Goal: Task Accomplishment & Management: Manage account settings

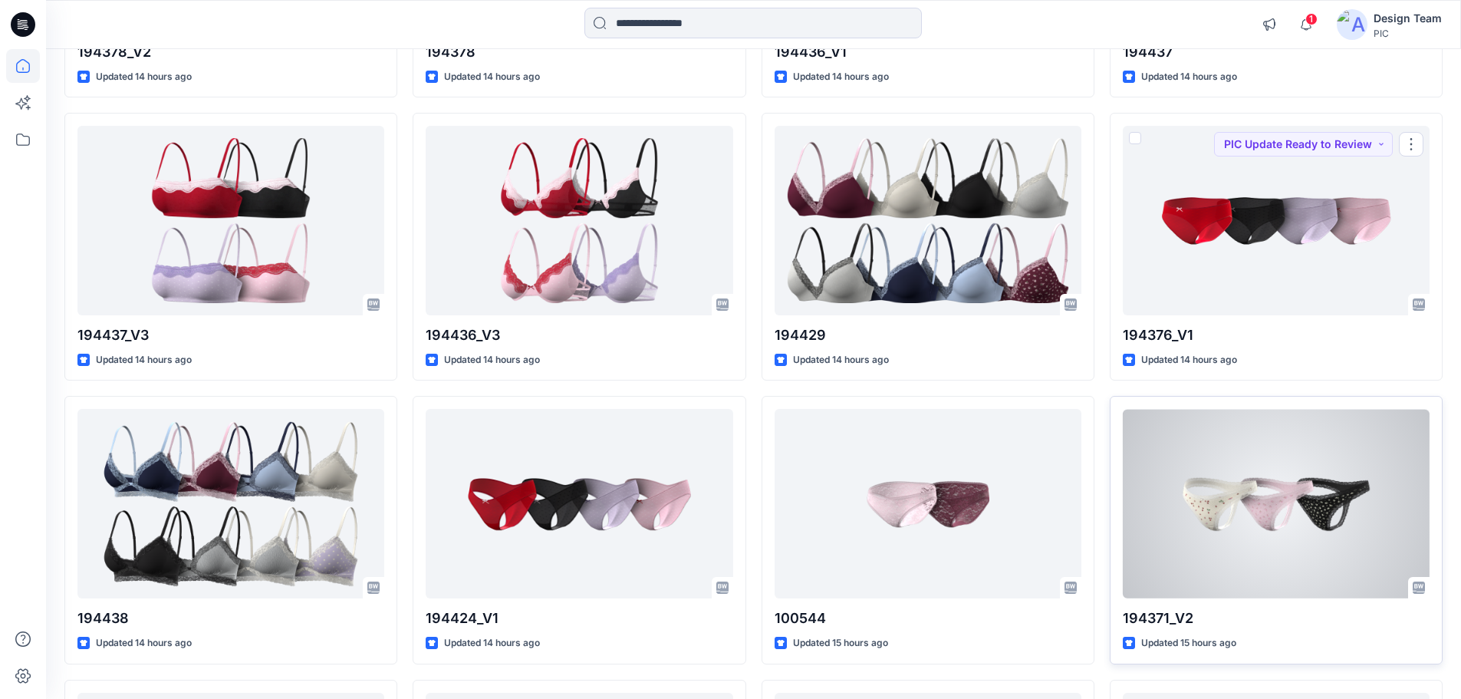
scroll to position [1038, 0]
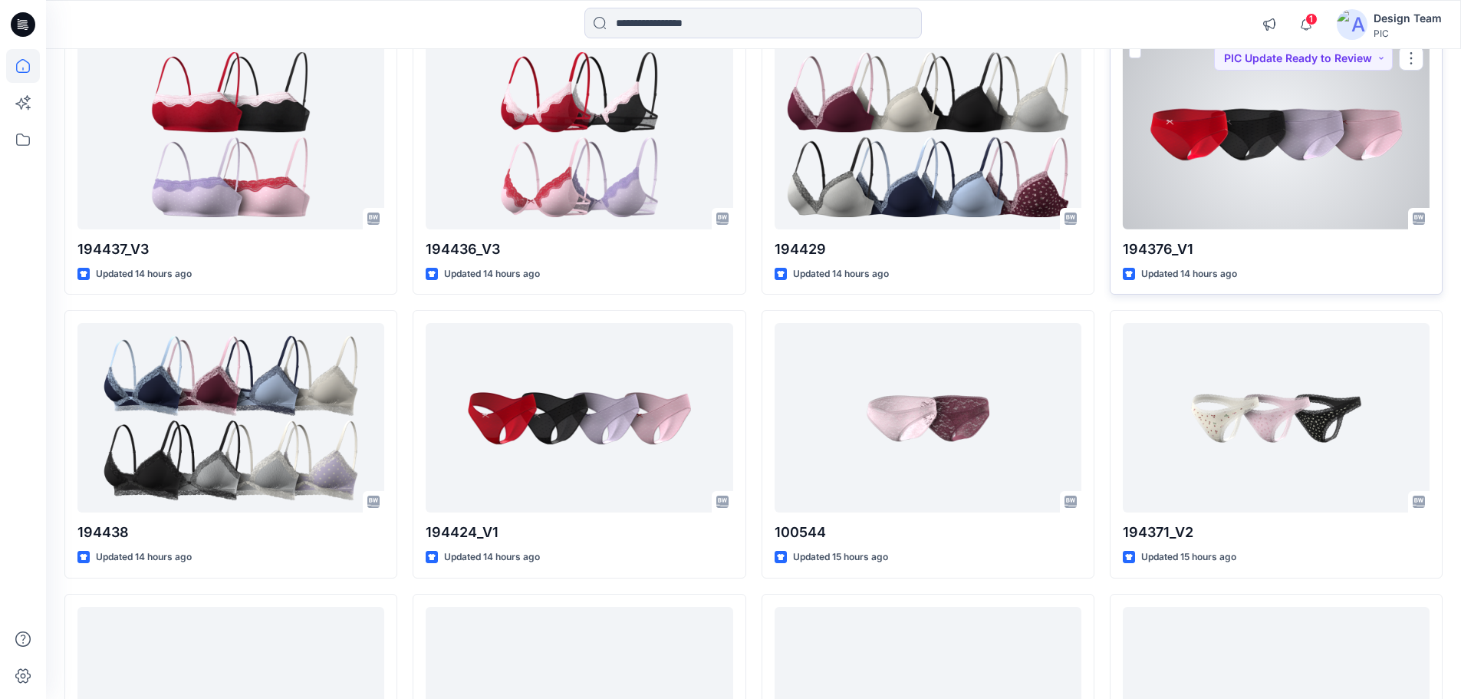
click at [1224, 159] on div at bounding box center [1276, 134] width 307 height 189
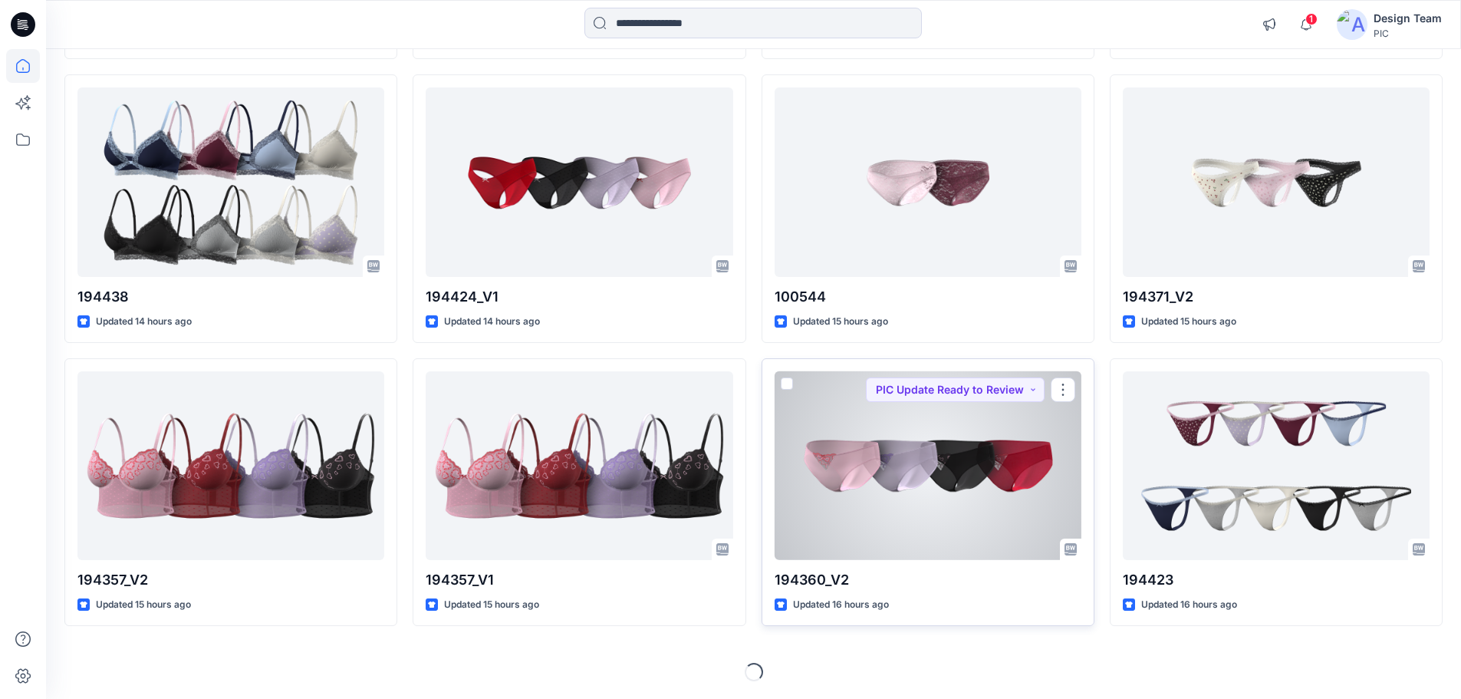
scroll to position [1274, 0]
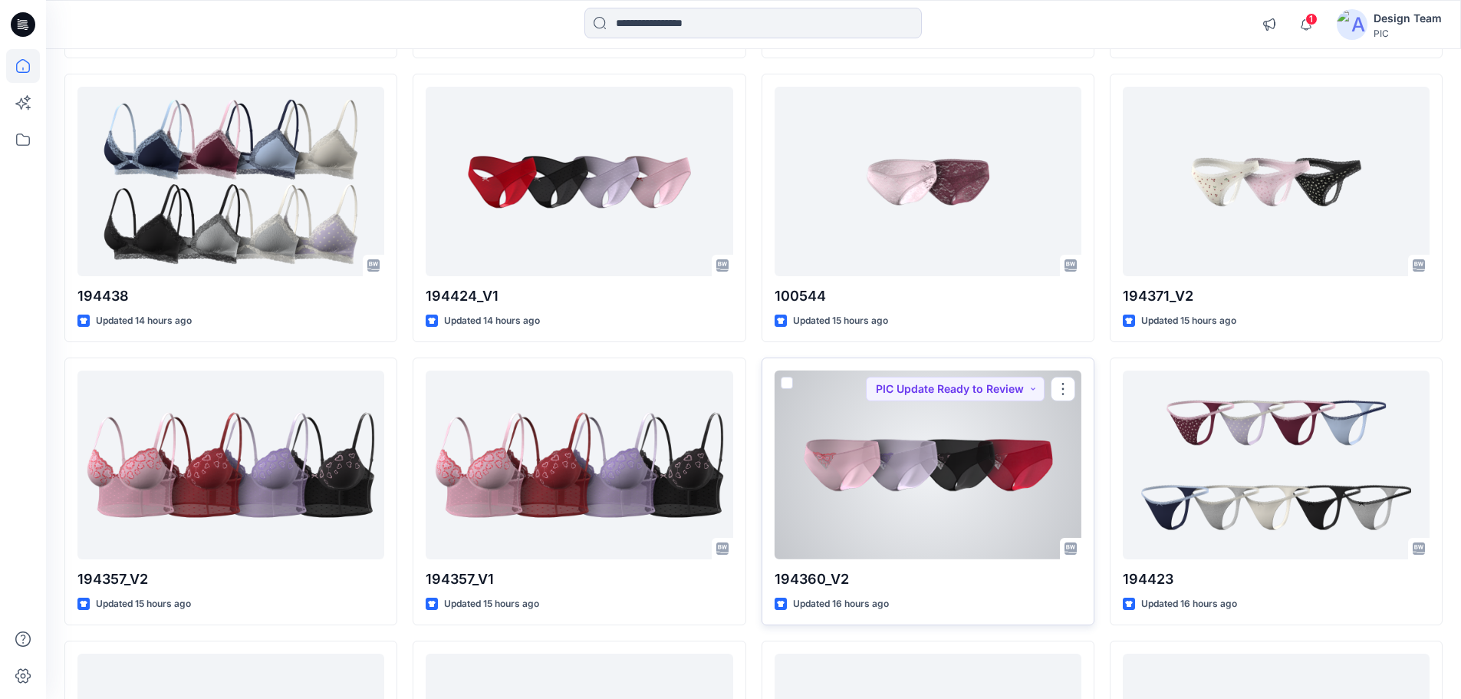
click at [987, 492] on div at bounding box center [928, 465] width 307 height 189
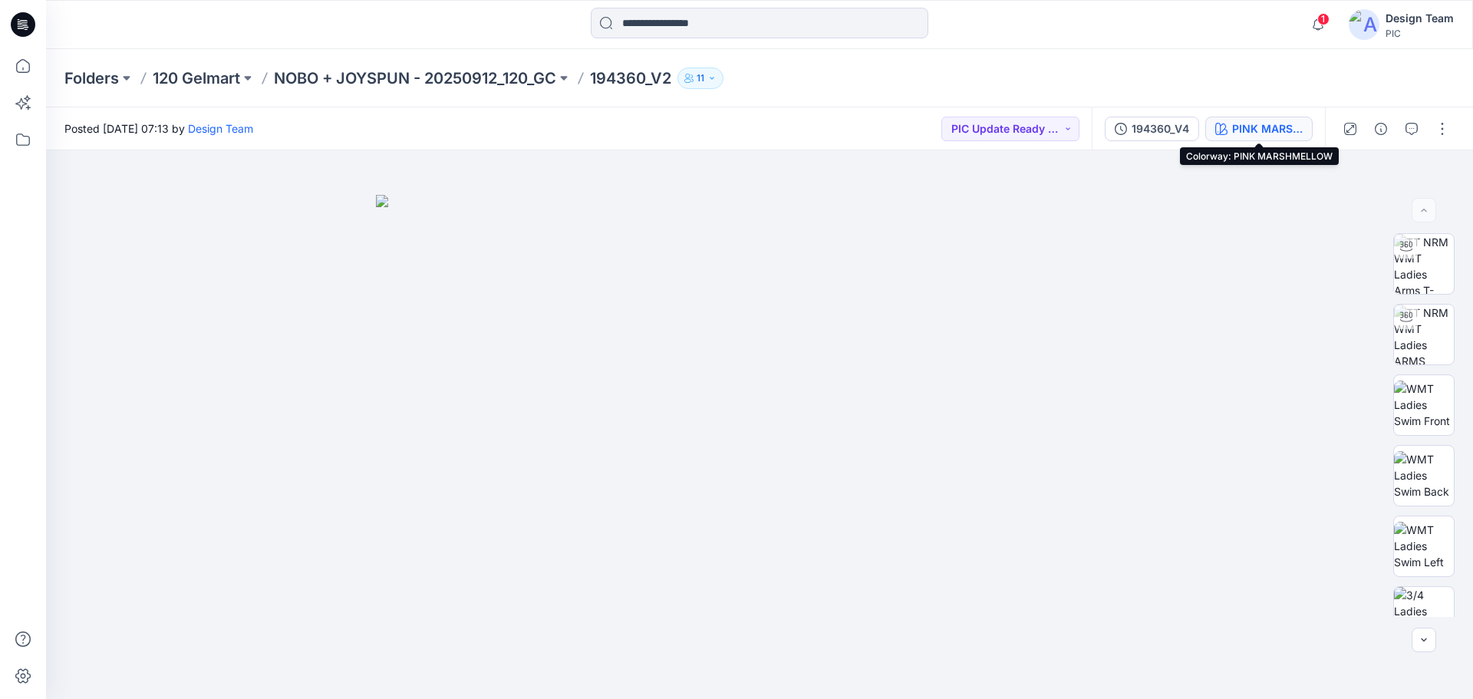
click at [1258, 127] on div "PINK MARSHMELLOW" at bounding box center [1267, 128] width 71 height 17
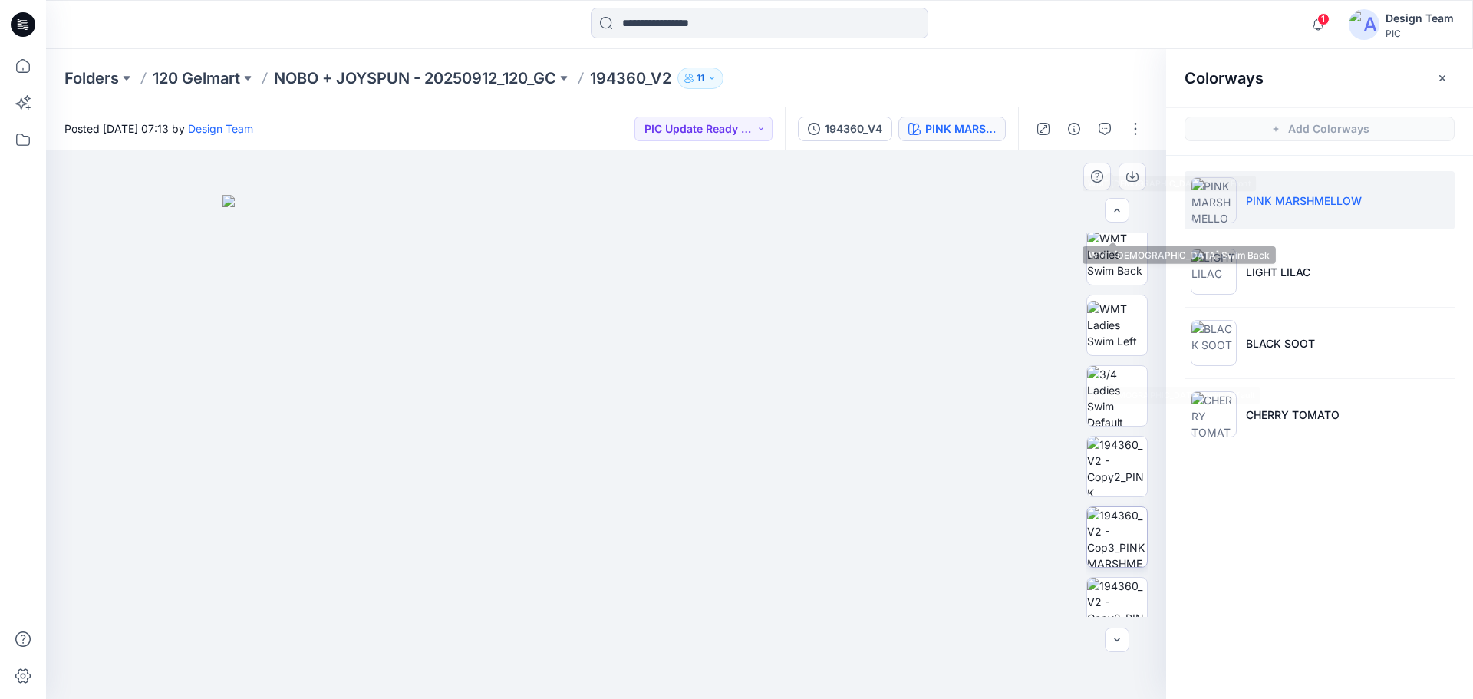
scroll to position [313, 0]
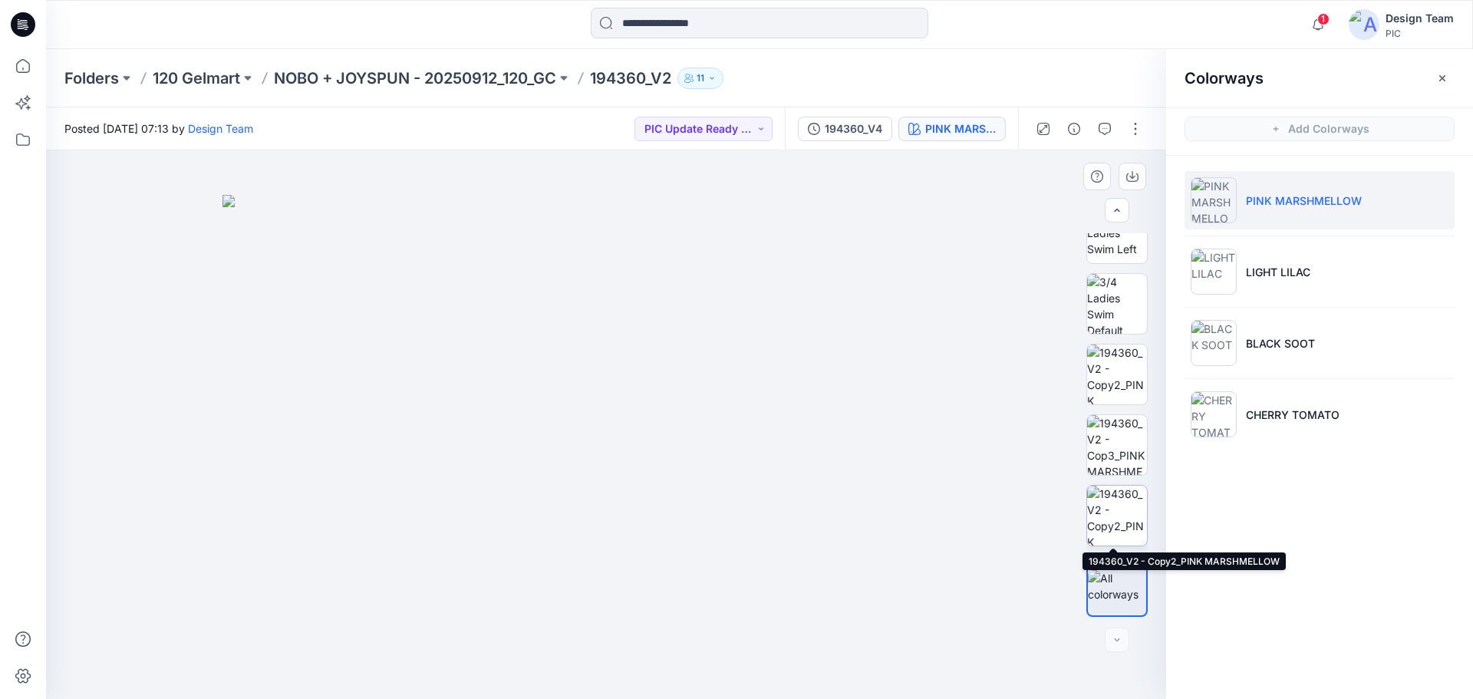
click at [1112, 522] on img at bounding box center [1117, 516] width 60 height 60
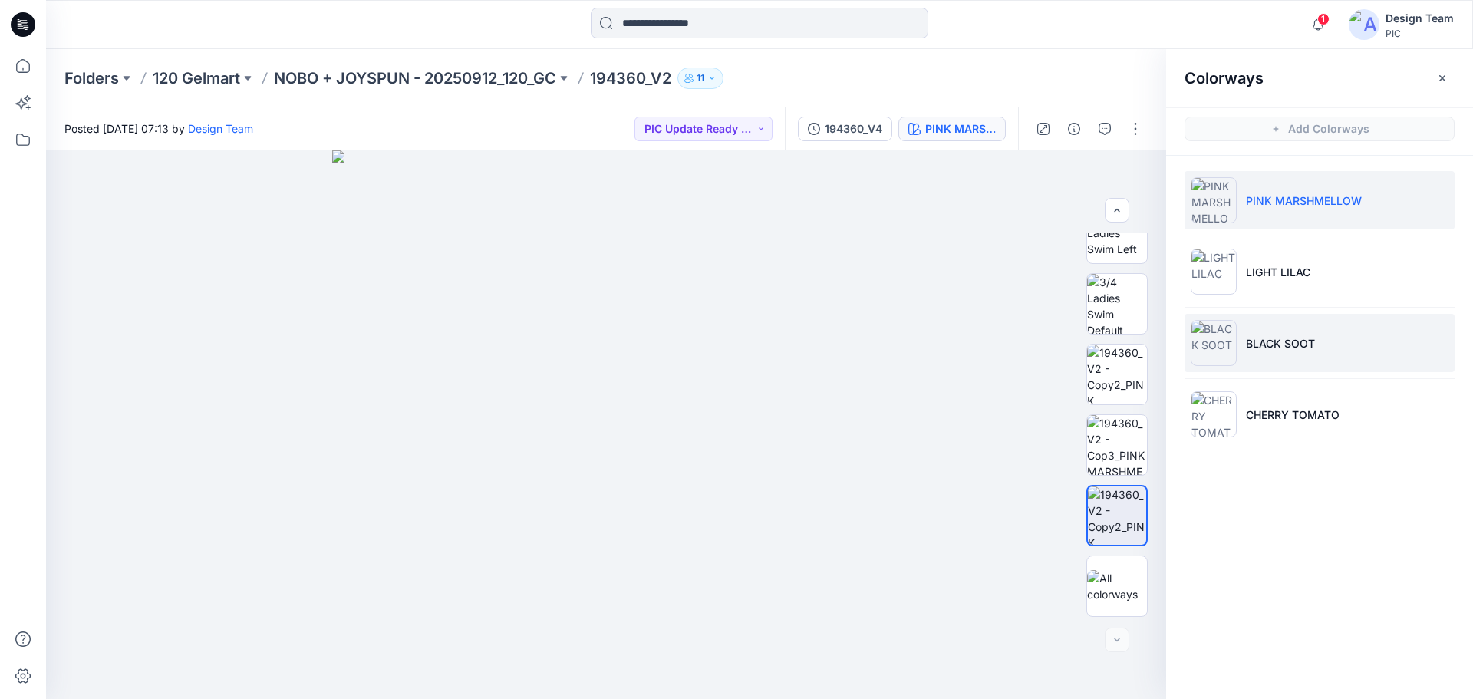
click at [1250, 341] on p "BLACK SOOT" at bounding box center [1280, 343] width 69 height 16
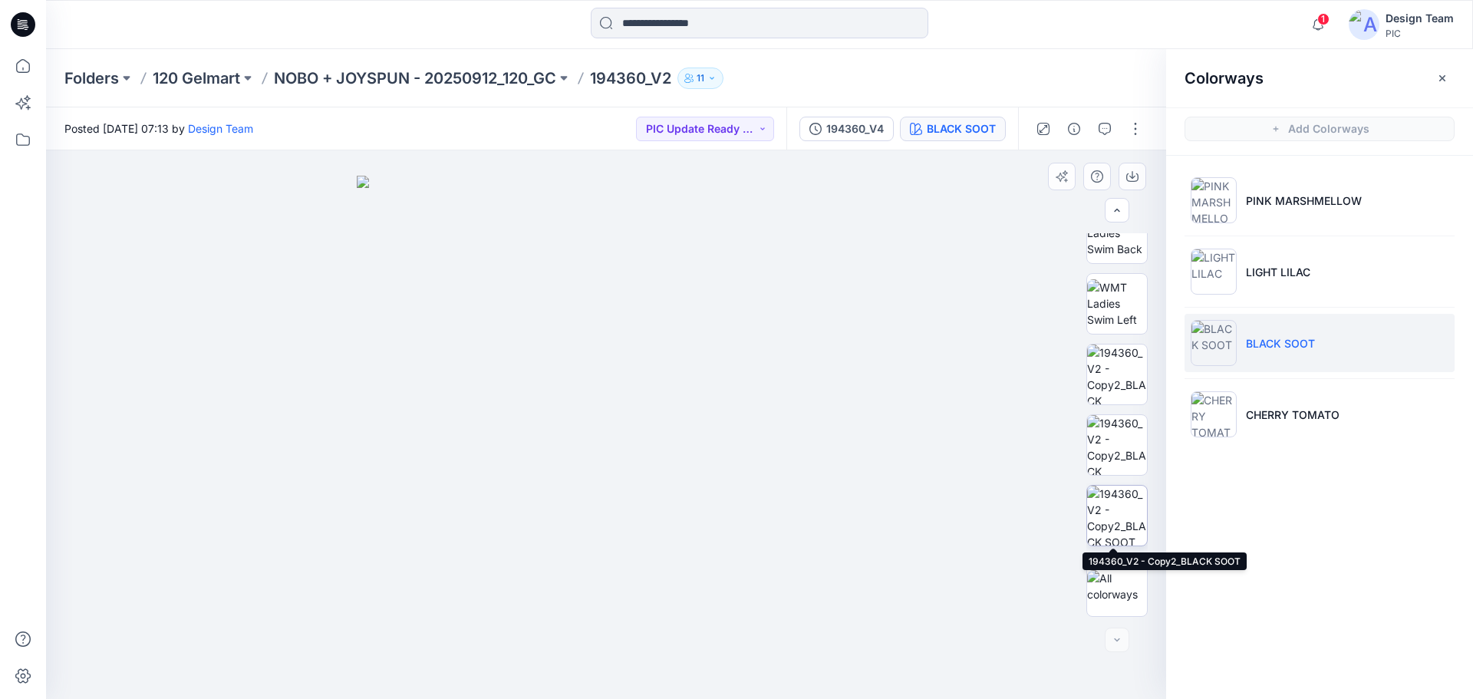
click at [1109, 516] on img at bounding box center [1117, 516] width 60 height 60
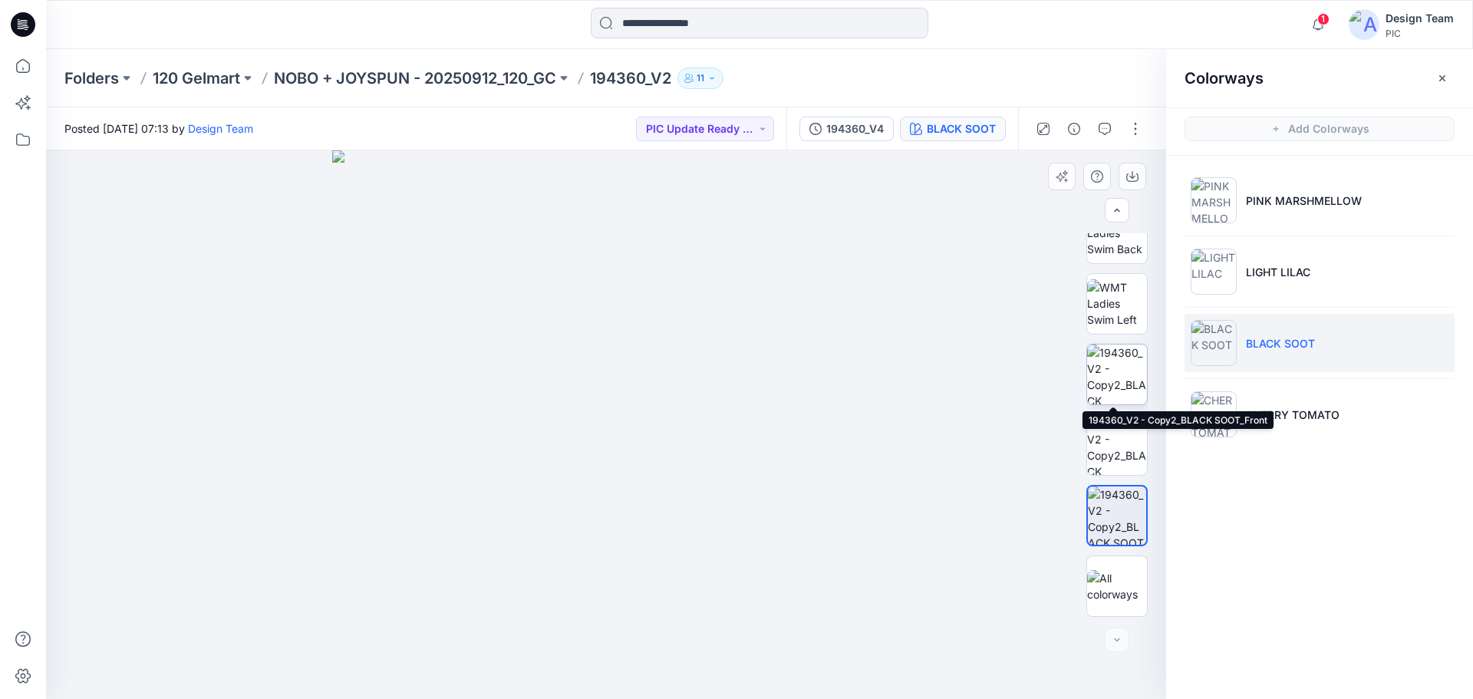
click at [1134, 375] on img at bounding box center [1117, 374] width 60 height 60
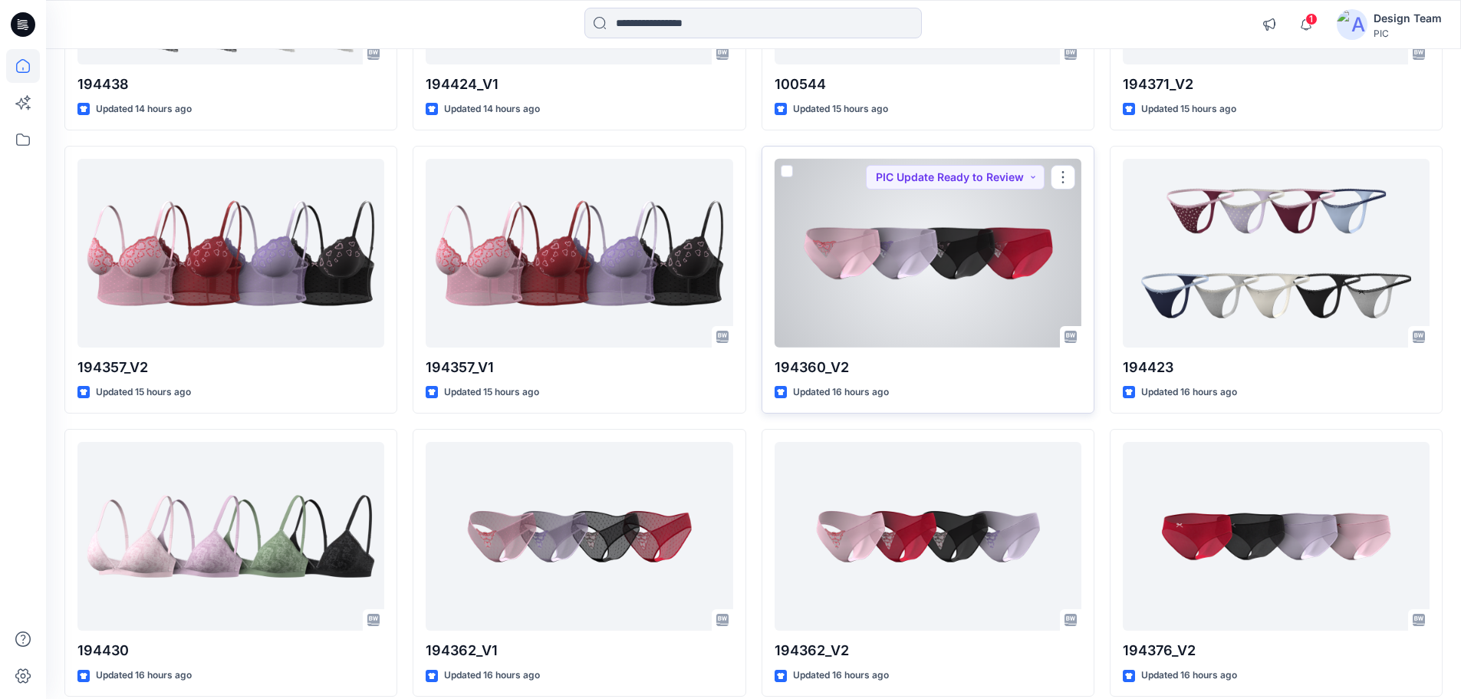
scroll to position [1504, 0]
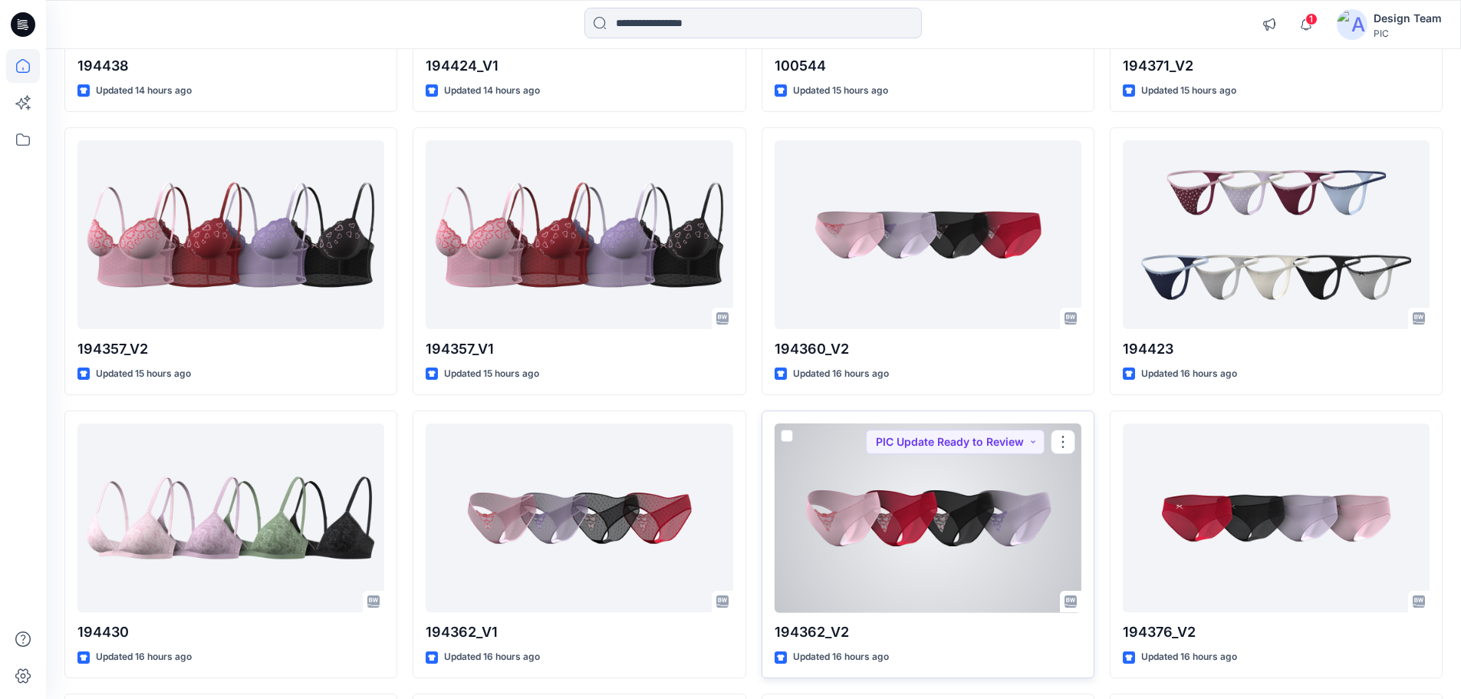
click at [956, 501] on div at bounding box center [928, 517] width 307 height 189
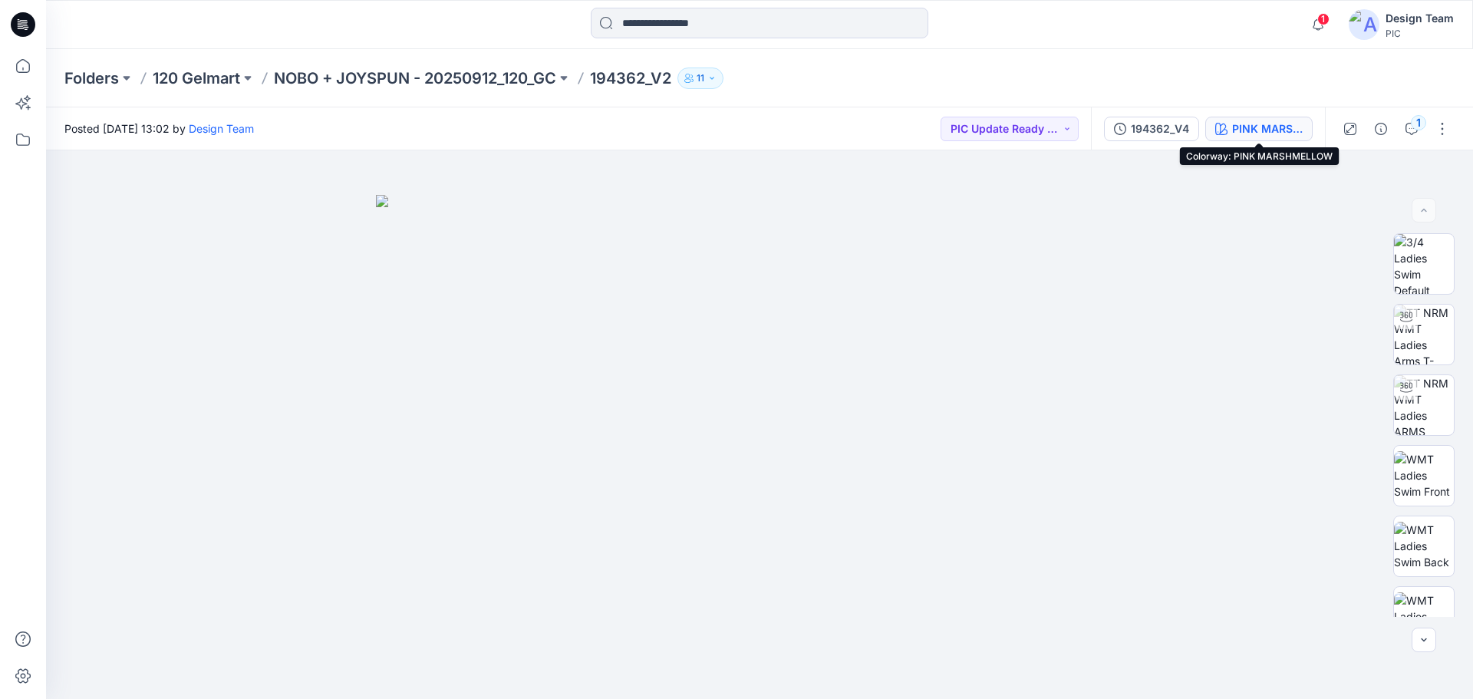
click at [1247, 131] on div "PINK MARSHMELLOW" at bounding box center [1267, 128] width 71 height 17
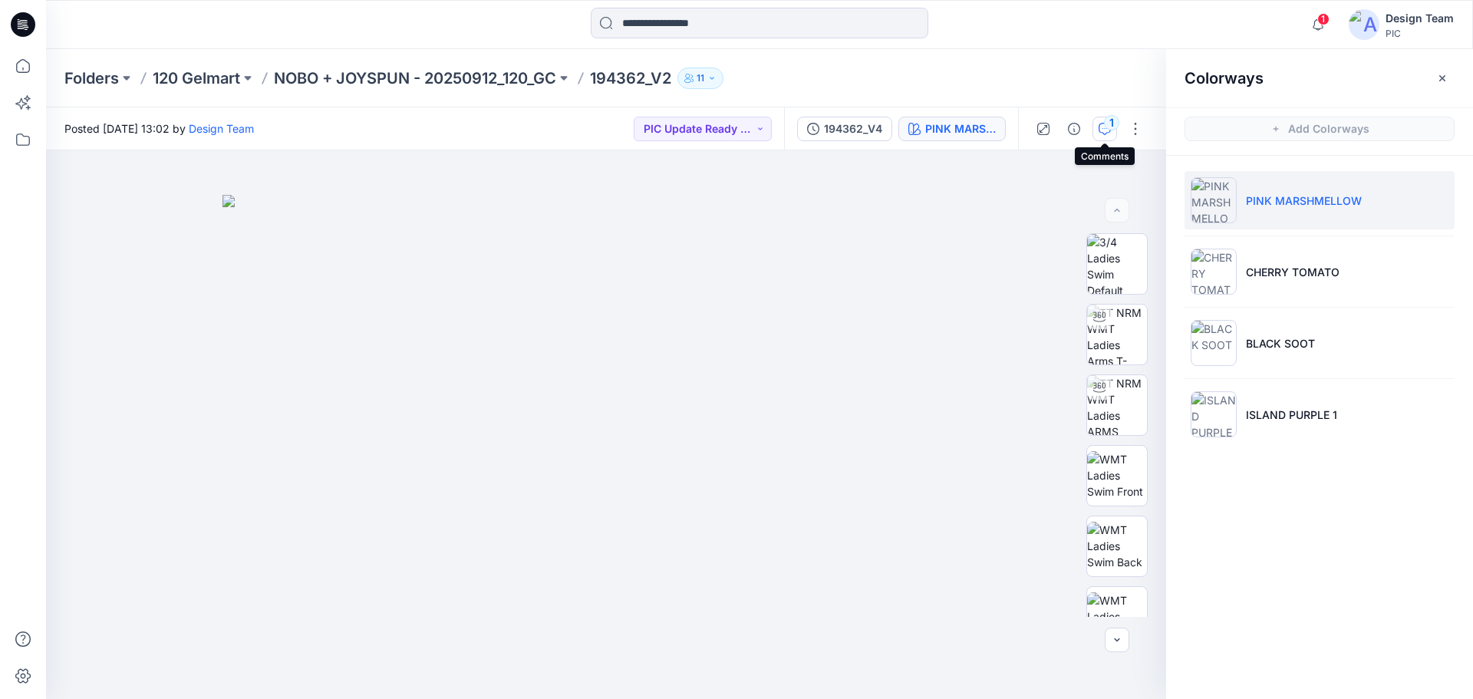
click at [1107, 124] on div "1" at bounding box center [1111, 122] width 15 height 15
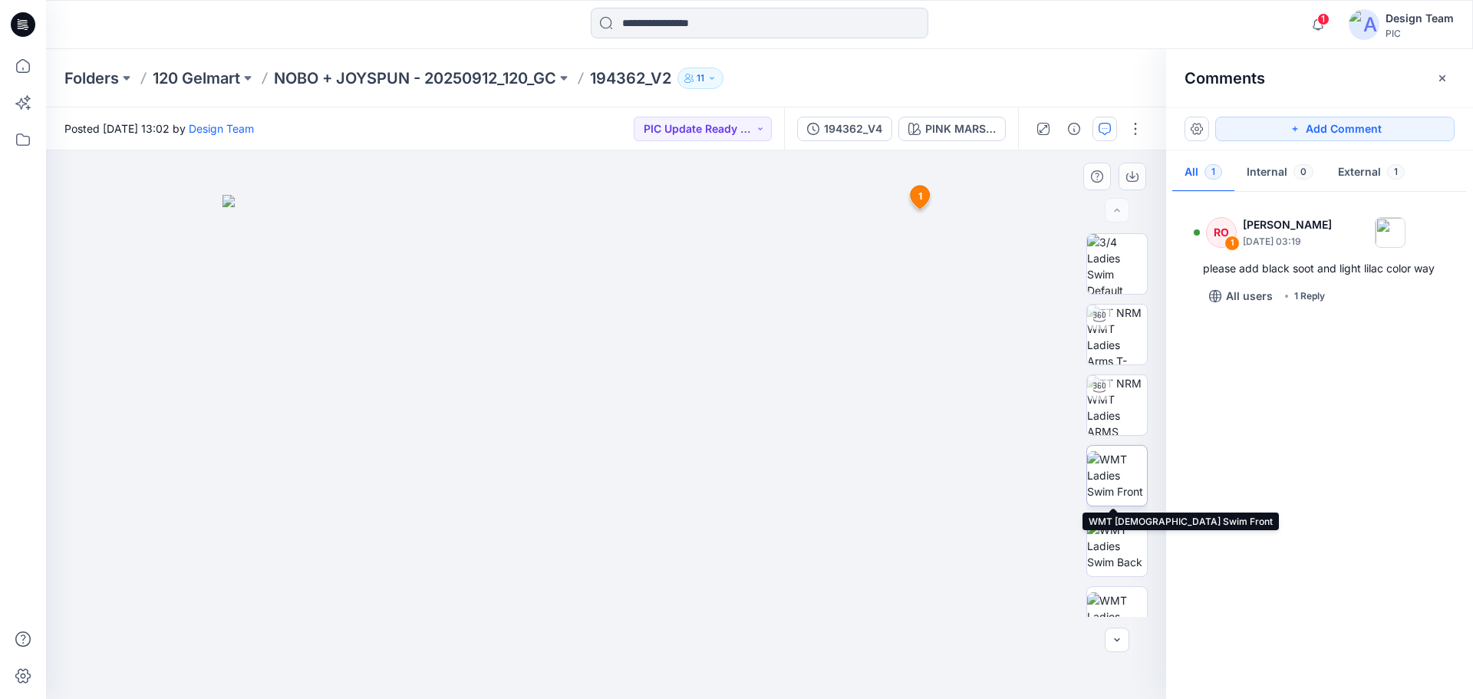
click at [1109, 481] on img at bounding box center [1117, 475] width 60 height 48
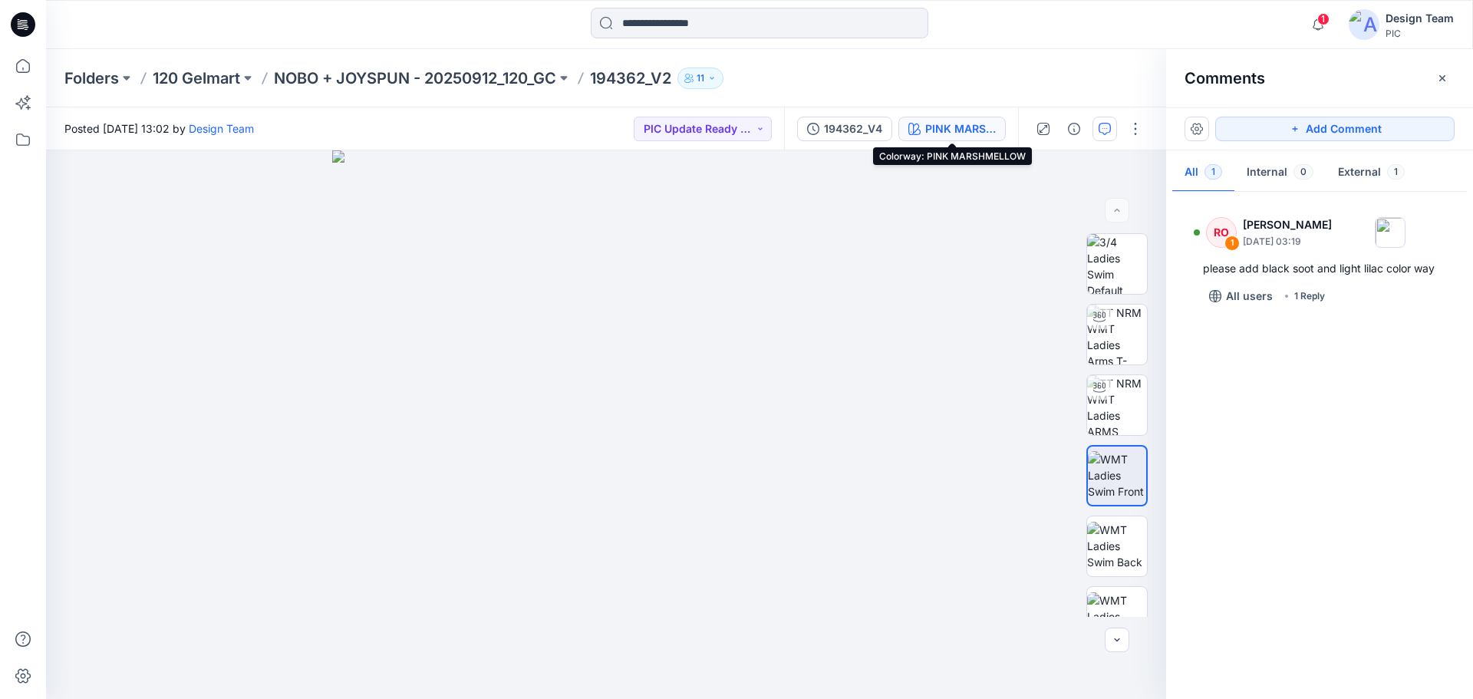
click at [972, 133] on div "PINK MARSHMELLOW" at bounding box center [960, 128] width 71 height 17
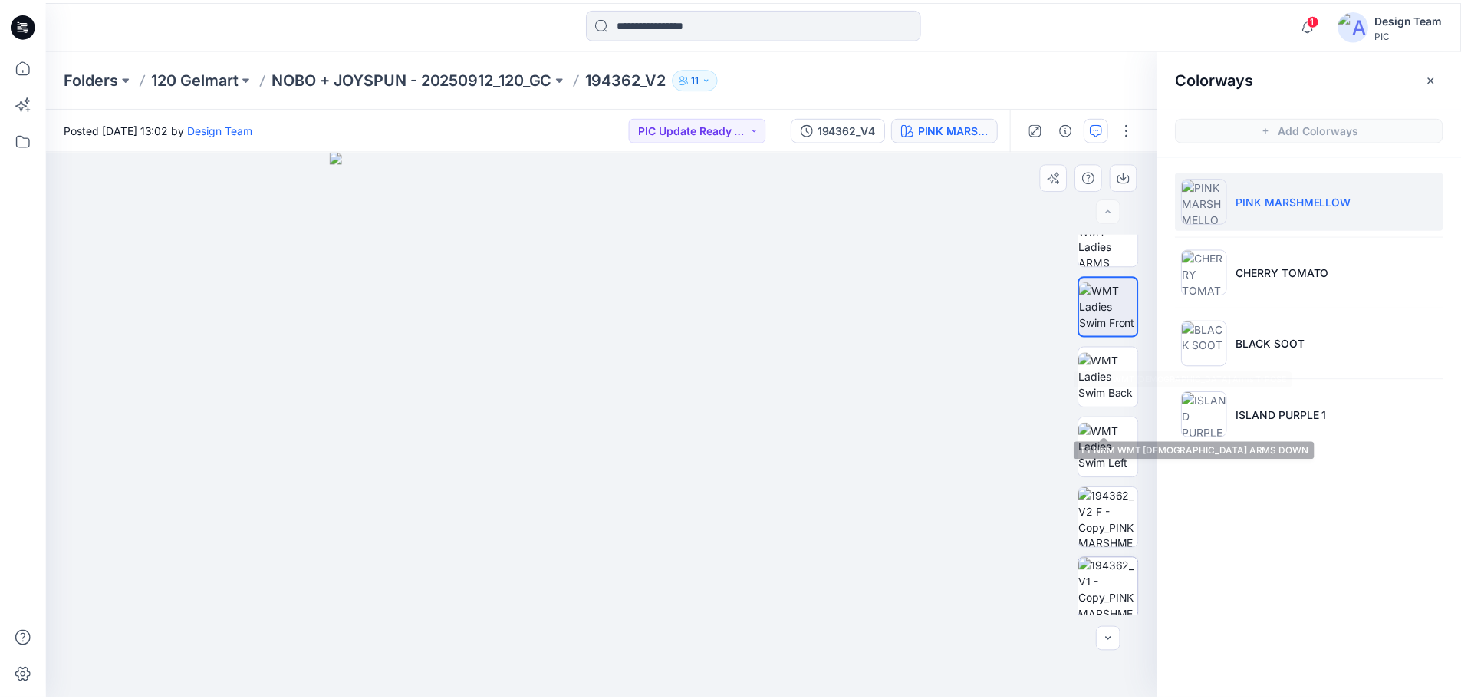
scroll to position [313, 0]
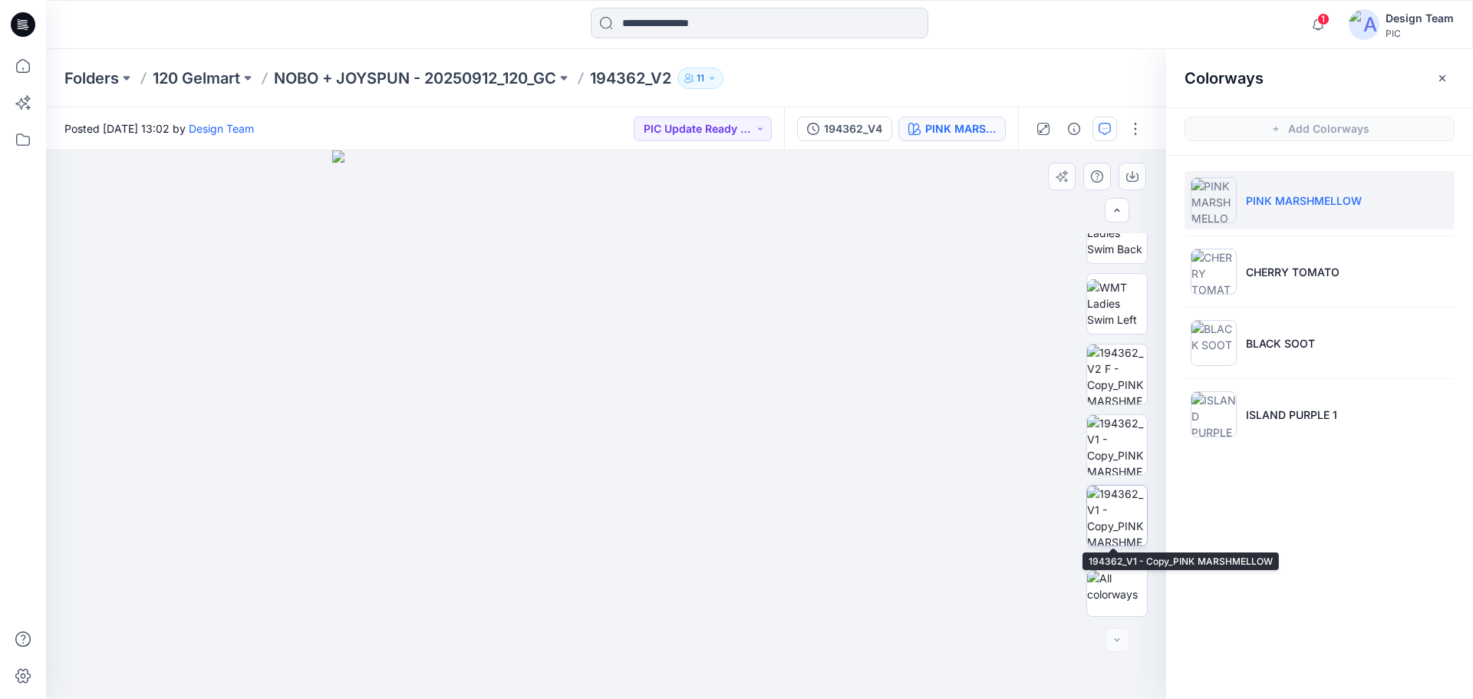
click at [1118, 536] on img at bounding box center [1117, 516] width 60 height 60
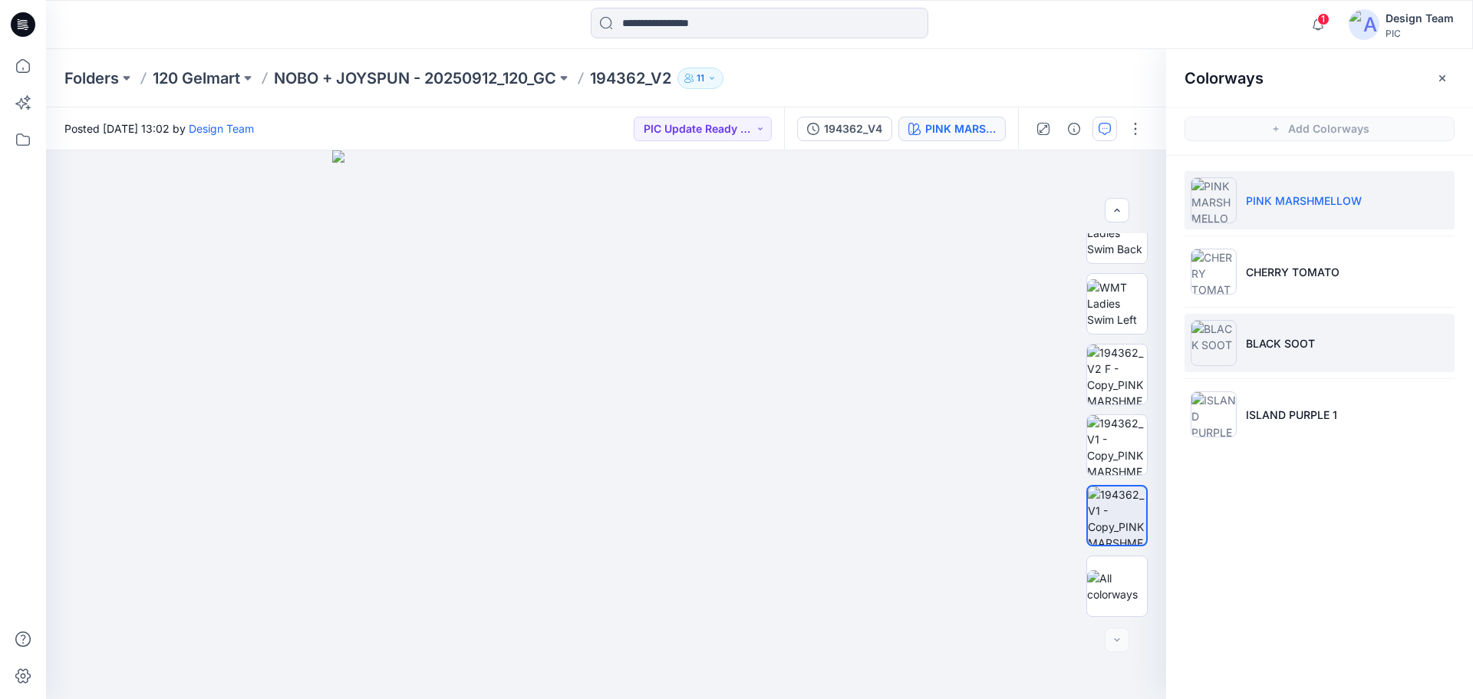
click at [1290, 348] on p "BLACK SOOT" at bounding box center [1280, 343] width 69 height 16
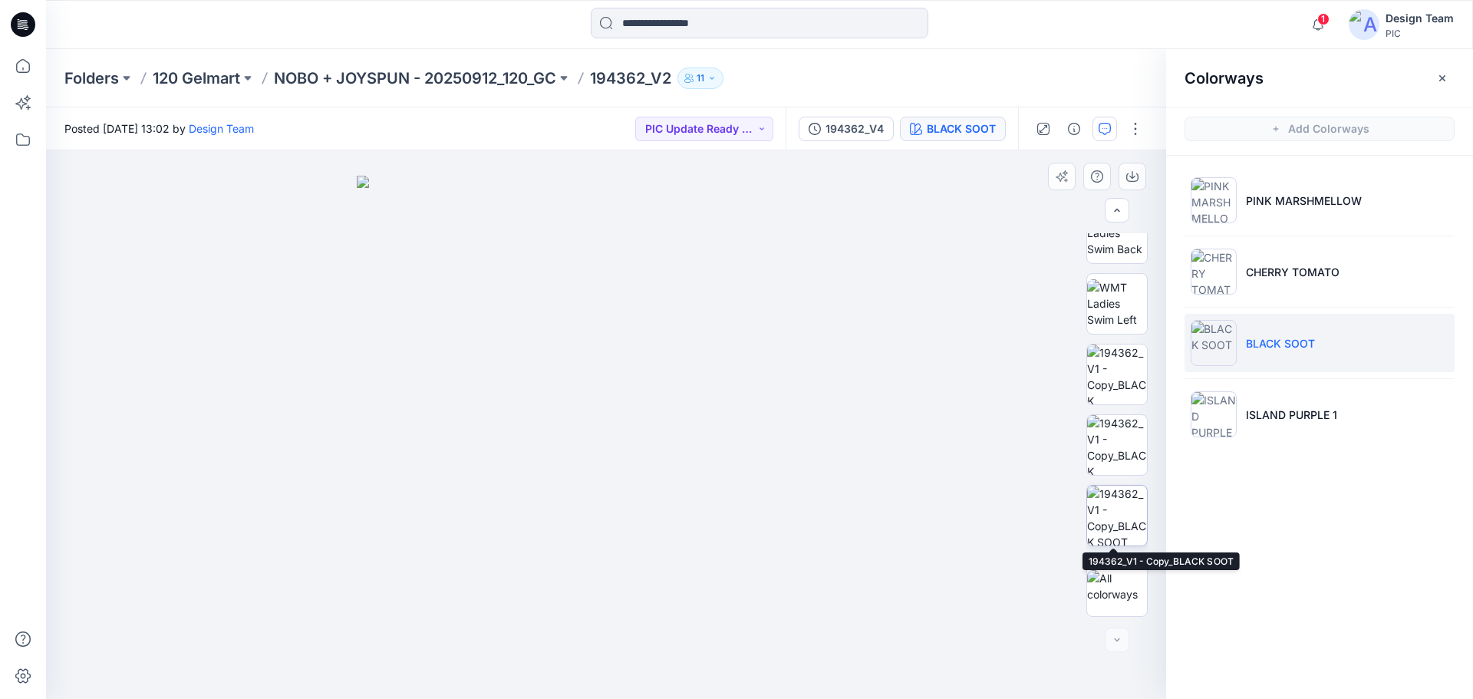
click at [1117, 535] on img at bounding box center [1117, 516] width 60 height 60
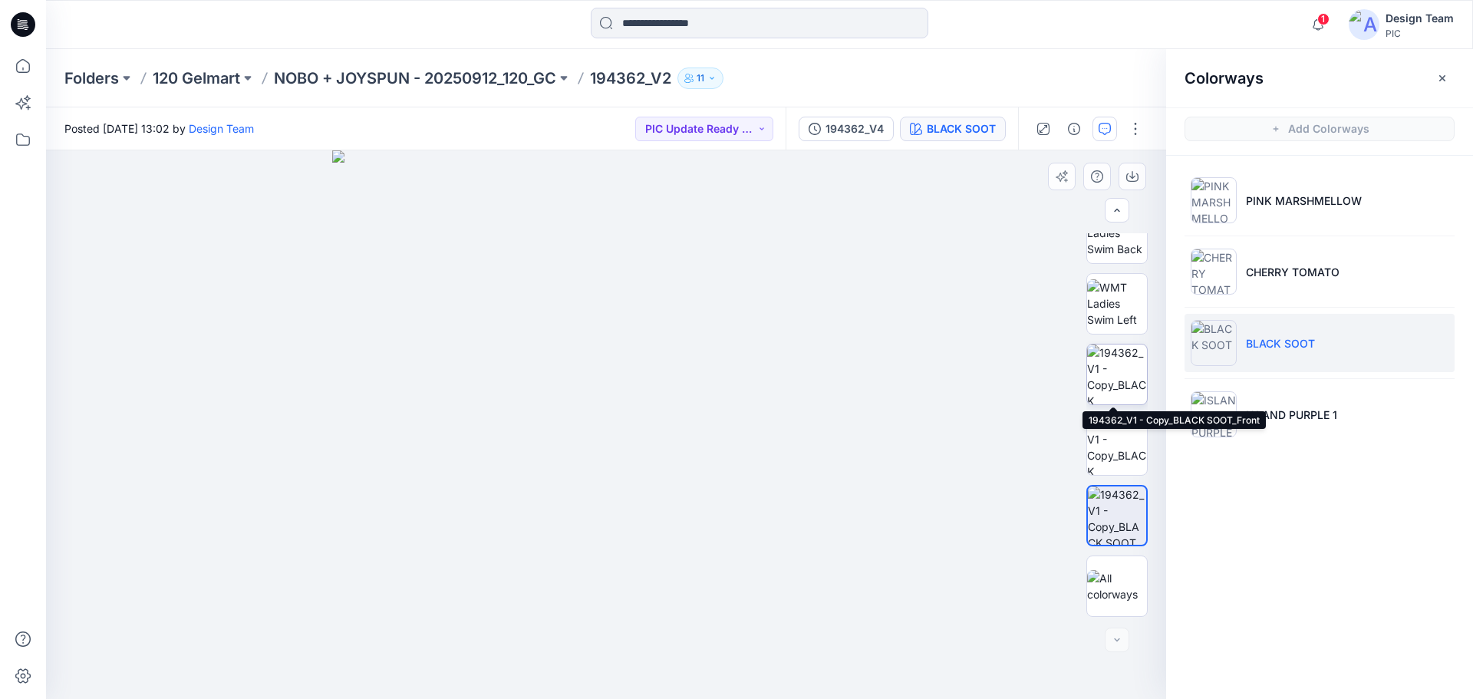
click at [1100, 374] on img at bounding box center [1117, 374] width 60 height 60
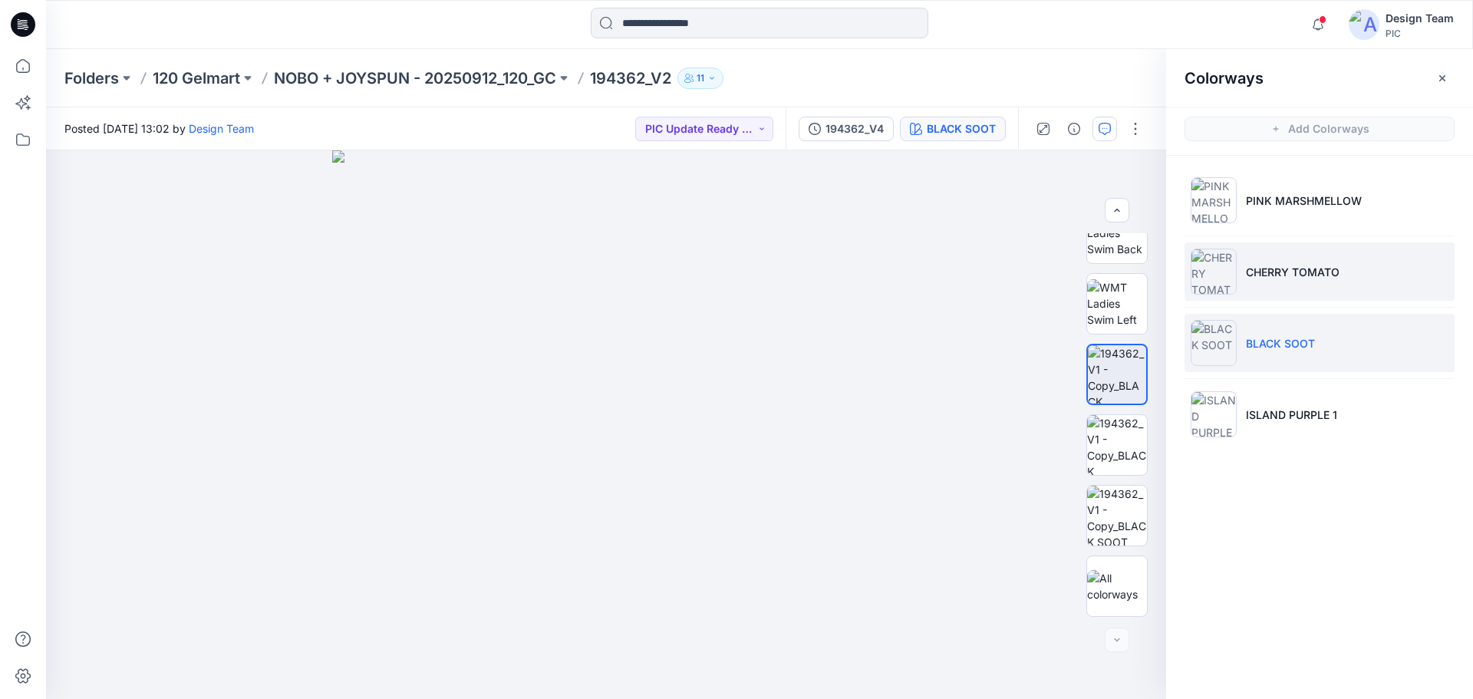
click at [1298, 255] on li "CHERRY TOMATO" at bounding box center [1319, 271] width 270 height 58
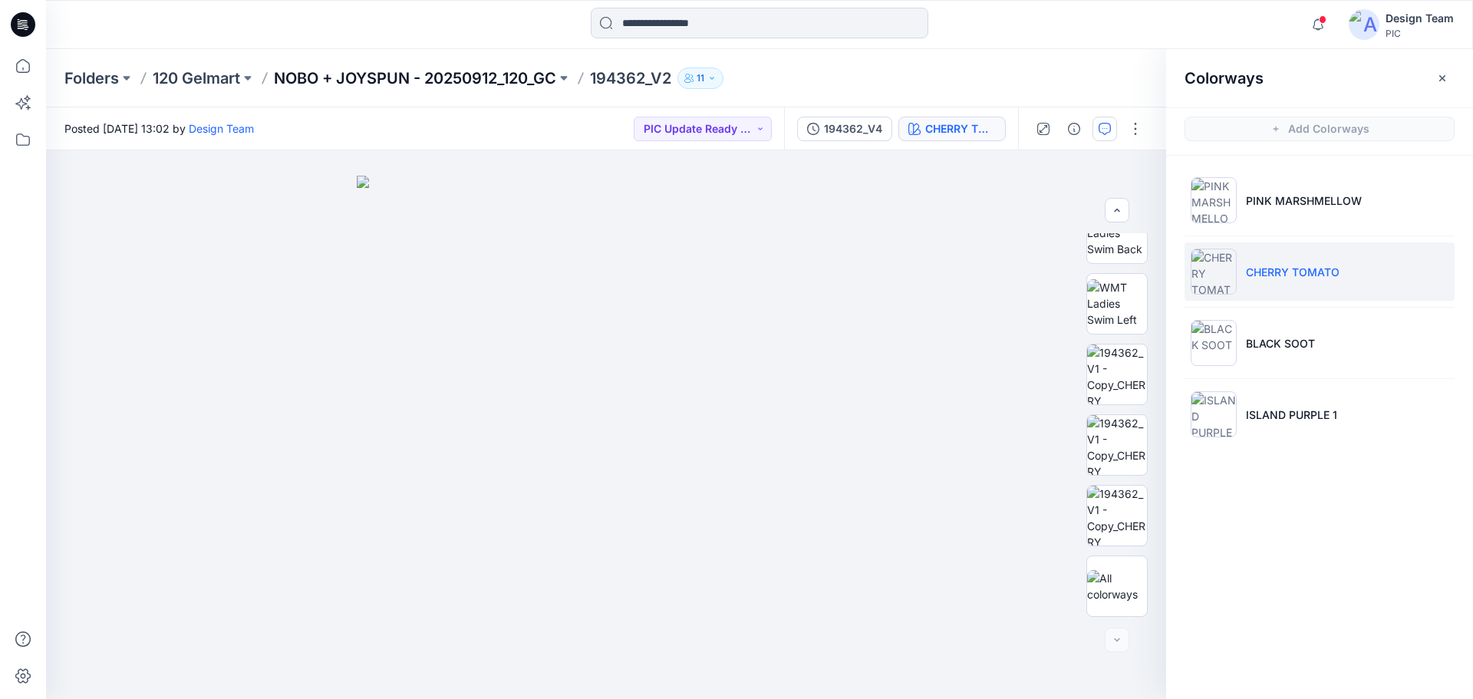
click at [438, 69] on p "NOBO + JOYSPUN - 20250912_120_GC" at bounding box center [415, 78] width 282 height 21
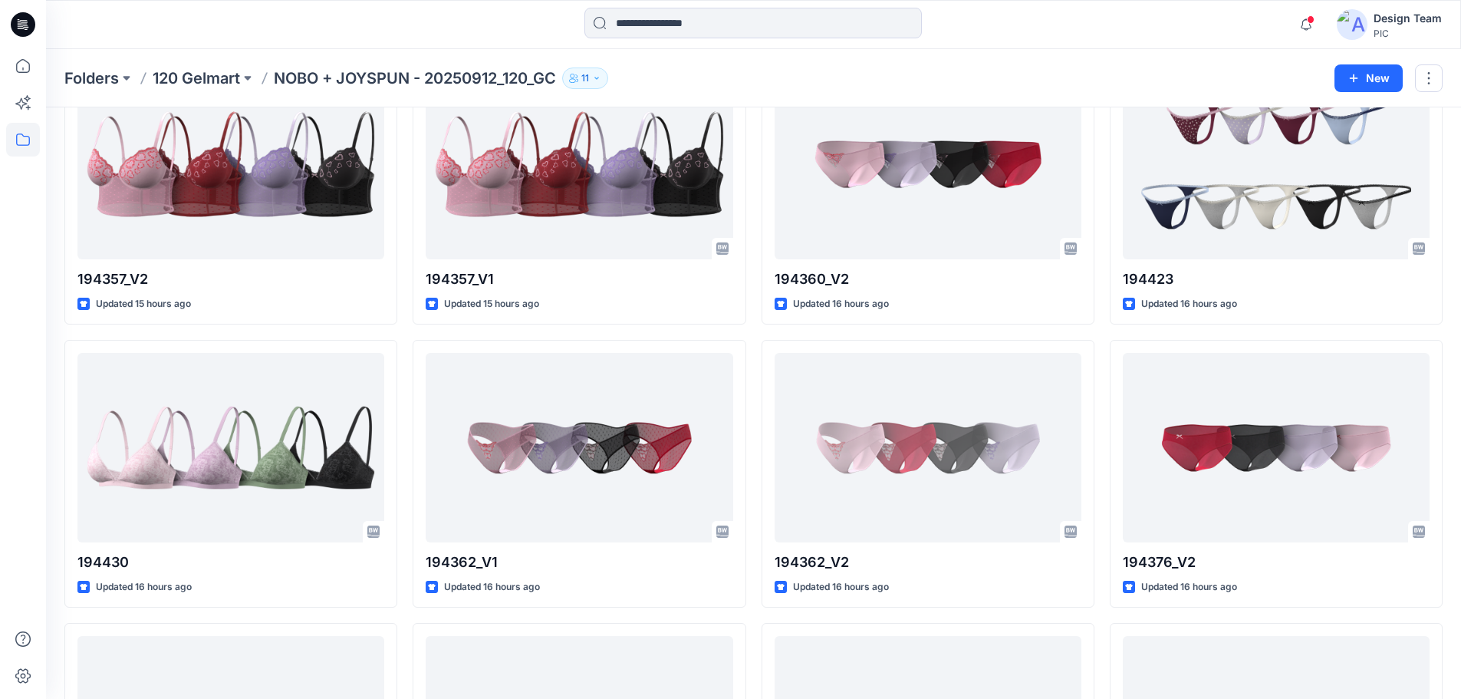
scroll to position [1537, 0]
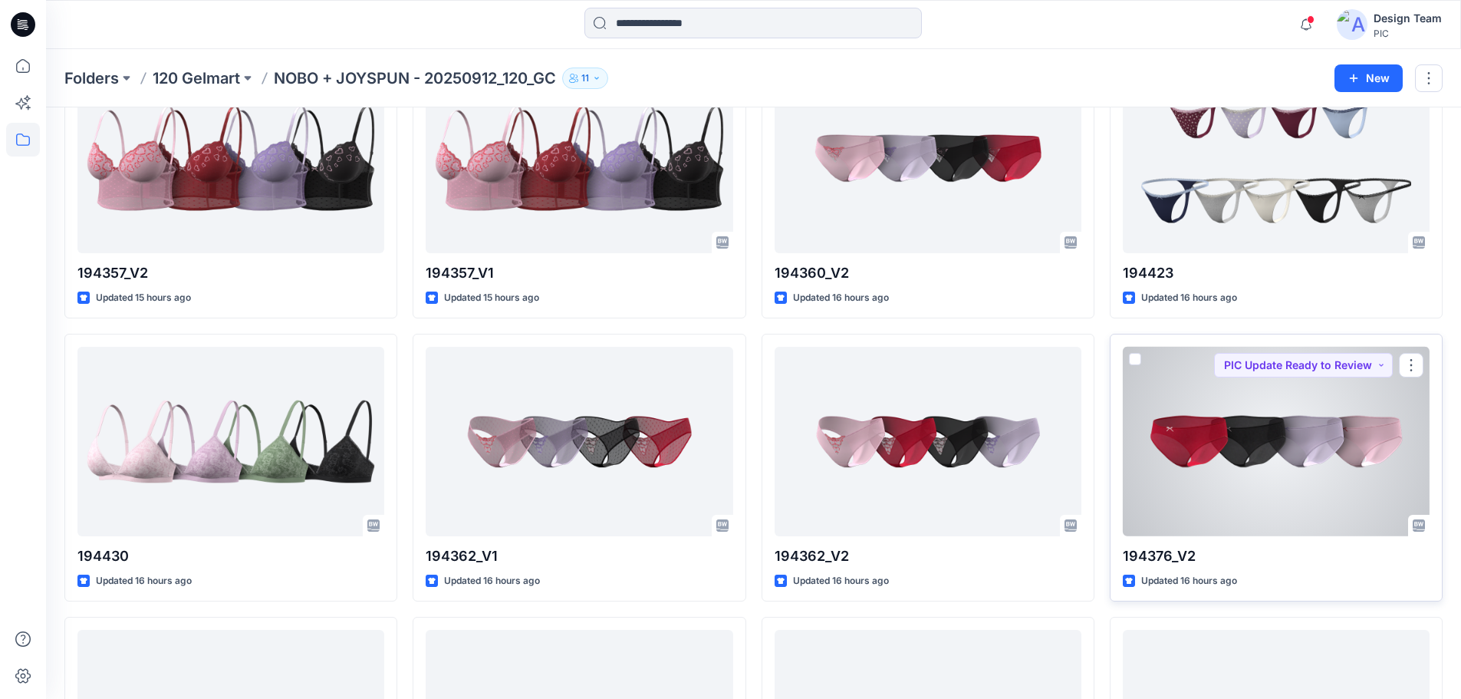
click at [1242, 470] on div at bounding box center [1276, 441] width 307 height 189
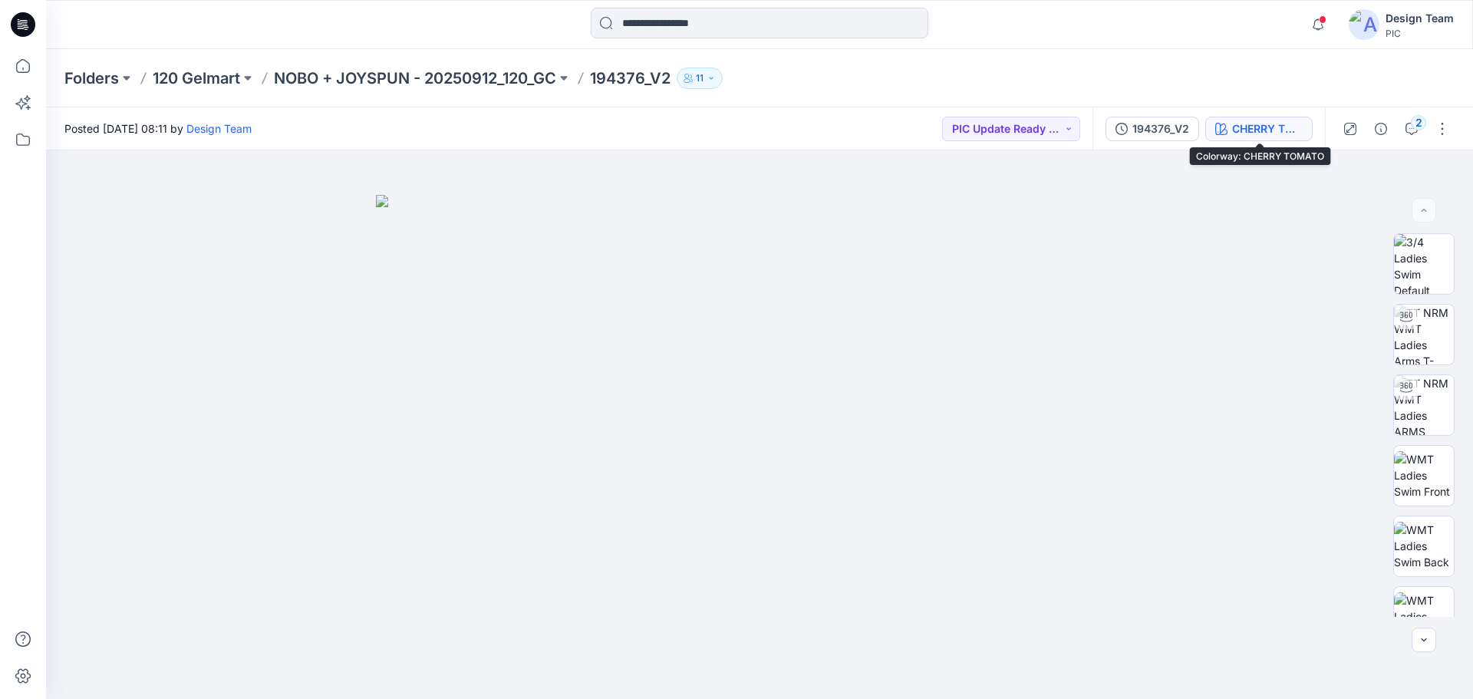
click at [1270, 124] on div "CHERRY TOMATO" at bounding box center [1267, 128] width 71 height 17
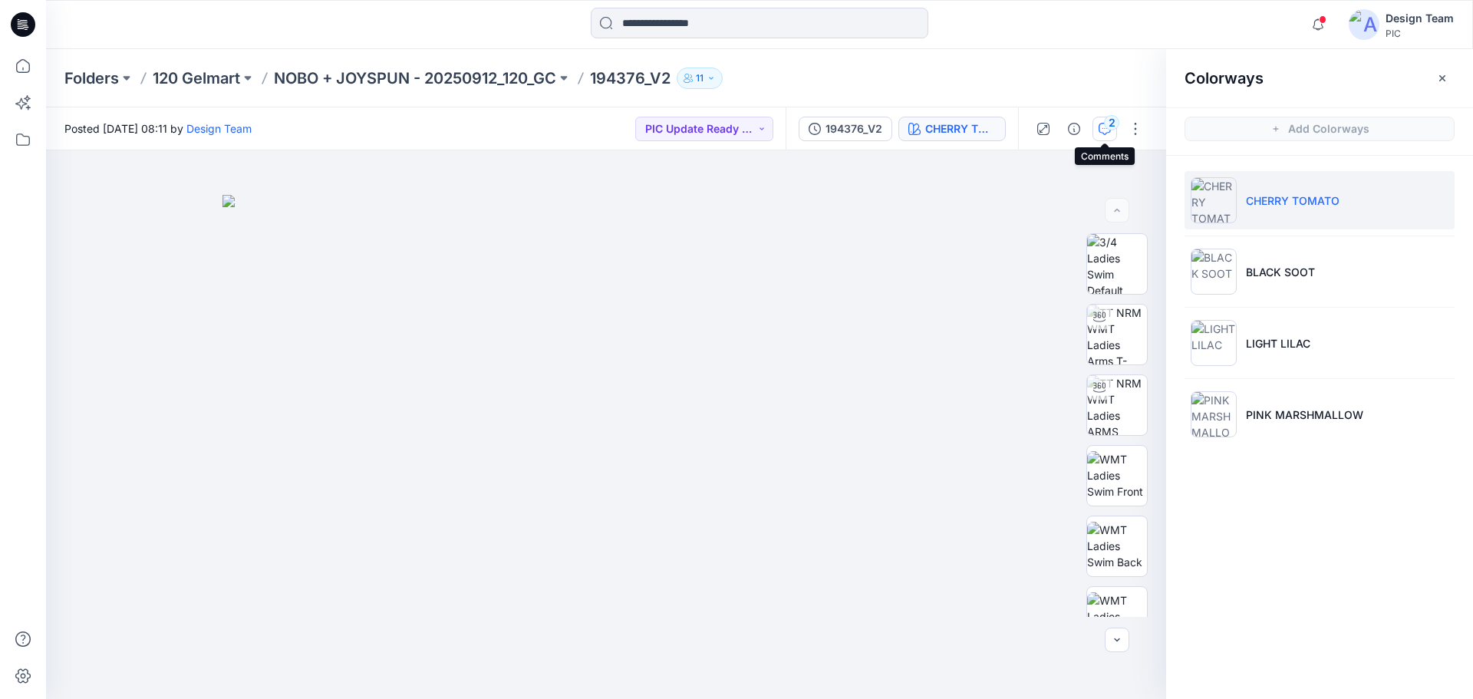
click at [1113, 126] on div "2" at bounding box center [1111, 122] width 15 height 15
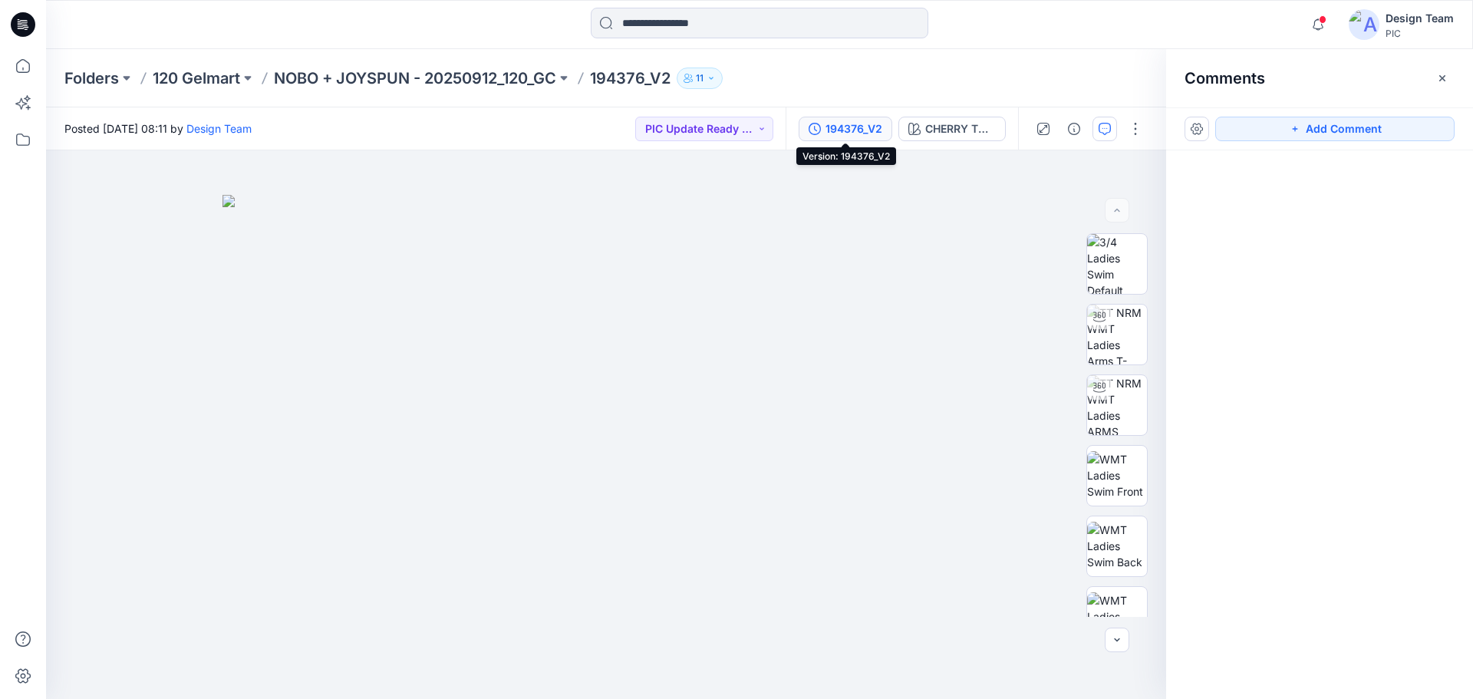
click at [852, 125] on div "194376_V2" at bounding box center [853, 128] width 57 height 17
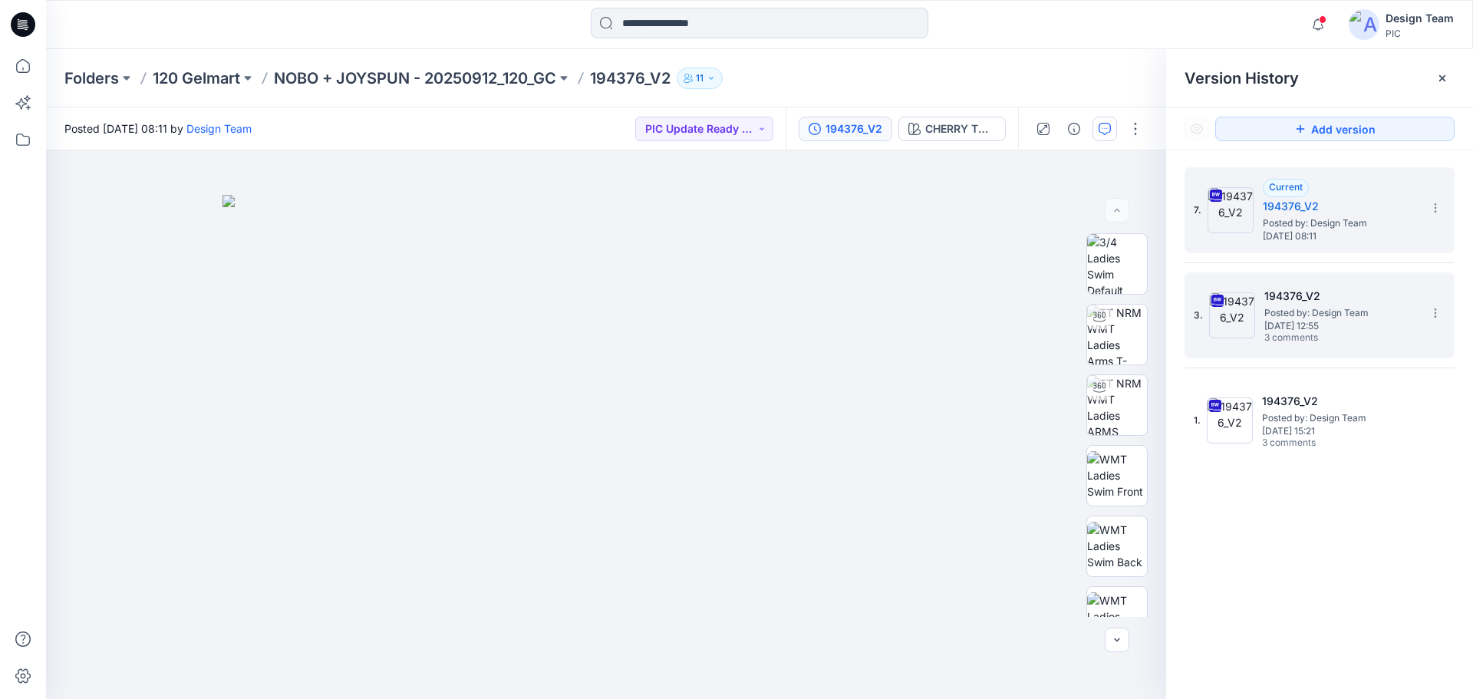
click at [1356, 301] on h5 "194376_V2" at bounding box center [1340, 296] width 153 height 18
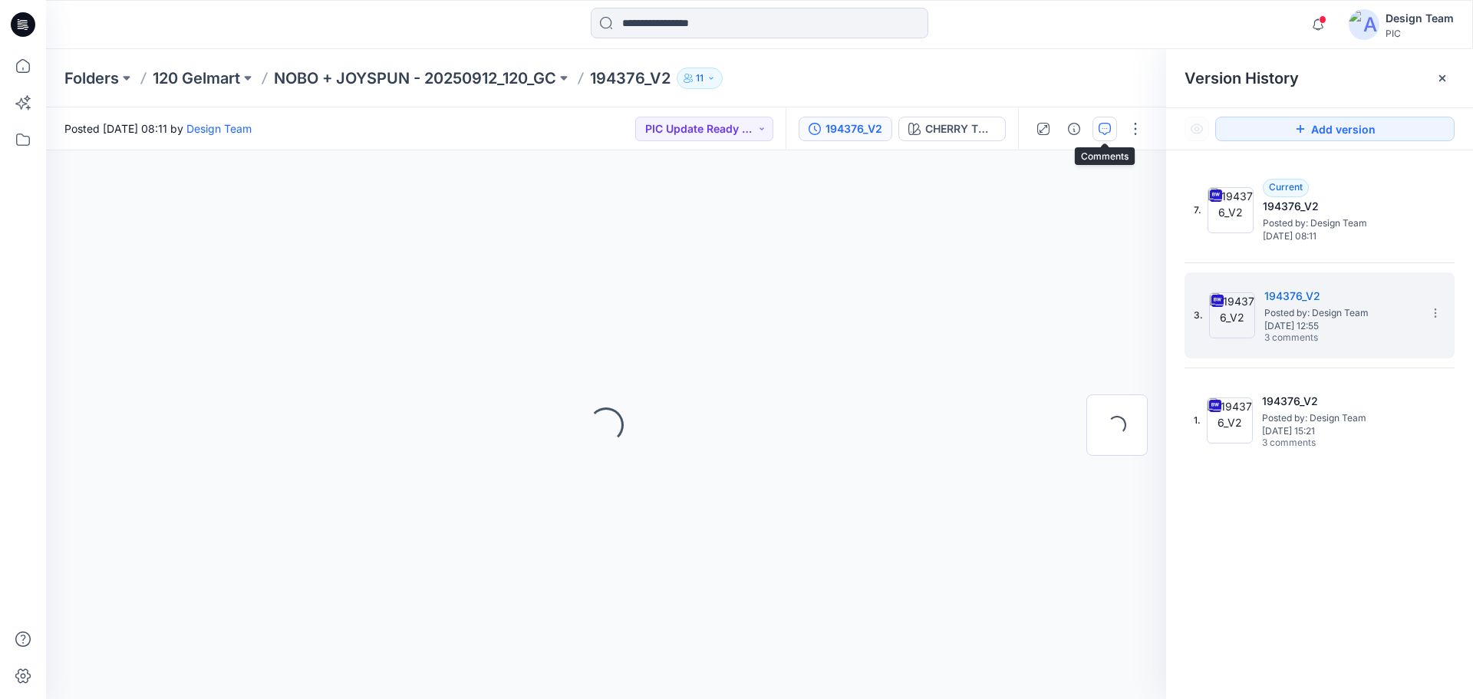
click at [1101, 120] on button "button" at bounding box center [1104, 129] width 25 height 25
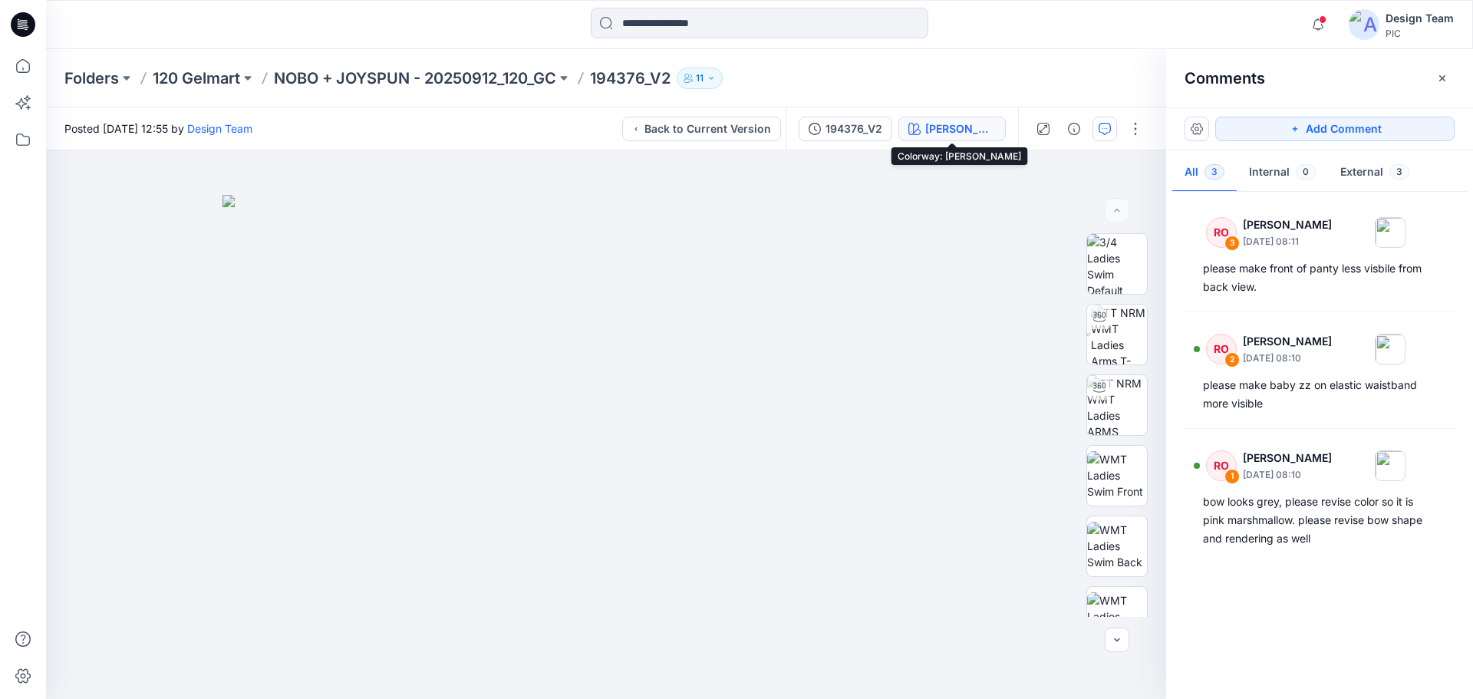
click at [964, 128] on div "Chery Tomato" at bounding box center [960, 128] width 71 height 17
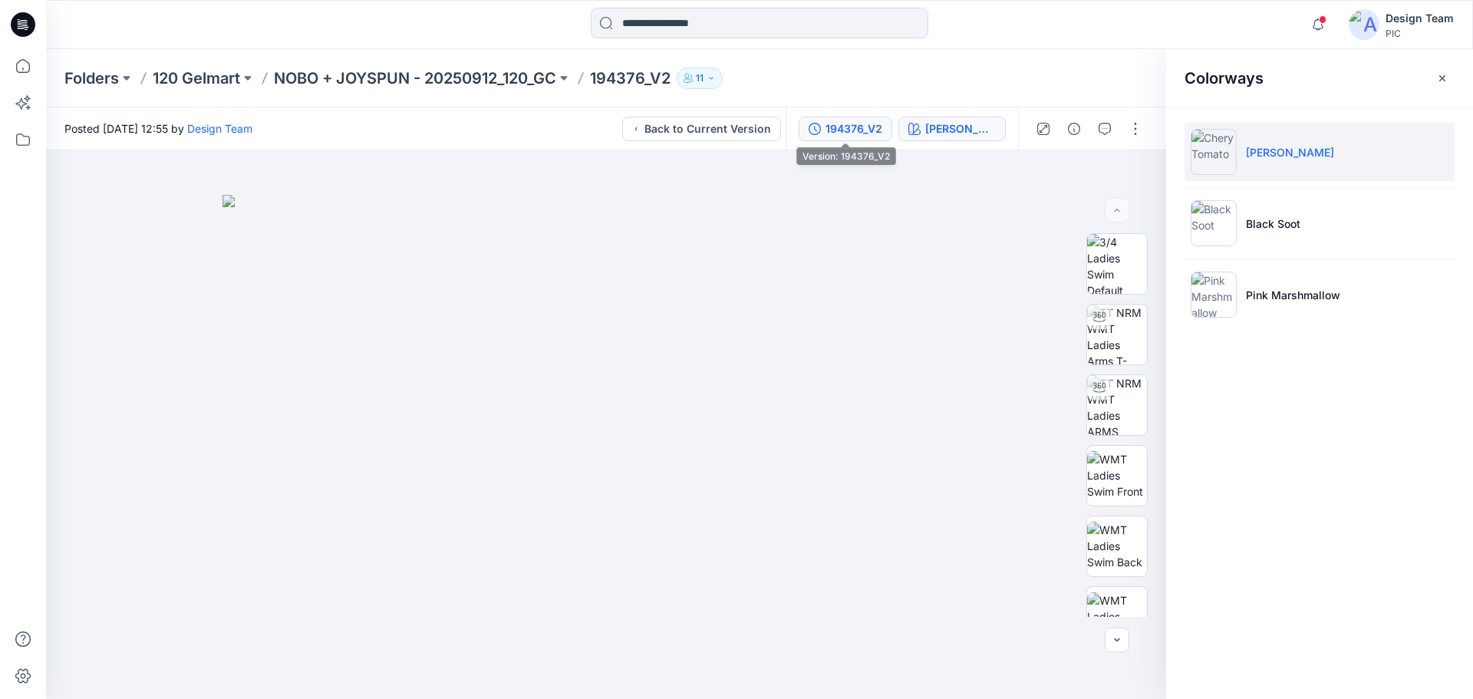
click at [866, 136] on div "194376_V2" at bounding box center [853, 128] width 57 height 17
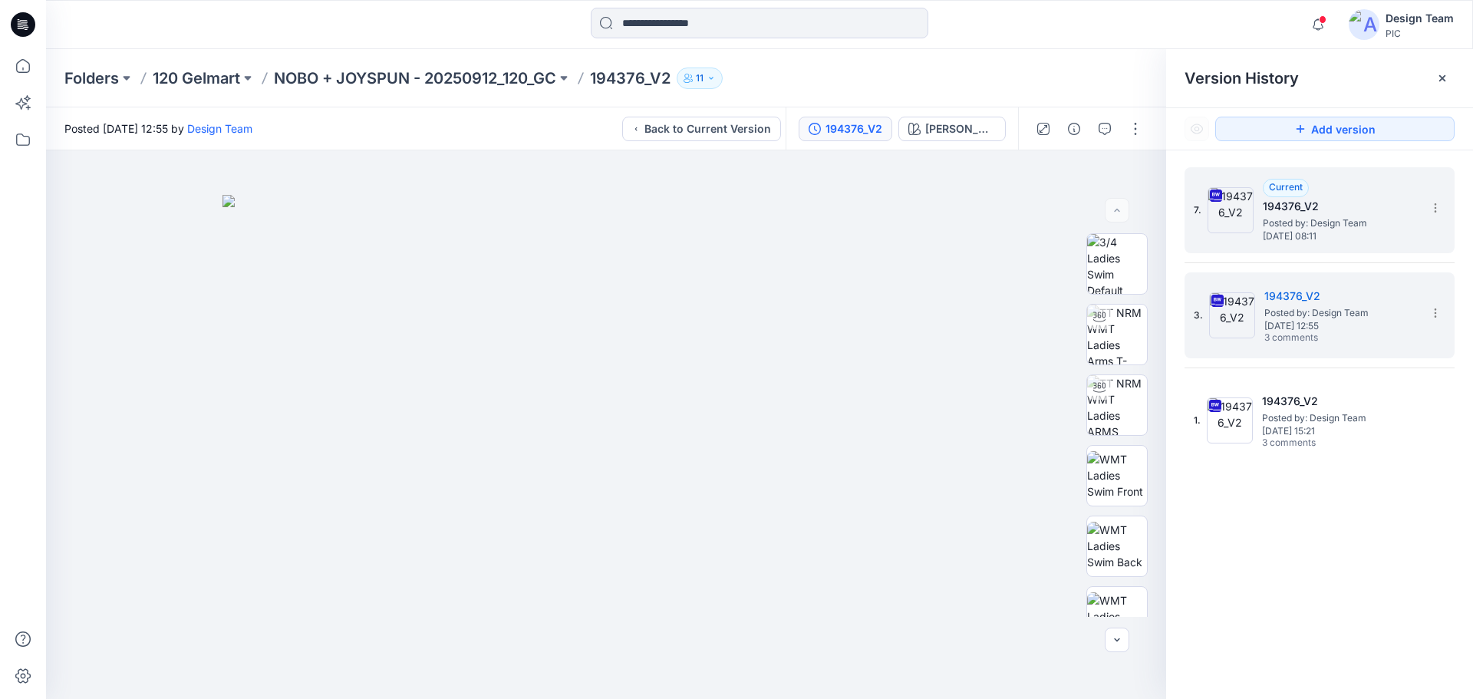
click at [1366, 218] on span "Posted by: Design Team" at bounding box center [1339, 223] width 153 height 15
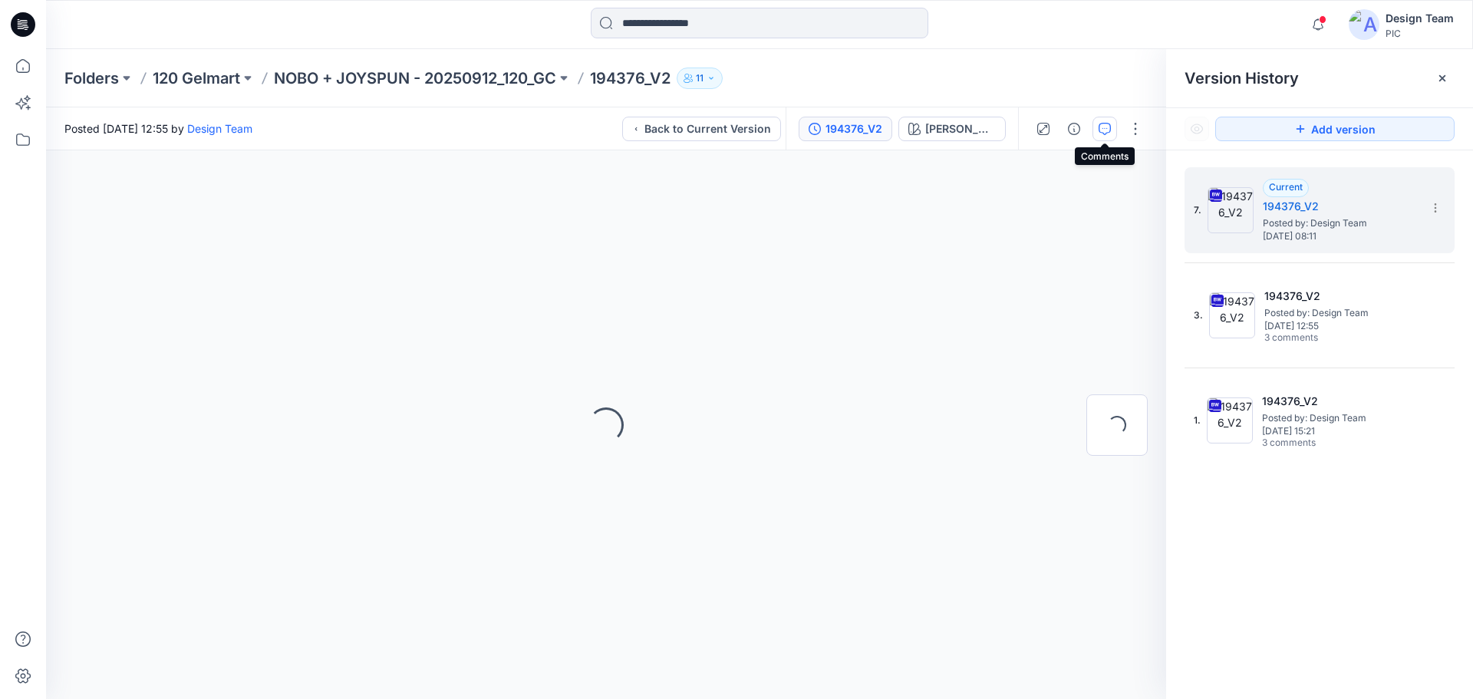
click at [1101, 131] on icon "button" at bounding box center [1105, 129] width 12 height 12
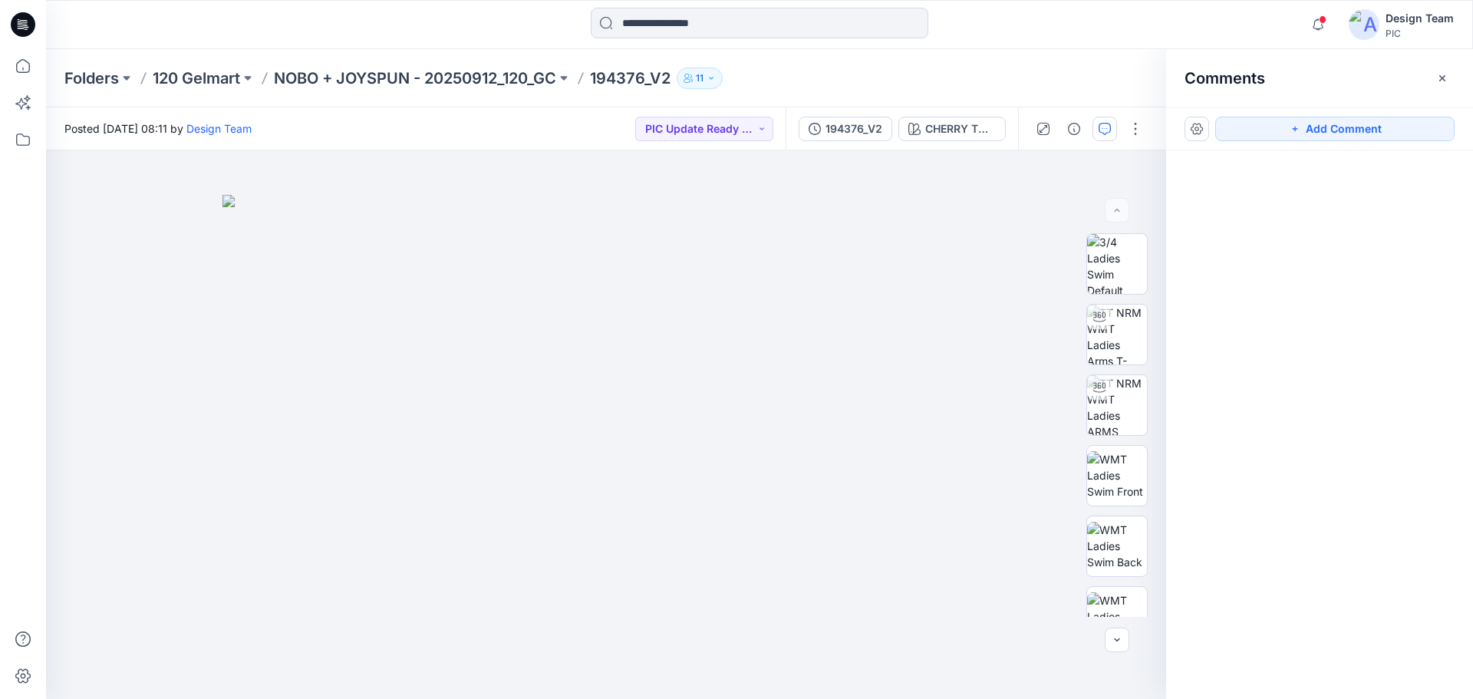
click at [1104, 127] on icon "button" at bounding box center [1105, 129] width 12 height 12
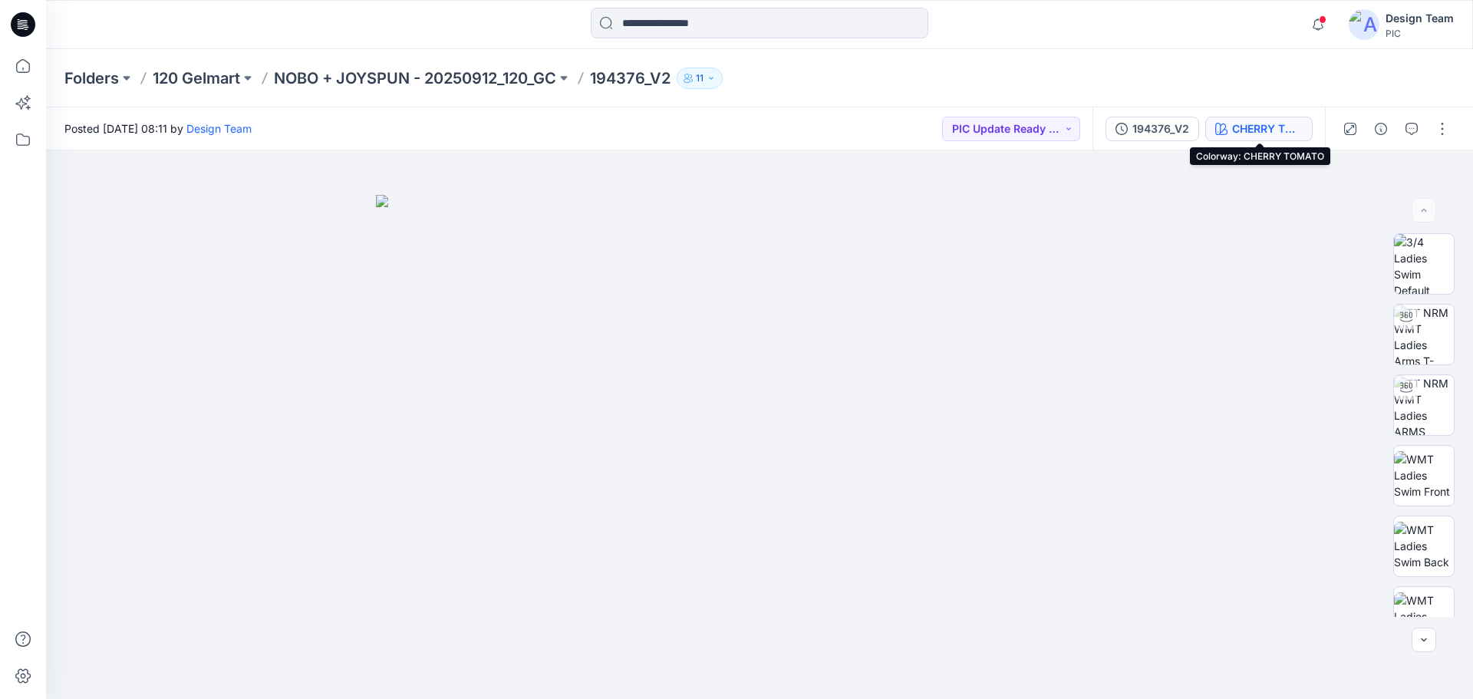
click at [1247, 128] on div "CHERRY TOMATO" at bounding box center [1267, 128] width 71 height 17
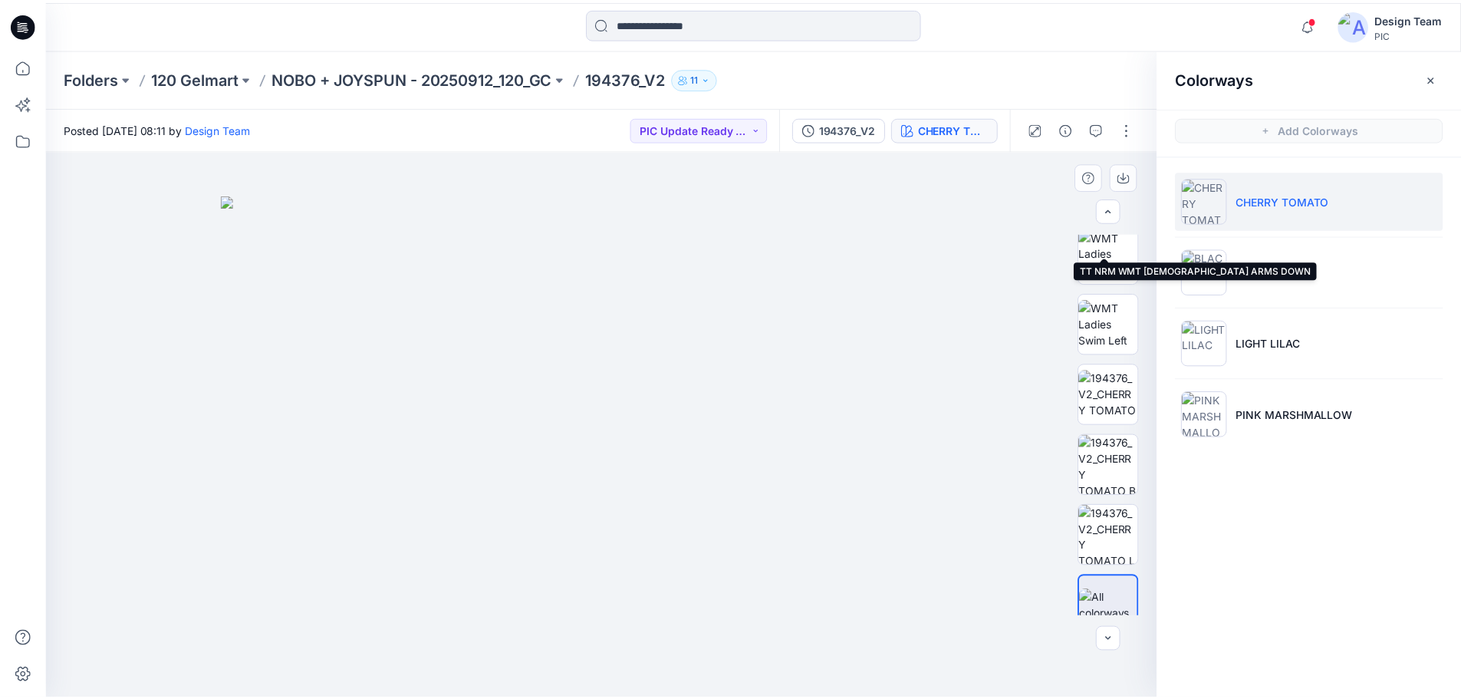
scroll to position [313, 0]
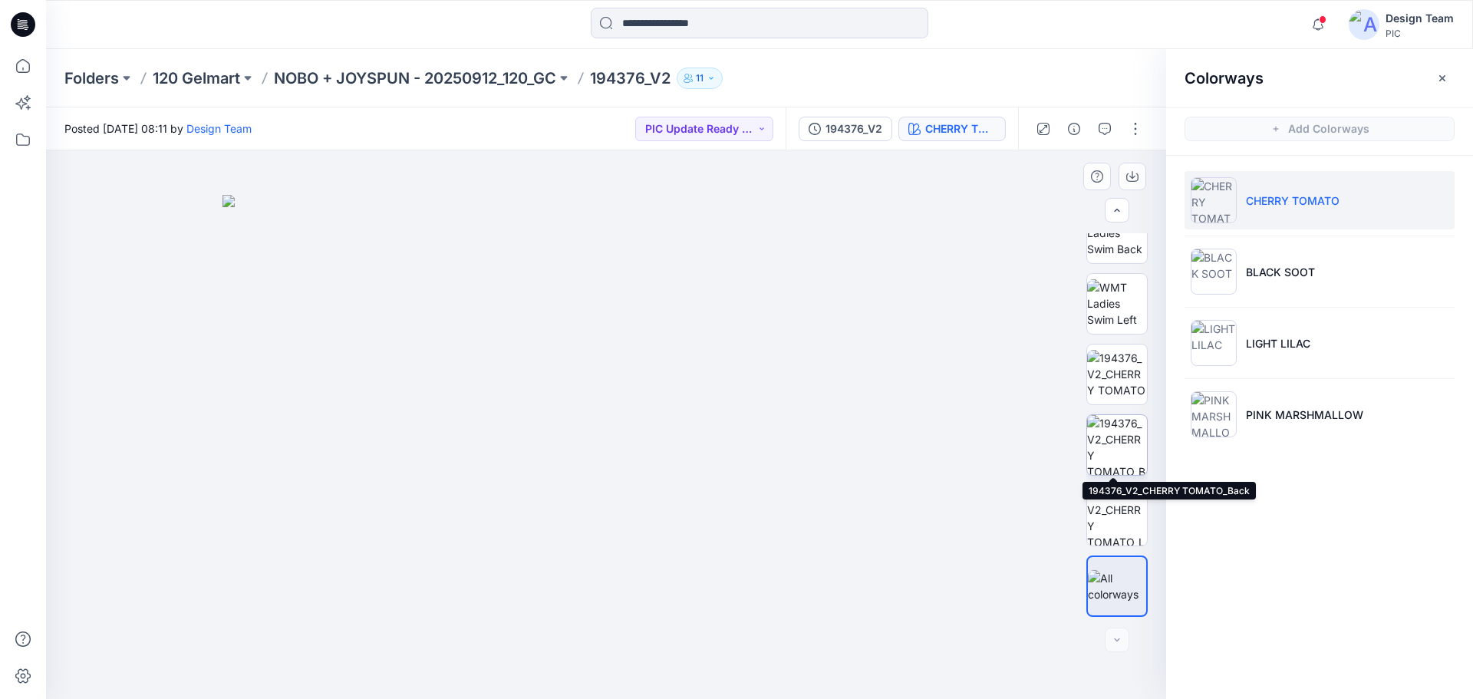
click at [1112, 435] on img at bounding box center [1117, 445] width 60 height 60
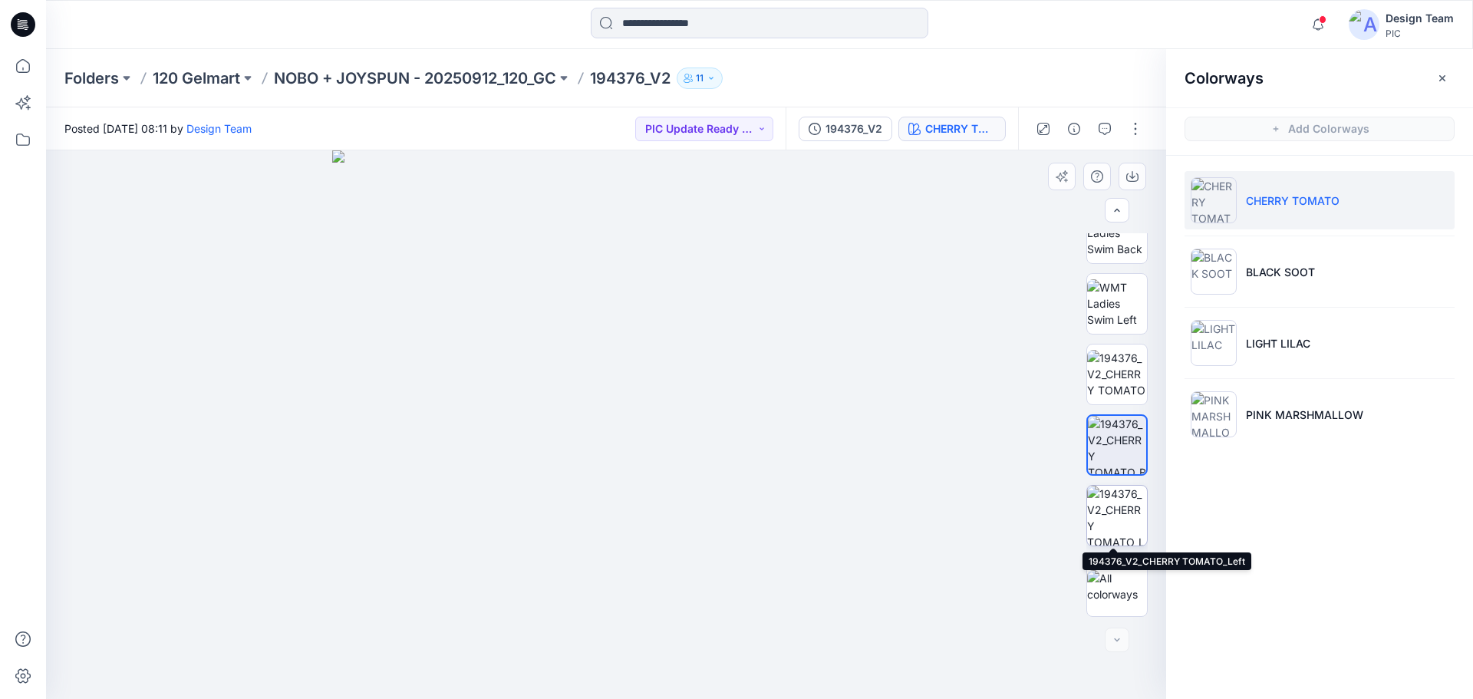
click at [1130, 506] on img at bounding box center [1117, 516] width 60 height 60
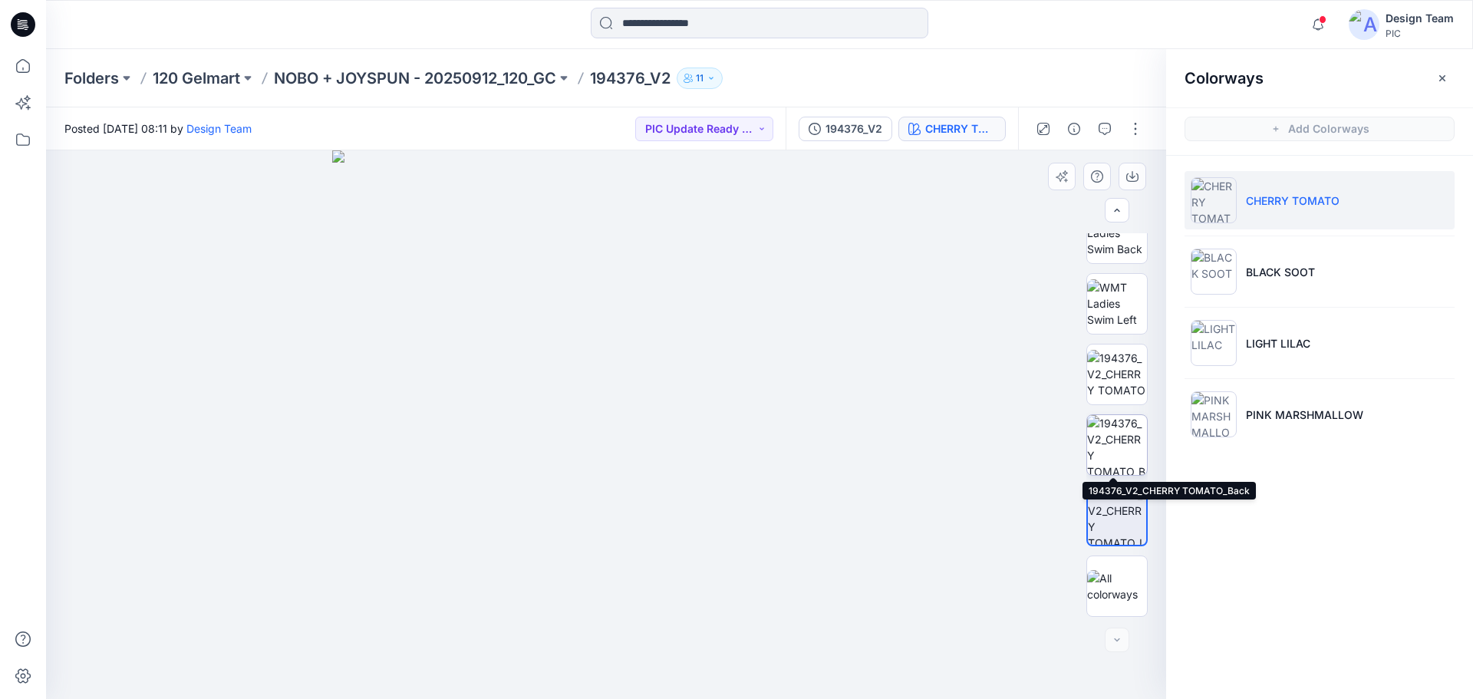
click at [1111, 445] on img at bounding box center [1117, 445] width 60 height 60
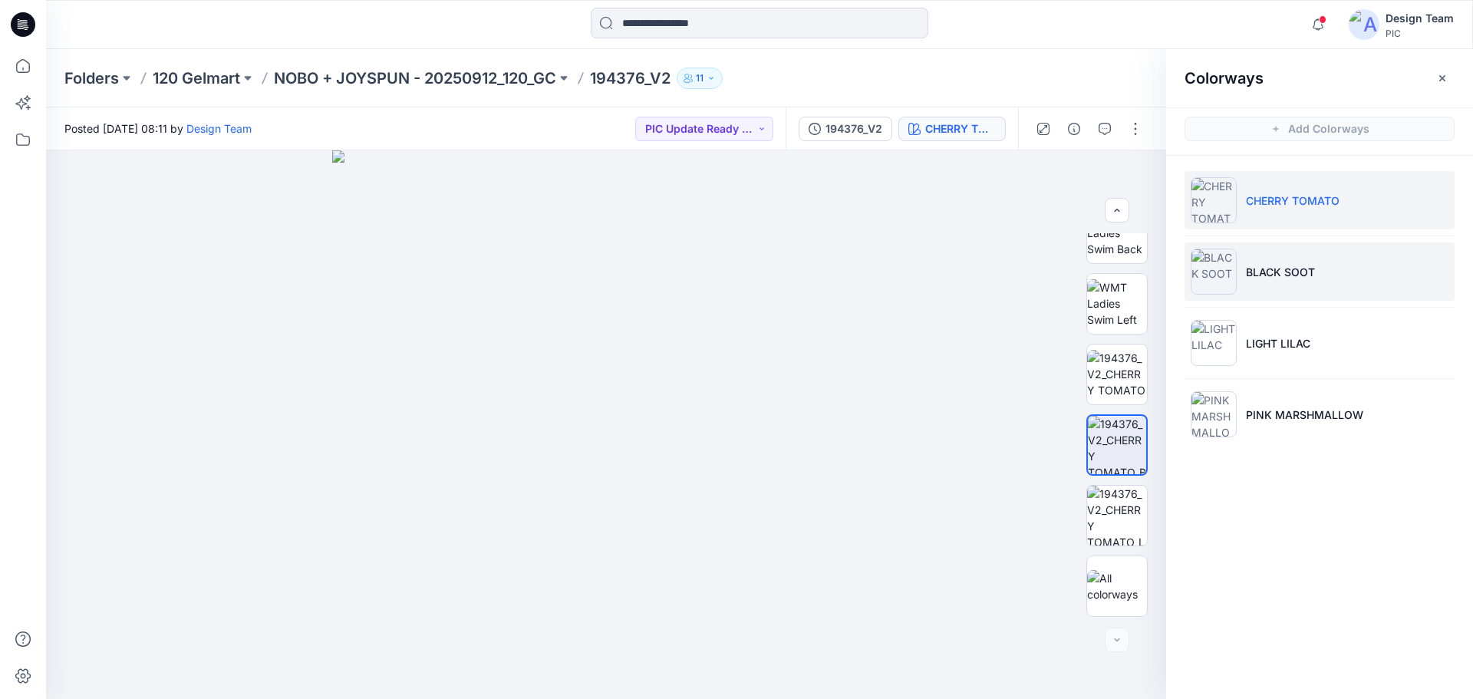
click at [1259, 278] on p "BLACK SOOT" at bounding box center [1280, 272] width 69 height 16
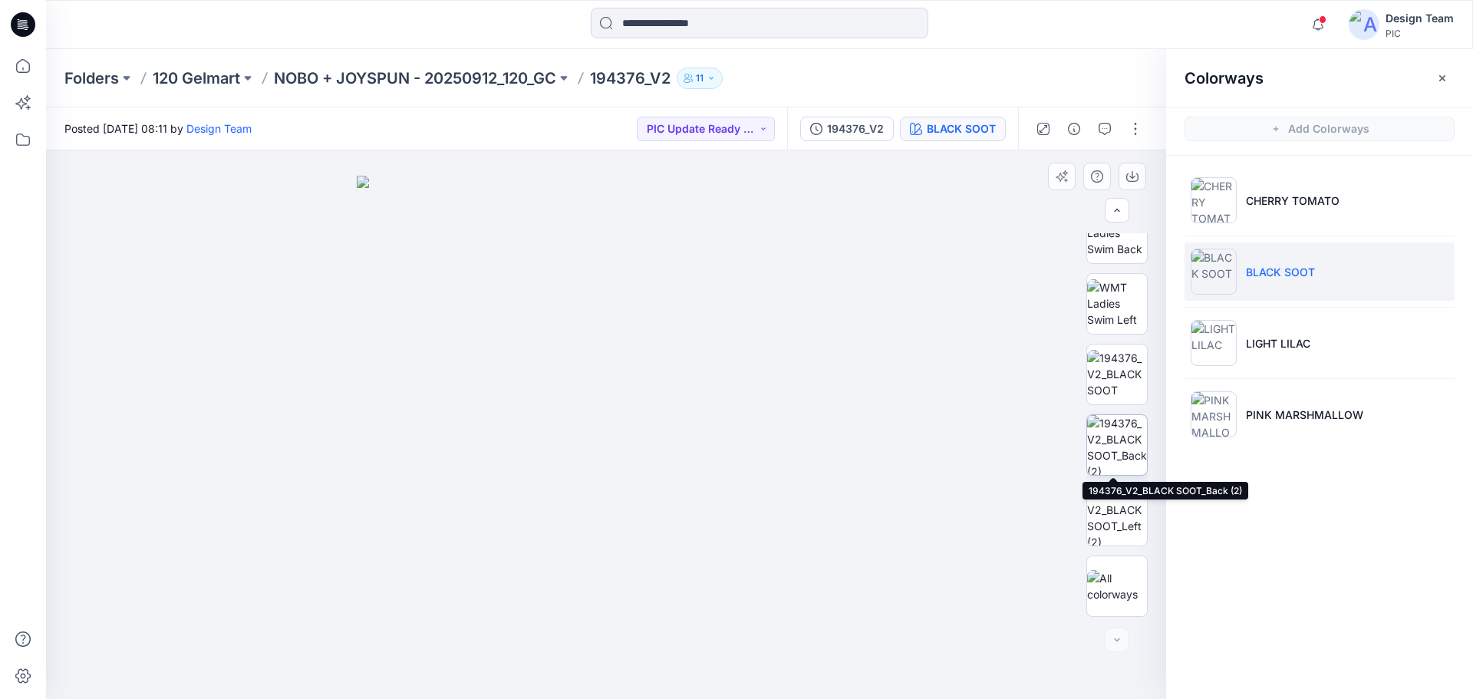
click at [1123, 450] on img at bounding box center [1117, 445] width 60 height 60
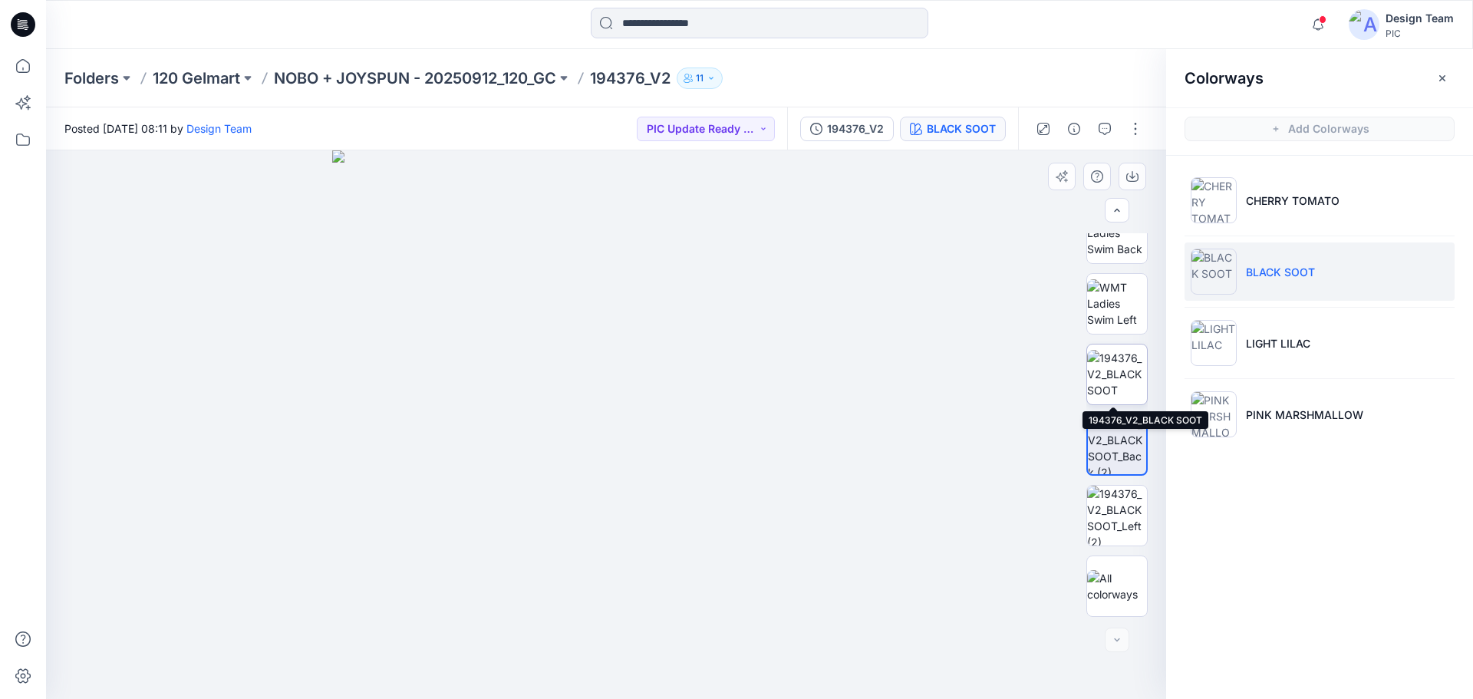
click at [1120, 368] on img at bounding box center [1117, 374] width 60 height 48
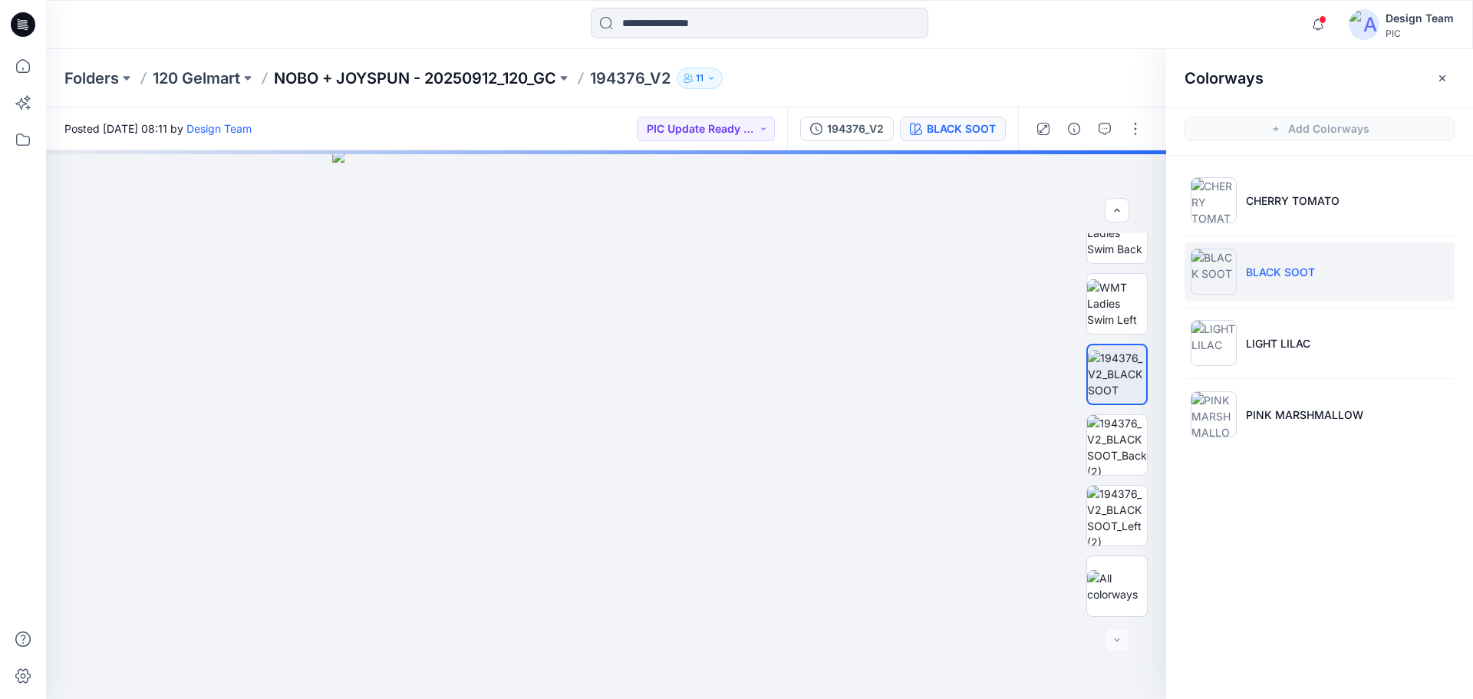
click at [404, 78] on p "NOBO + JOYSPUN - 20250912_120_GC" at bounding box center [415, 78] width 282 height 21
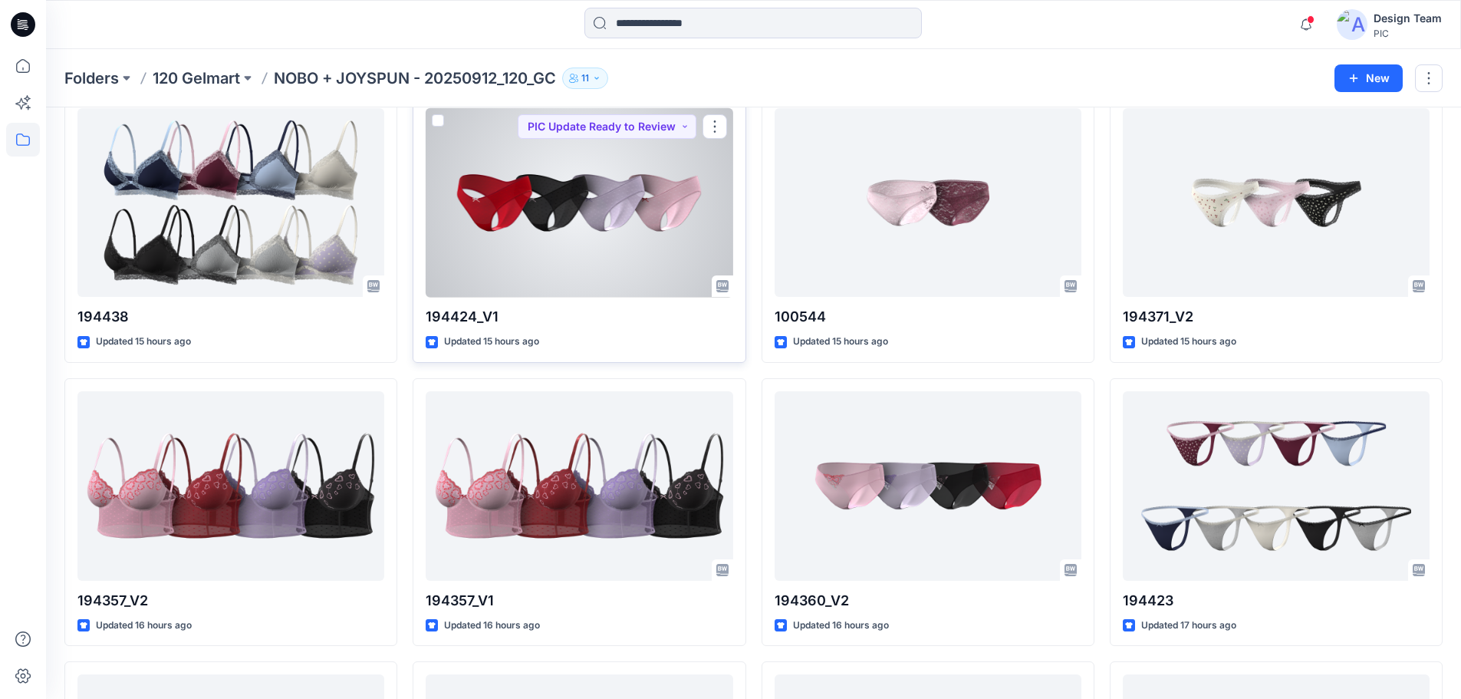
scroll to position [1304, 0]
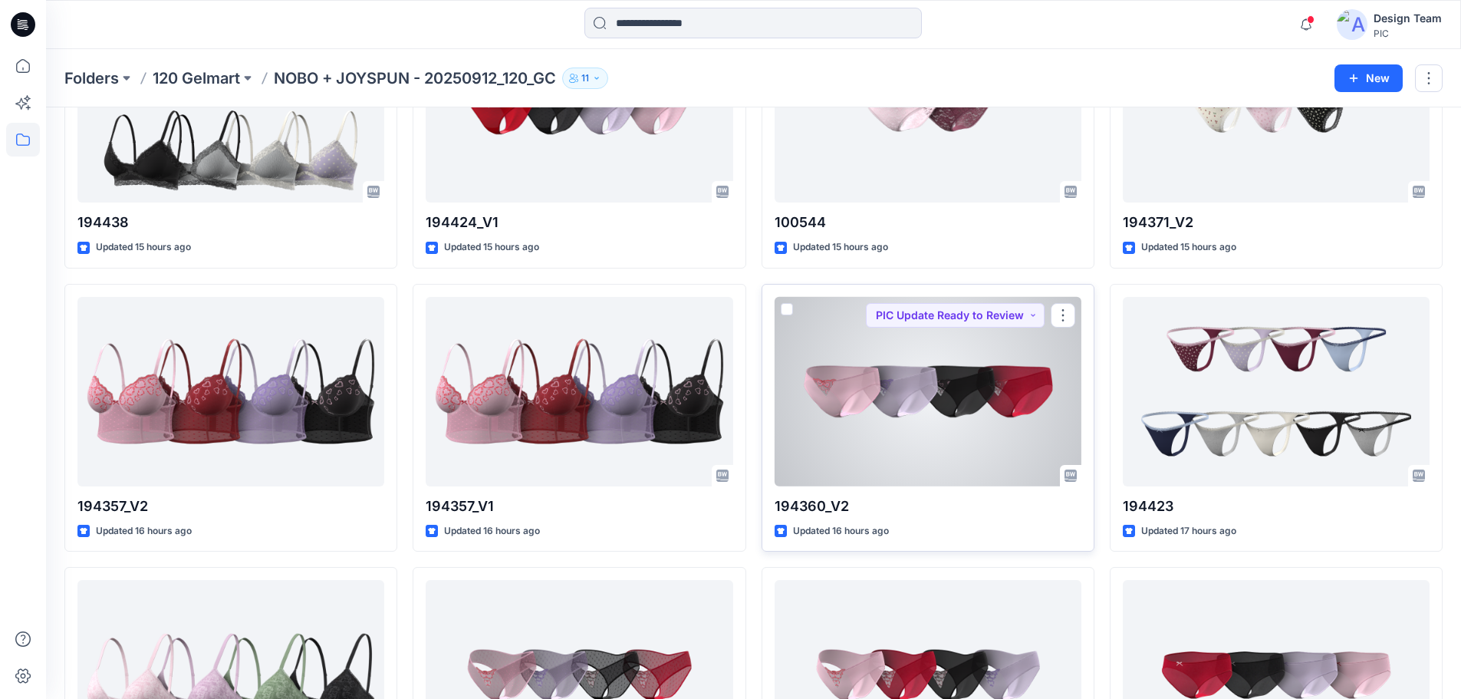
click at [972, 427] on div at bounding box center [928, 391] width 307 height 189
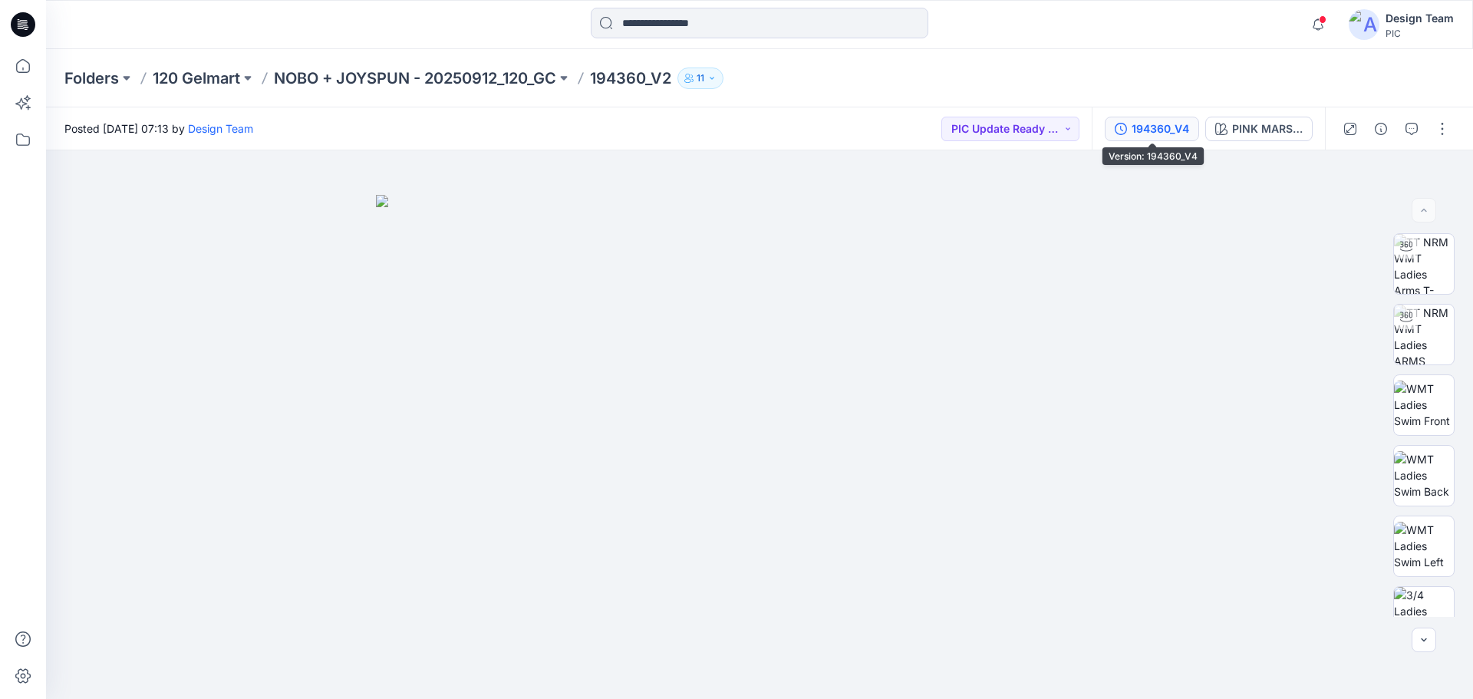
click at [1160, 130] on div "194360_V4" at bounding box center [1161, 128] width 58 height 17
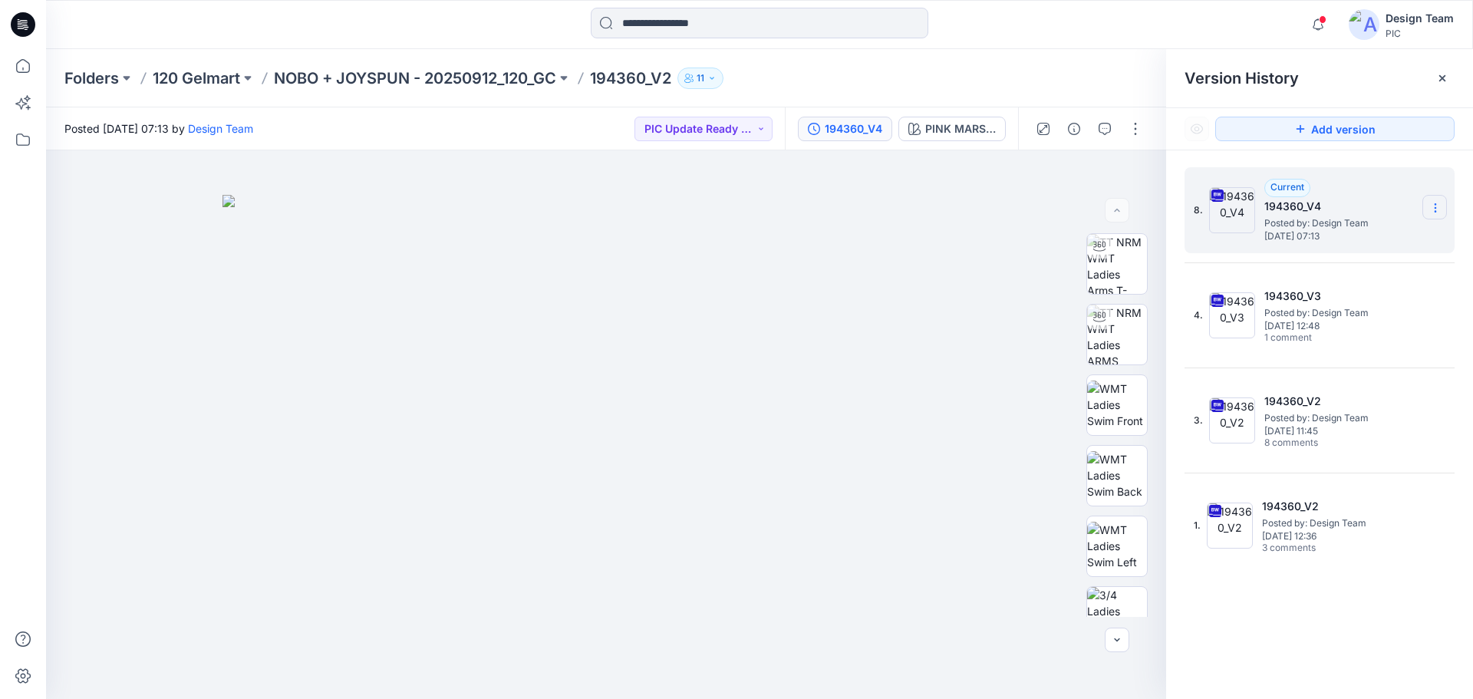
click at [1437, 207] on icon at bounding box center [1435, 208] width 12 height 12
click at [1385, 242] on span "Download Source BW File" at bounding box center [1357, 238] width 129 height 18
click at [953, 137] on div "PINK MARSHMELLOW" at bounding box center [960, 128] width 71 height 17
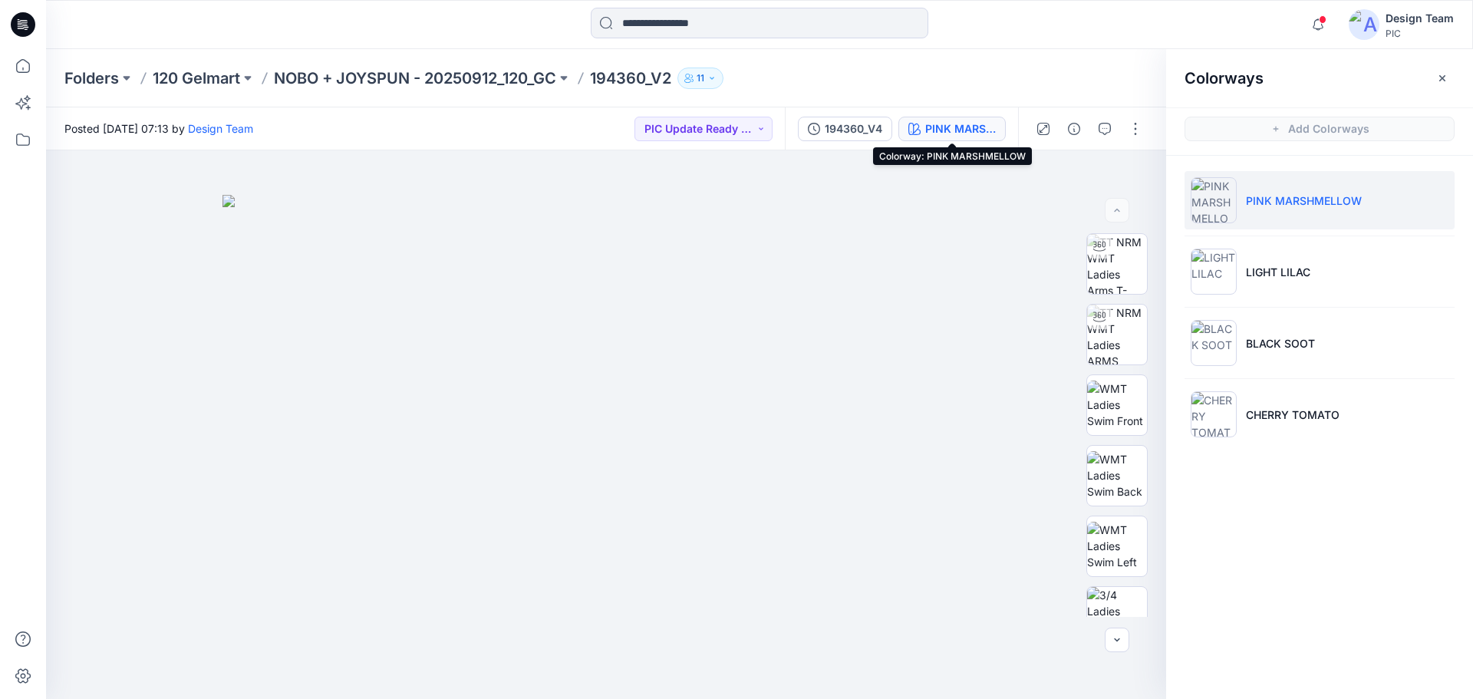
click at [951, 130] on div "PINK MARSHMELLOW" at bounding box center [960, 128] width 71 height 17
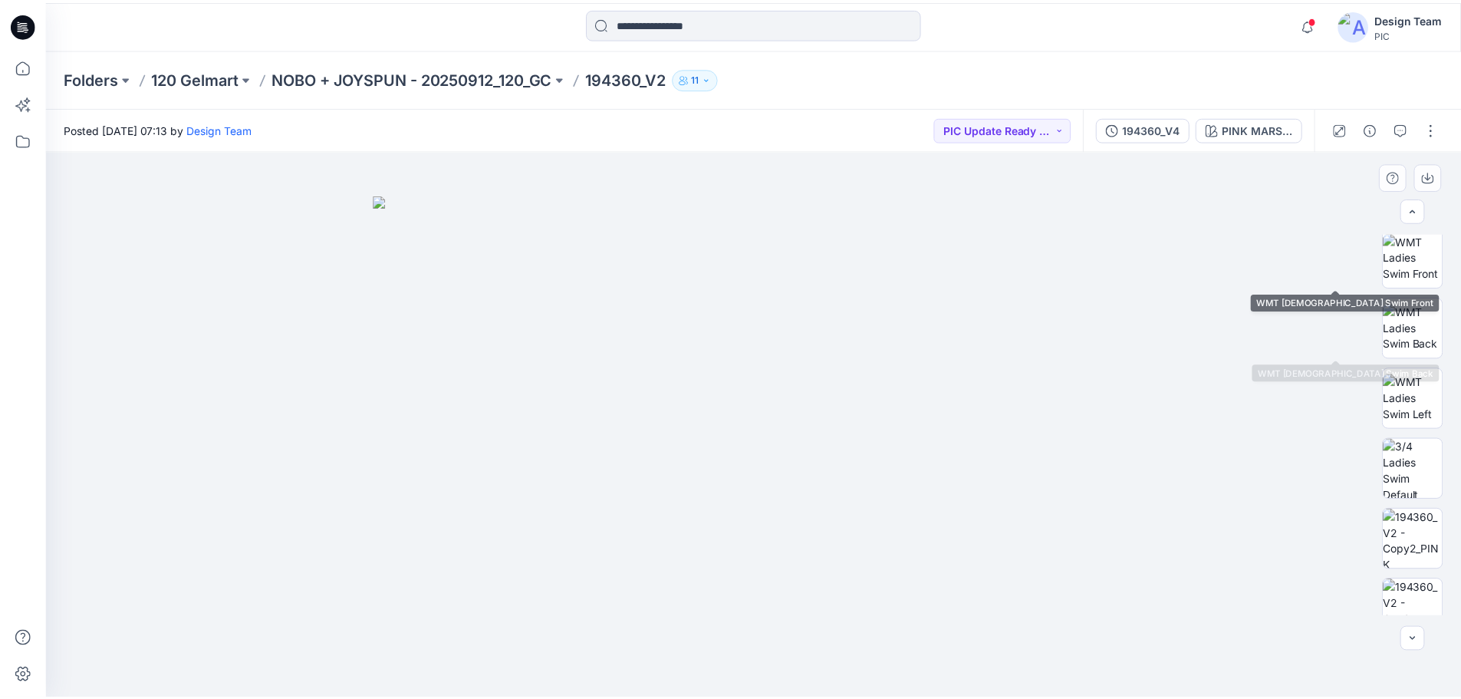
scroll to position [313, 0]
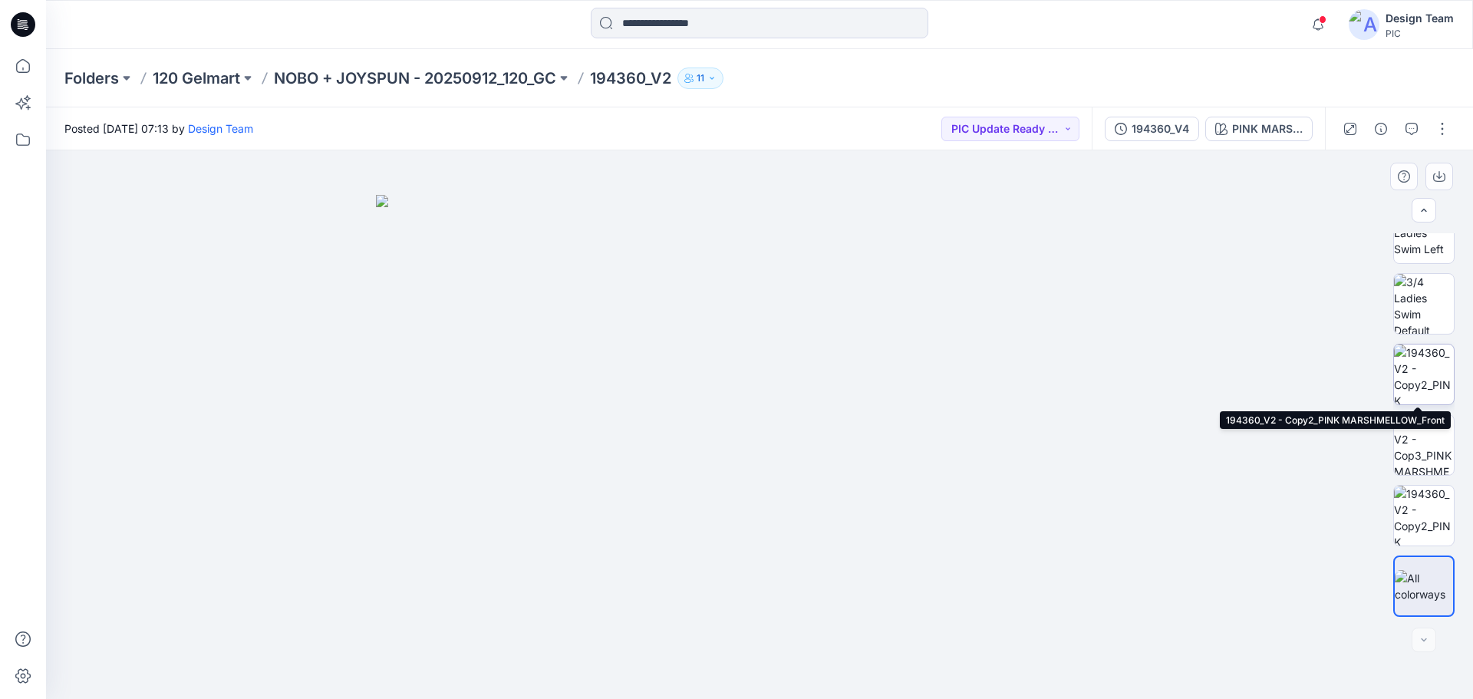
click at [1395, 363] on img at bounding box center [1424, 374] width 60 height 60
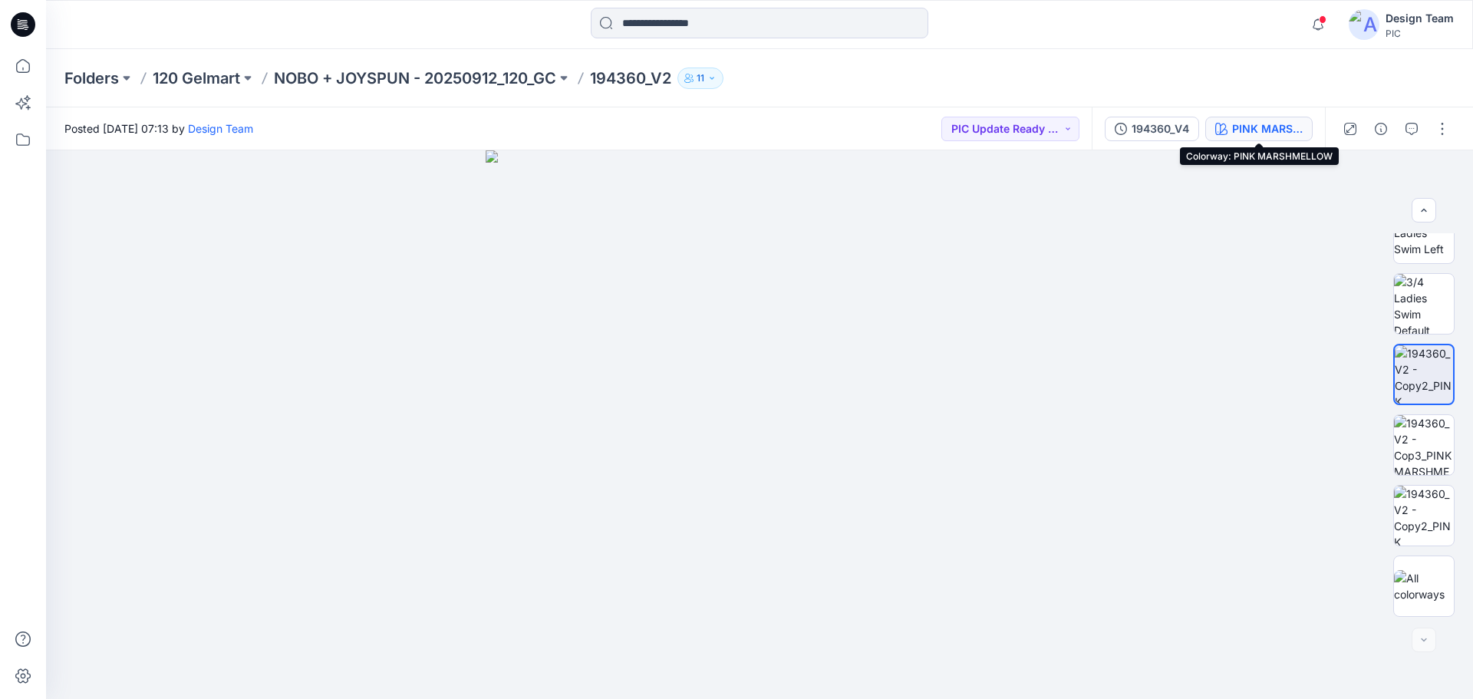
click at [1240, 128] on div "PINK MARSHMELLOW" at bounding box center [1267, 128] width 71 height 17
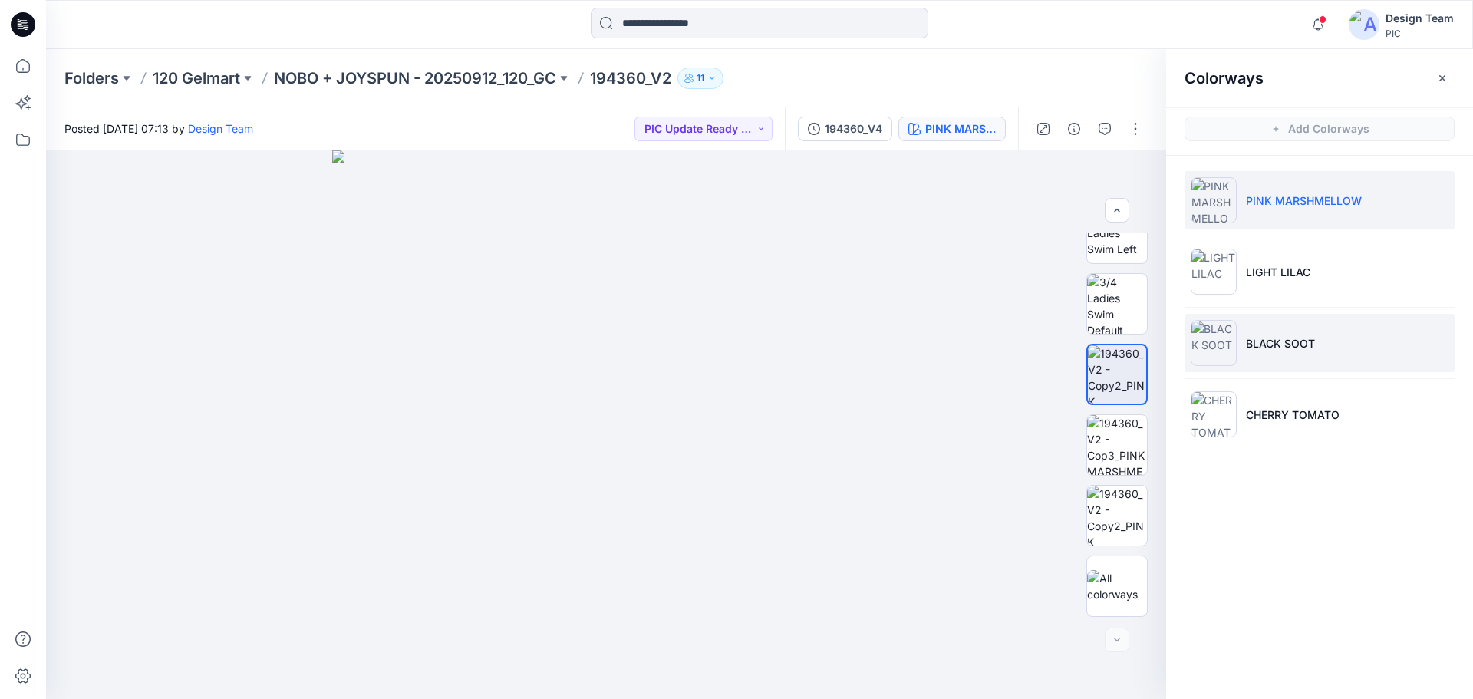
click at [1275, 351] on p "BLACK SOOT" at bounding box center [1280, 343] width 69 height 16
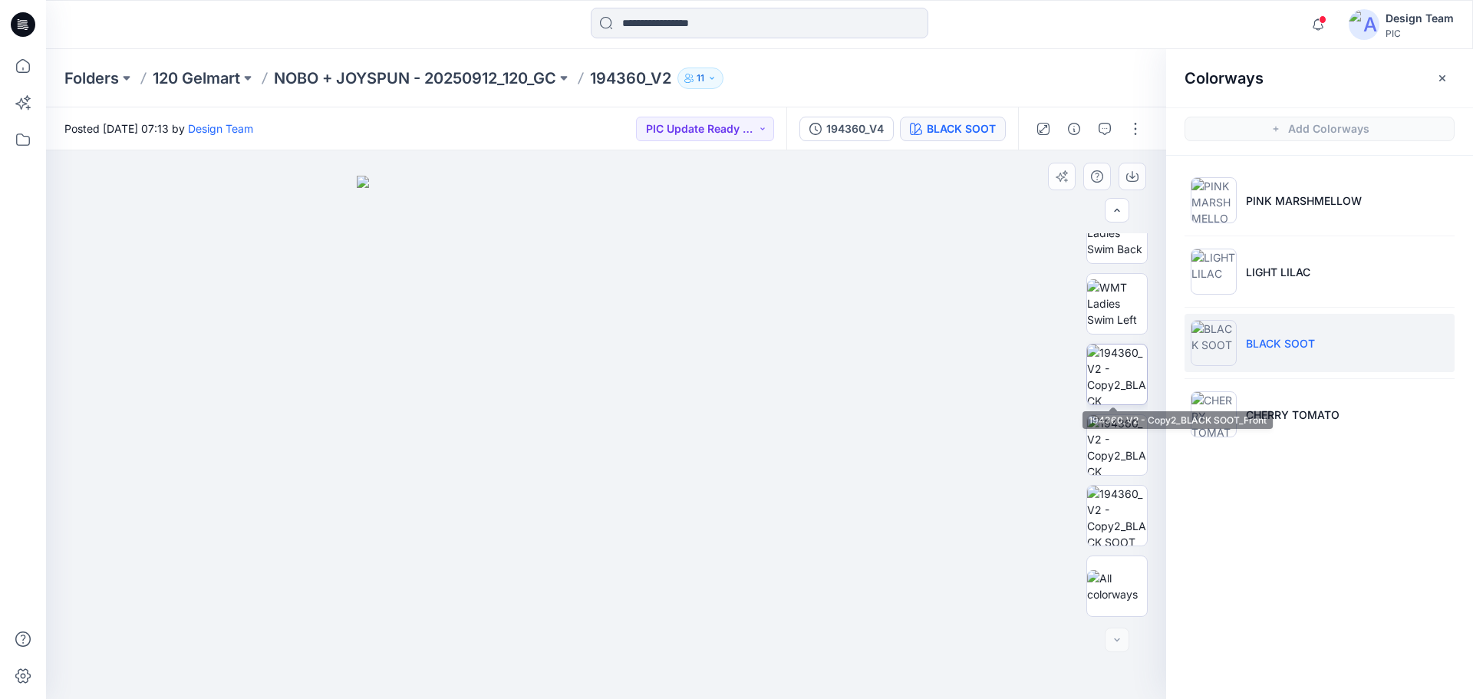
click at [1134, 383] on img at bounding box center [1117, 374] width 60 height 60
drag, startPoint x: 518, startPoint y: 294, endPoint x: 520, endPoint y: 427, distance: 133.5
click at [356, 80] on p "NOBO + JOYSPUN - 20250912_120_GC" at bounding box center [415, 78] width 282 height 21
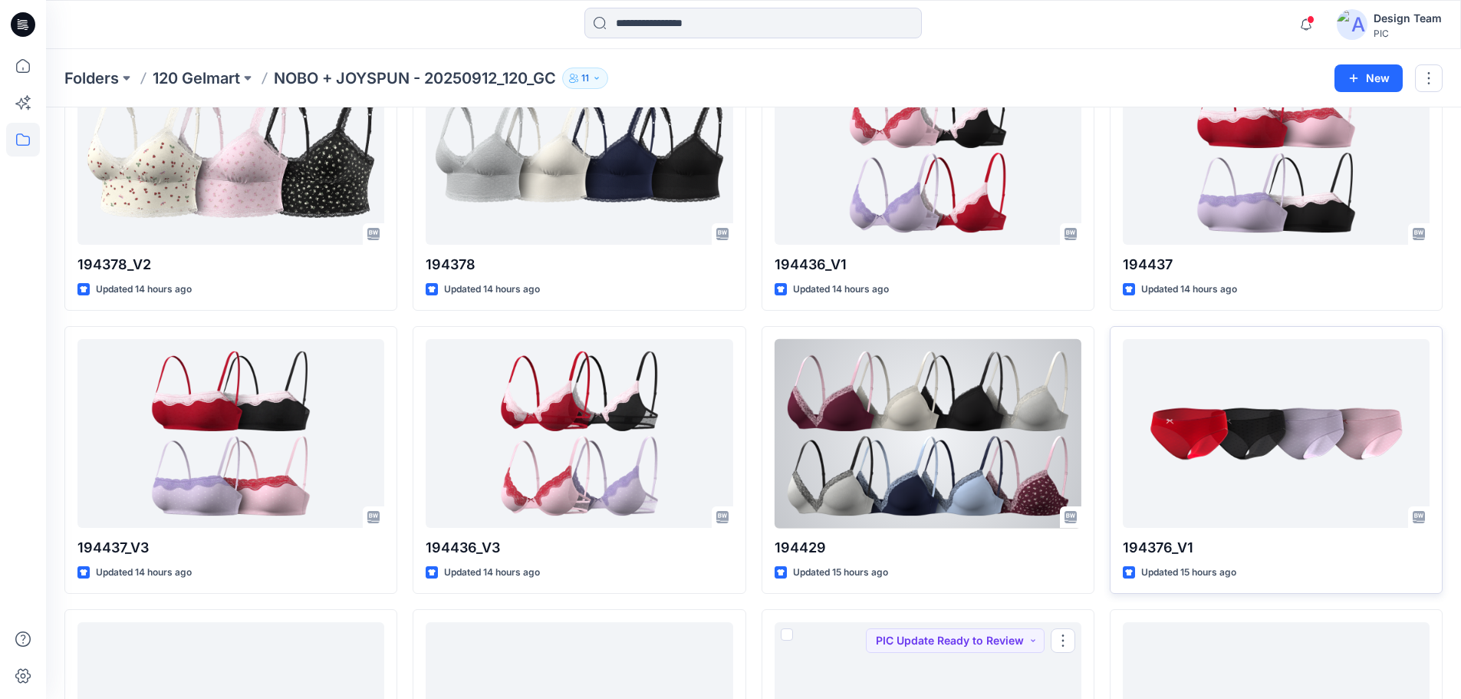
scroll to position [688, 0]
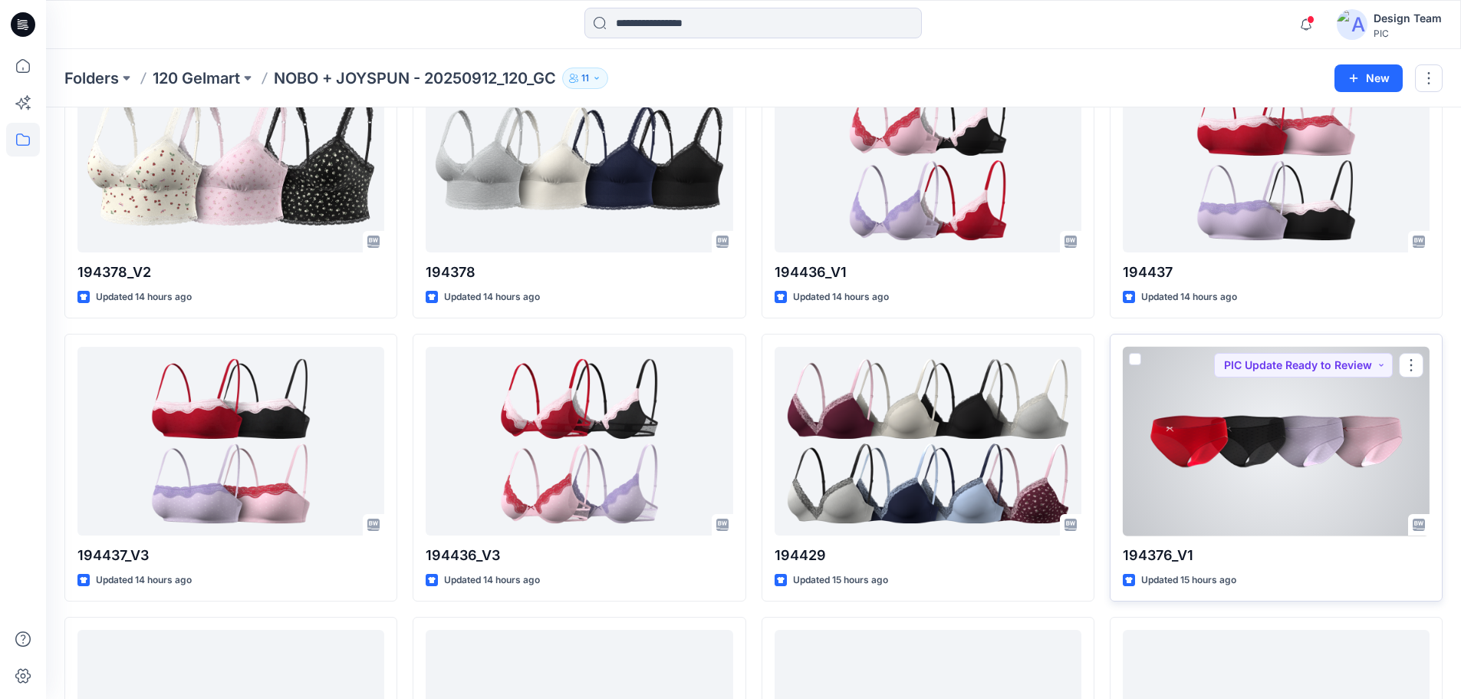
click at [1280, 449] on div at bounding box center [1276, 441] width 307 height 189
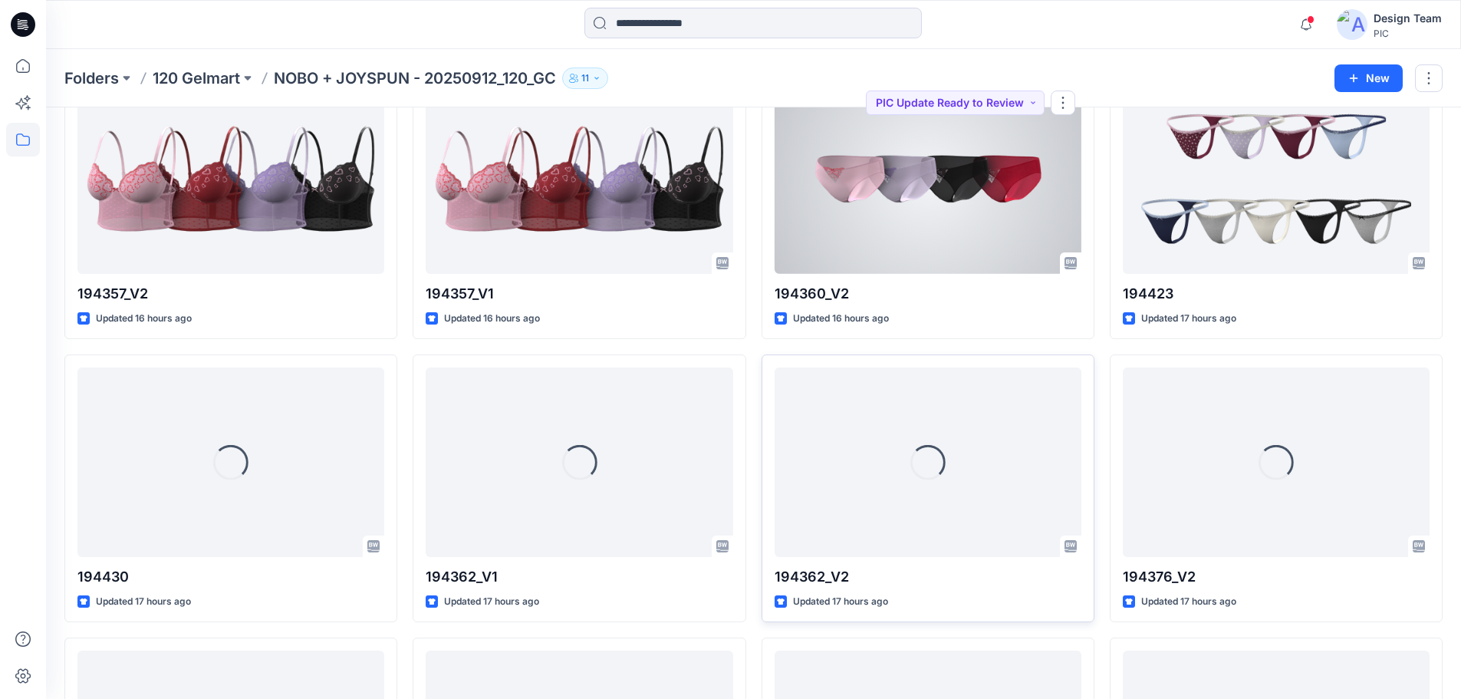
scroll to position [1537, 0]
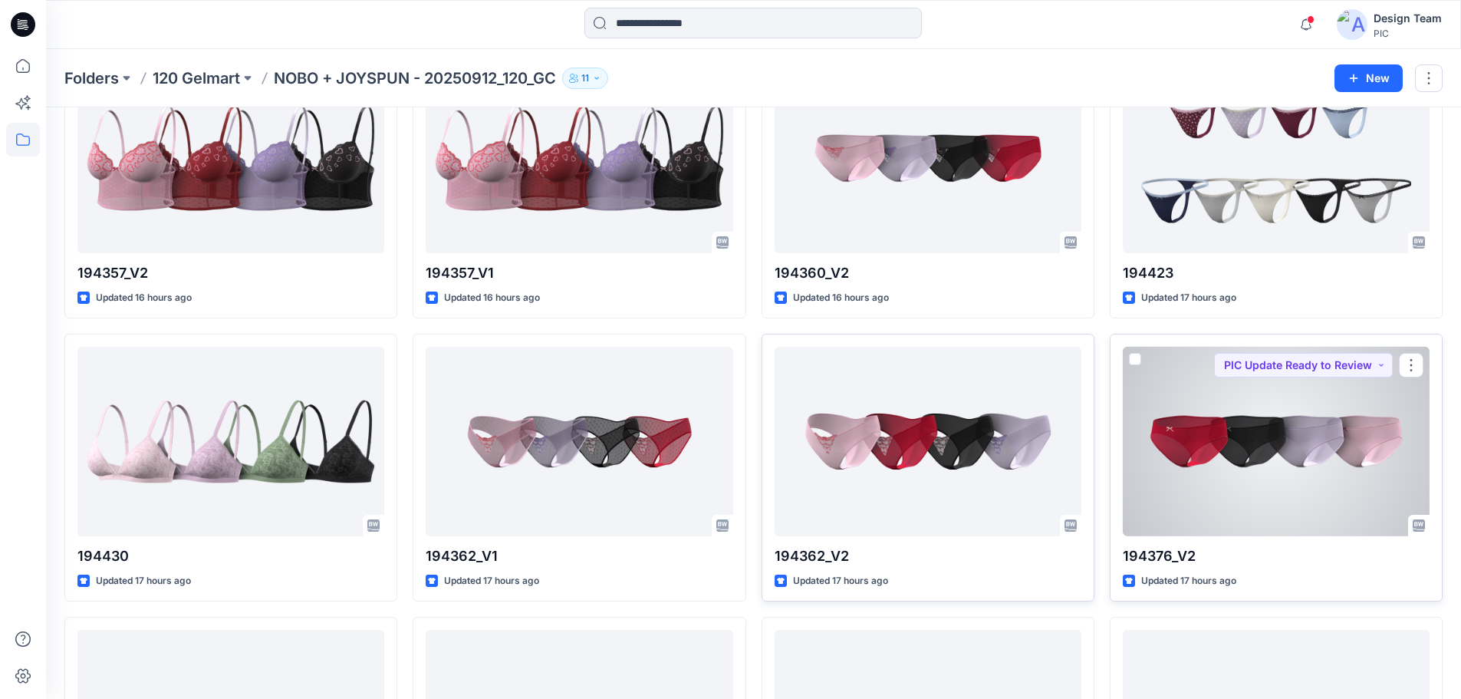
click at [1306, 455] on div at bounding box center [1276, 441] width 307 height 189
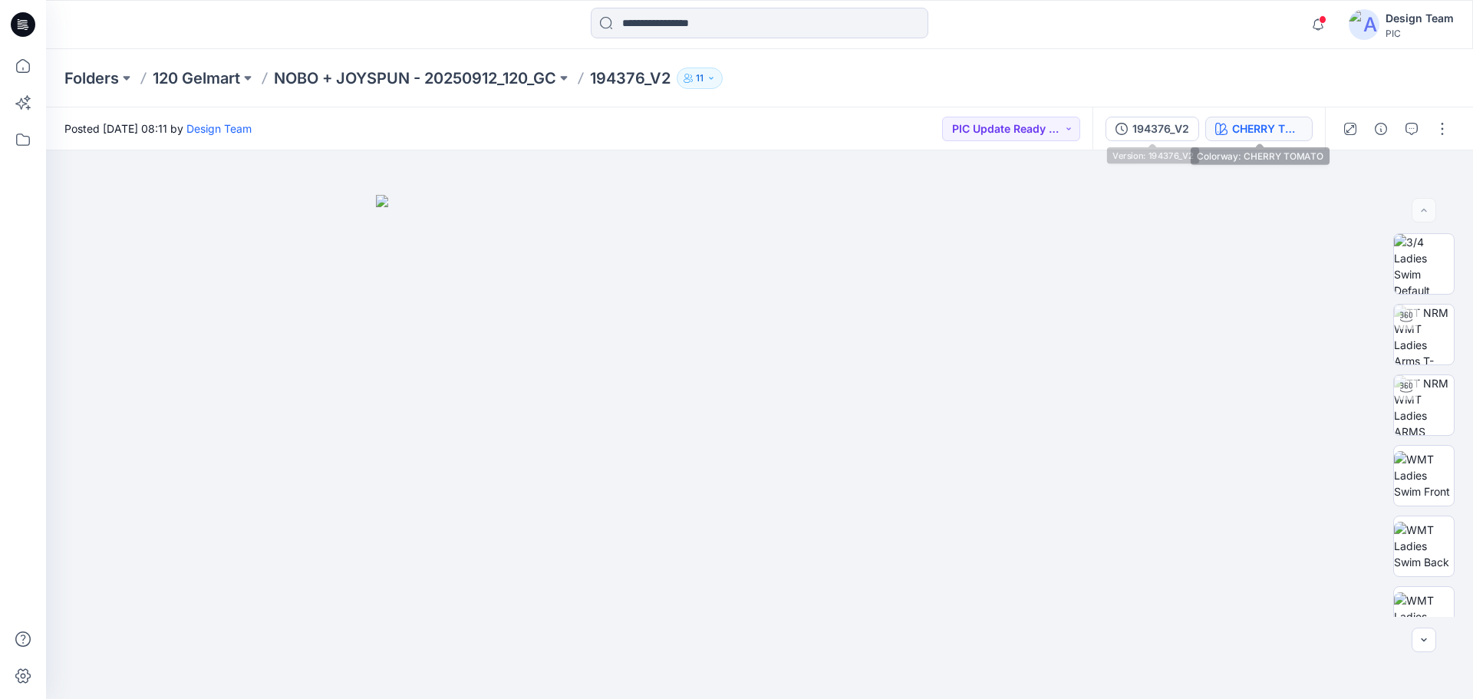
click at [1287, 130] on div "CHERRY TOMATO" at bounding box center [1267, 128] width 71 height 17
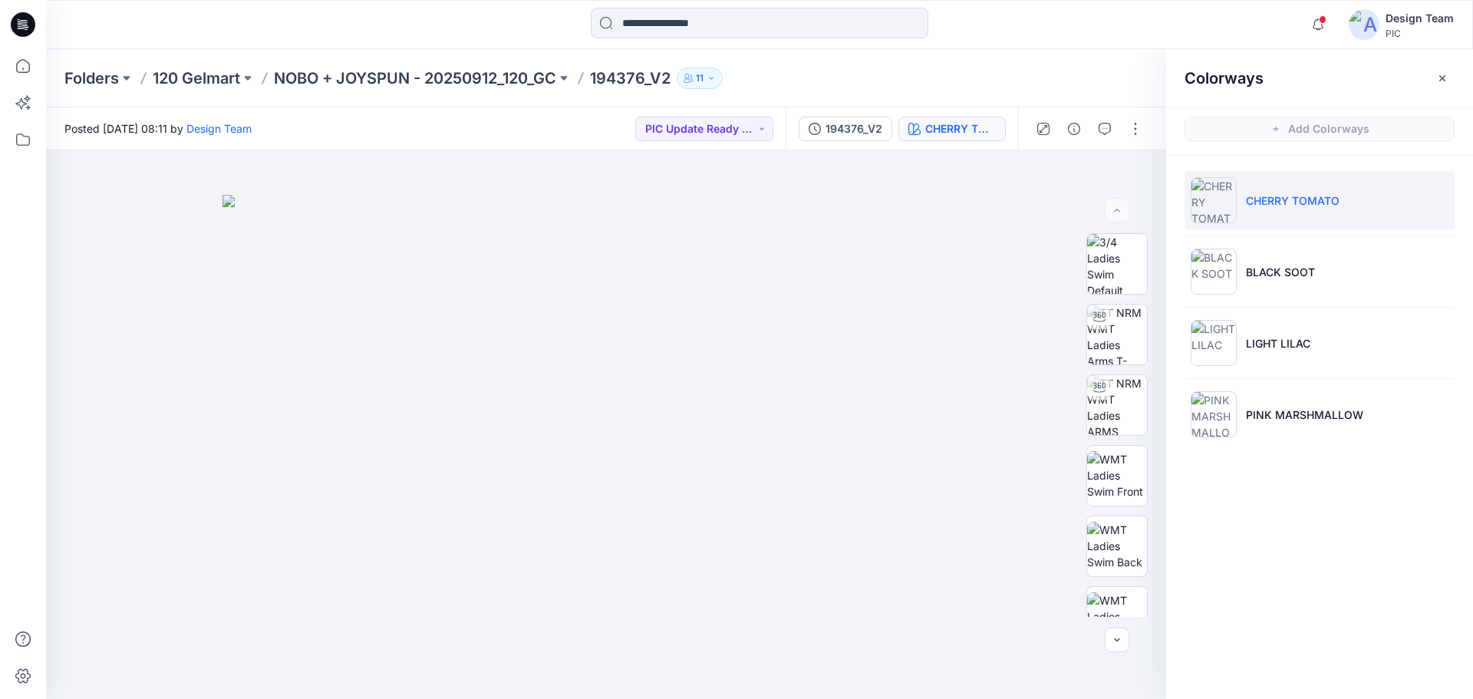
click at [1297, 197] on p "CHERRY TOMATO" at bounding box center [1293, 201] width 94 height 16
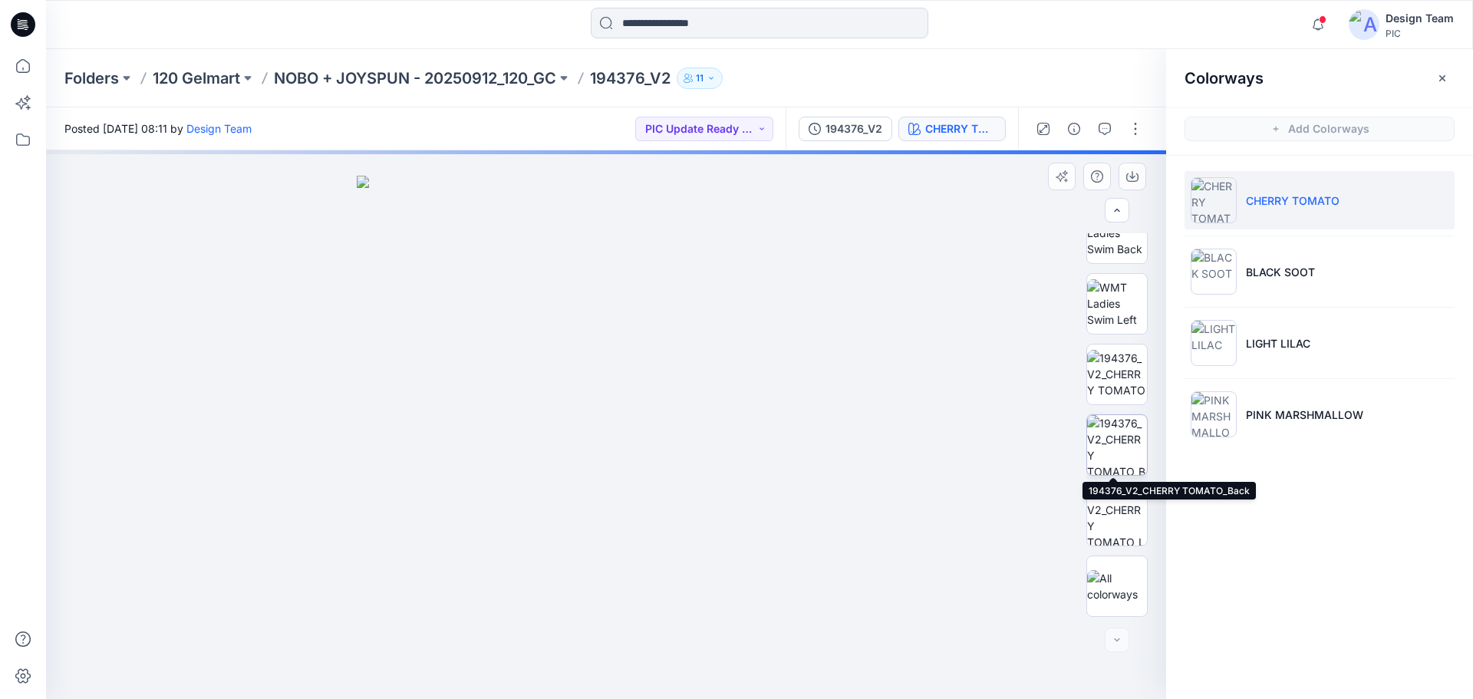
click at [1122, 433] on img at bounding box center [1117, 445] width 60 height 60
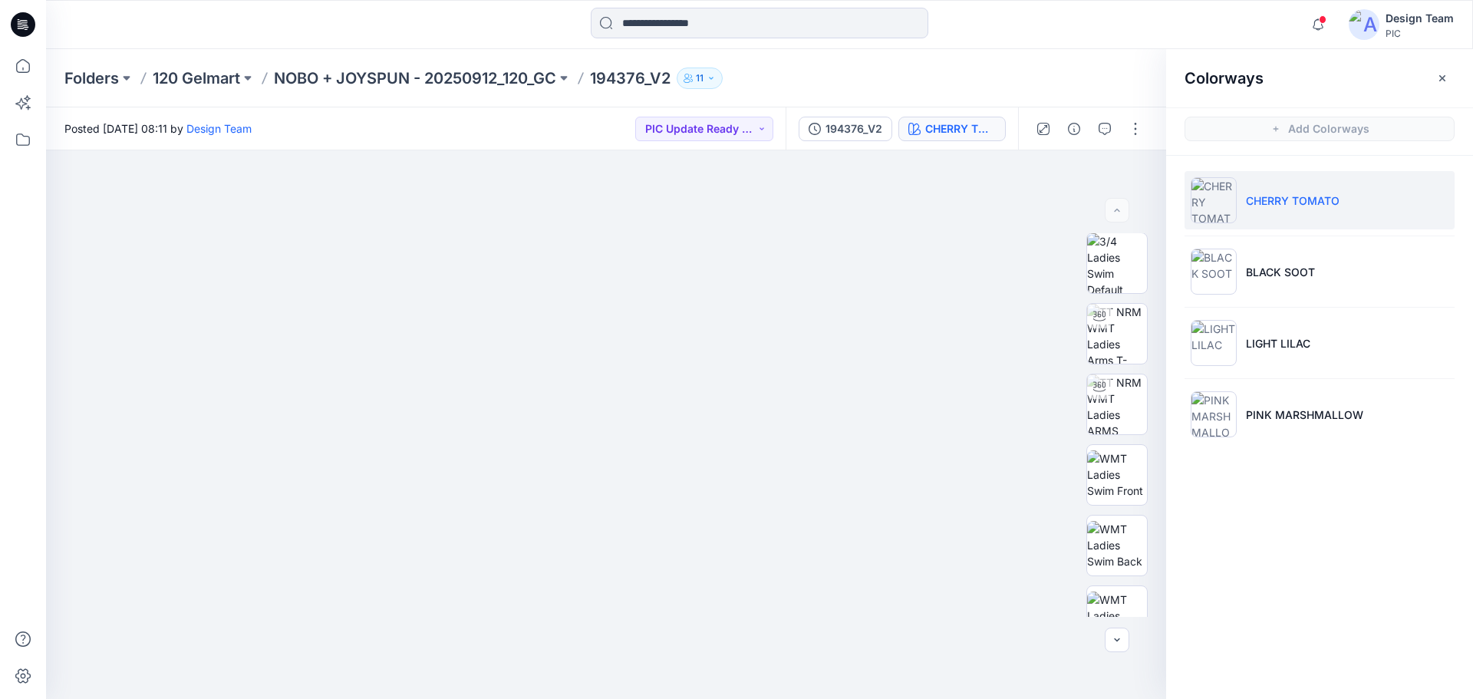
scroll to position [0, 0]
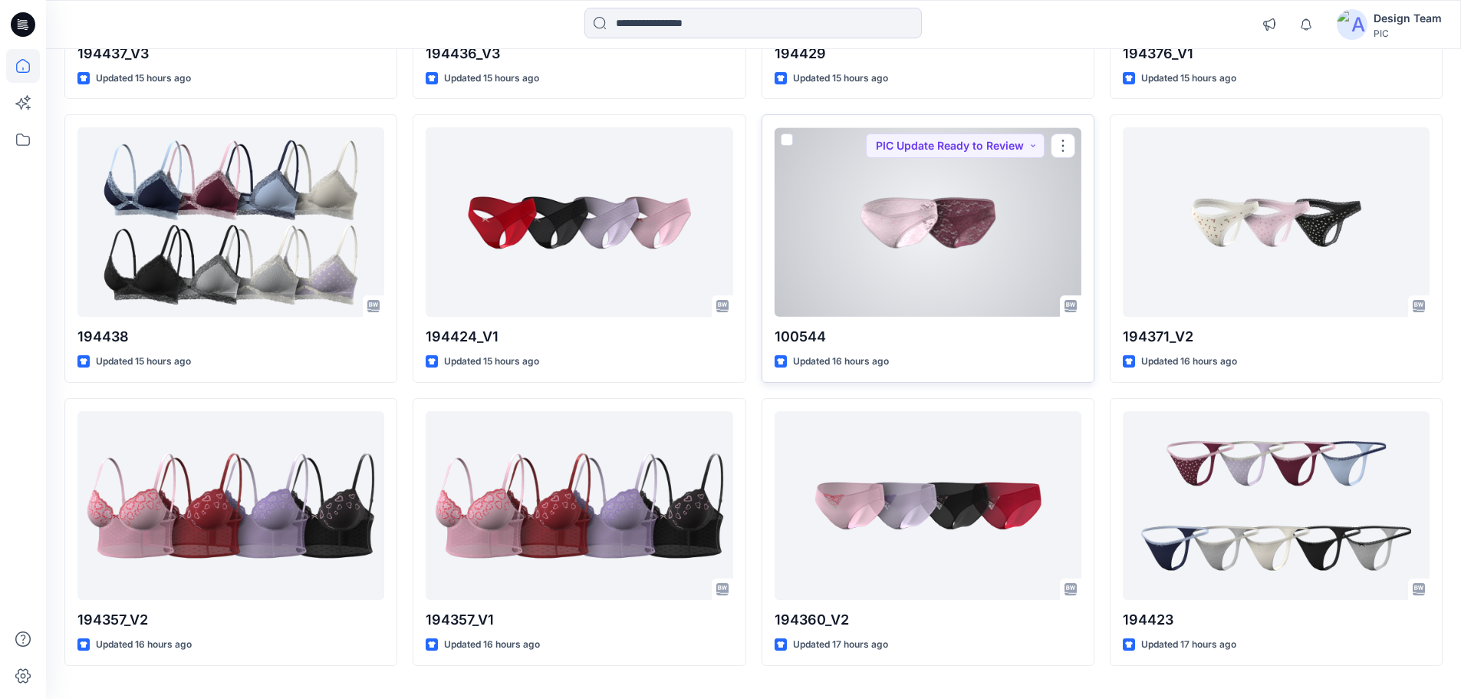
scroll to position [1274, 0]
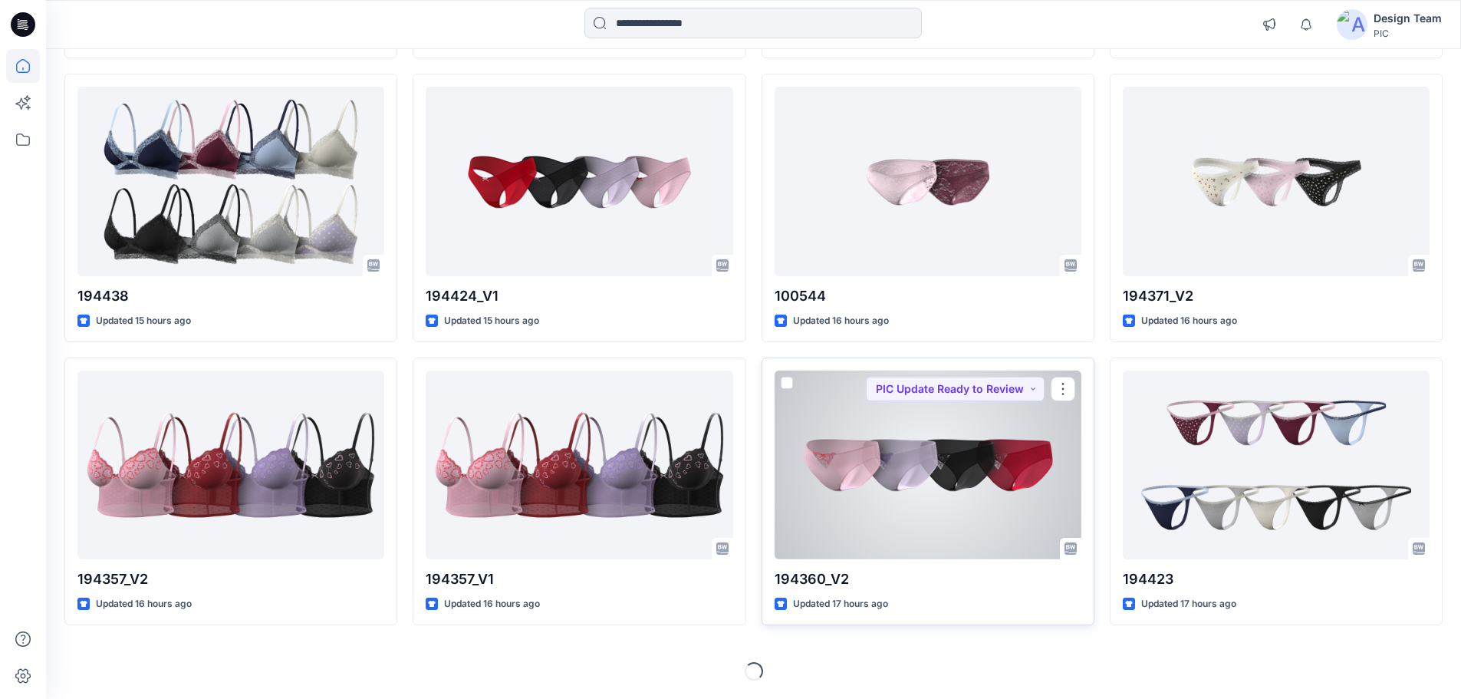
click at [914, 458] on div at bounding box center [928, 465] width 307 height 189
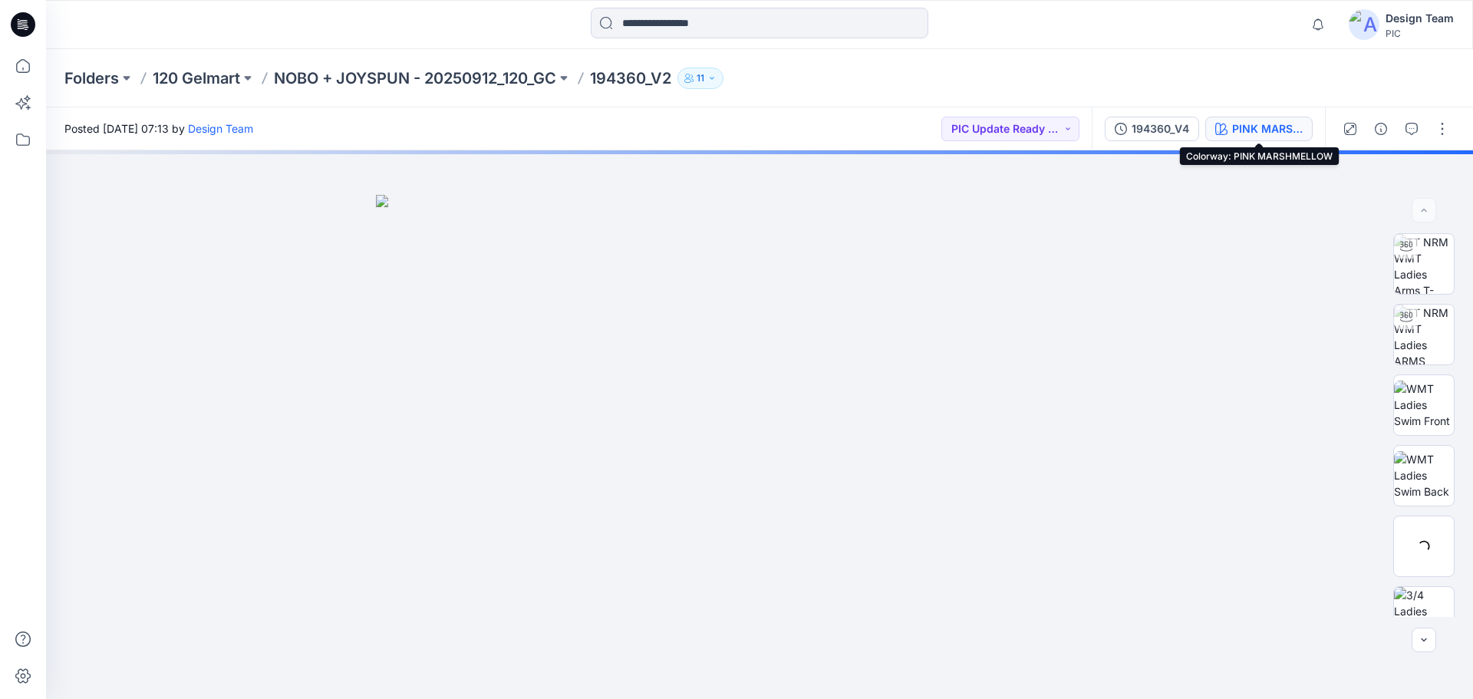
click at [1273, 126] on div "PINK MARSHMELLOW" at bounding box center [1267, 128] width 71 height 17
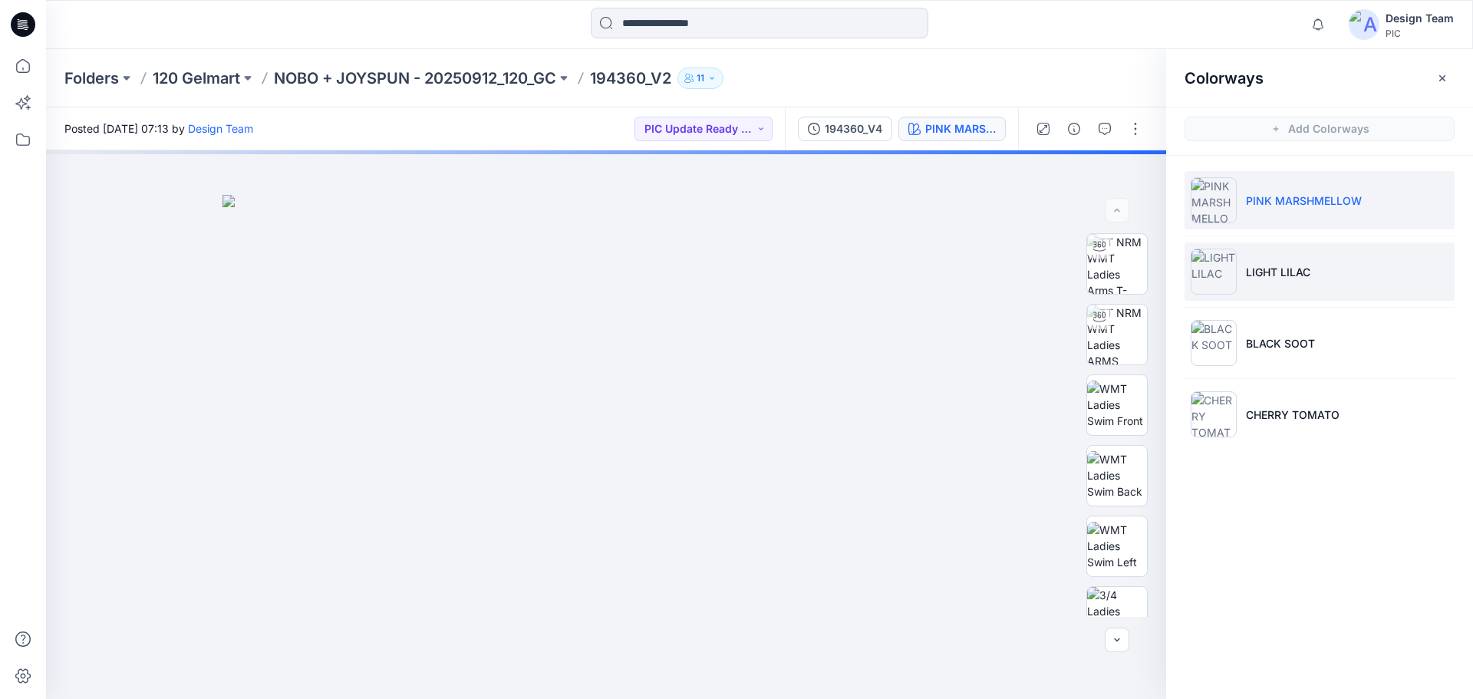
click at [1298, 276] on p "LIGHT LILAC" at bounding box center [1278, 272] width 64 height 16
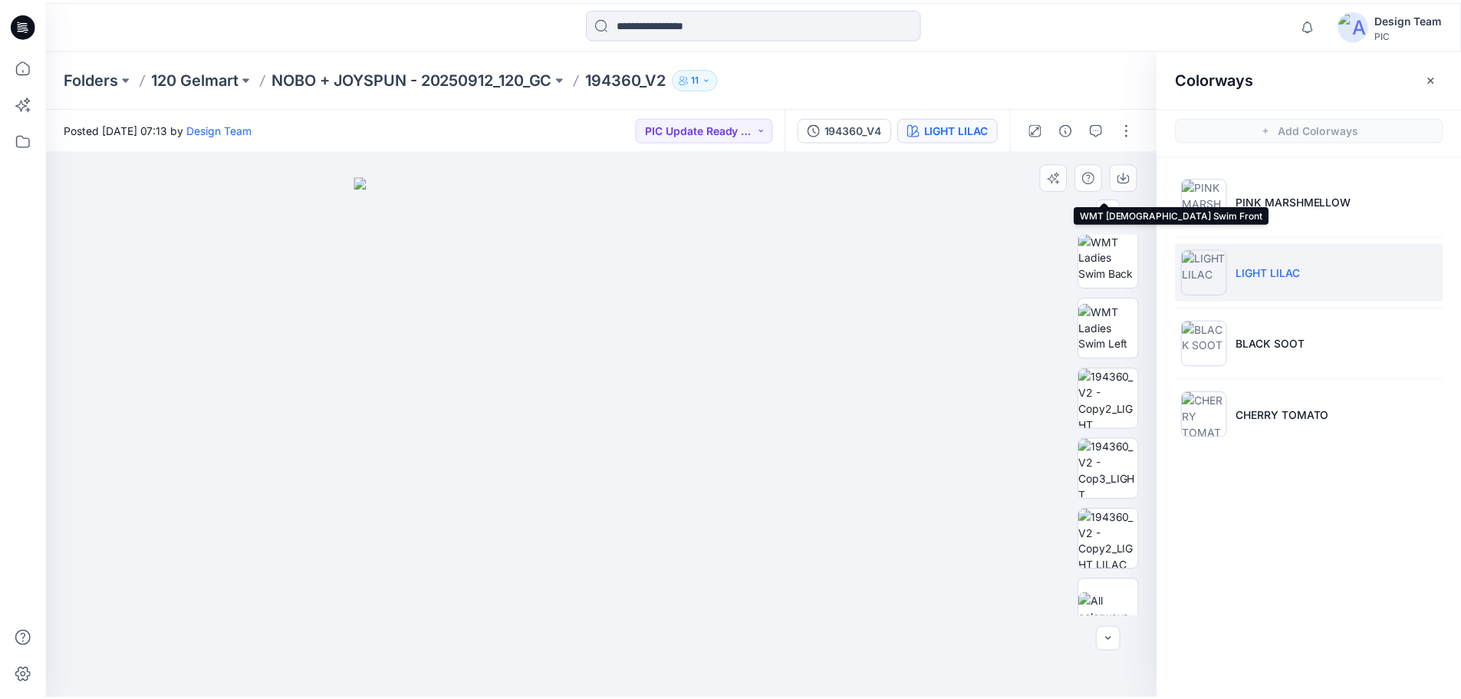
scroll to position [307, 0]
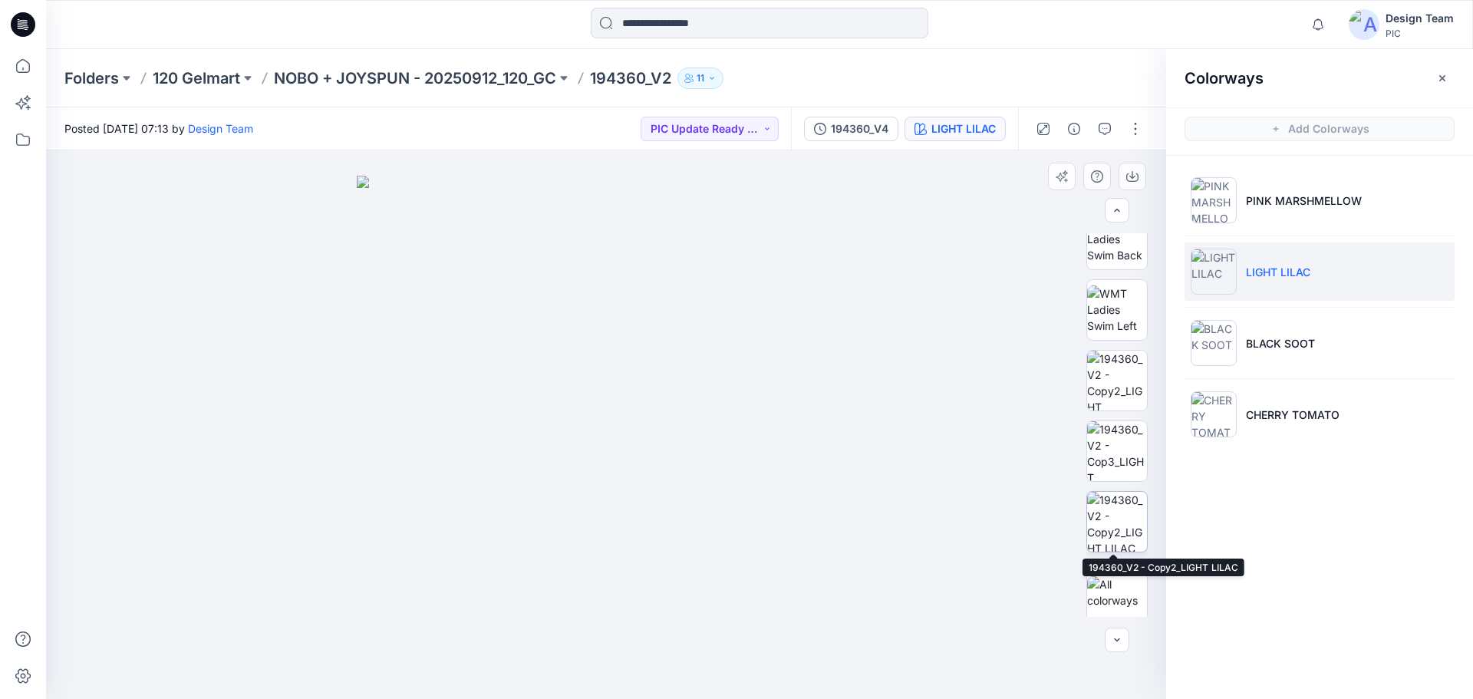
click at [1105, 519] on img at bounding box center [1117, 522] width 60 height 60
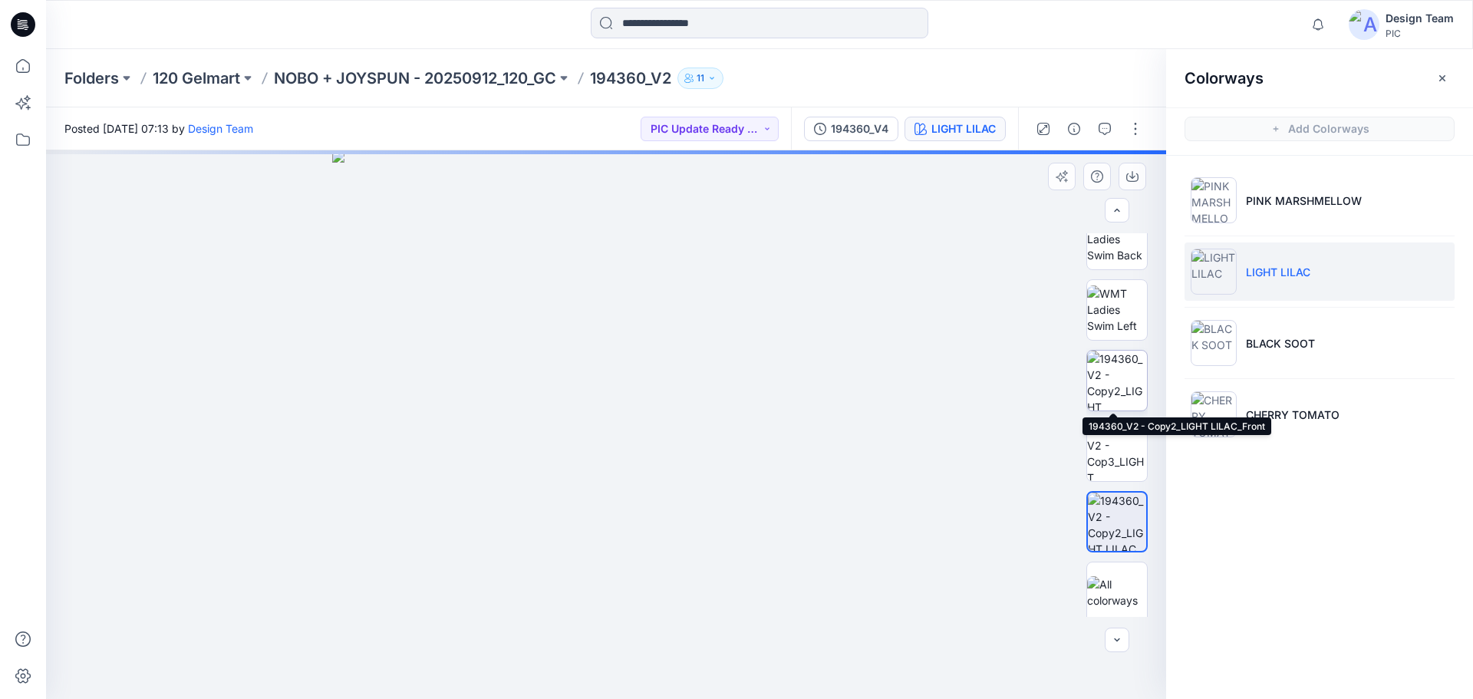
click at [1124, 379] on img at bounding box center [1117, 381] width 60 height 60
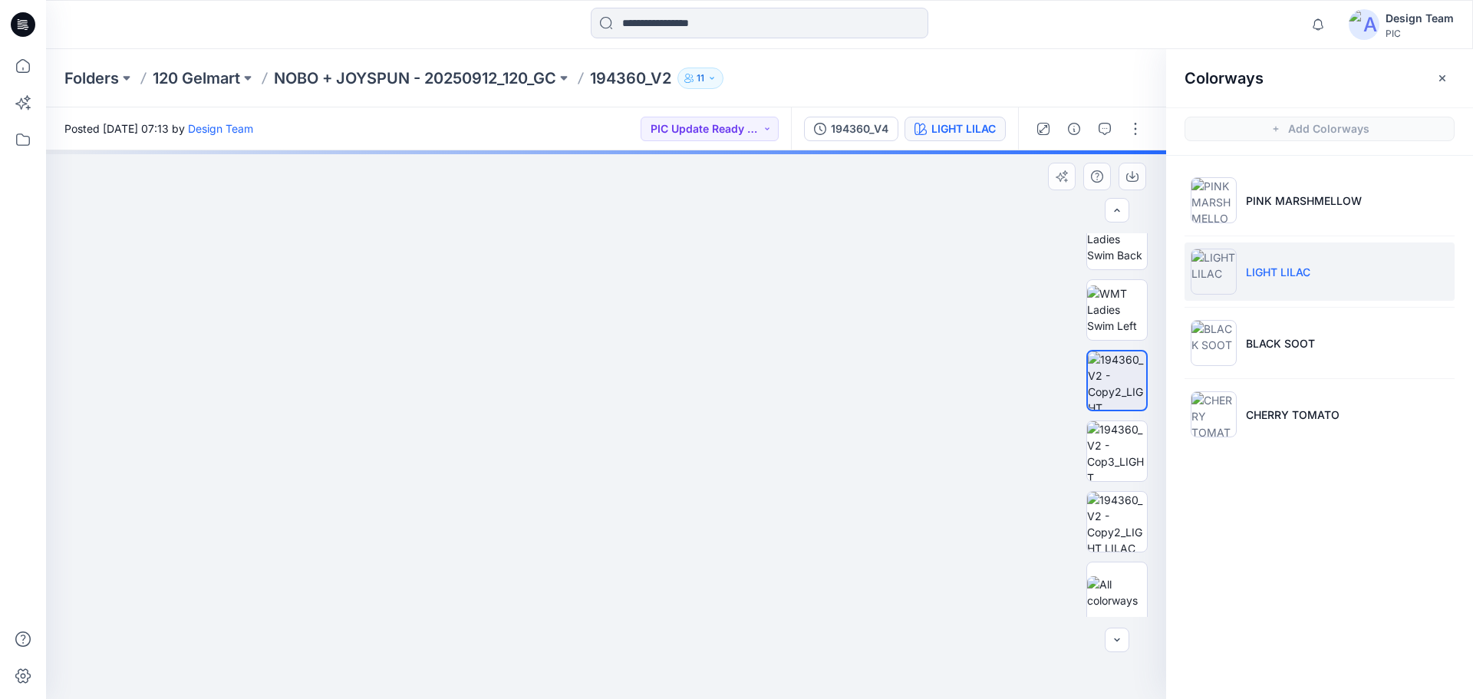
drag, startPoint x: 678, startPoint y: 327, endPoint x: 654, endPoint y: 422, distance: 98.2
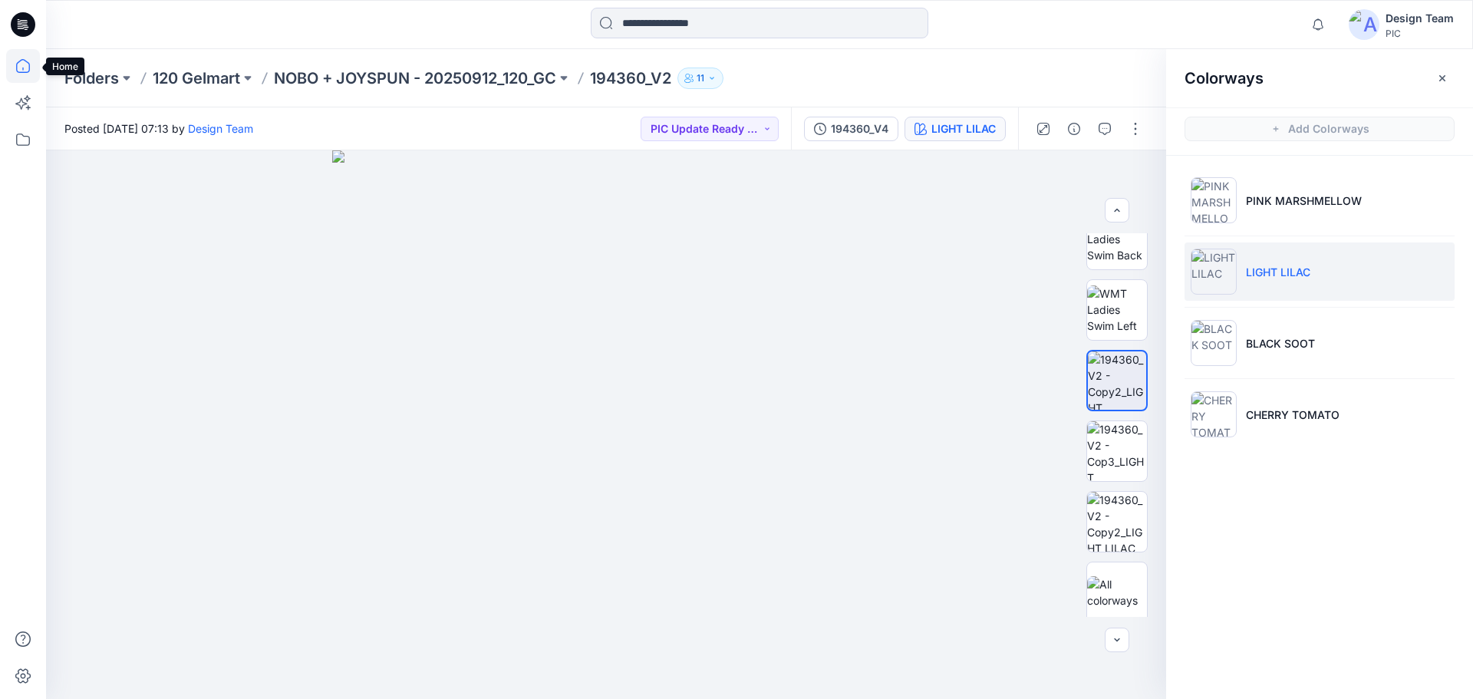
click at [21, 67] on icon at bounding box center [23, 66] width 34 height 34
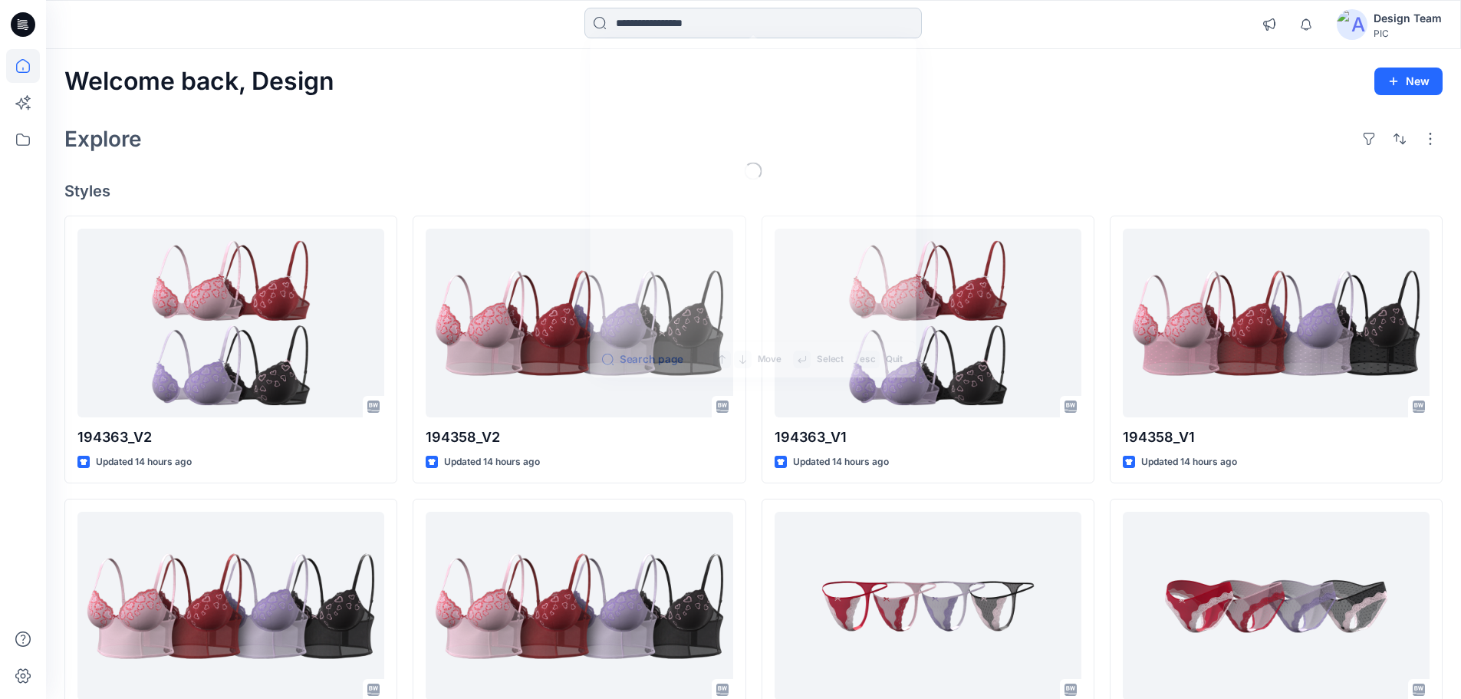
click at [689, 24] on input at bounding box center [754, 23] width 338 height 31
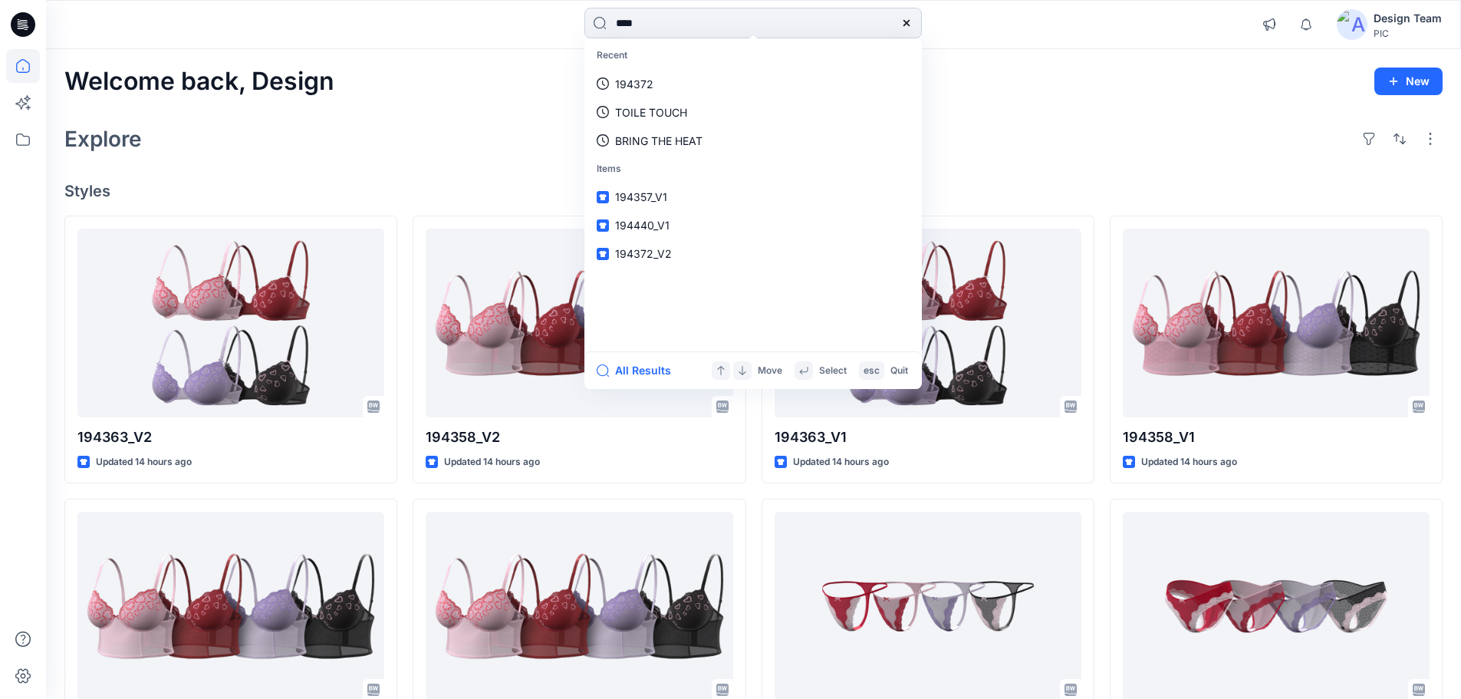
type input "*****"
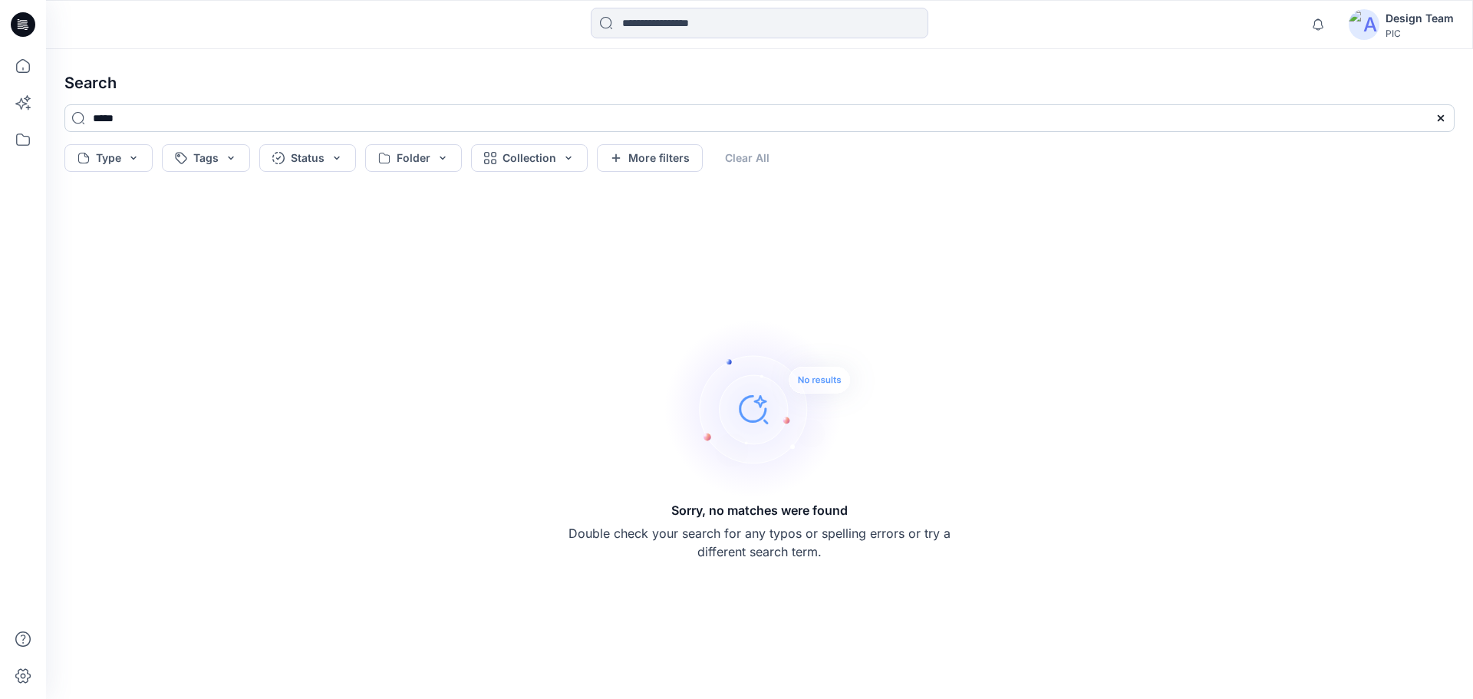
click at [111, 121] on input "*****" at bounding box center [759, 118] width 1390 height 28
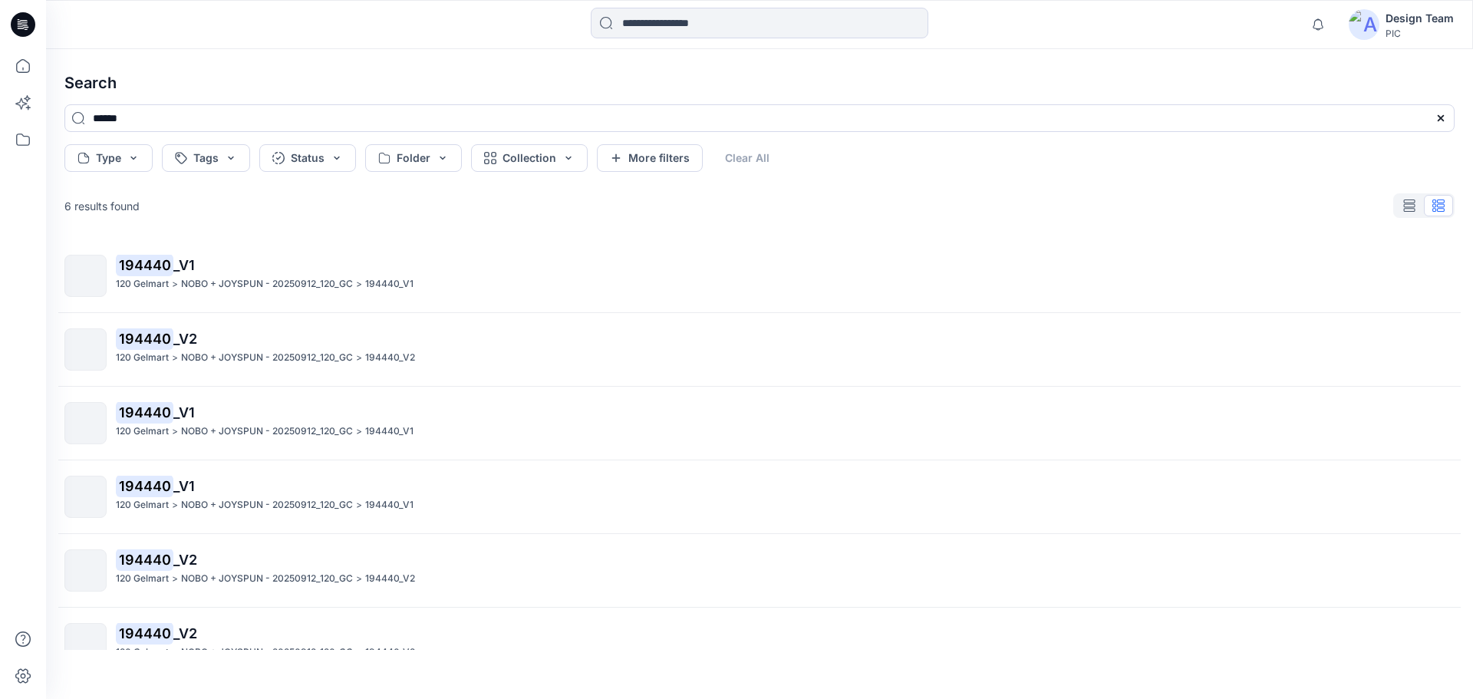
drag, startPoint x: 140, startPoint y: 118, endPoint x: 57, endPoint y: 117, distance: 83.6
click at [57, 117] on div "******" at bounding box center [759, 124] width 1415 height 40
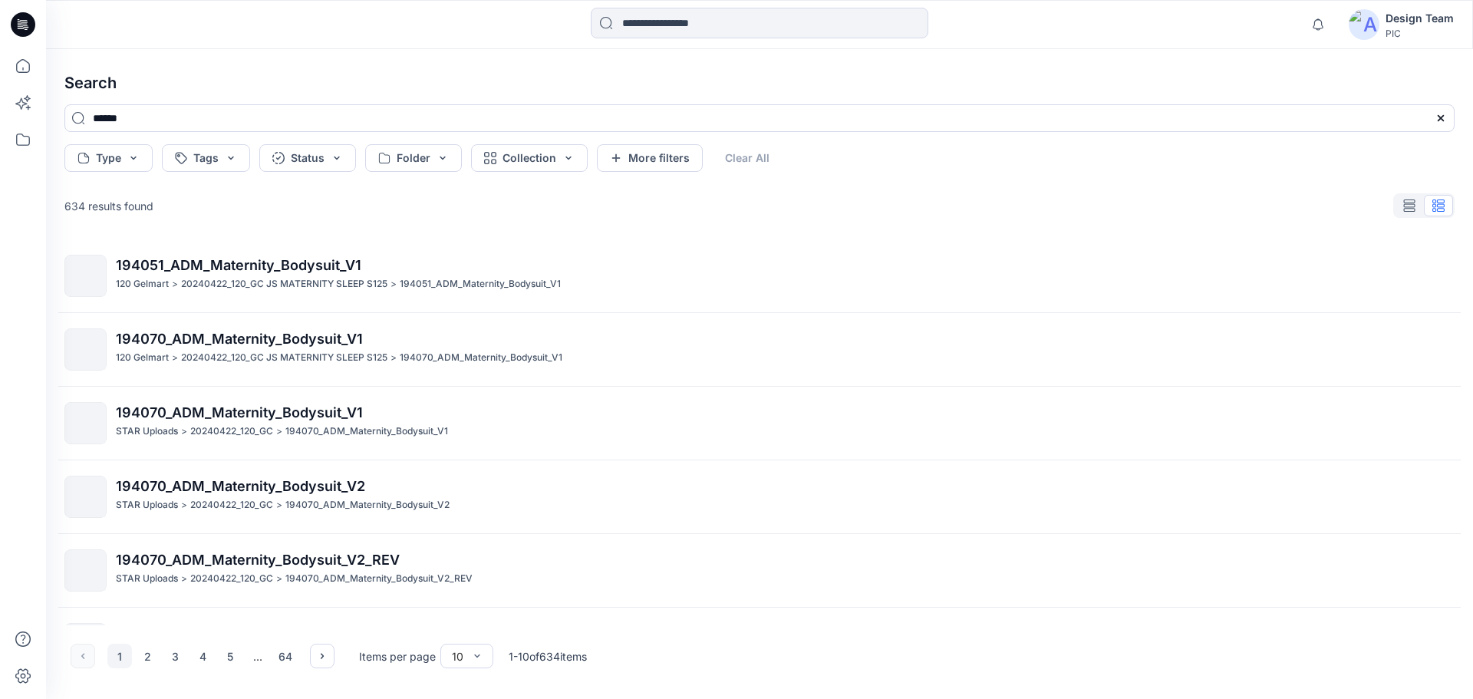
type input "******"
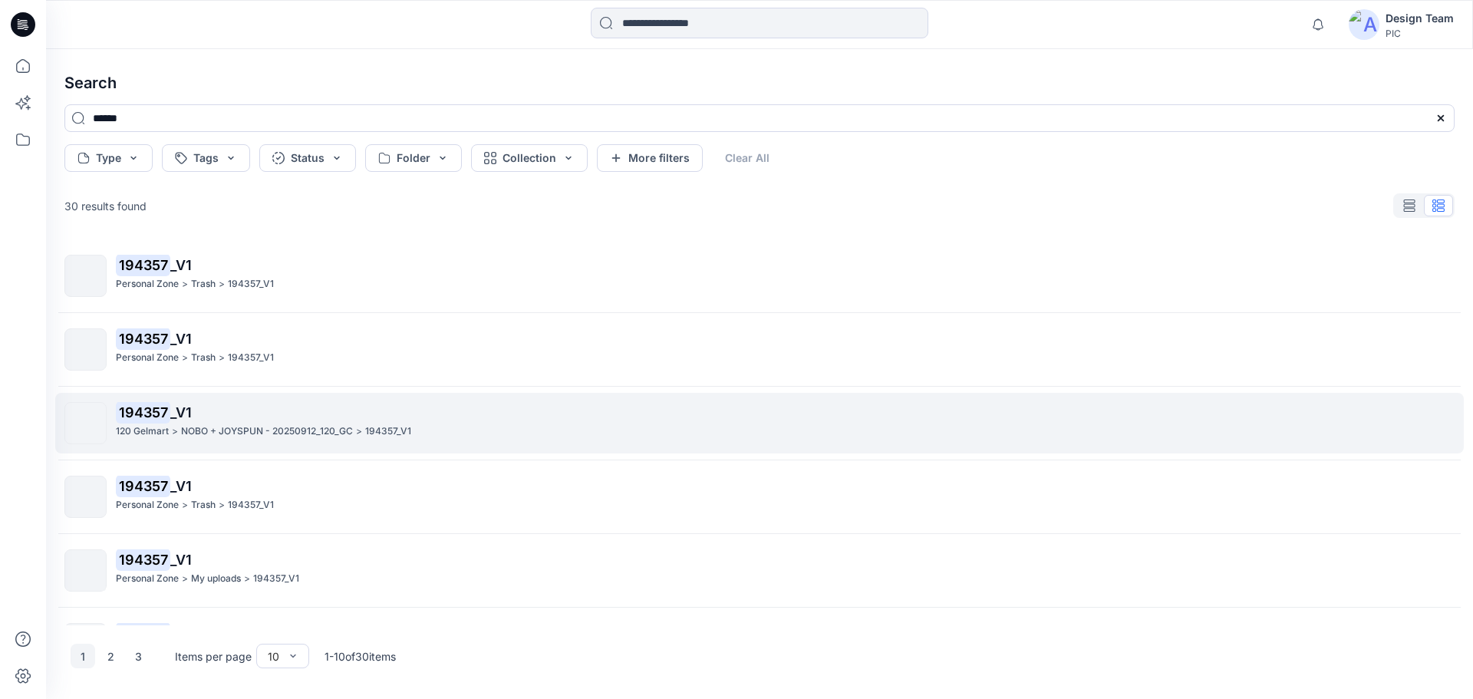
click at [338, 434] on p "NOBO + JOYSPUN - 20250912_120_GC" at bounding box center [267, 431] width 172 height 16
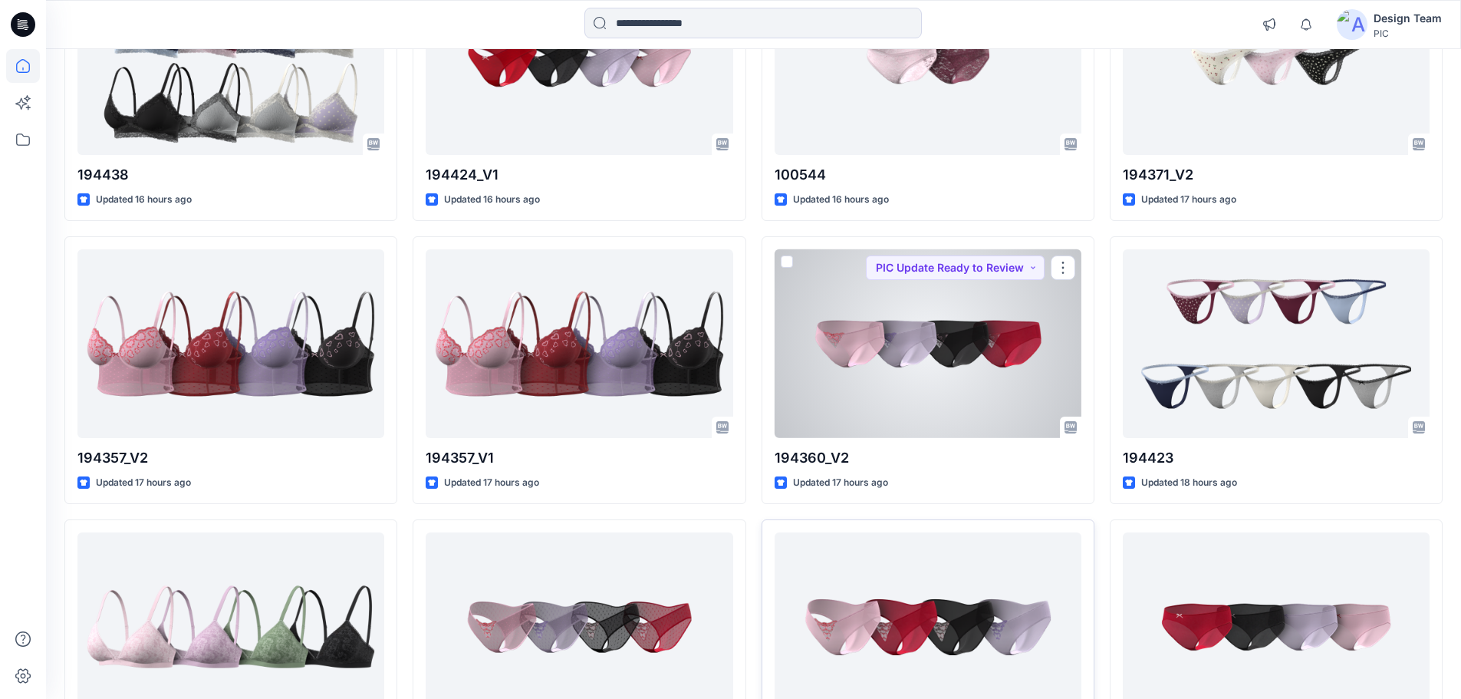
scroll to position [1581, 0]
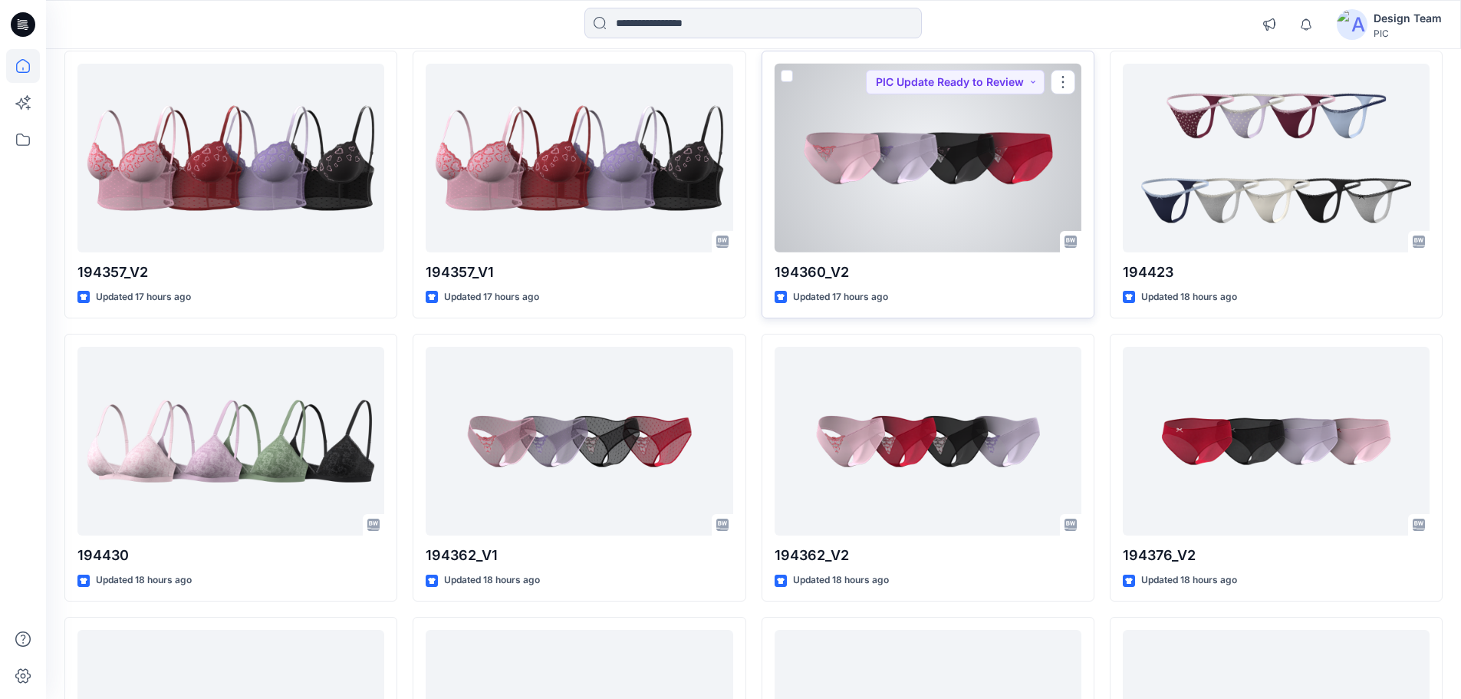
click at [970, 201] on div at bounding box center [928, 158] width 307 height 189
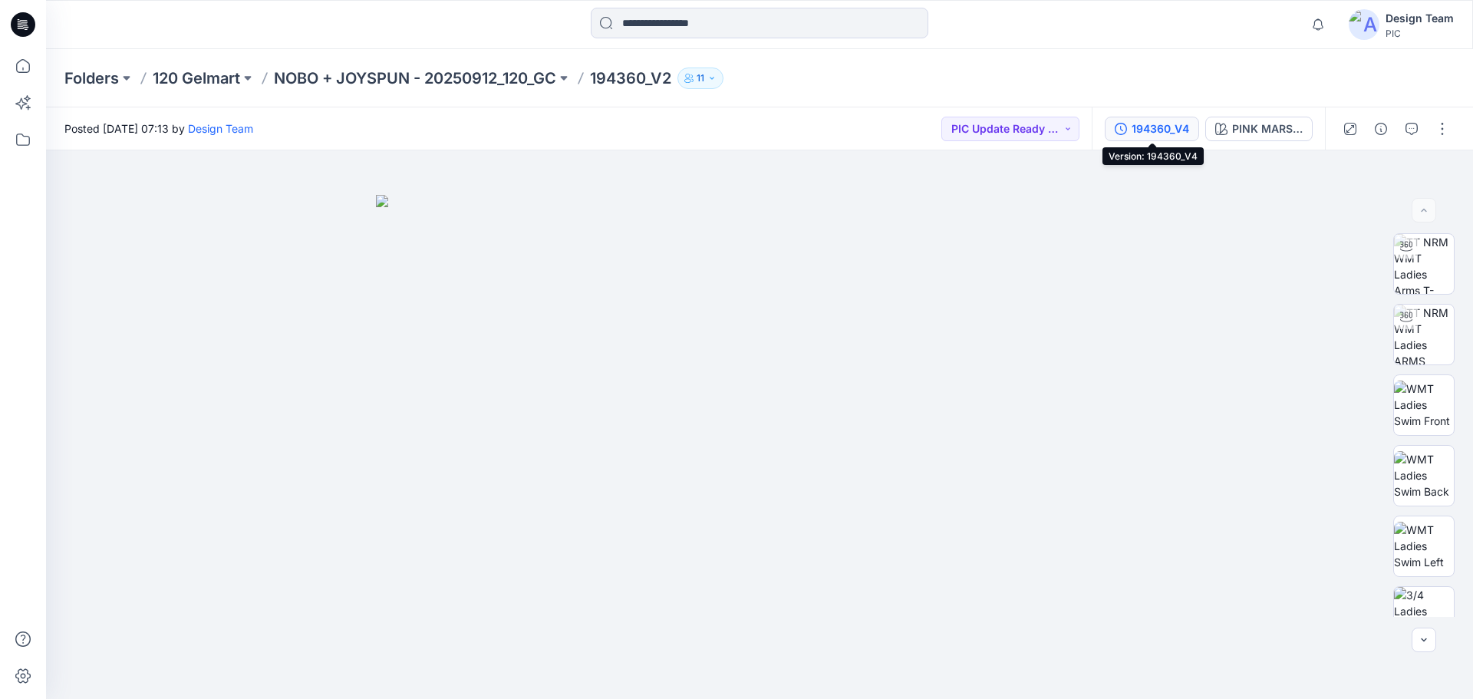
click at [1178, 136] on div "194360_V4" at bounding box center [1161, 128] width 58 height 17
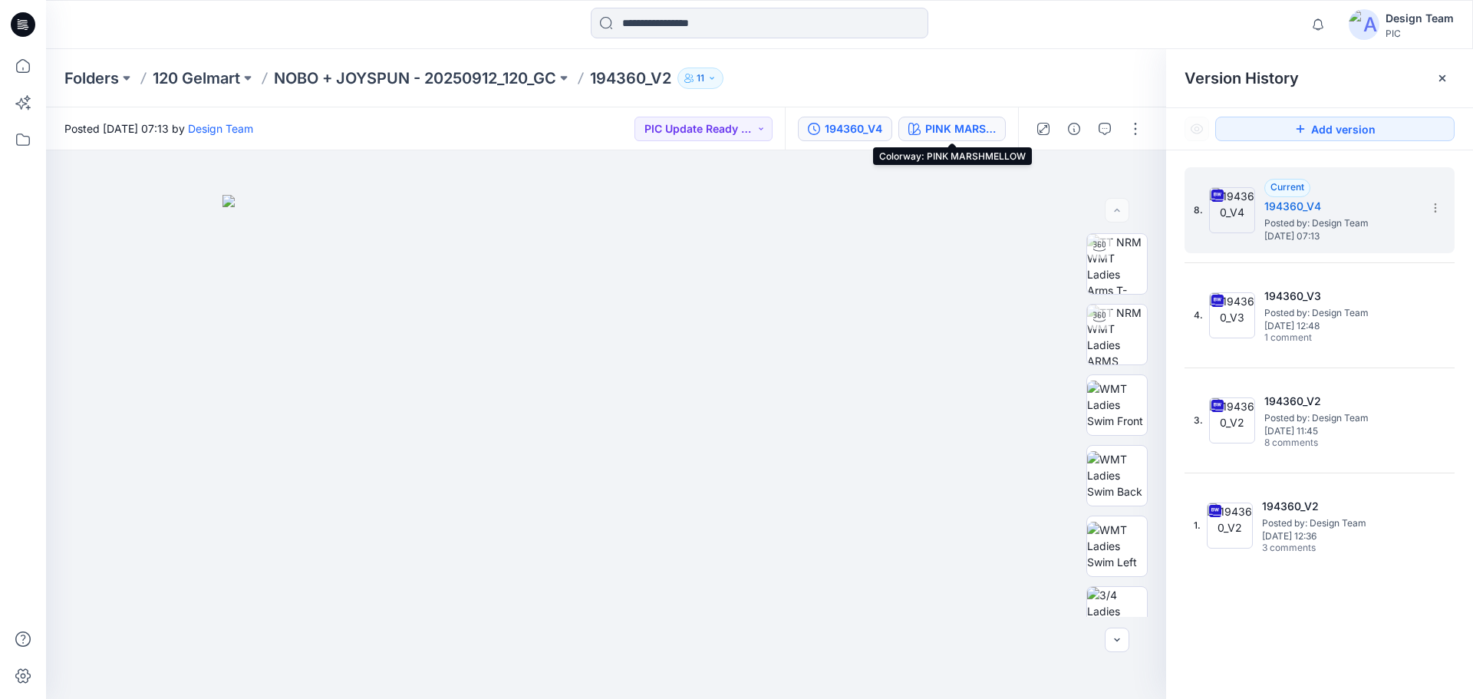
click at [964, 125] on div "PINK MARSHMELLOW" at bounding box center [960, 128] width 71 height 17
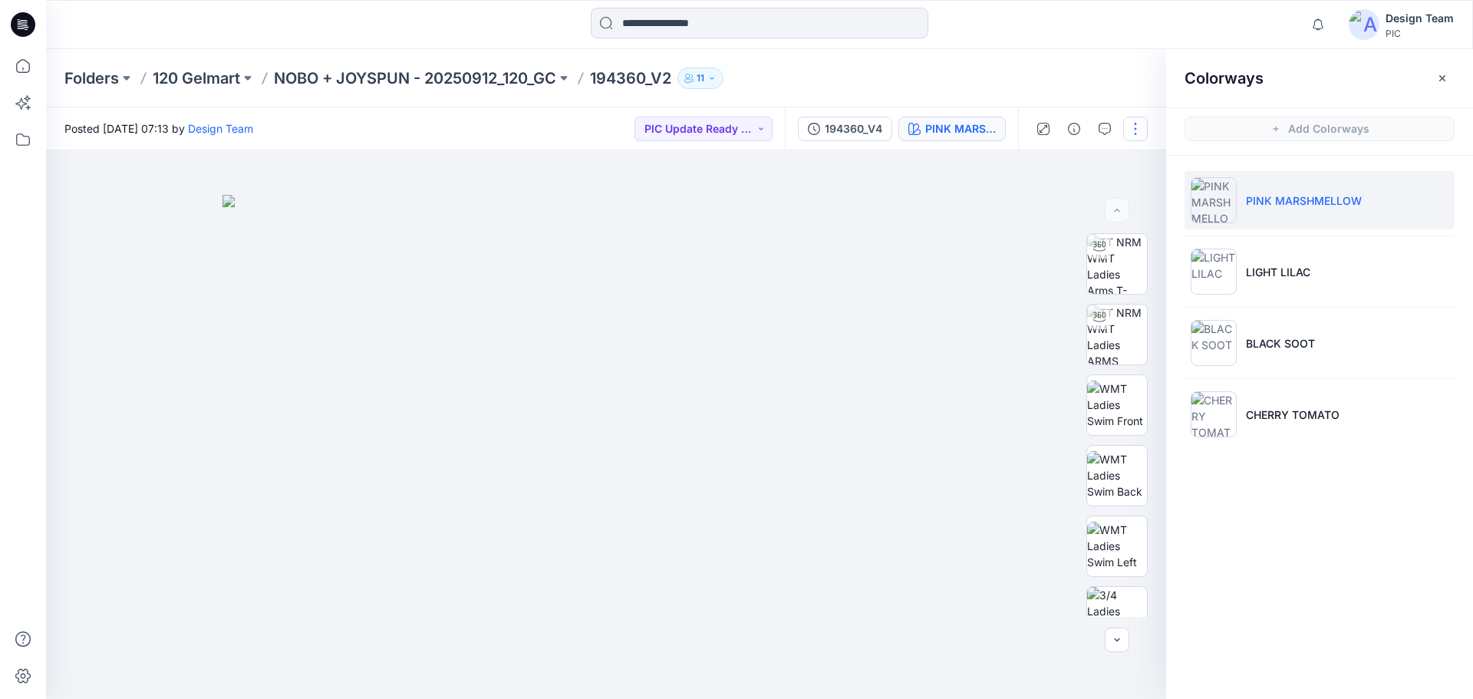
click at [1133, 130] on button "button" at bounding box center [1135, 129] width 25 height 25
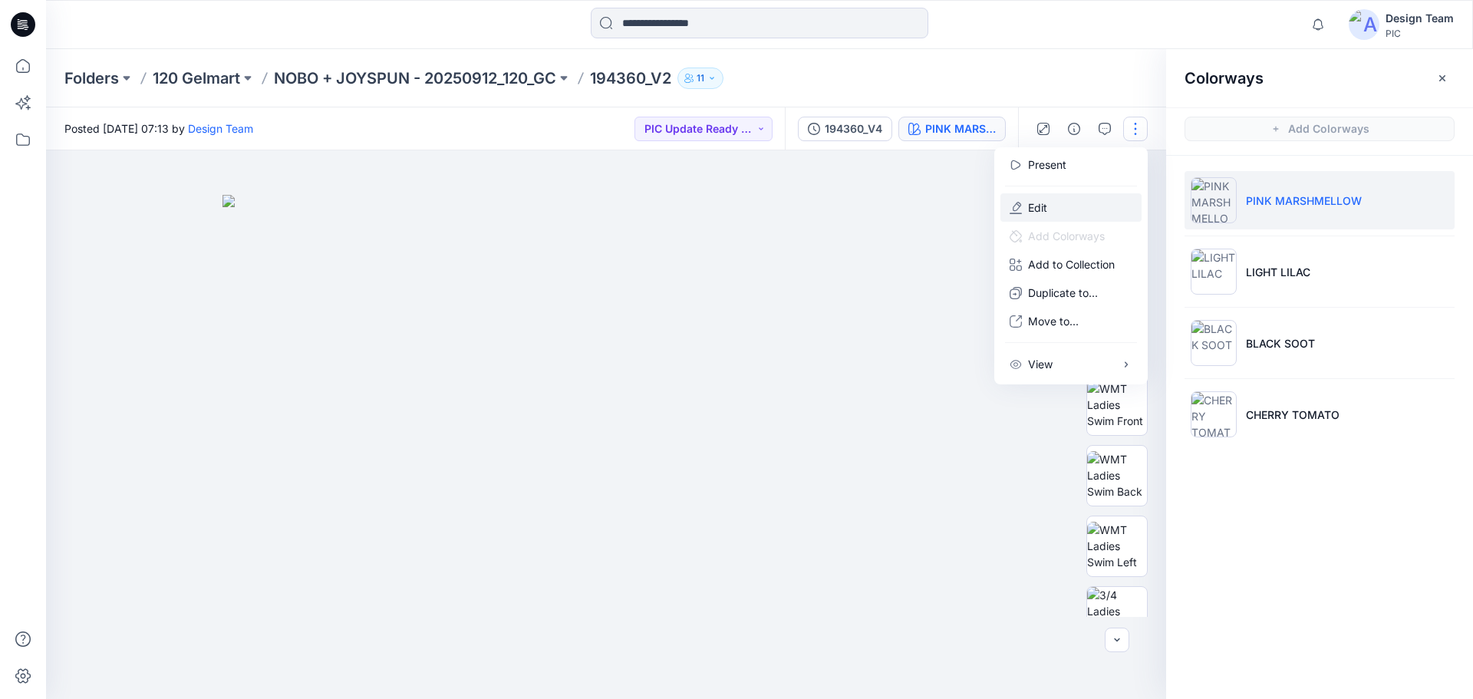
click at [1070, 206] on button "Edit" at bounding box center [1070, 207] width 141 height 28
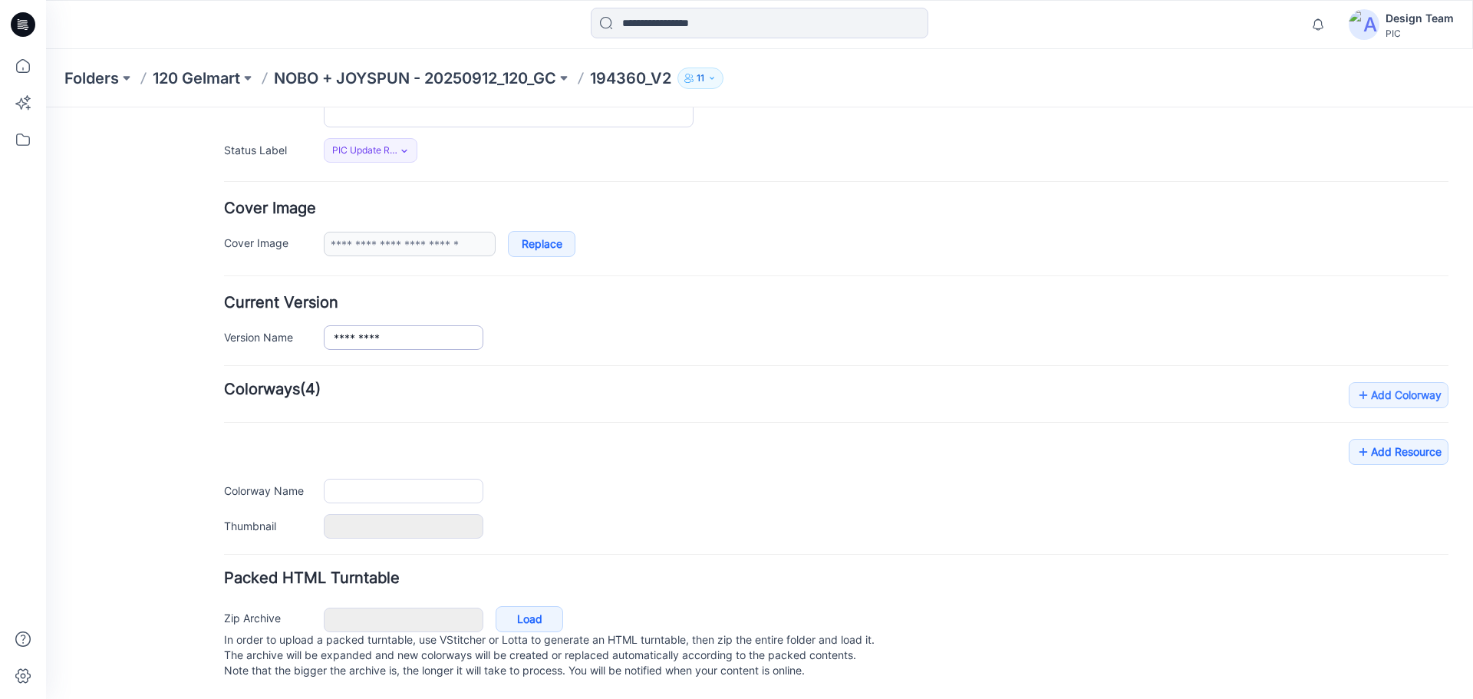
type input "*********"
type input "**********"
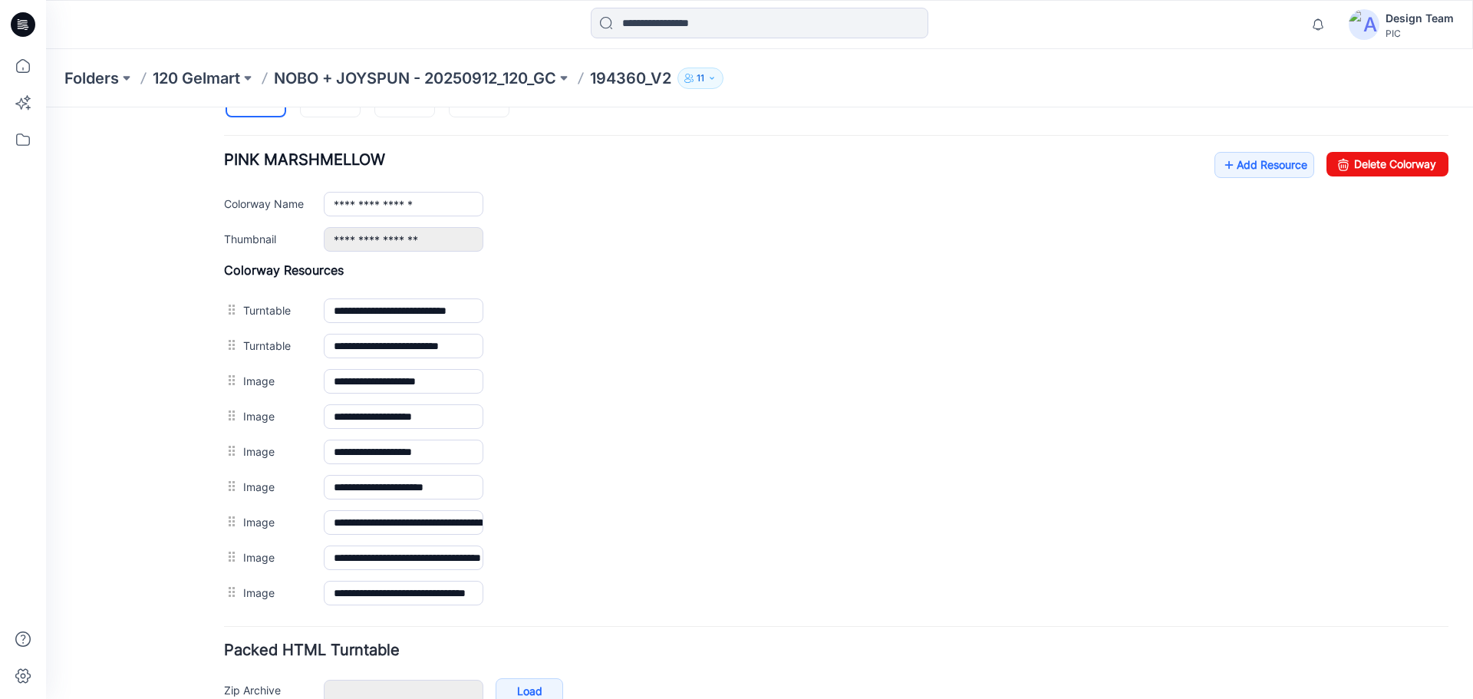
scroll to position [604, 0]
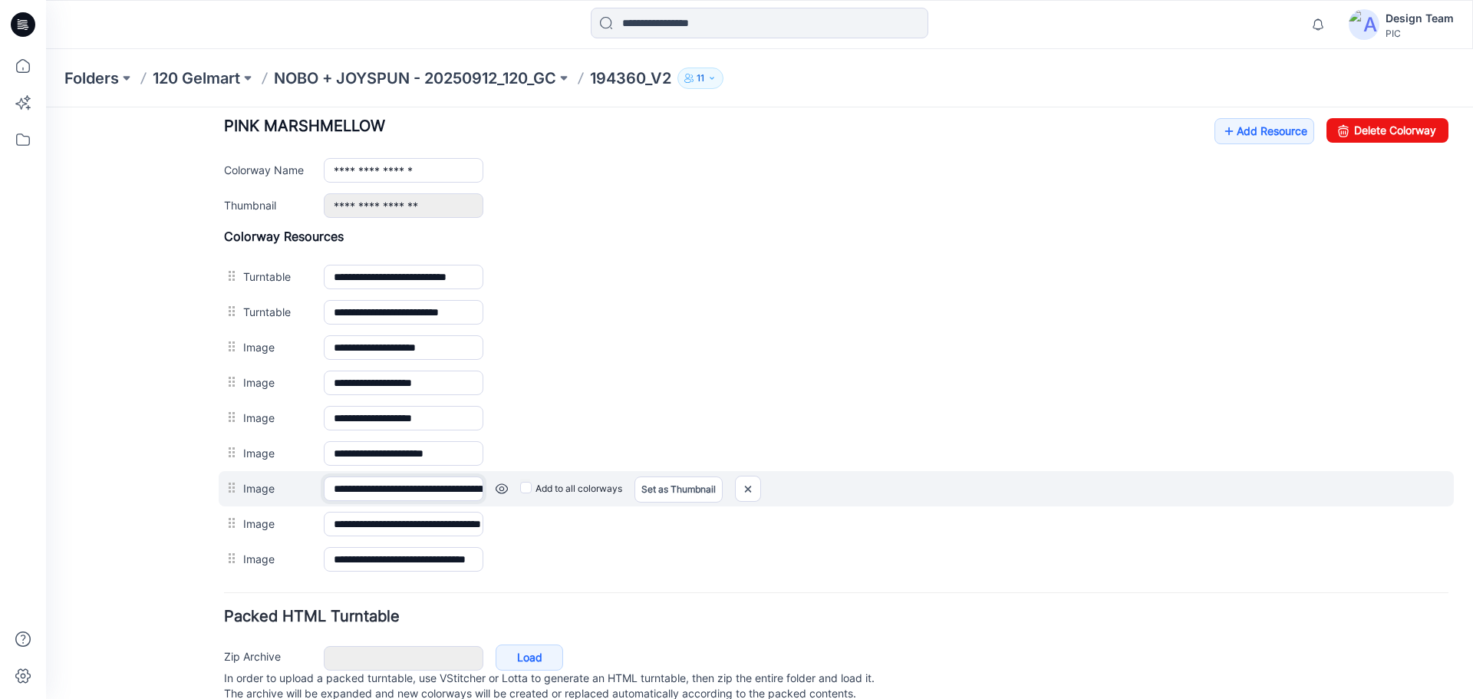
click at [427, 489] on input "**********" at bounding box center [404, 488] width 160 height 25
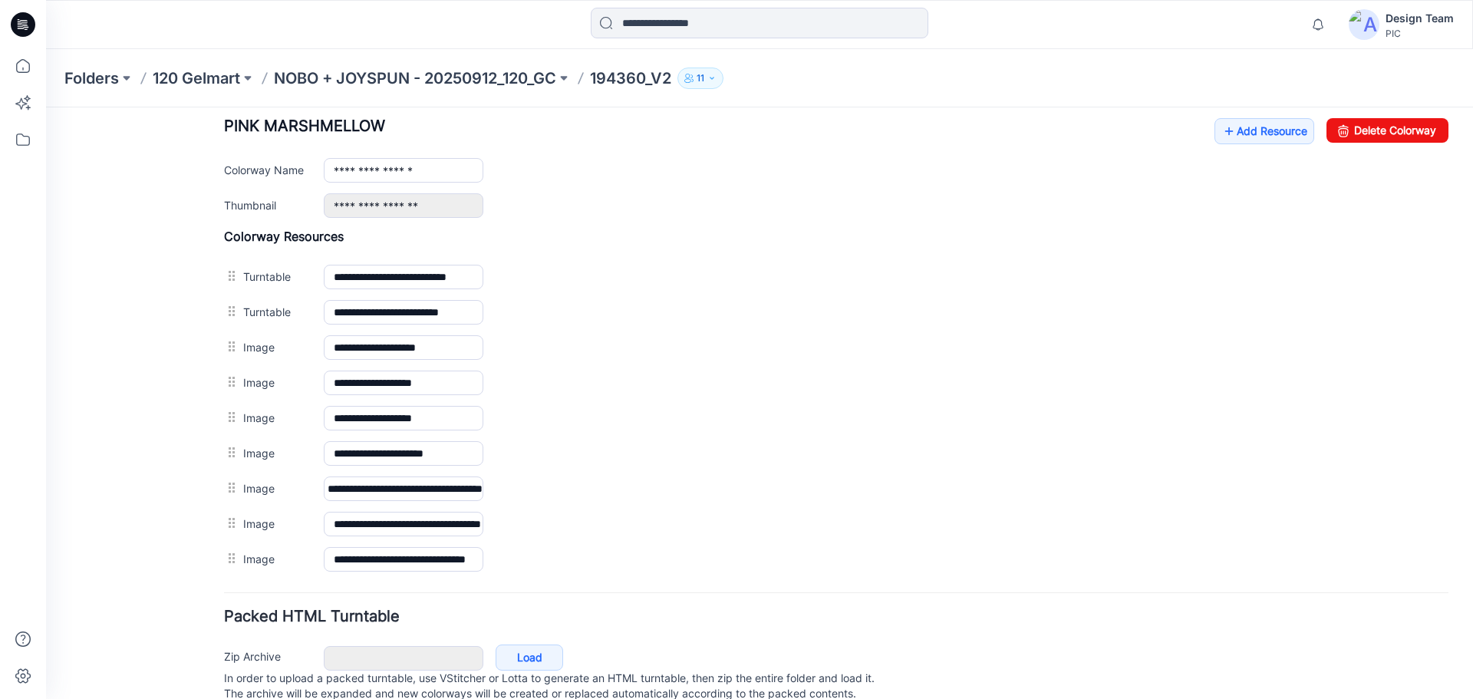
scroll to position [0, 0]
click at [119, 479] on div "General Cover Image Current Version Colorways Packed Turntable" at bounding box center [138, 129] width 123 height 1215
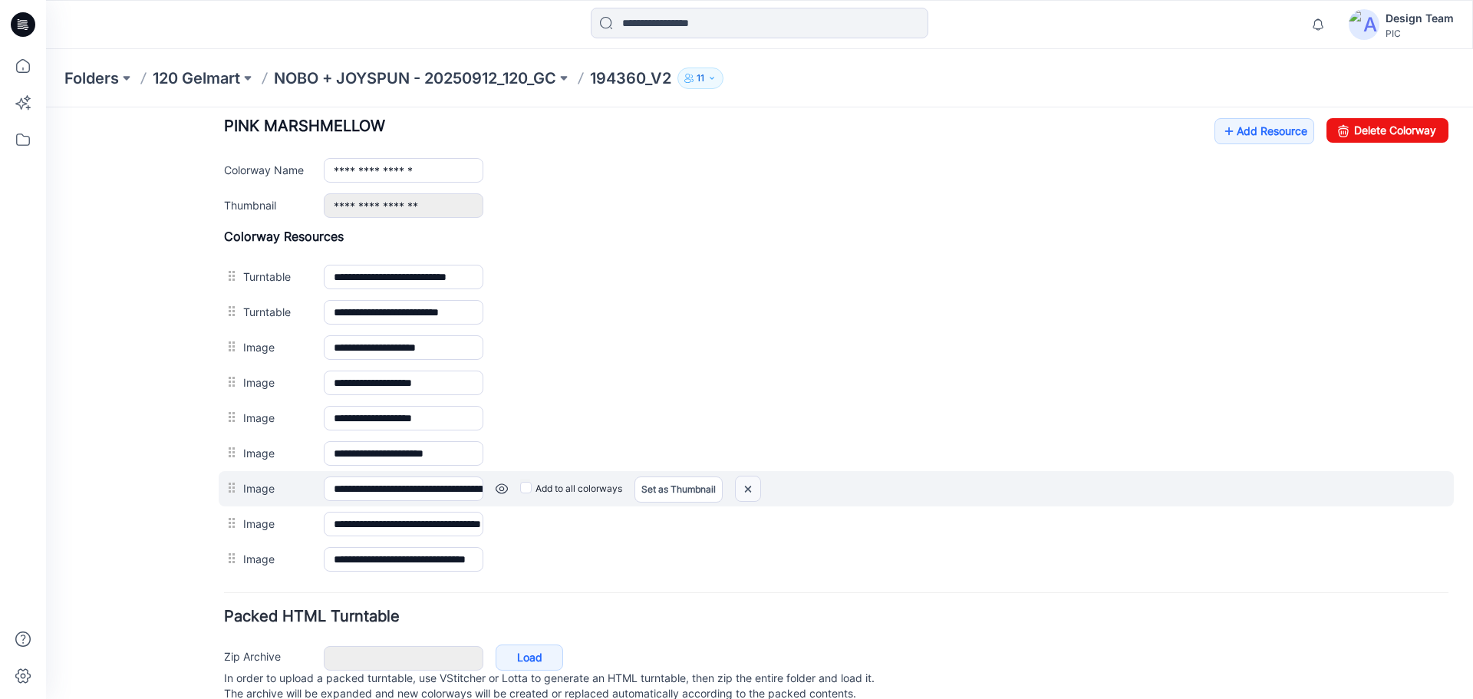
click at [755, 487] on img at bounding box center [748, 488] width 25 height 25
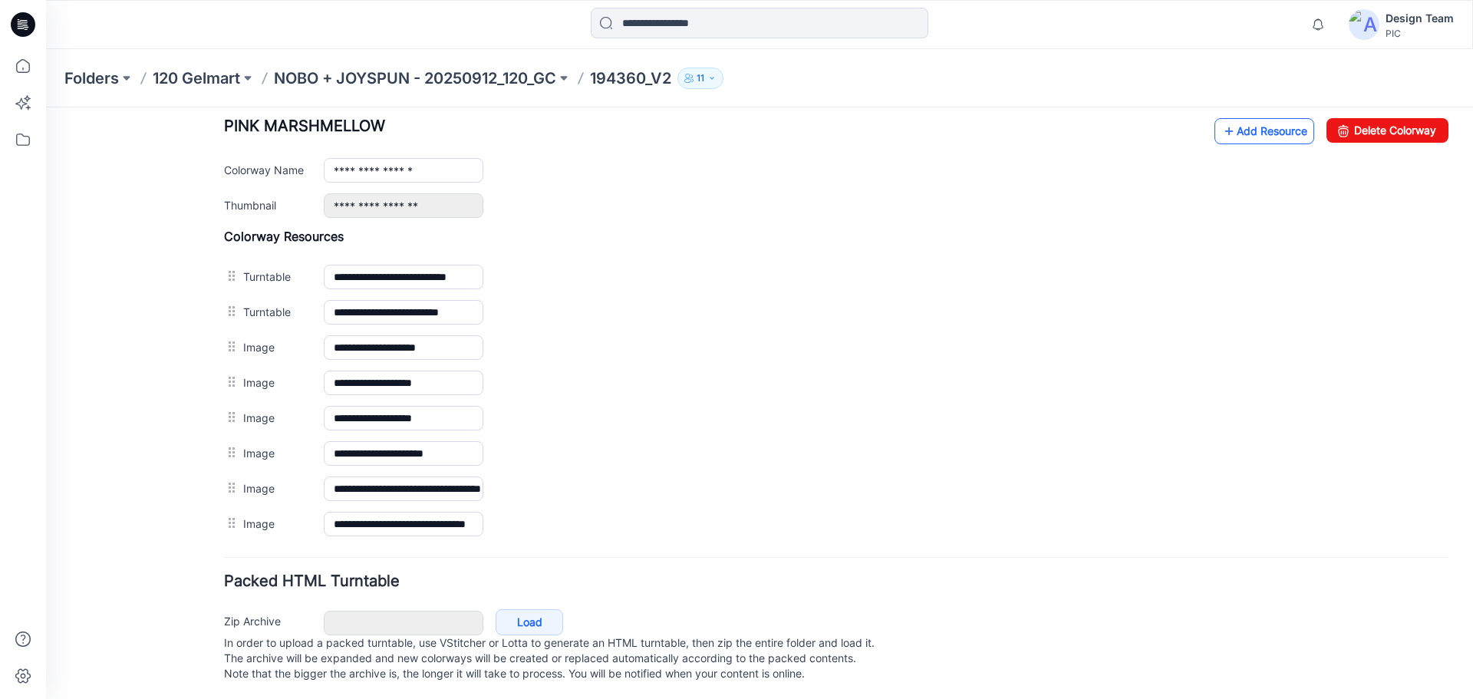
click at [1250, 128] on link "Add Resource" at bounding box center [1264, 131] width 100 height 26
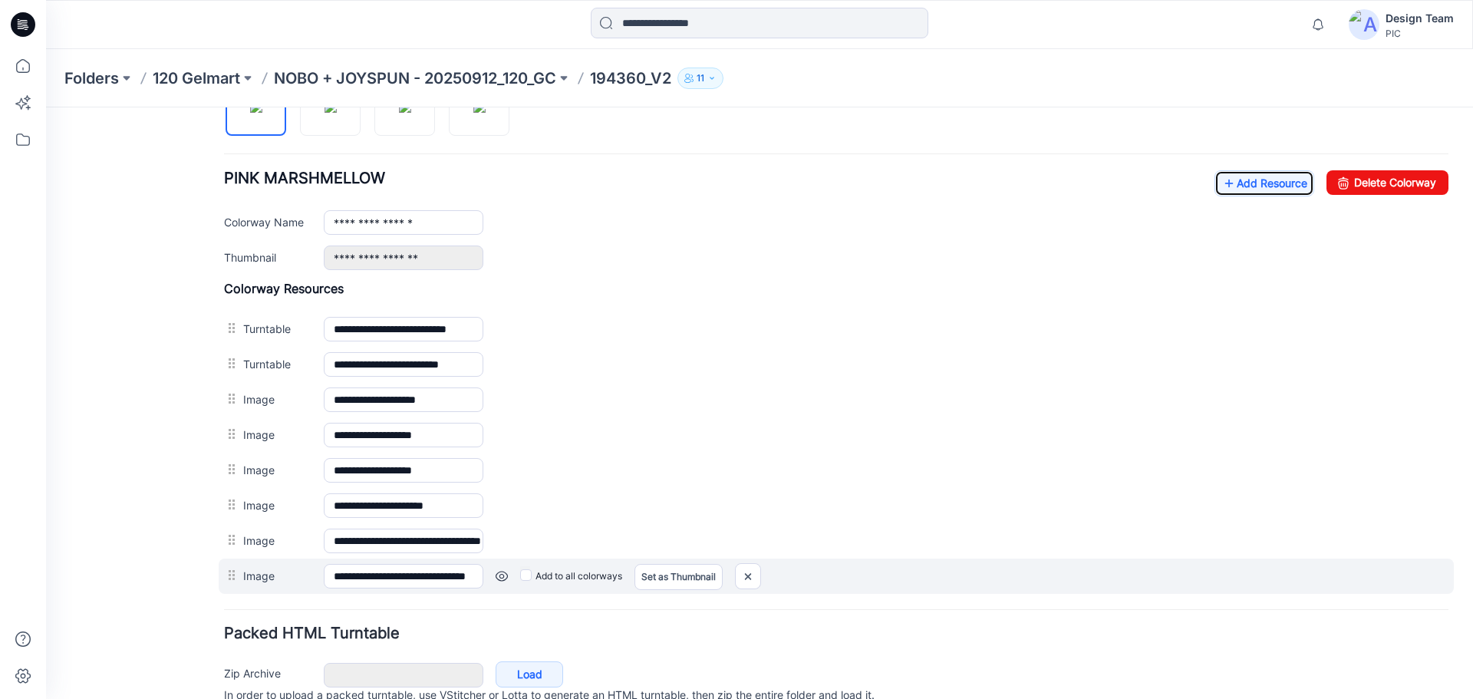
scroll to position [527, 0]
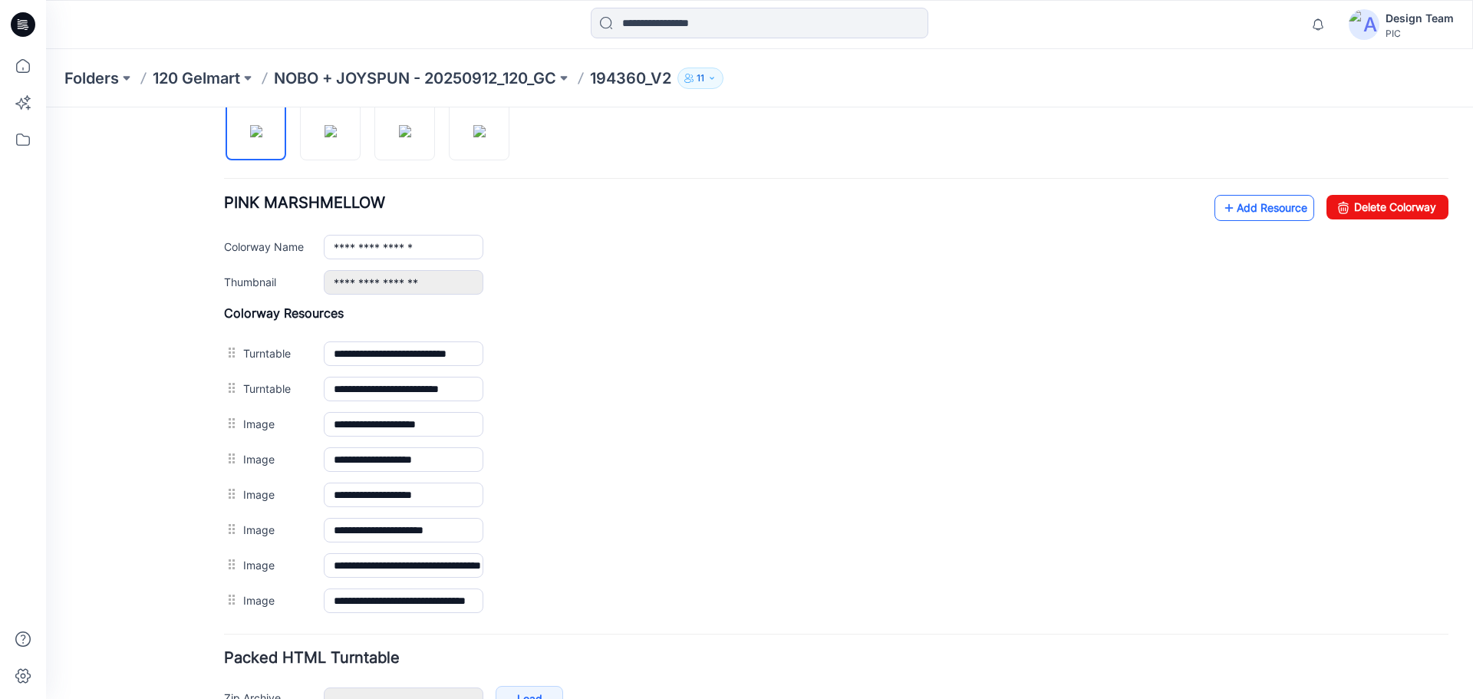
click at [1241, 206] on link "Add Resource" at bounding box center [1264, 208] width 100 height 26
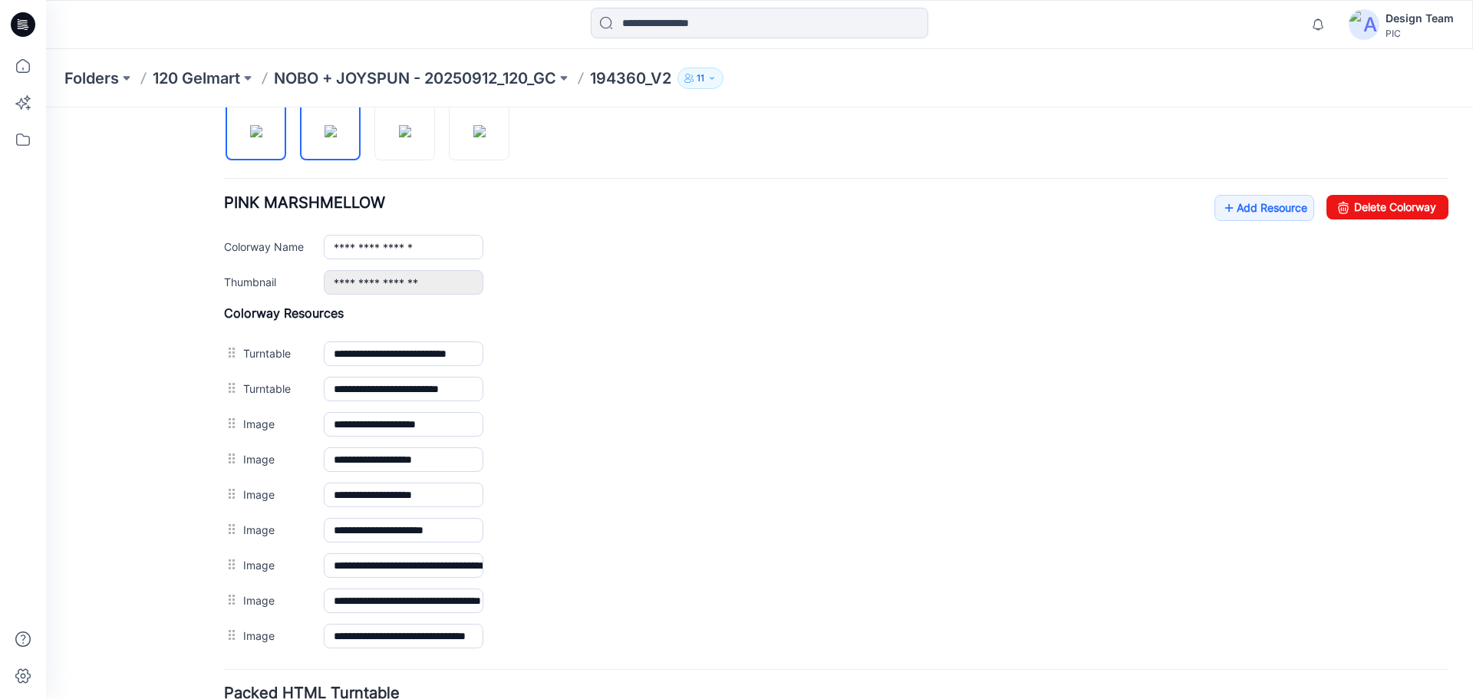
click at [337, 134] on img at bounding box center [331, 131] width 12 height 12
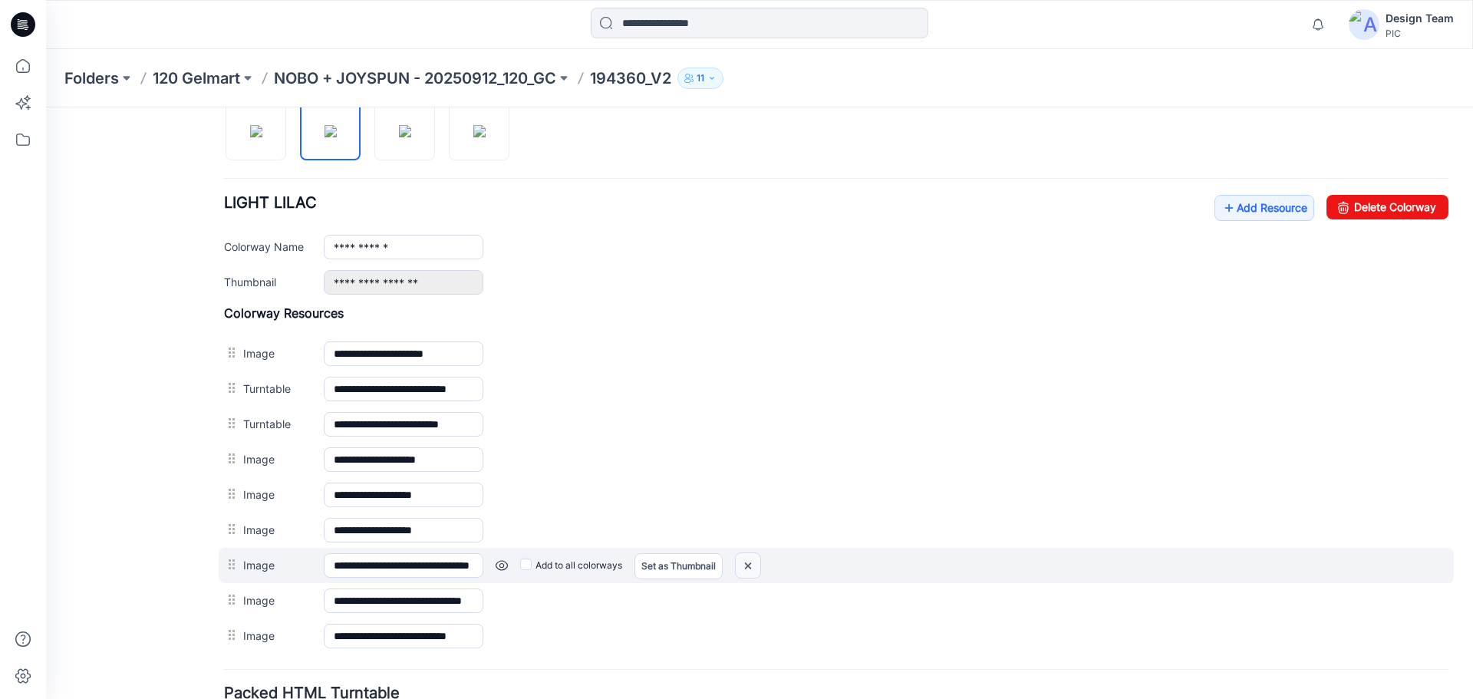
drag, startPoint x: 758, startPoint y: 565, endPoint x: 856, endPoint y: 170, distance: 407.9
click at [758, 565] on img at bounding box center [748, 565] width 25 height 25
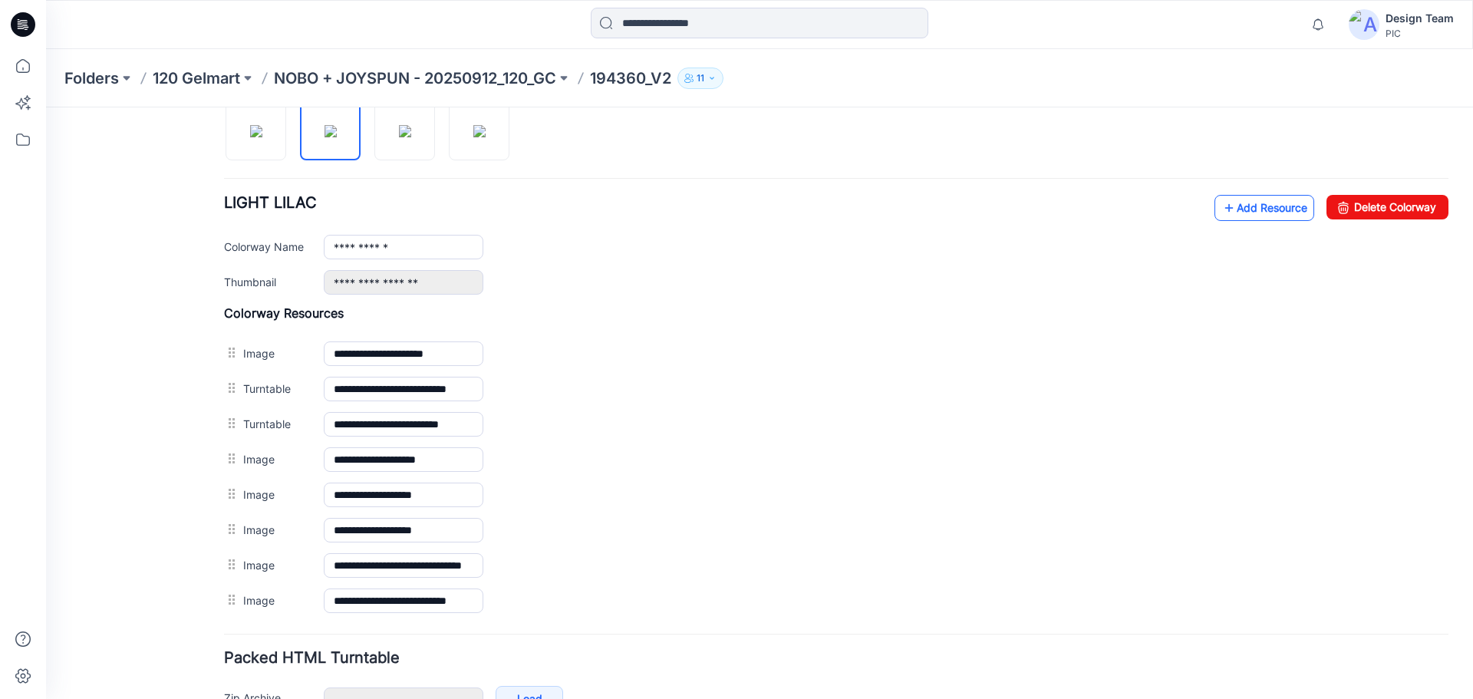
click at [1265, 207] on link "Add Resource" at bounding box center [1264, 208] width 100 height 26
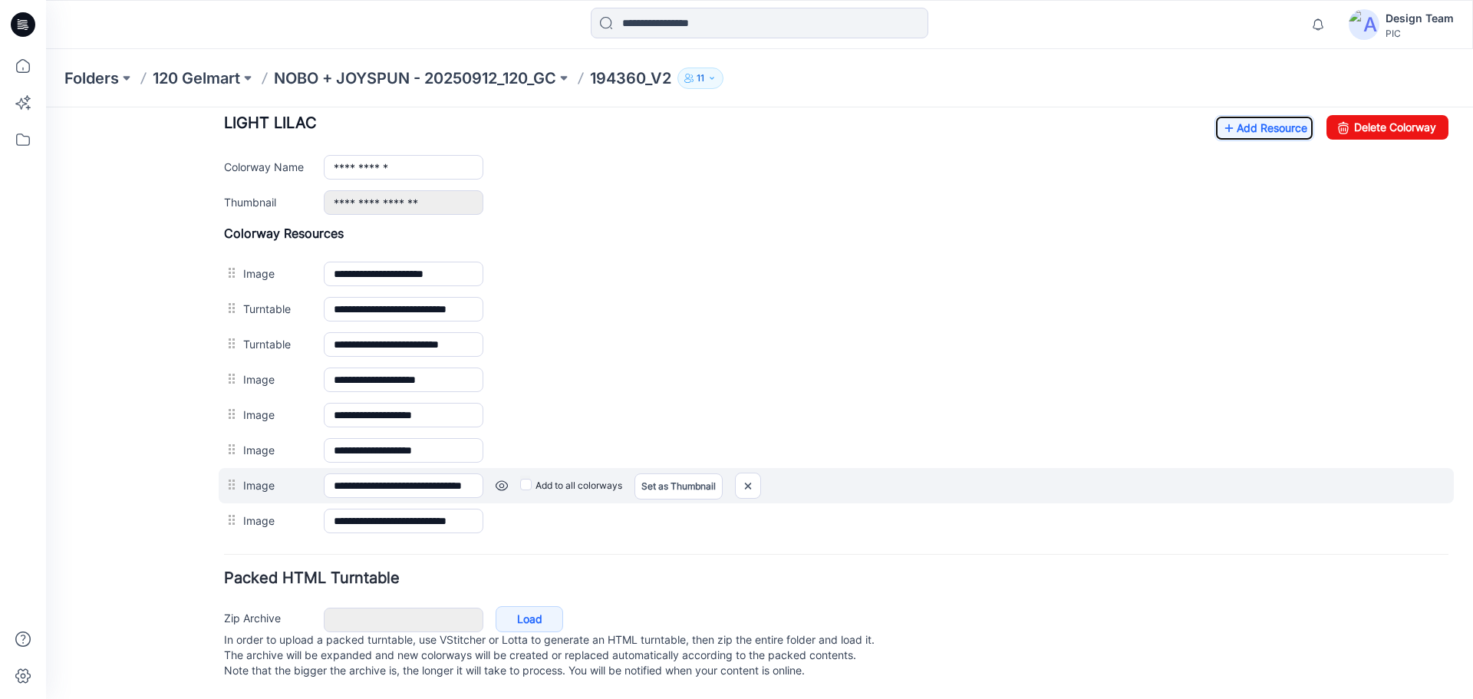
scroll to position [622, 0]
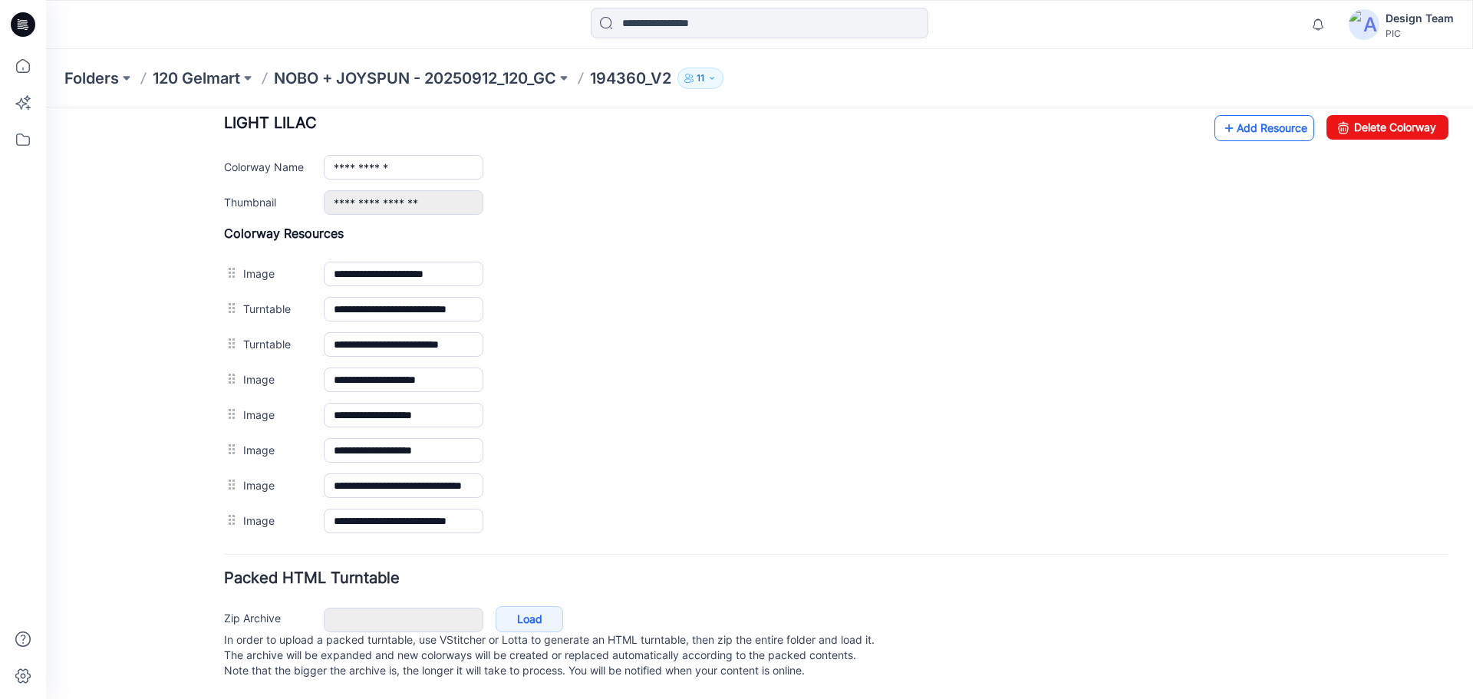
click at [1234, 115] on link "Add Resource" at bounding box center [1264, 128] width 100 height 26
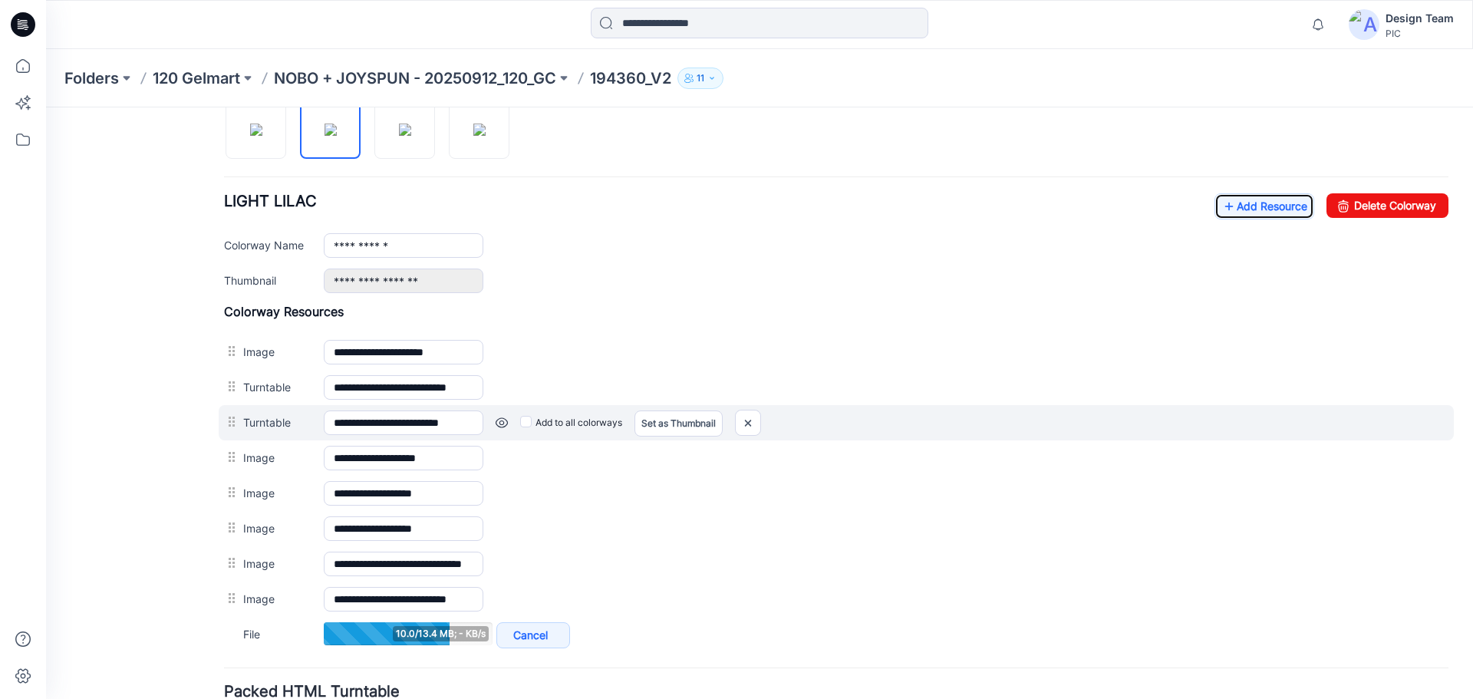
scroll to position [504, 0]
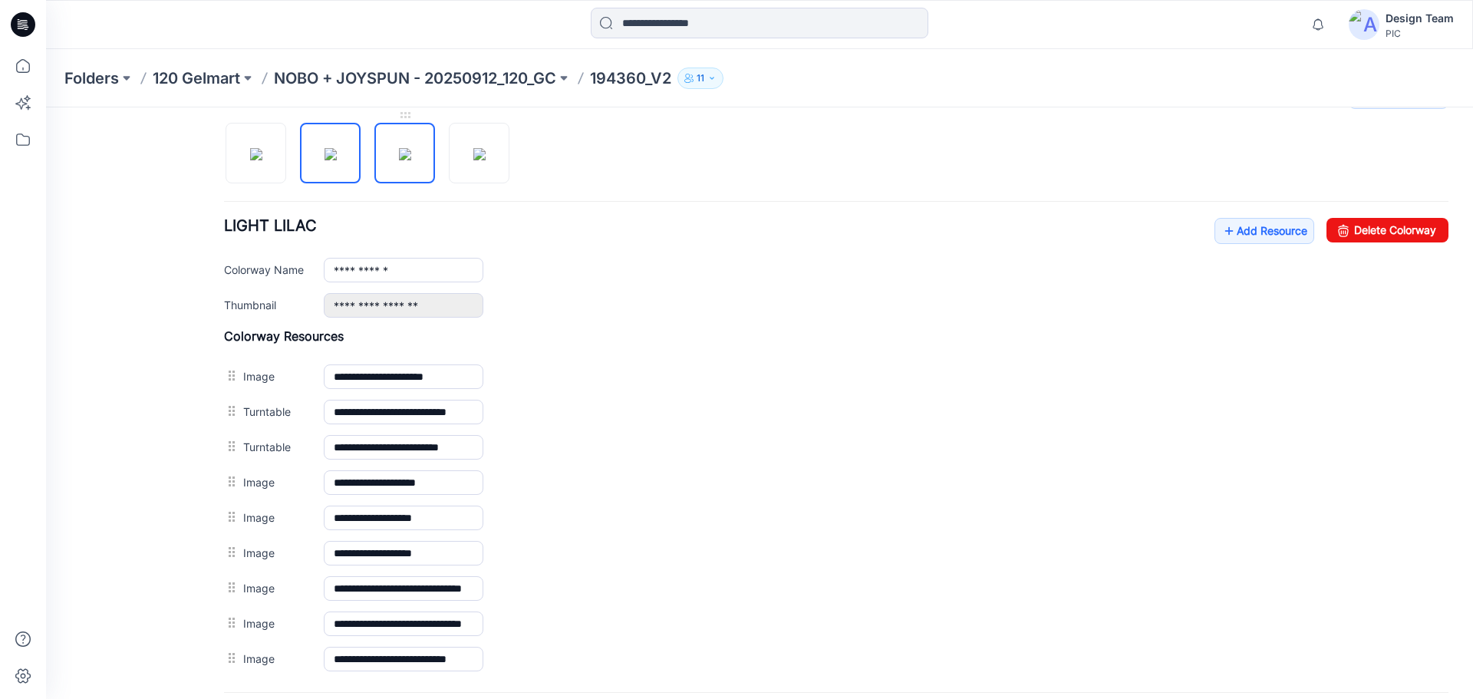
click at [406, 160] on img at bounding box center [405, 154] width 12 height 12
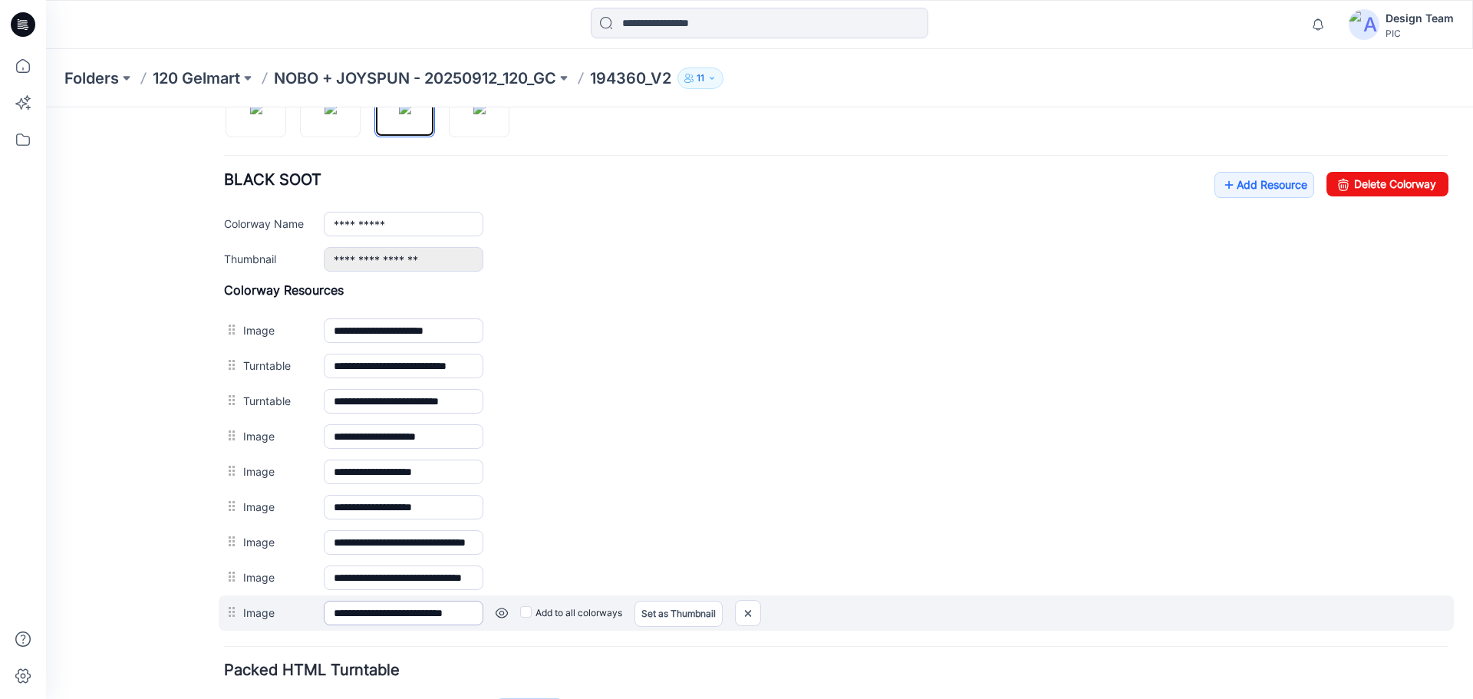
scroll to position [657, 0]
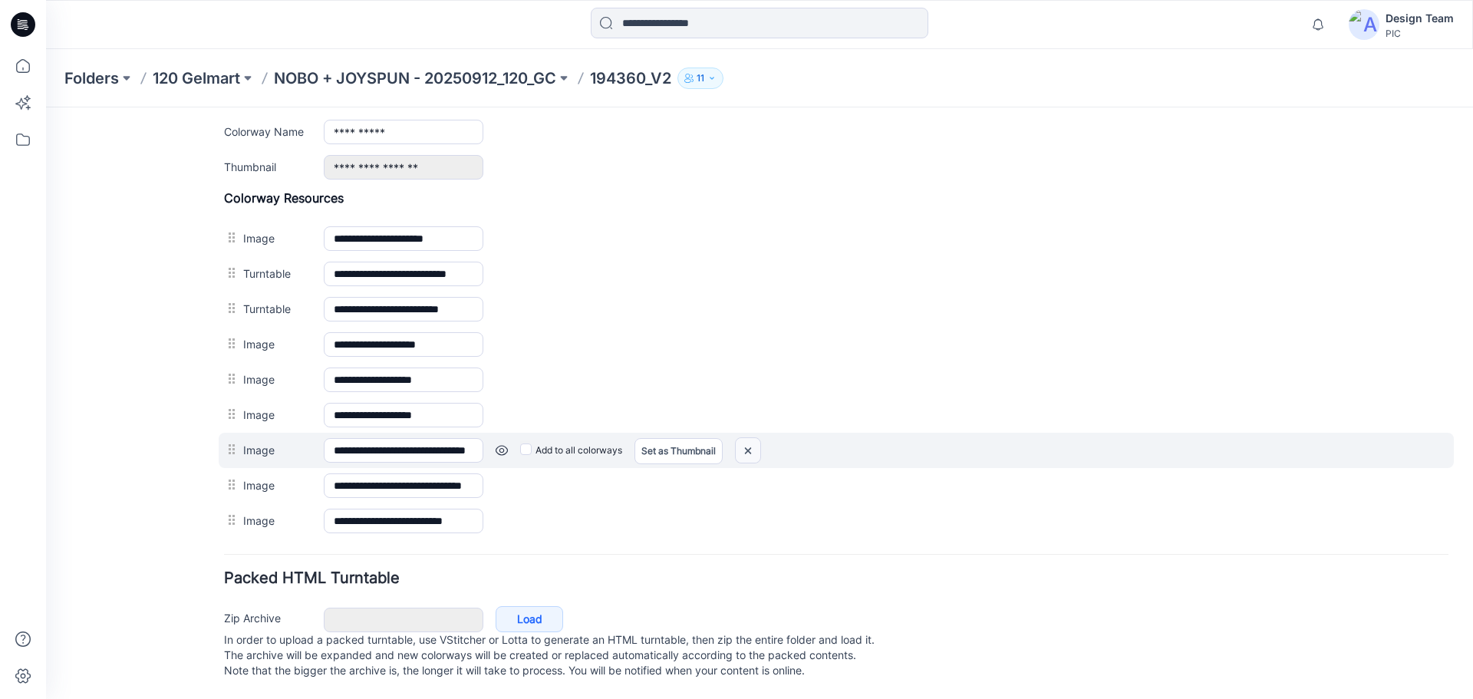
click at [750, 438] on img at bounding box center [748, 450] width 25 height 25
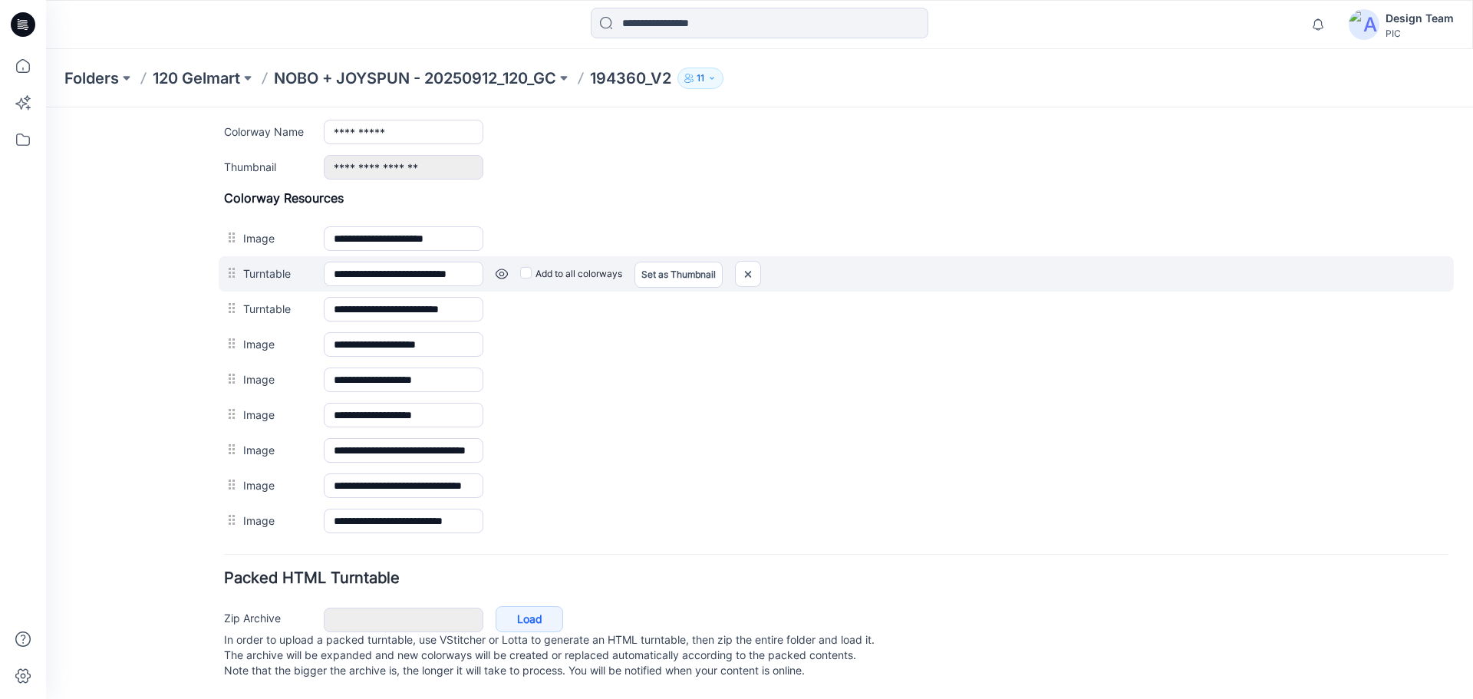
scroll to position [622, 0]
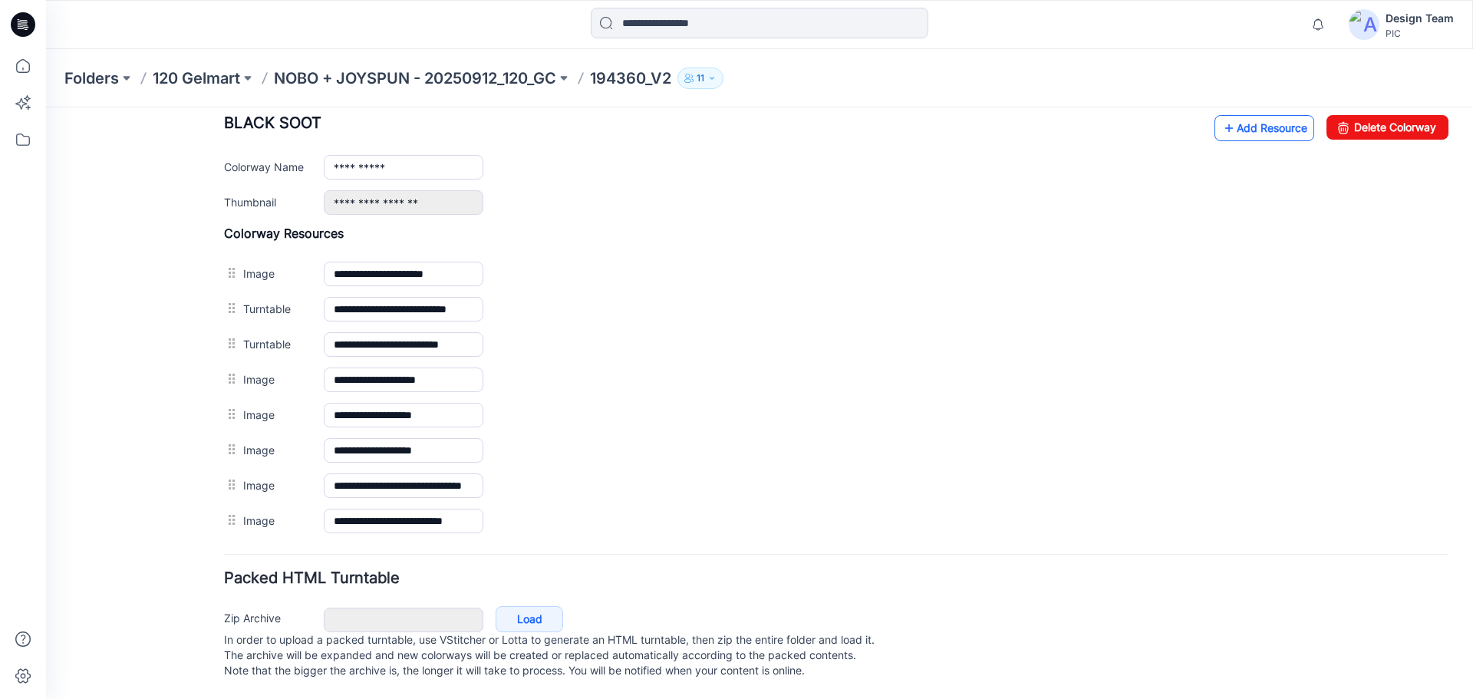
click at [1237, 116] on link "Add Resource" at bounding box center [1264, 128] width 100 height 26
click at [1258, 117] on link "Add Resource" at bounding box center [1264, 128] width 100 height 26
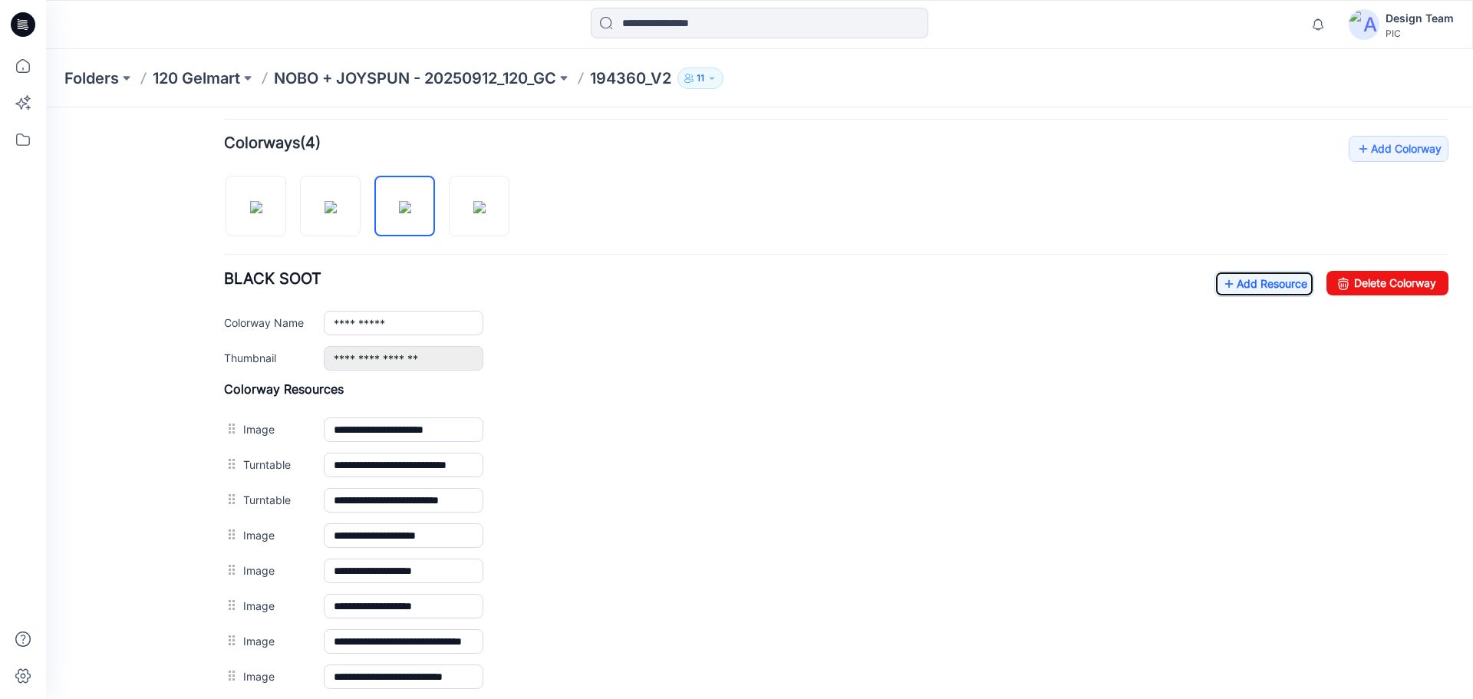
scroll to position [239, 0]
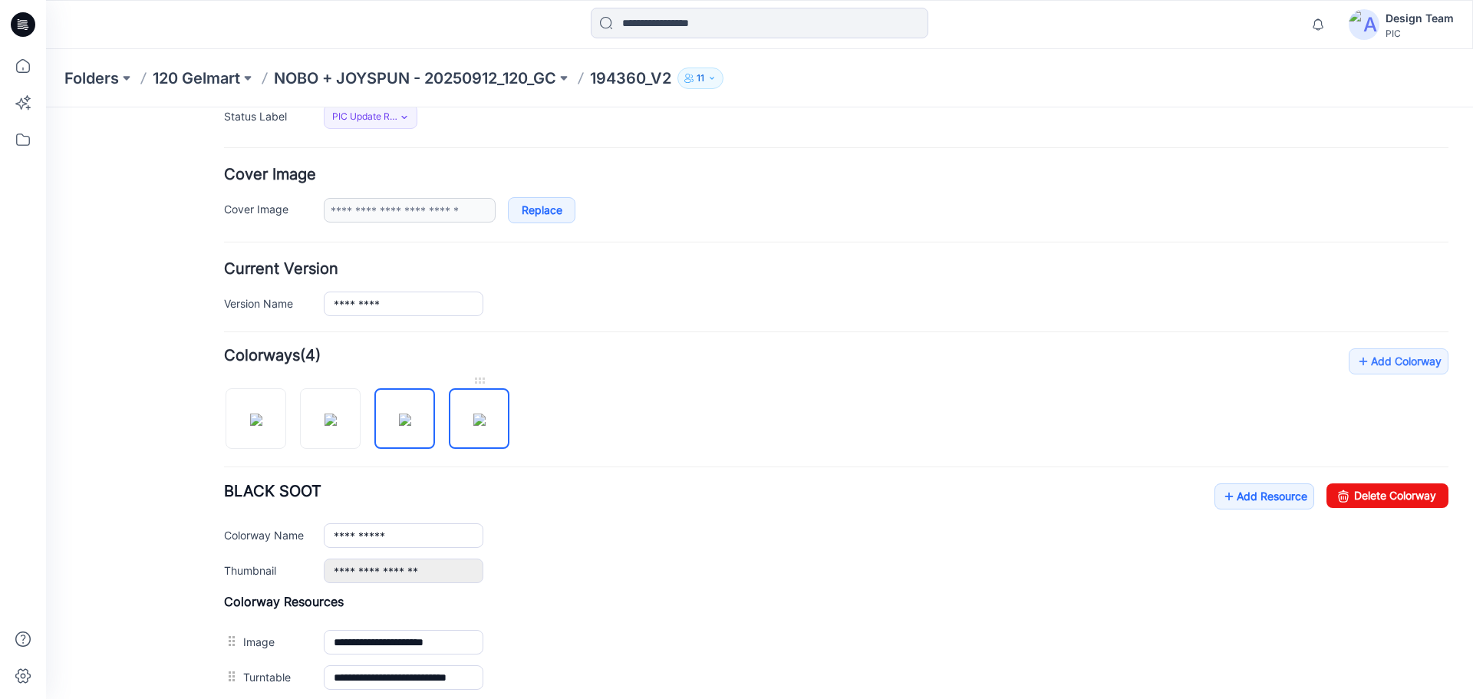
click at [480, 413] on img at bounding box center [479, 419] width 12 height 12
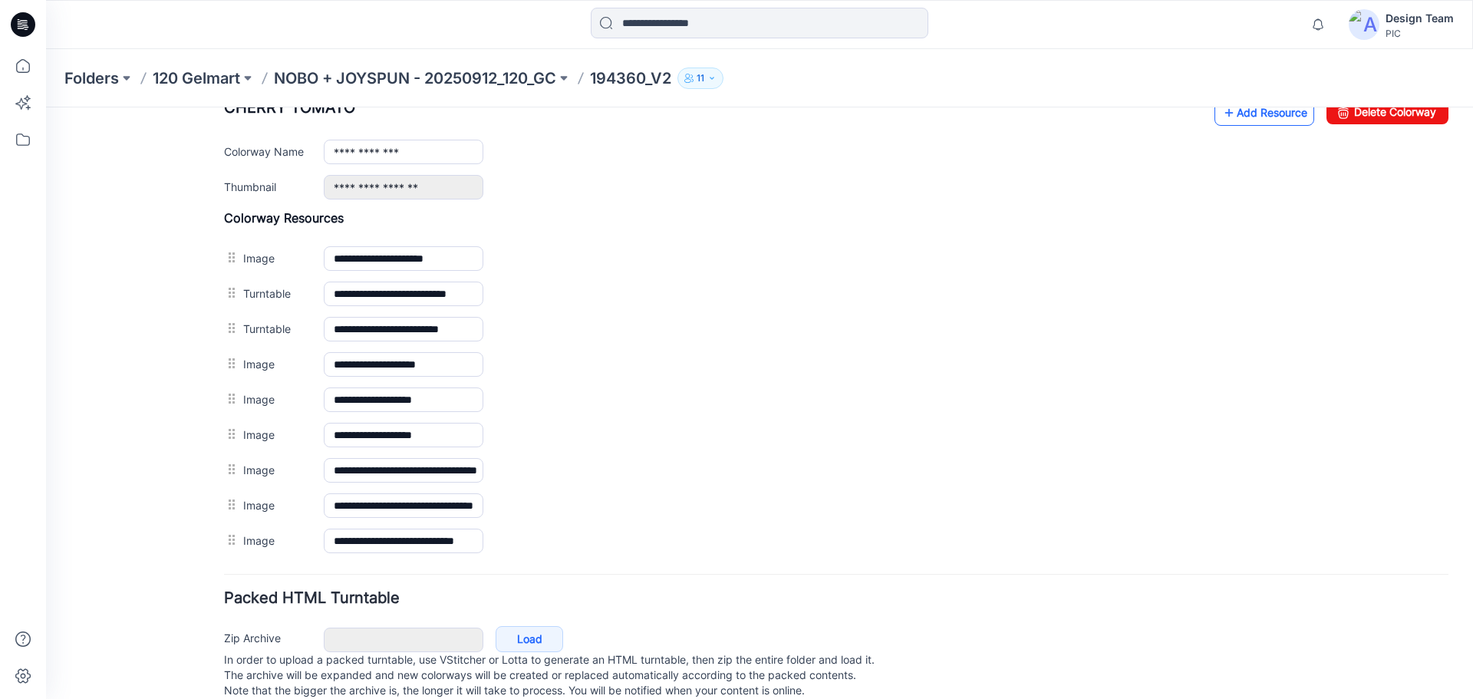
click at [1269, 120] on link "Add Resource" at bounding box center [1264, 113] width 100 height 26
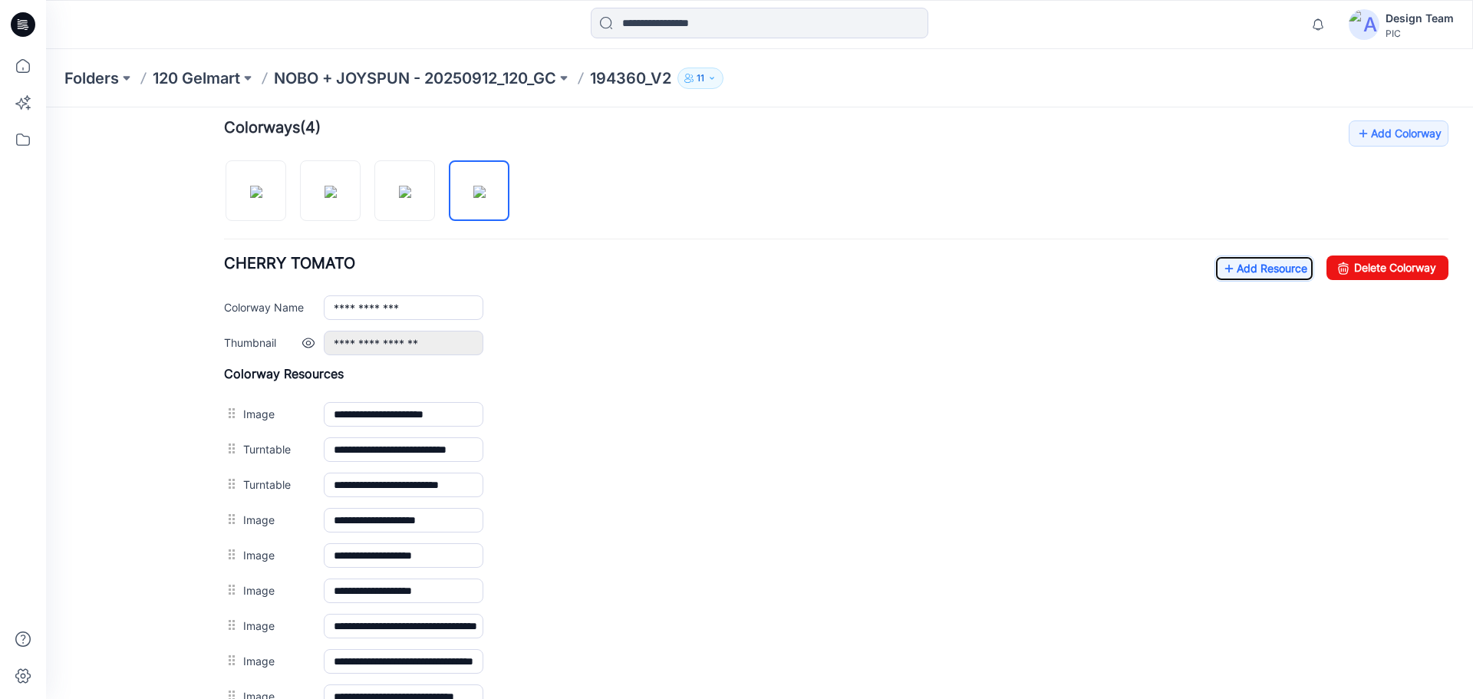
scroll to position [315, 0]
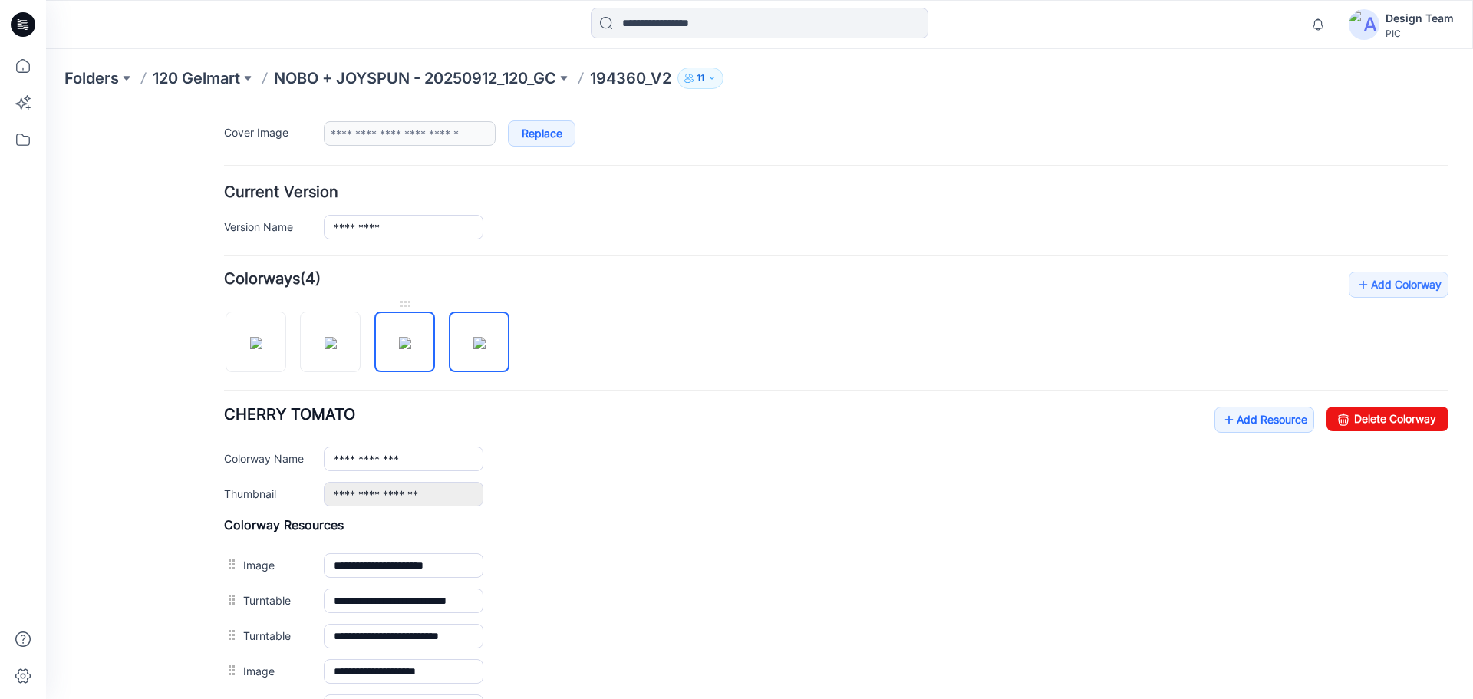
click at [409, 347] on img at bounding box center [405, 343] width 12 height 12
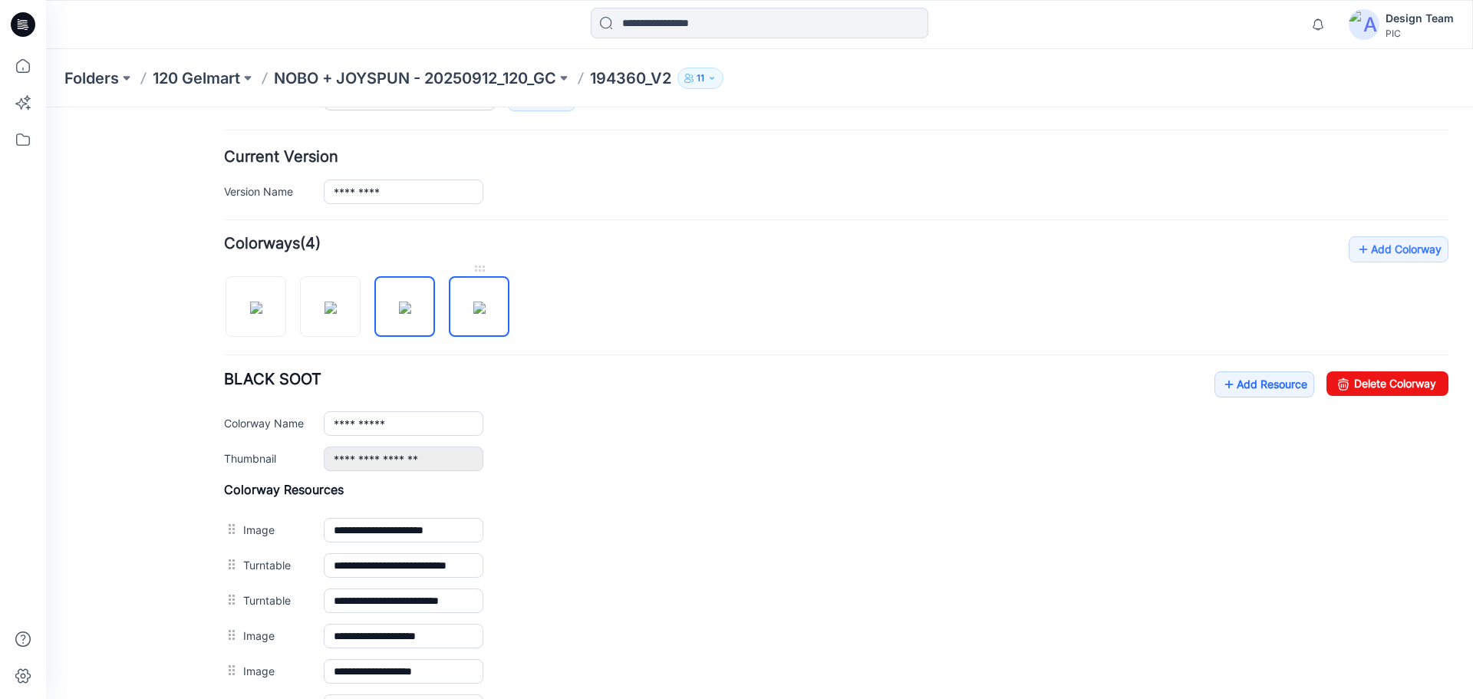
click at [481, 314] on img at bounding box center [479, 307] width 12 height 12
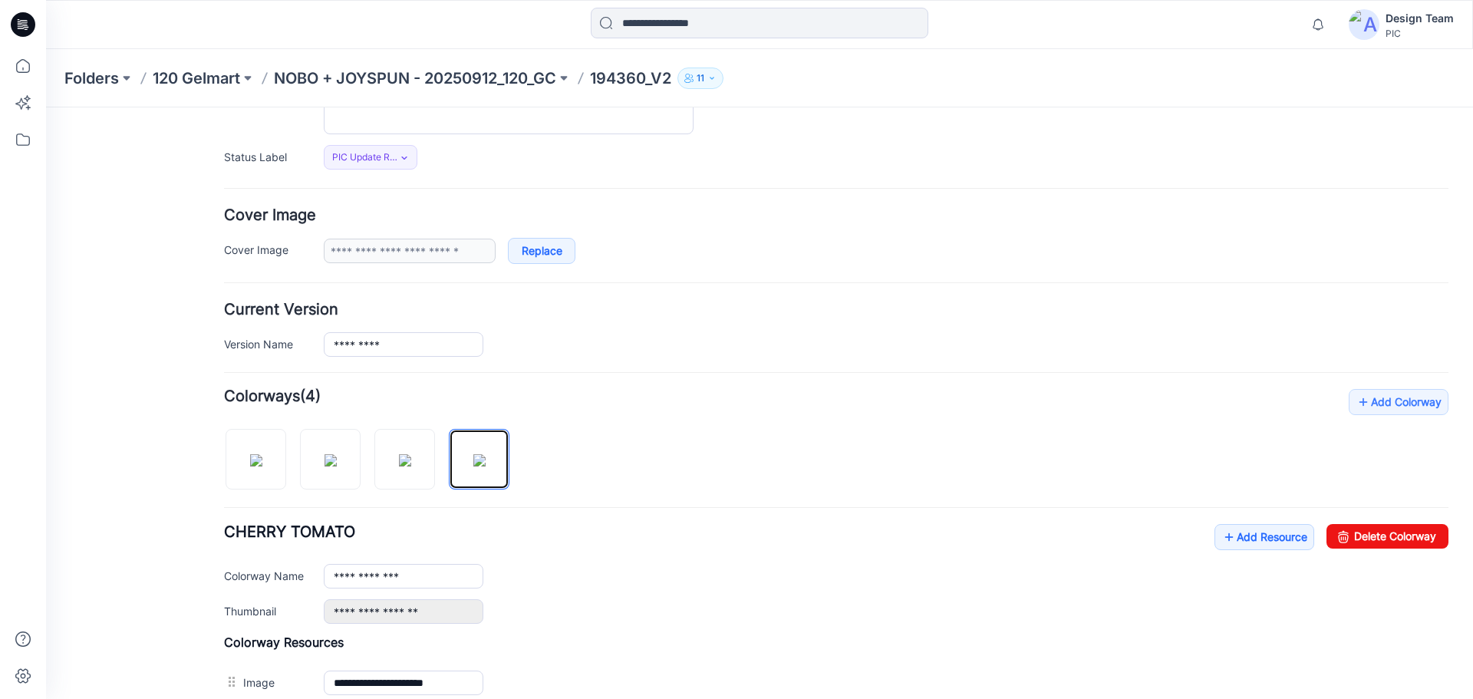
scroll to position [197, 0]
click at [411, 455] on img at bounding box center [405, 461] width 12 height 12
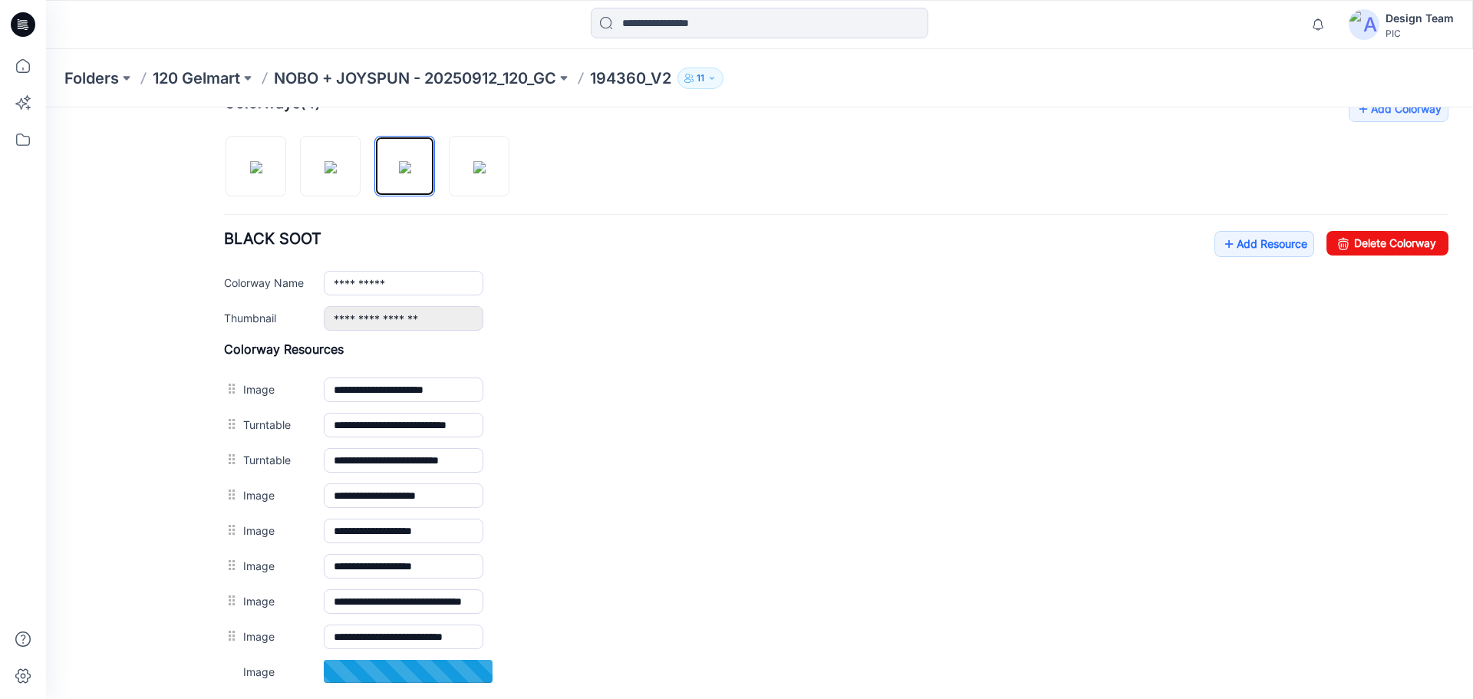
scroll to position [504, 0]
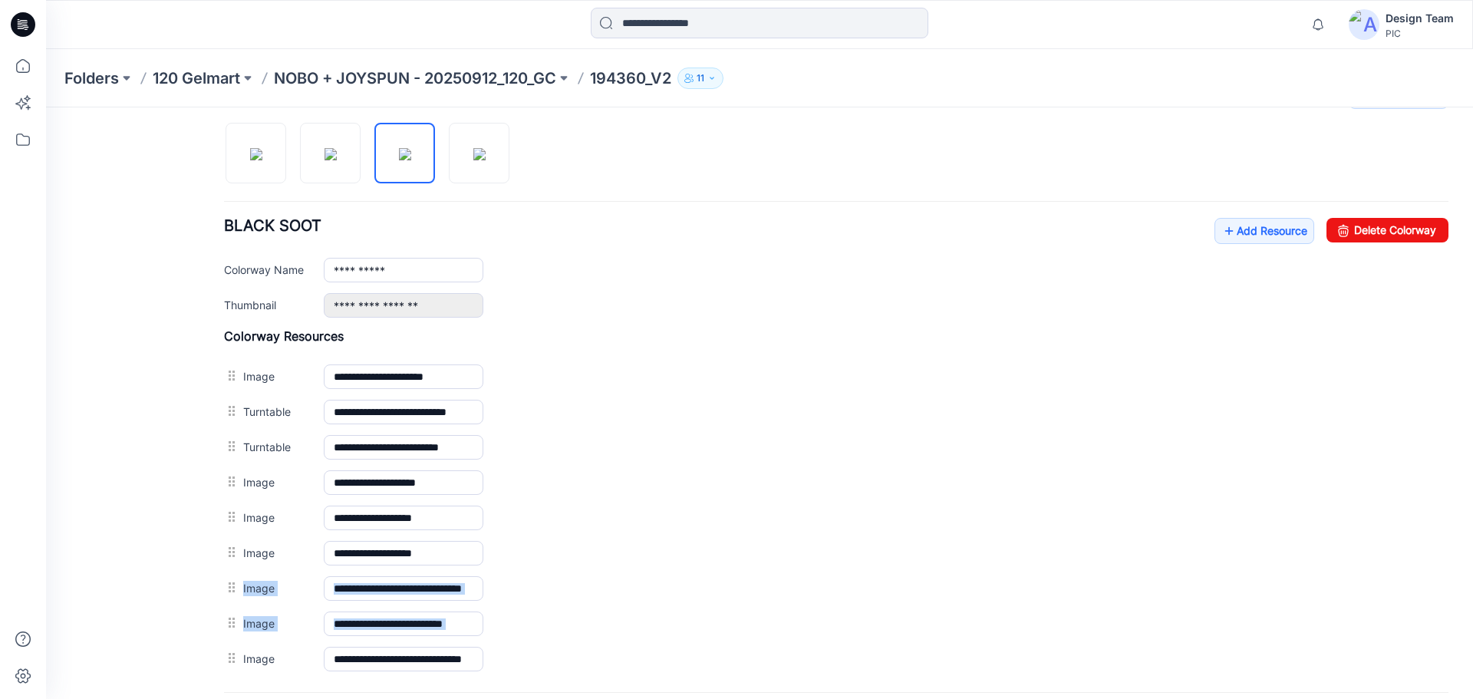
drag, startPoint x: 232, startPoint y: 664, endPoint x: 220, endPoint y: 575, distance: 90.6
click at [220, 575] on div "General Cover Image Current Version Colorways Packed Turntable Style Present Ch…" at bounding box center [750, 220] width 1409 height 1234
click at [186, 601] on div "General Cover Image Current Version Colorways Packed Turntable" at bounding box center [138, 229] width 123 height 1215
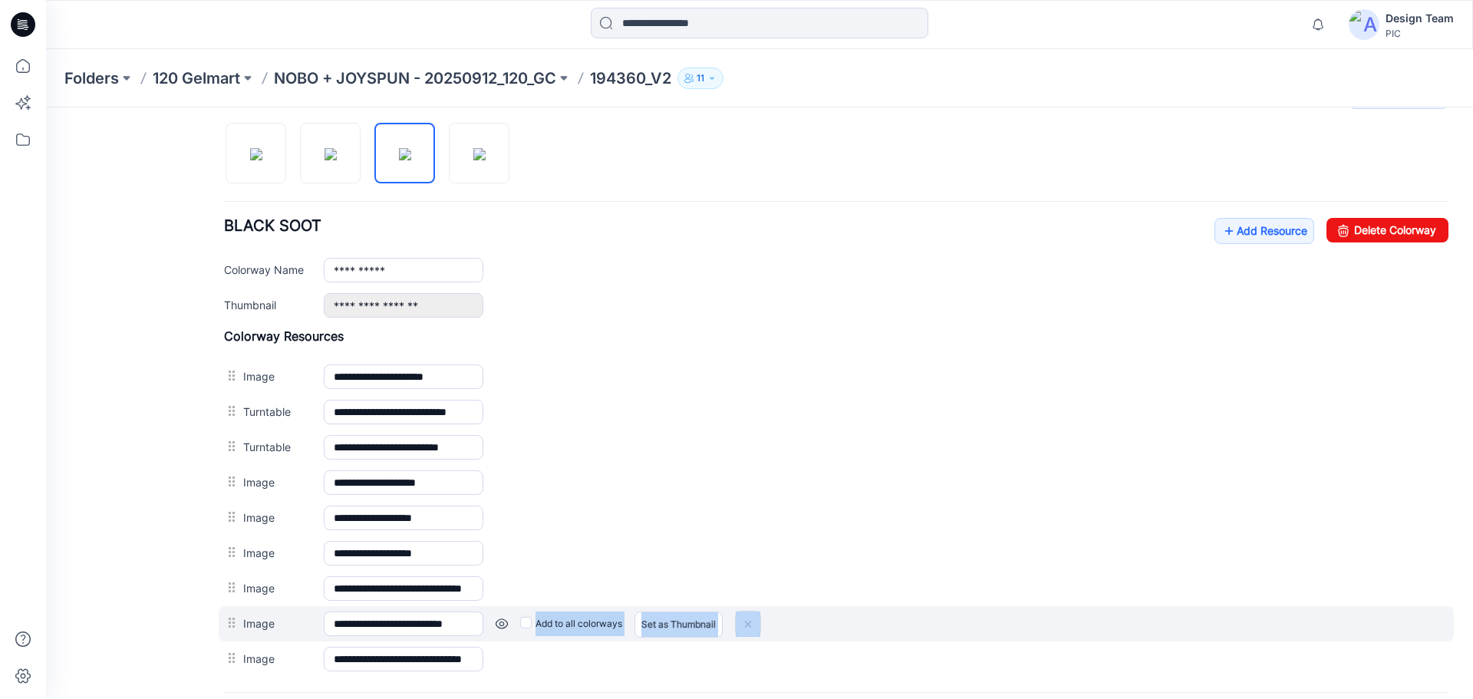
drag, startPoint x: 230, startPoint y: 665, endPoint x: 231, endPoint y: 639, distance: 26.1
click at [231, 639] on div "**********" at bounding box center [836, 502] width 1224 height 348
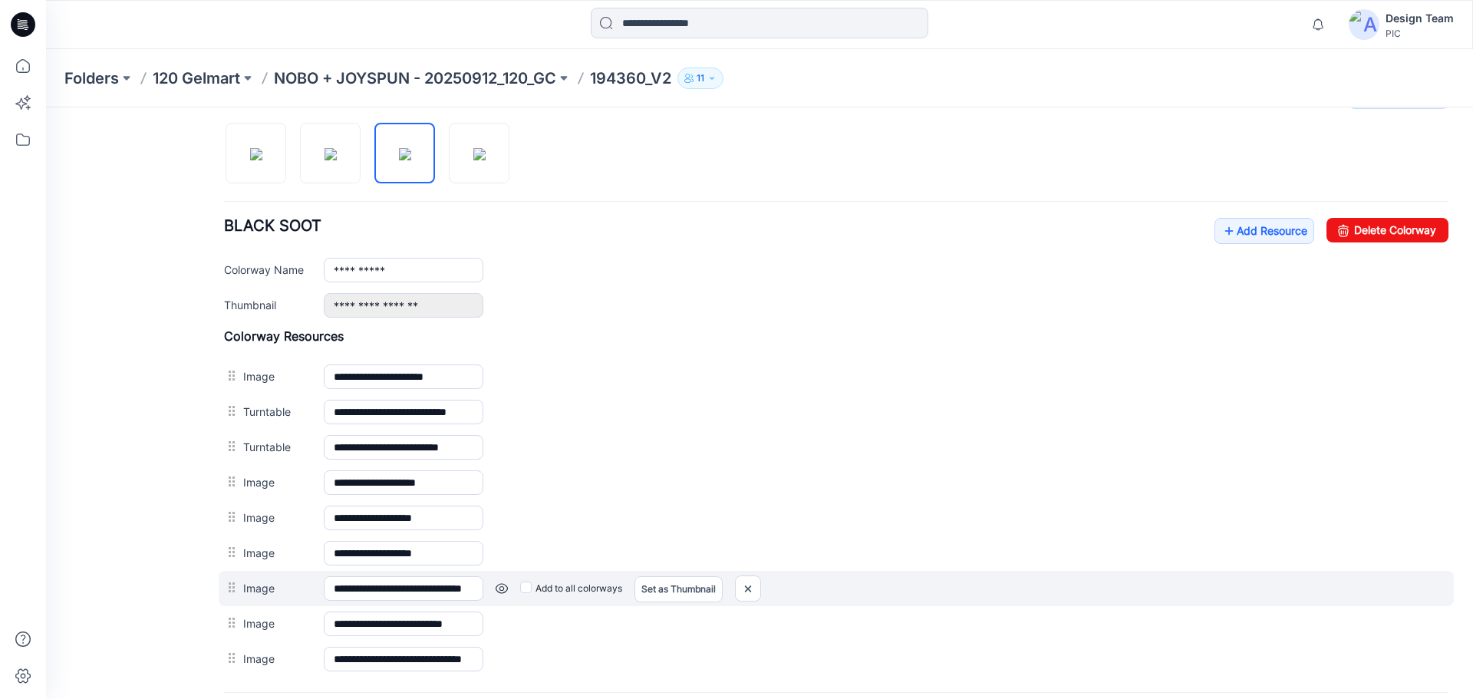
click at [667, 575] on div "**********" at bounding box center [836, 588] width 1235 height 35
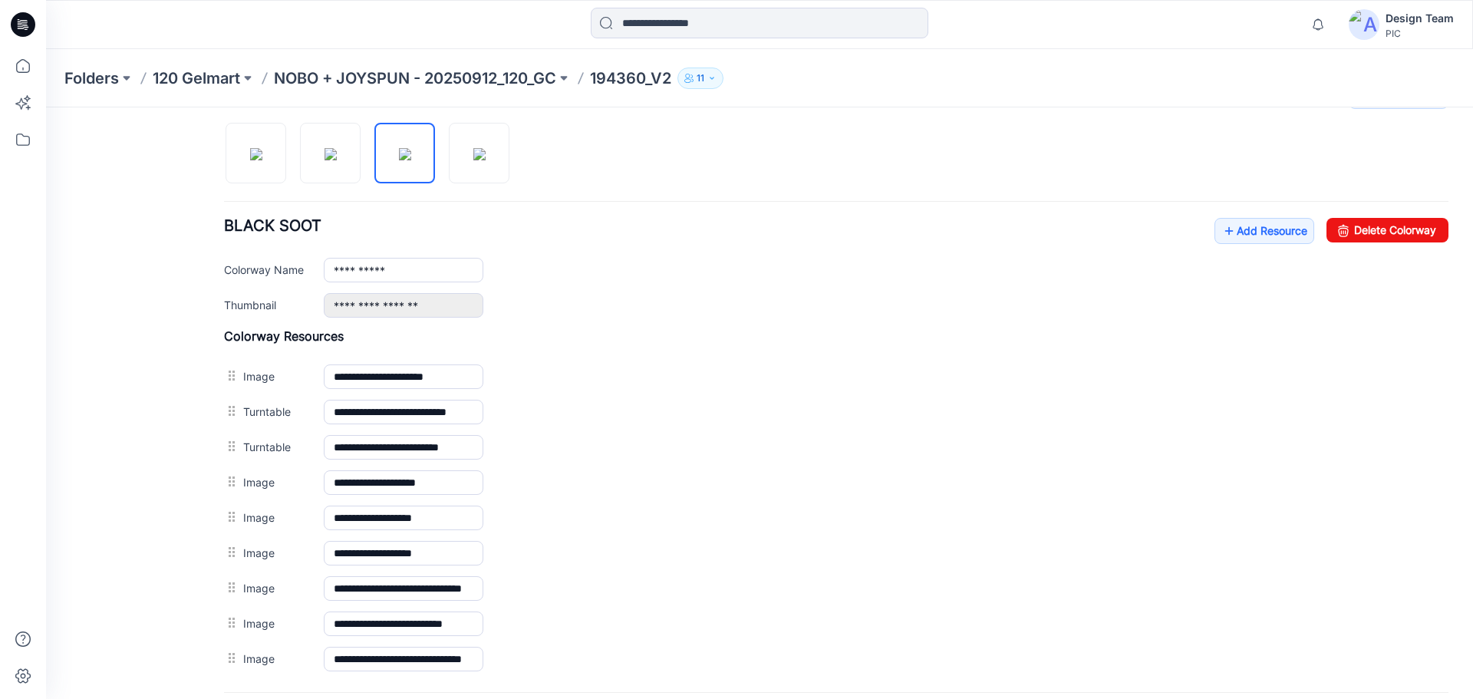
scroll to position [657, 0]
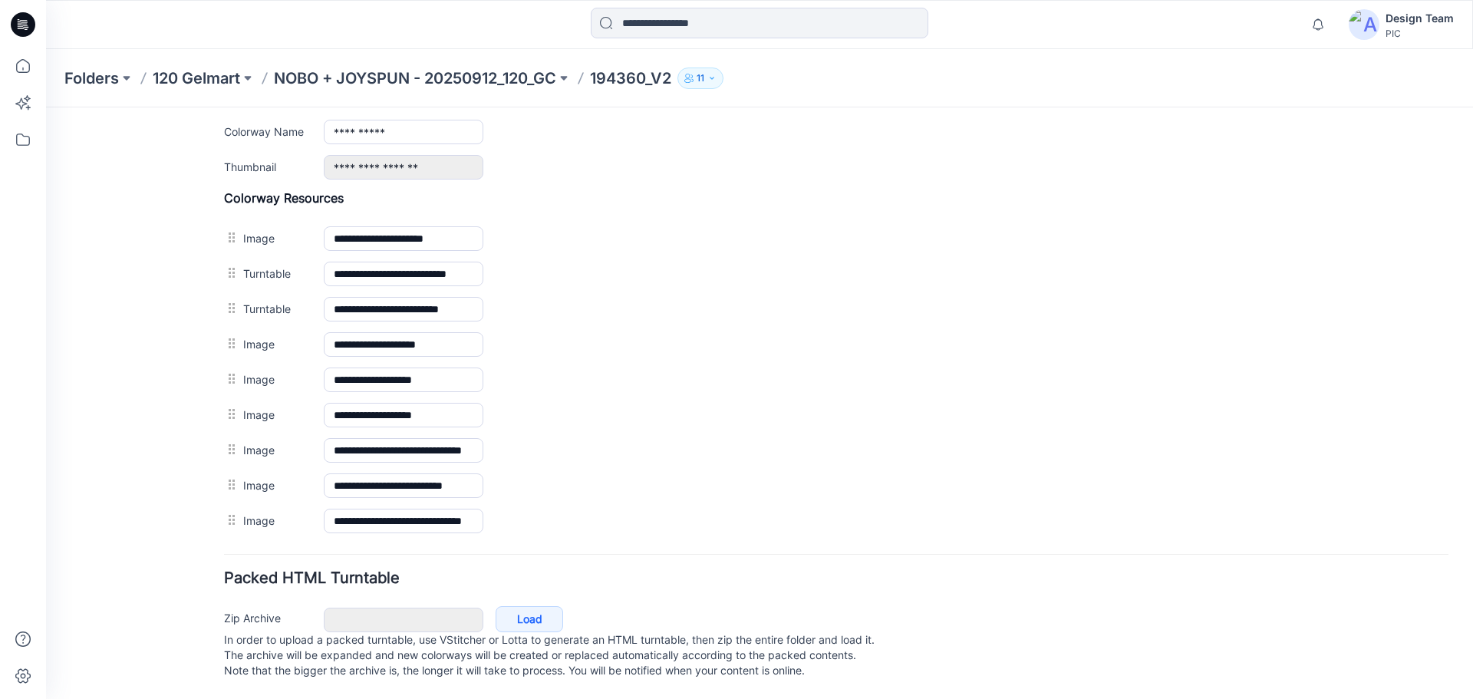
drag, startPoint x: 229, startPoint y: 511, endPoint x: 218, endPoint y: 488, distance: 25.7
click at [218, 488] on div "General Cover Image Current Version Colorways Packed Turntable Style Present Ch…" at bounding box center [750, 82] width 1409 height 1234
click at [204, 498] on div "General Cover Image Current Version Colorways Packed Turntable Style Present Ch…" at bounding box center [750, 82] width 1409 height 1234
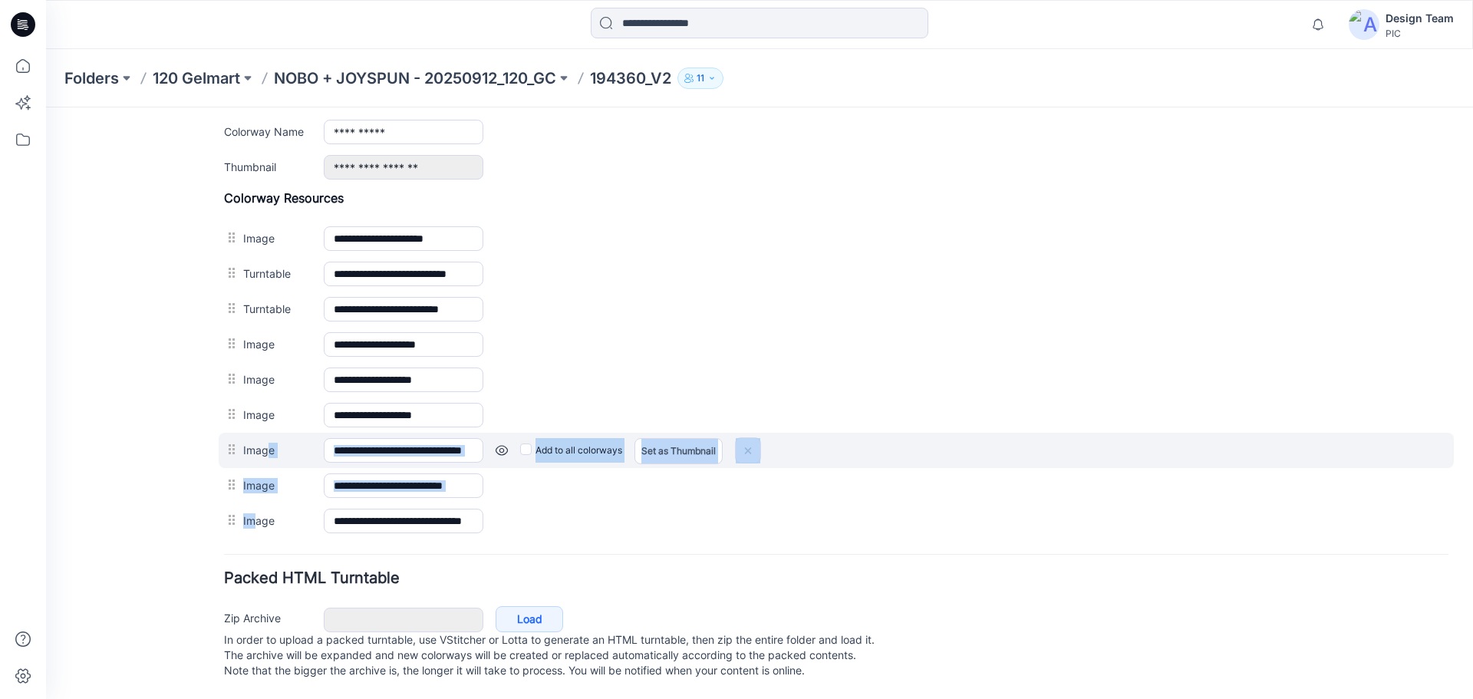
drag, startPoint x: 255, startPoint y: 510, endPoint x: 271, endPoint y: 433, distance: 78.2
click at [271, 433] on div "**********" at bounding box center [836, 364] width 1224 height 348
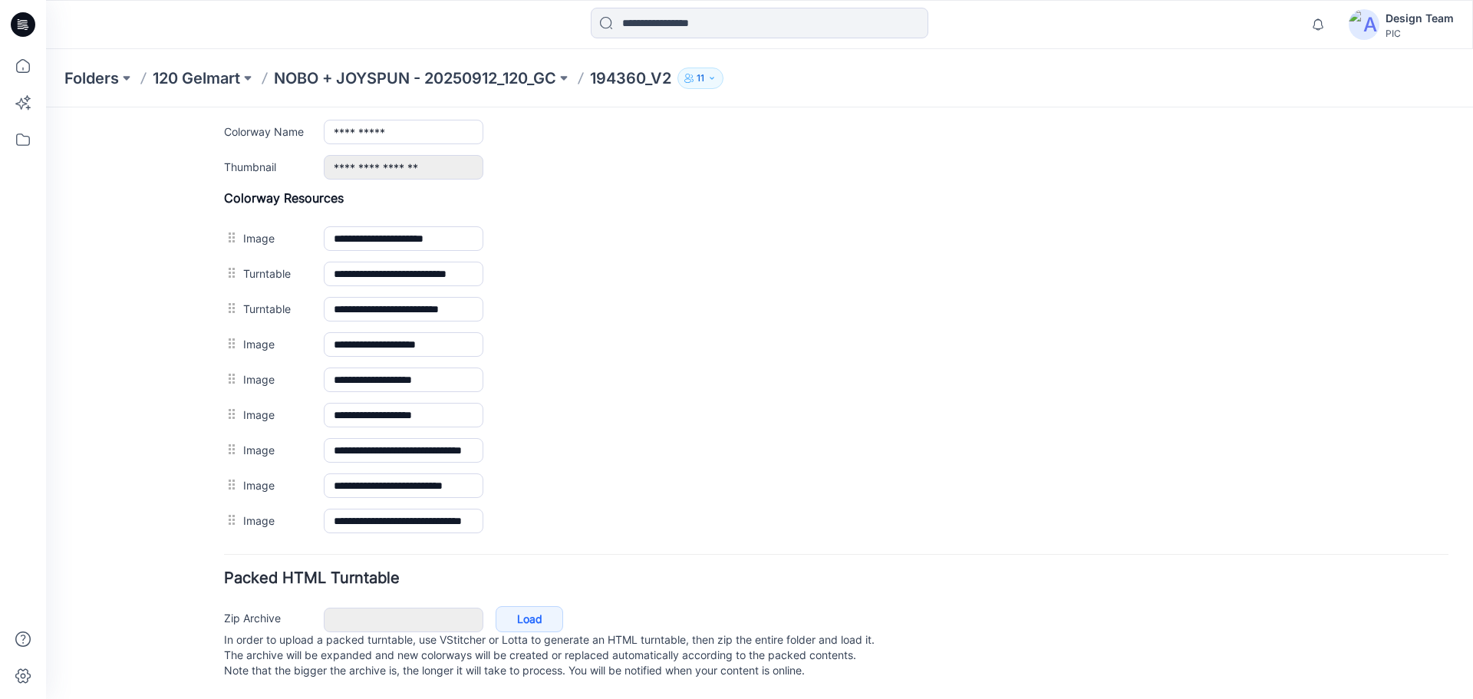
click at [162, 453] on div "General Cover Image Current Version Colorways Packed Turntable" at bounding box center [138, 91] width 123 height 1215
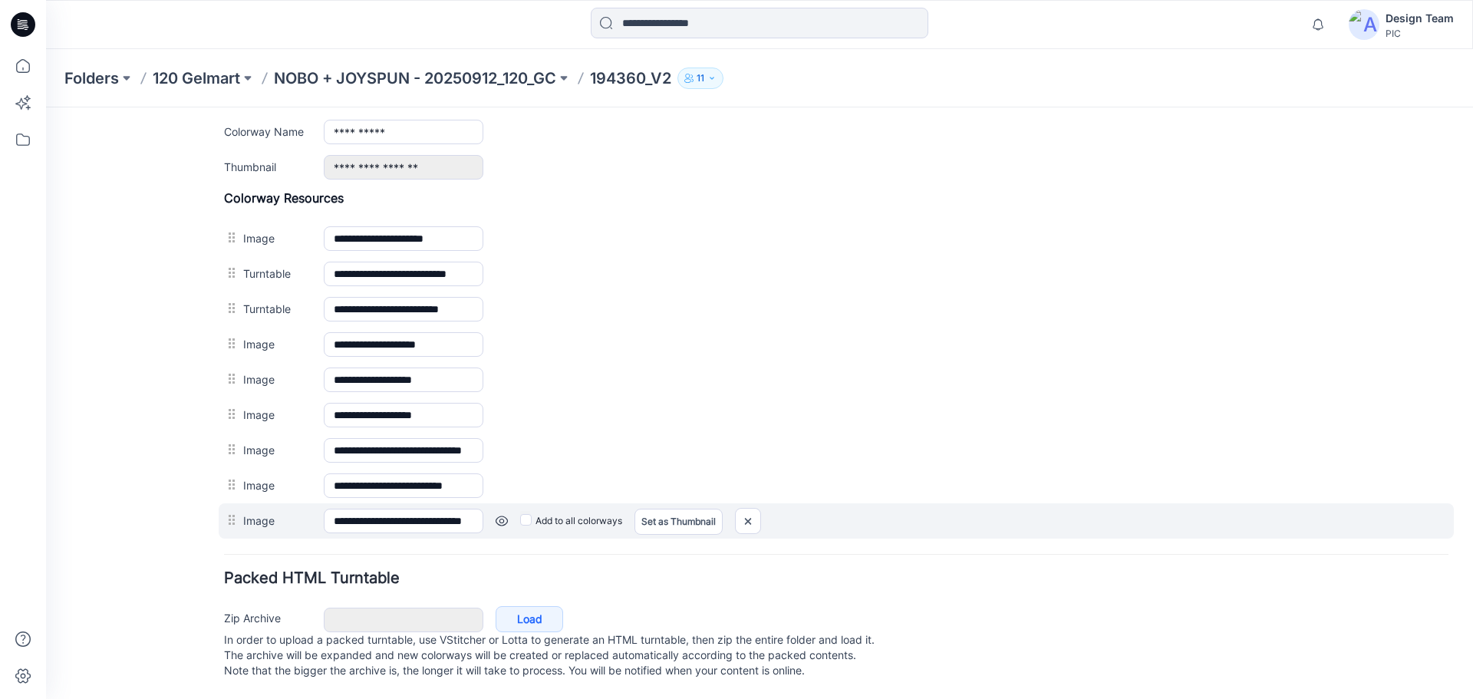
click at [237, 509] on div at bounding box center [233, 520] width 19 height 23
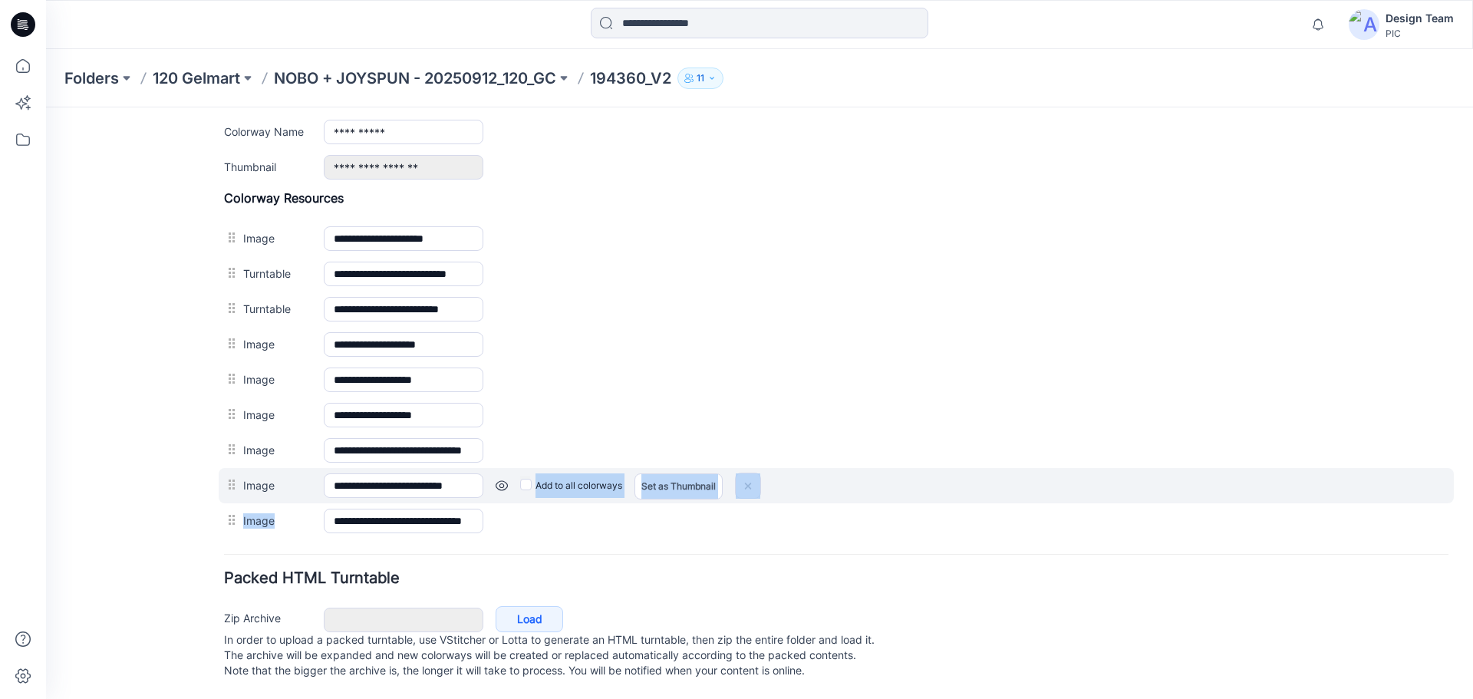
drag, startPoint x: 284, startPoint y: 510, endPoint x: 292, endPoint y: 482, distance: 29.6
click at [292, 482] on div "**********" at bounding box center [836, 364] width 1224 height 348
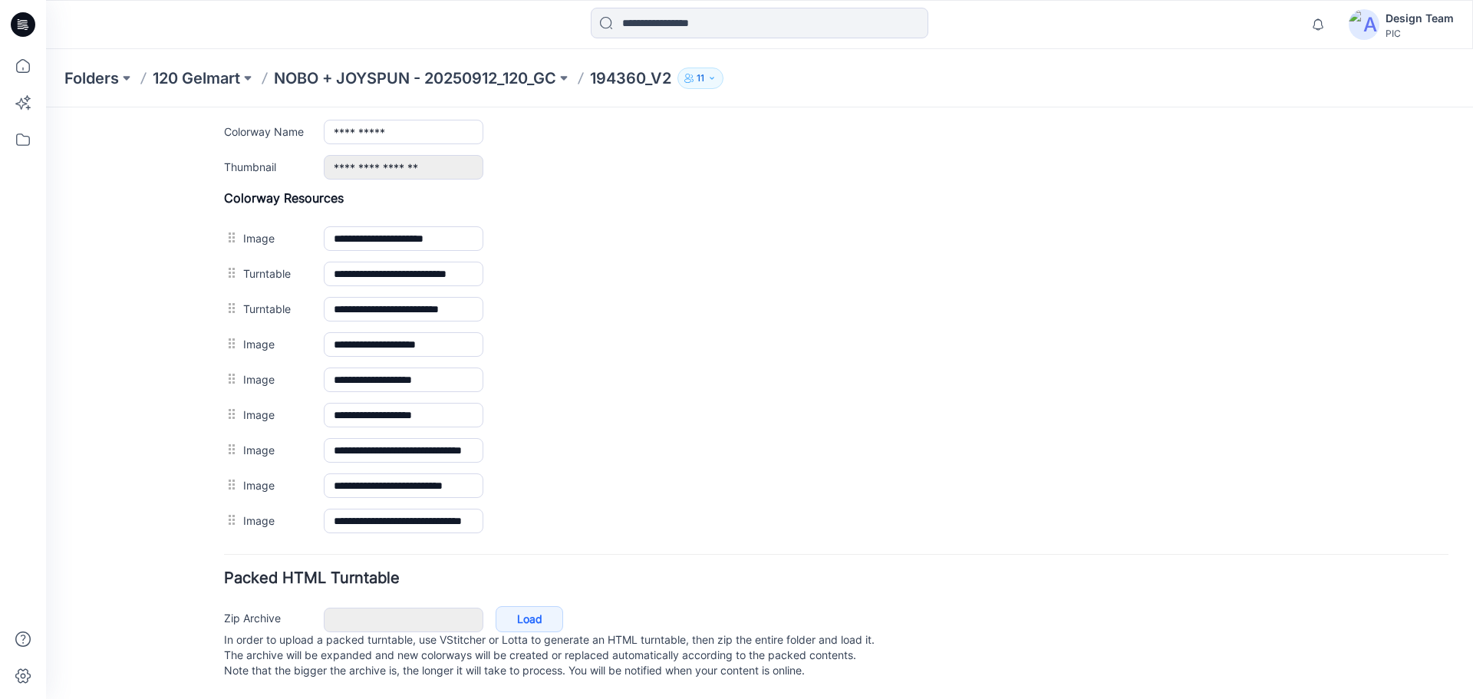
click at [147, 493] on div "General Cover Image Current Version Colorways Packed Turntable" at bounding box center [138, 91] width 123 height 1215
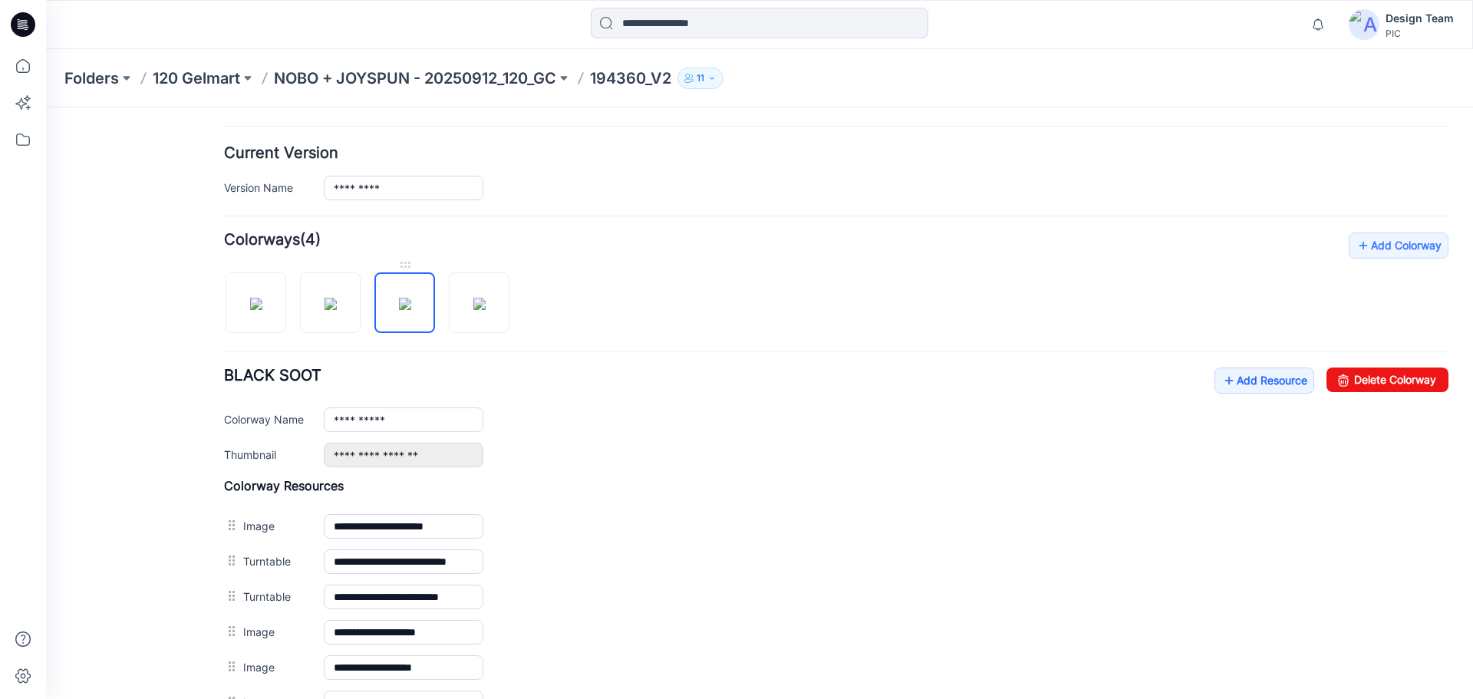
scroll to position [351, 0]
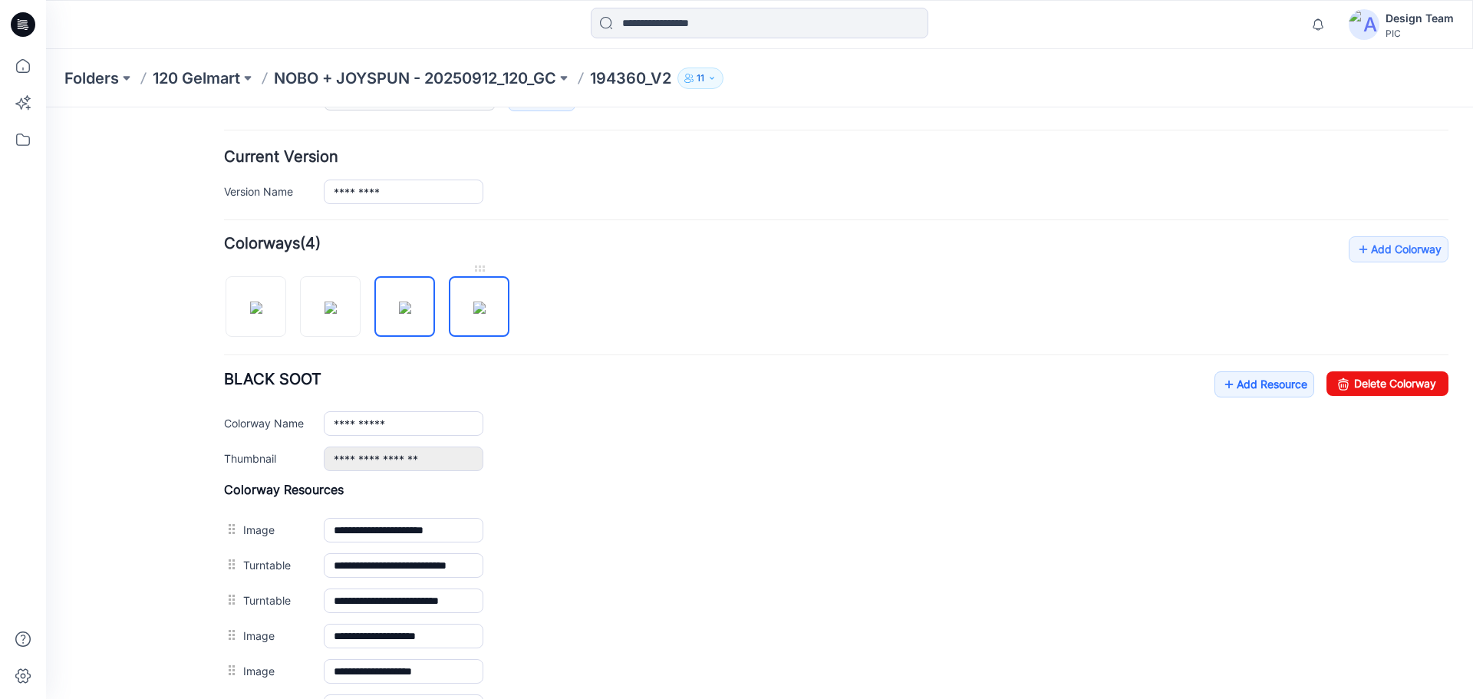
click at [473, 311] on img at bounding box center [479, 307] width 12 height 12
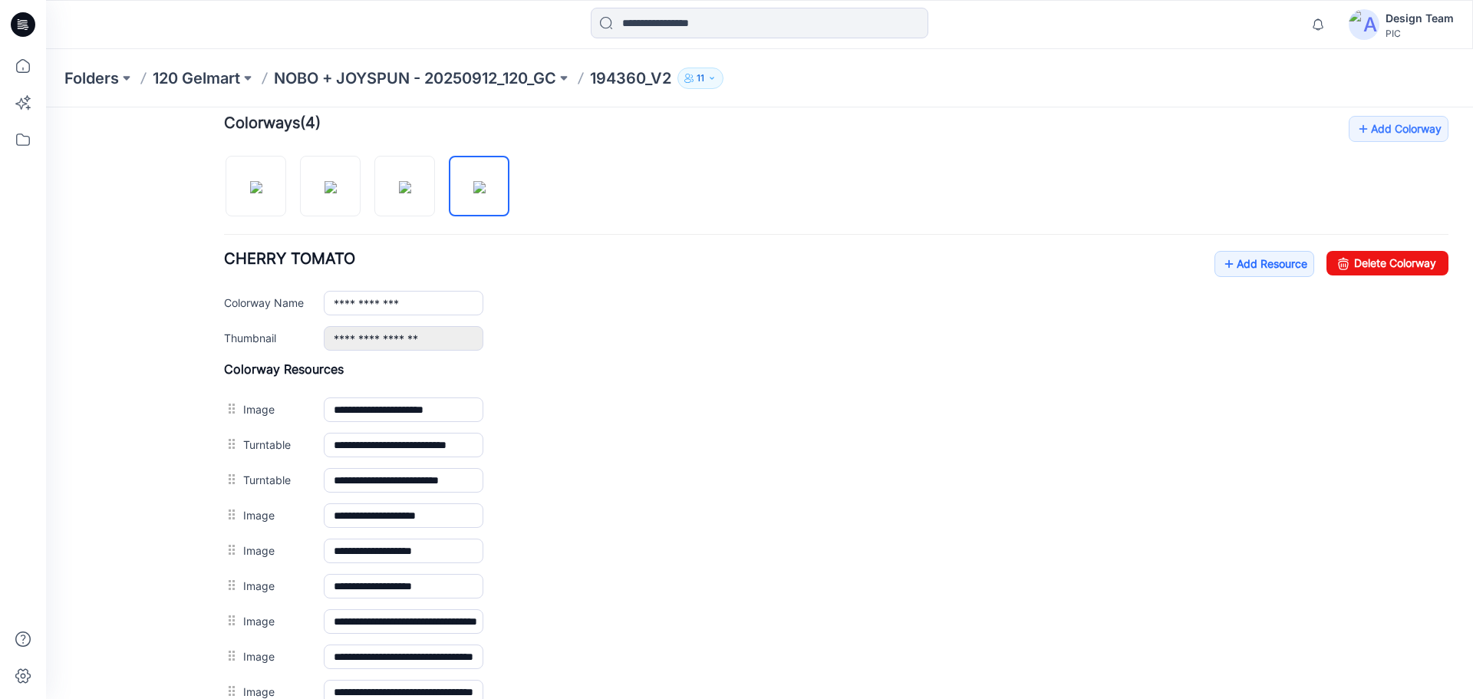
scroll to position [309, 0]
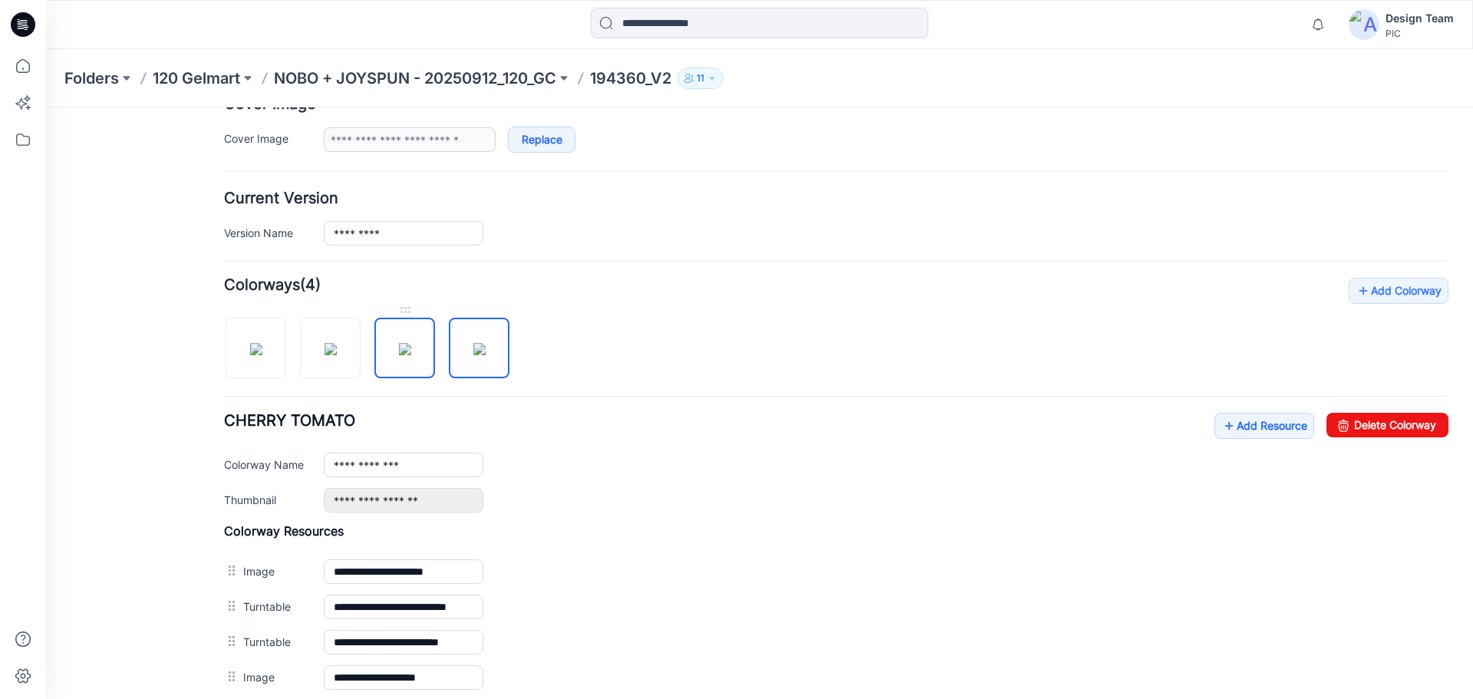
click at [411, 343] on img at bounding box center [405, 349] width 12 height 12
type input "**********"
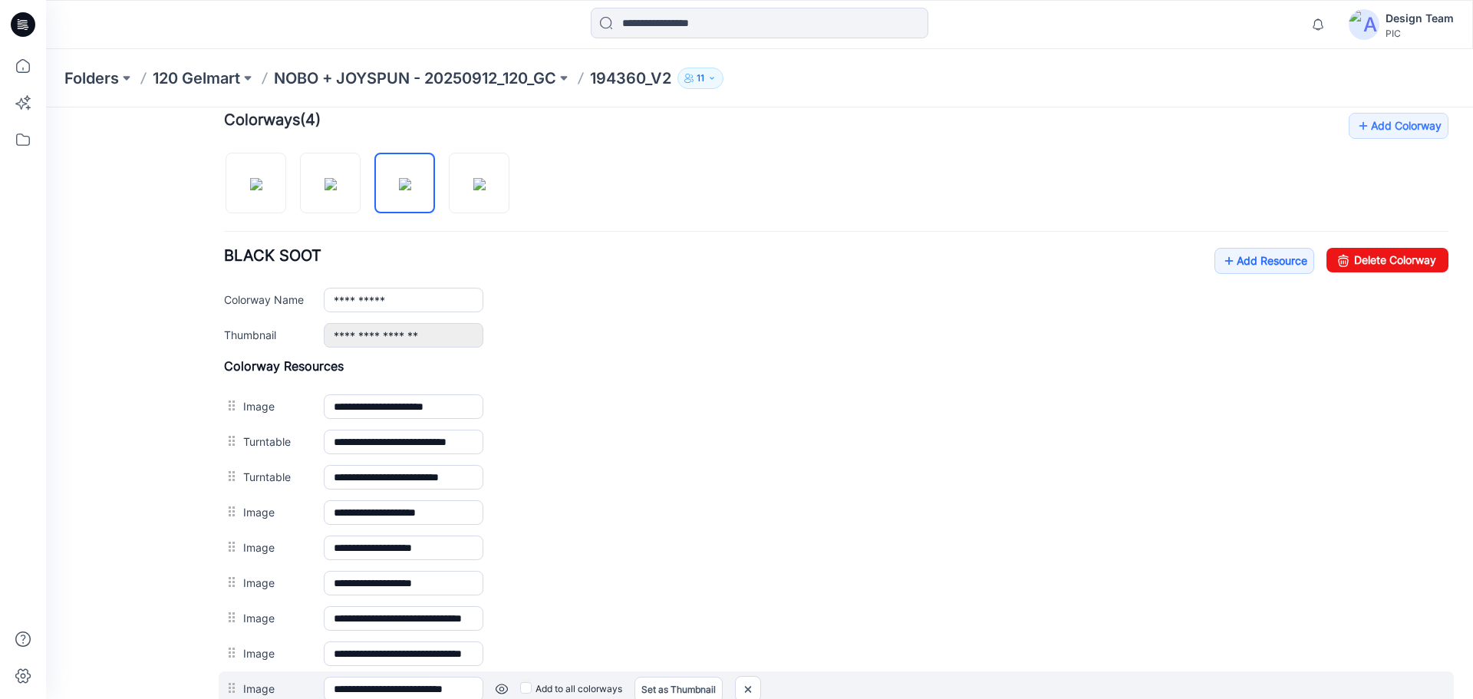
scroll to position [274, 0]
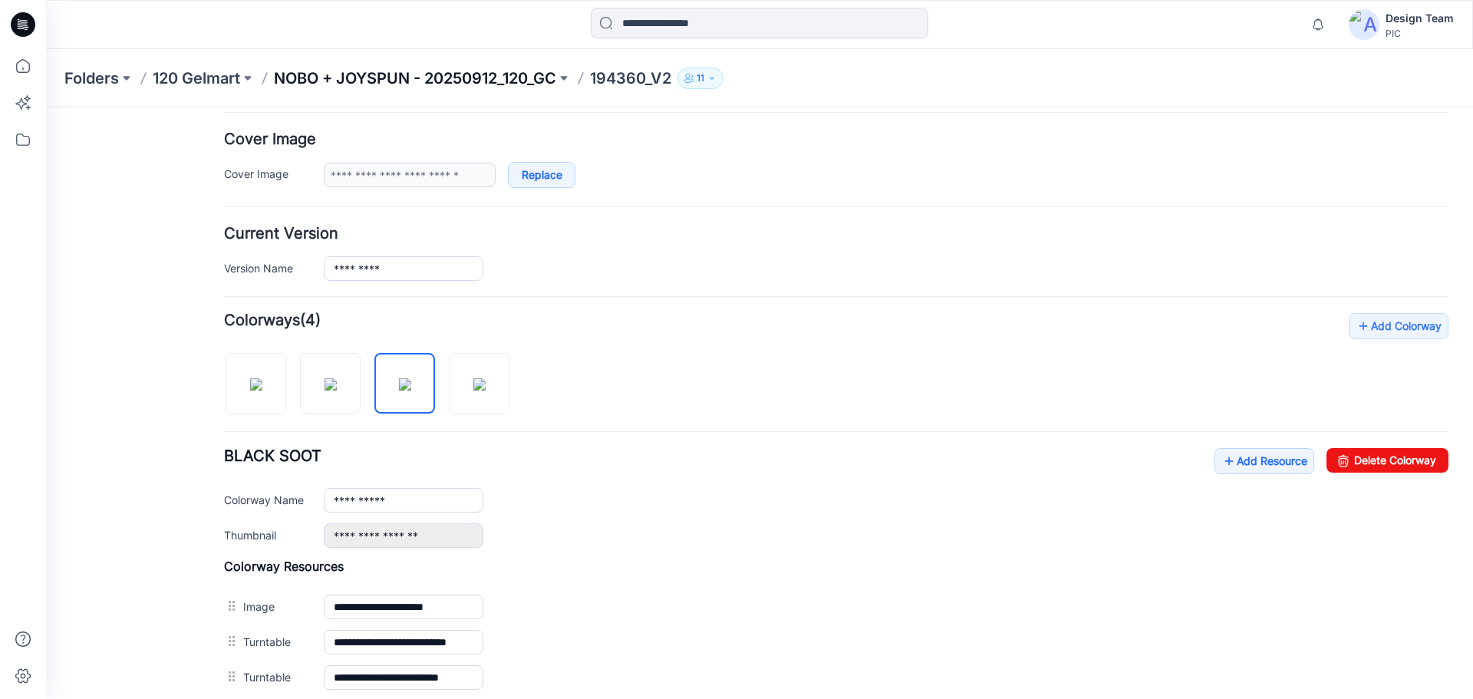
click at [476, 74] on p "NOBO + JOYSPUN - 20250912_120_GC" at bounding box center [415, 78] width 282 height 21
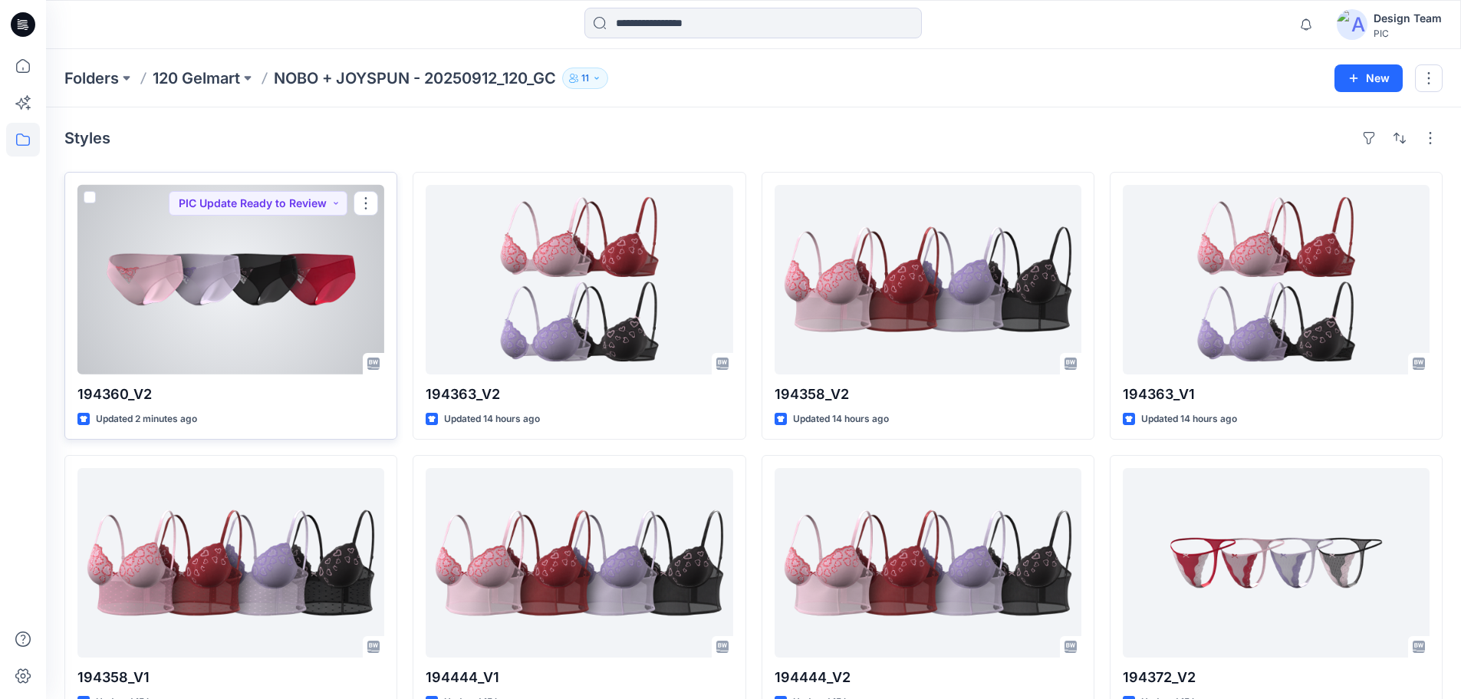
click at [253, 328] on div at bounding box center [230, 279] width 307 height 189
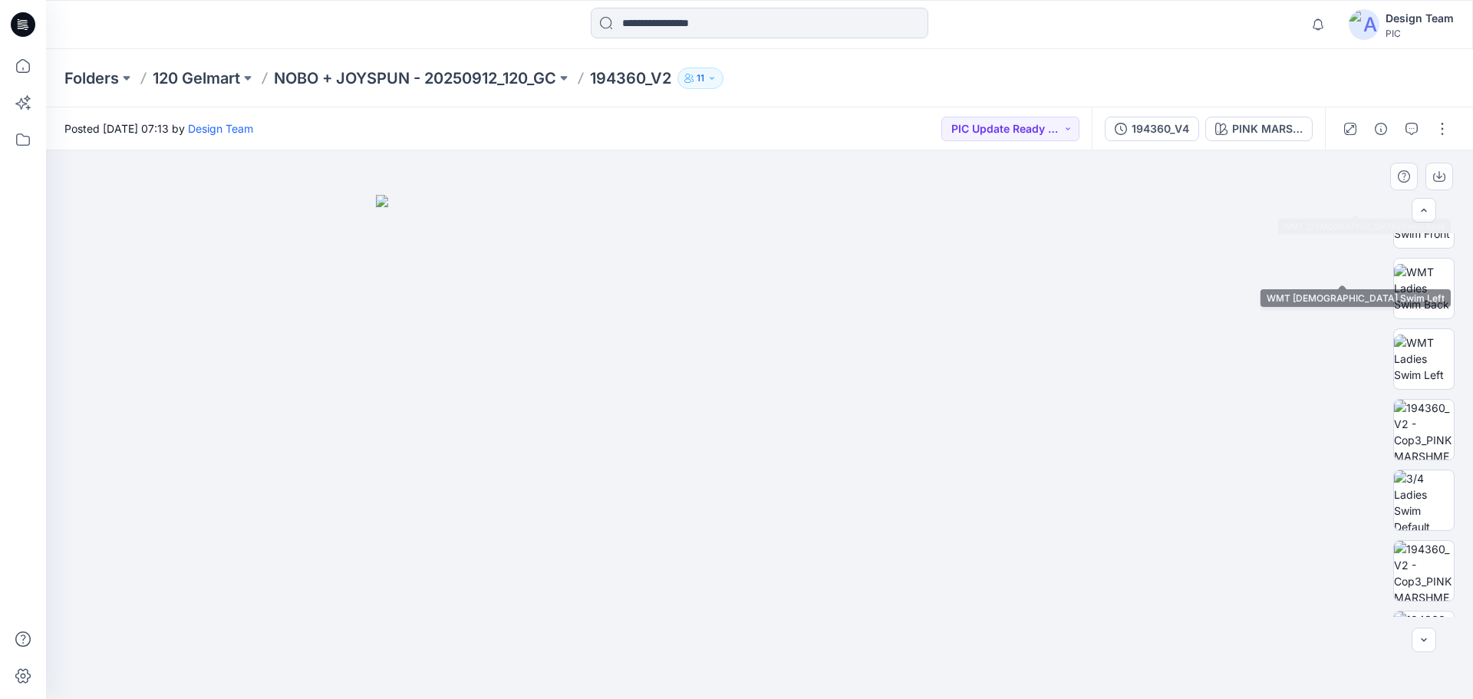
scroll to position [313, 0]
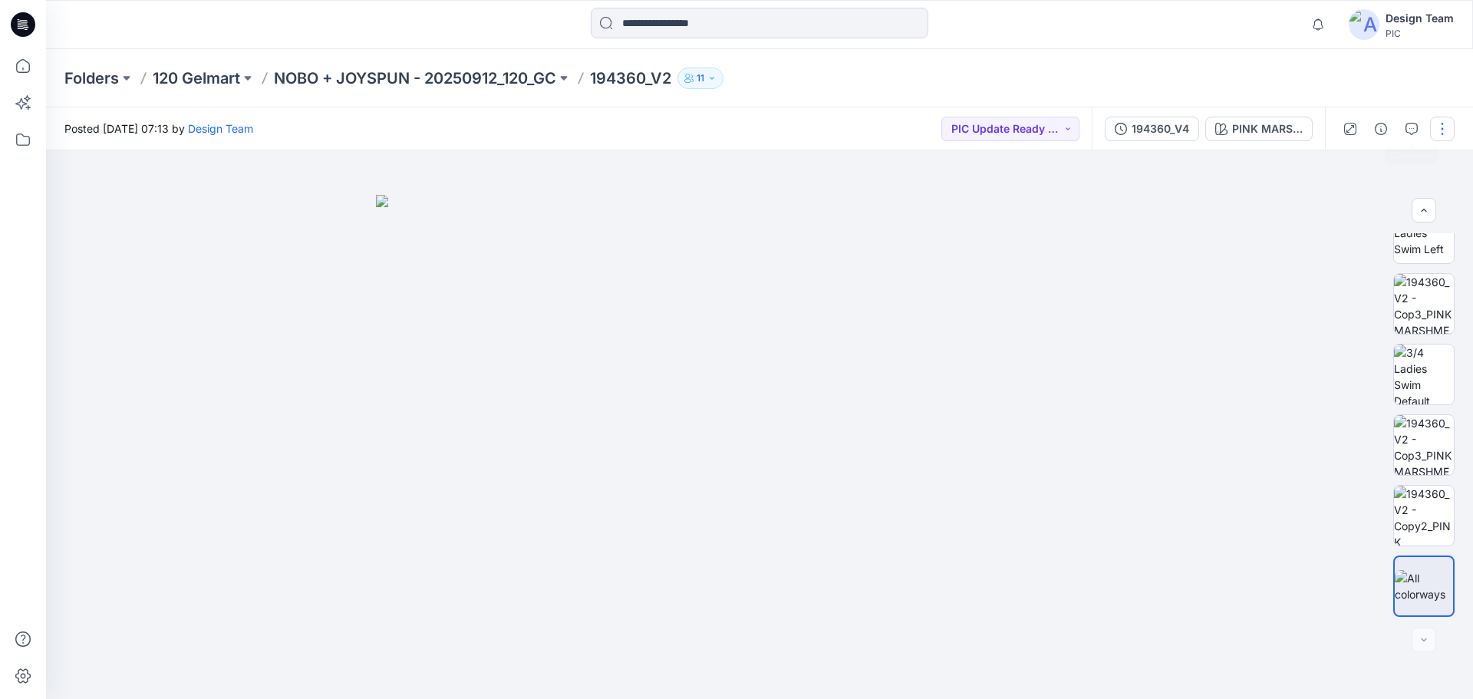
click at [1447, 127] on button "button" at bounding box center [1442, 129] width 25 height 25
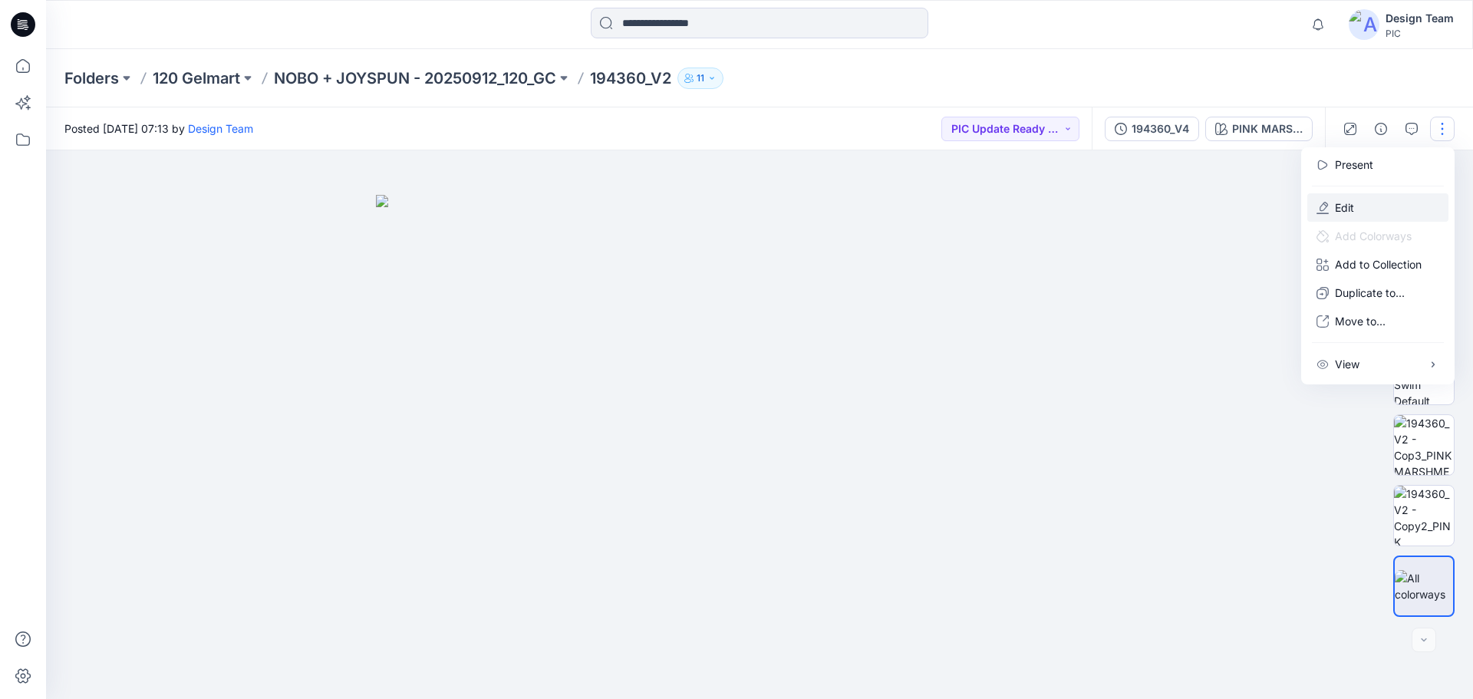
click at [1329, 213] on button "Edit" at bounding box center [1377, 207] width 141 height 28
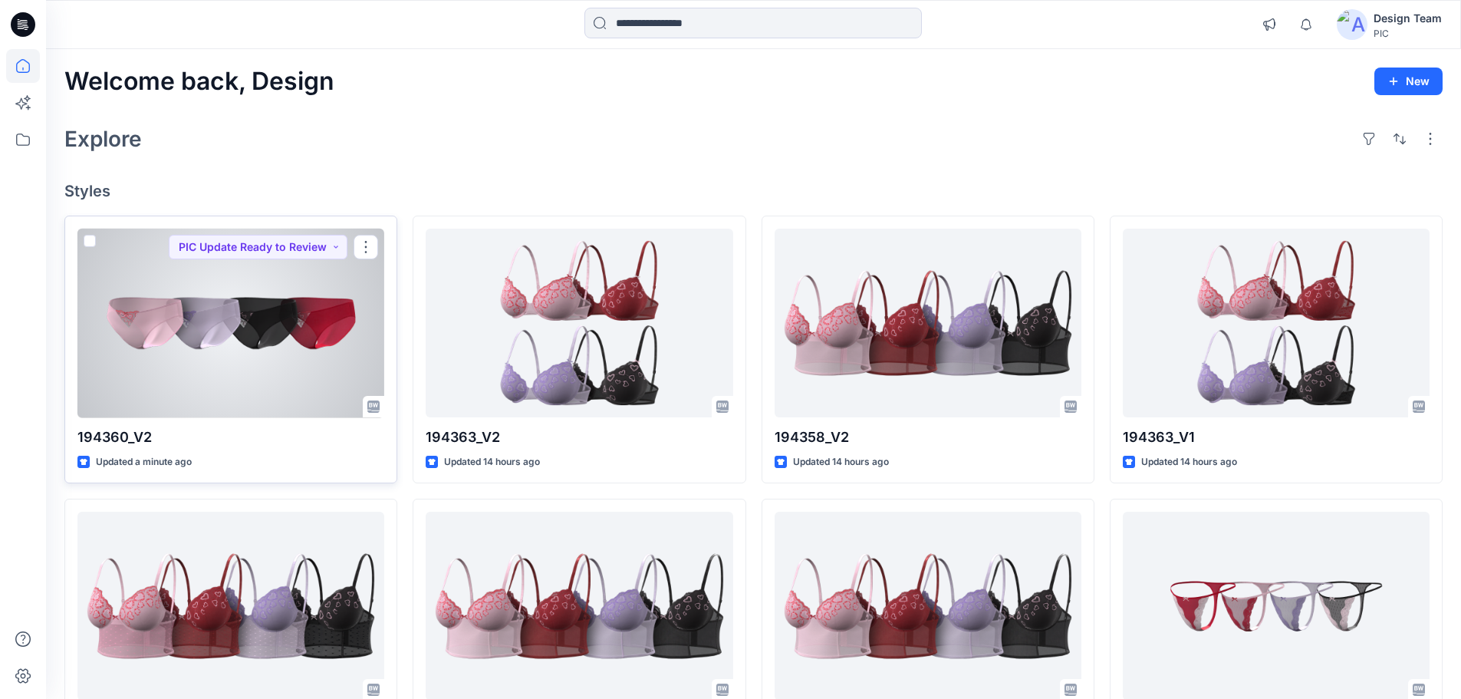
click at [224, 359] on div at bounding box center [230, 323] width 307 height 189
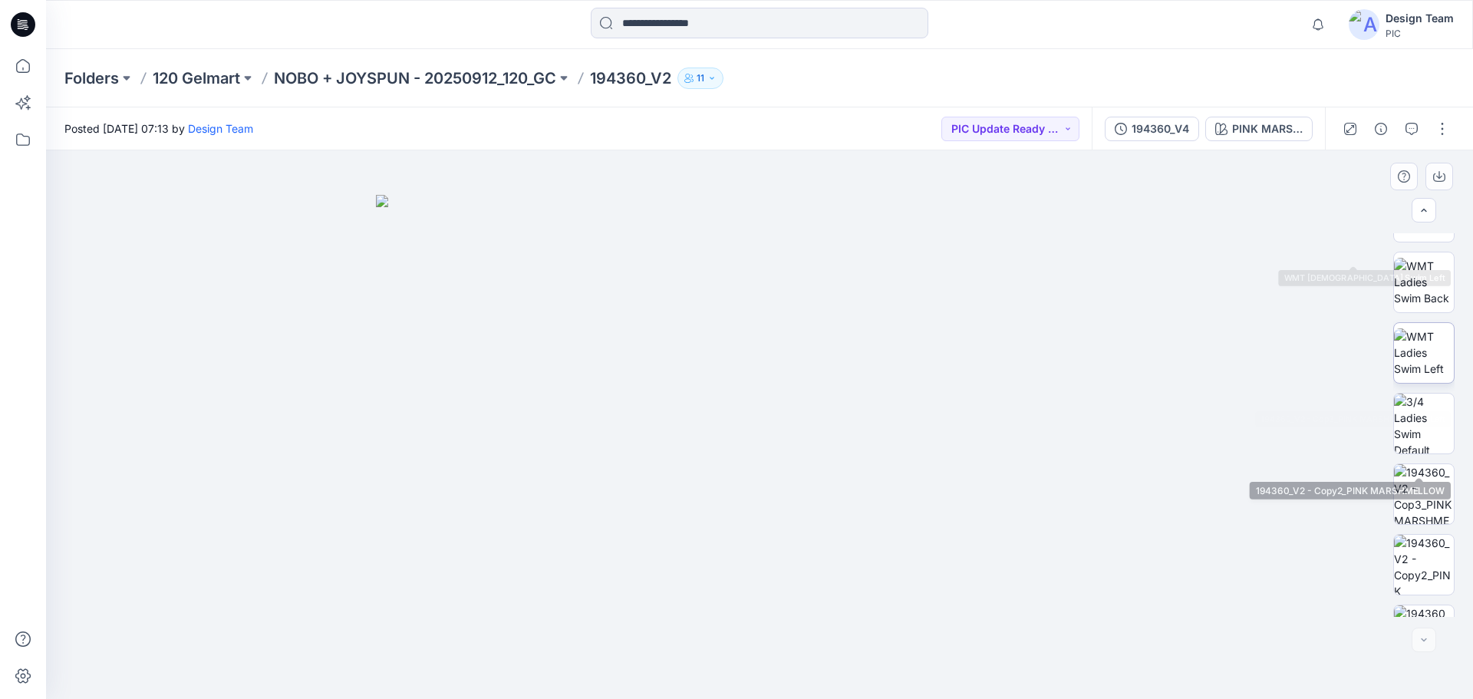
scroll to position [313, 0]
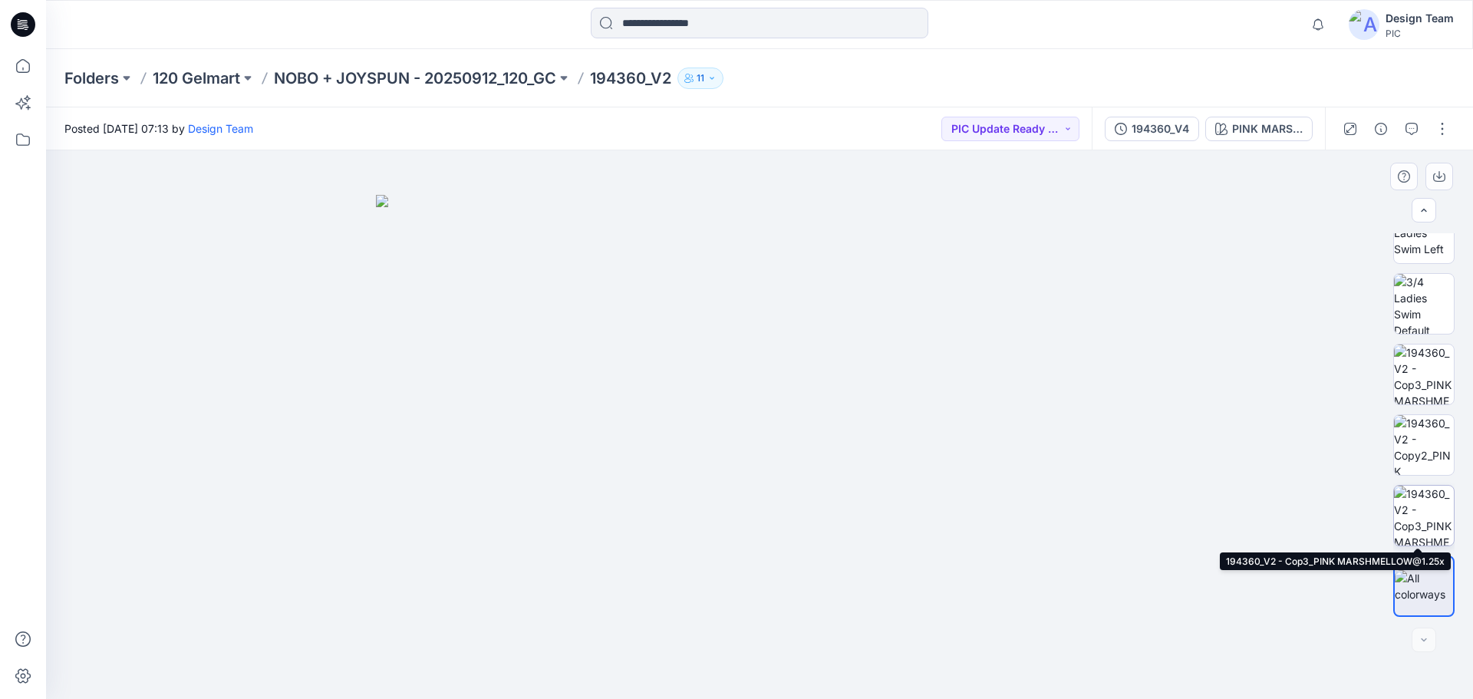
click at [1446, 529] on img at bounding box center [1424, 516] width 60 height 60
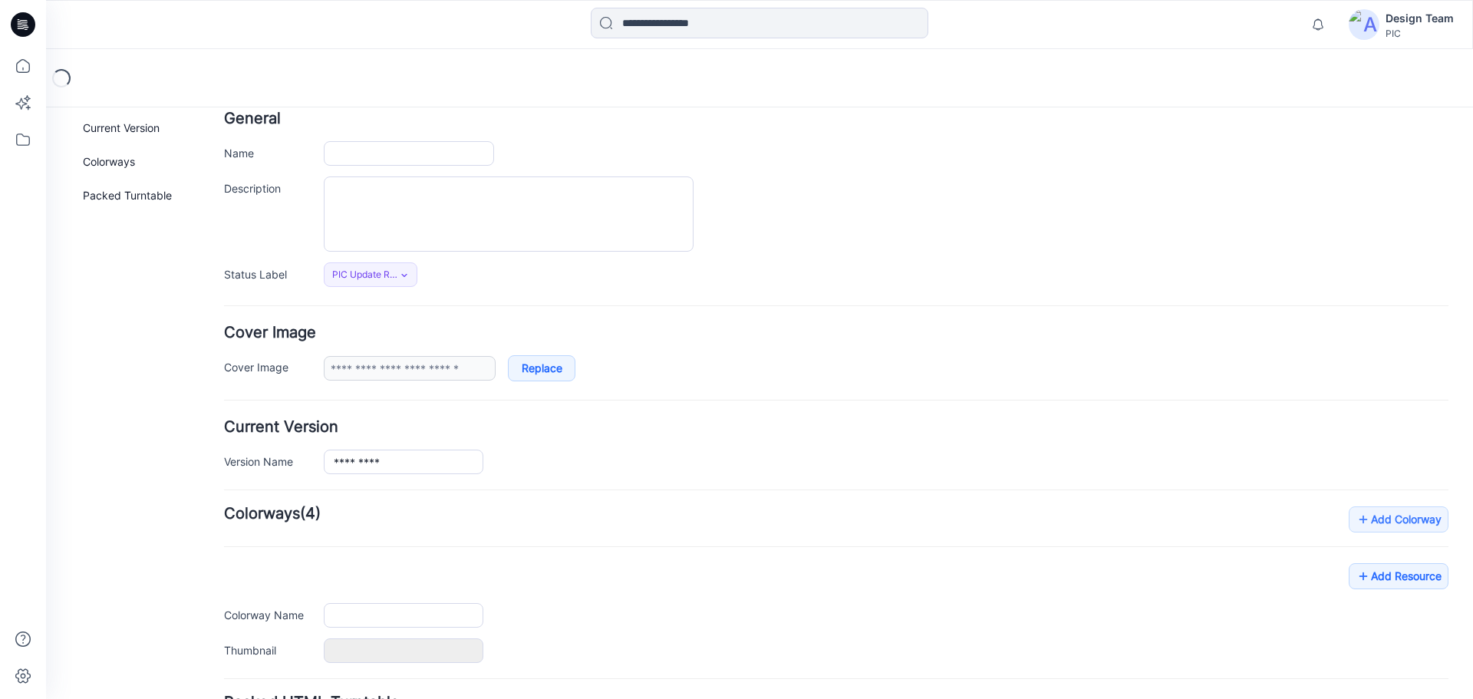
scroll to position [220, 0]
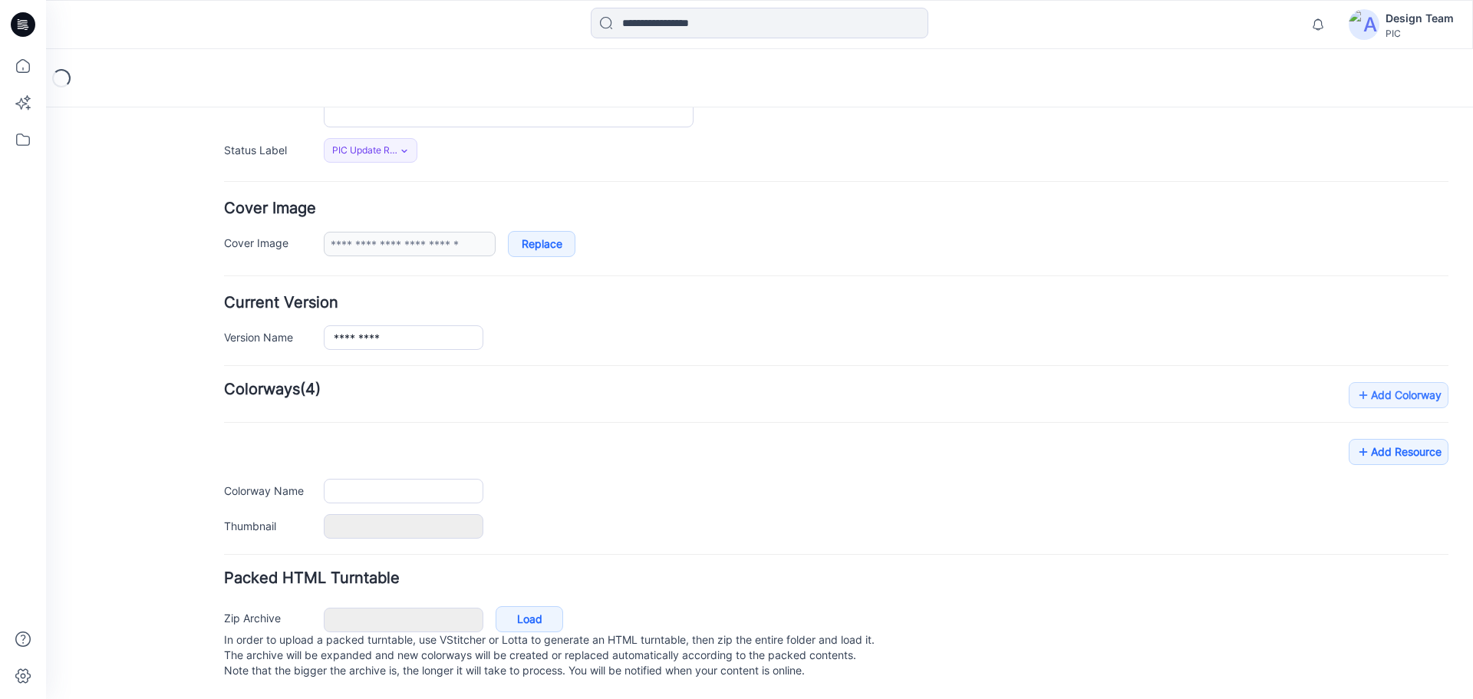
type input "*********"
type input "**********"
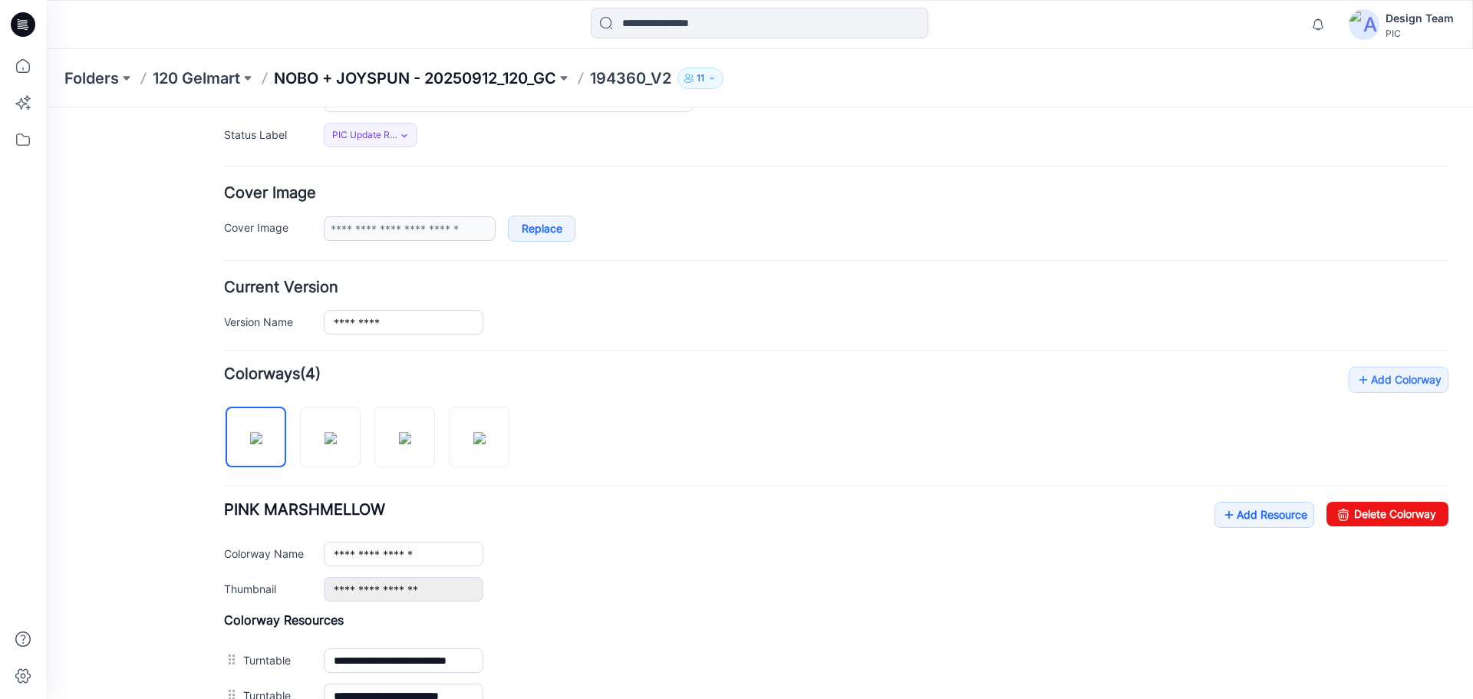
click at [416, 77] on p "NOBO + JOYSPUN - 20250912_120_GC" at bounding box center [415, 78] width 282 height 21
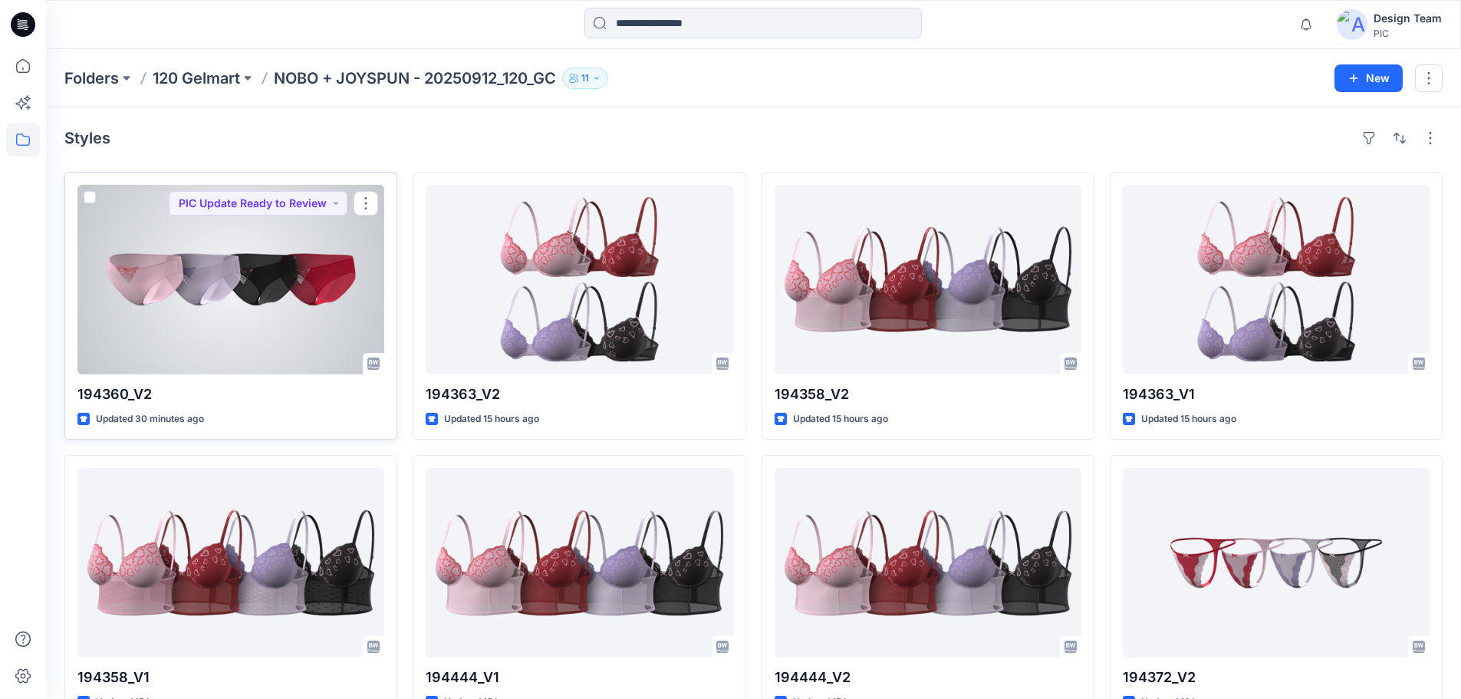
click at [213, 315] on div at bounding box center [230, 279] width 307 height 189
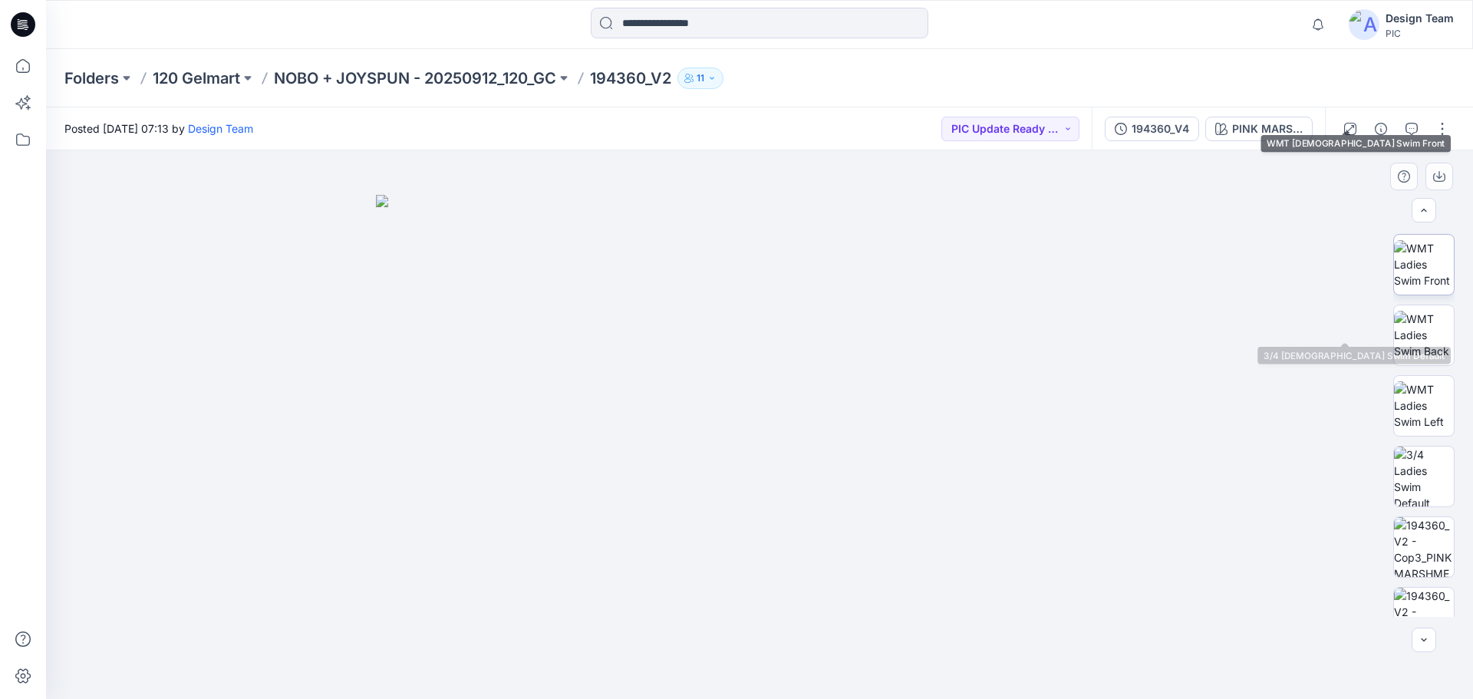
scroll to position [307, 0]
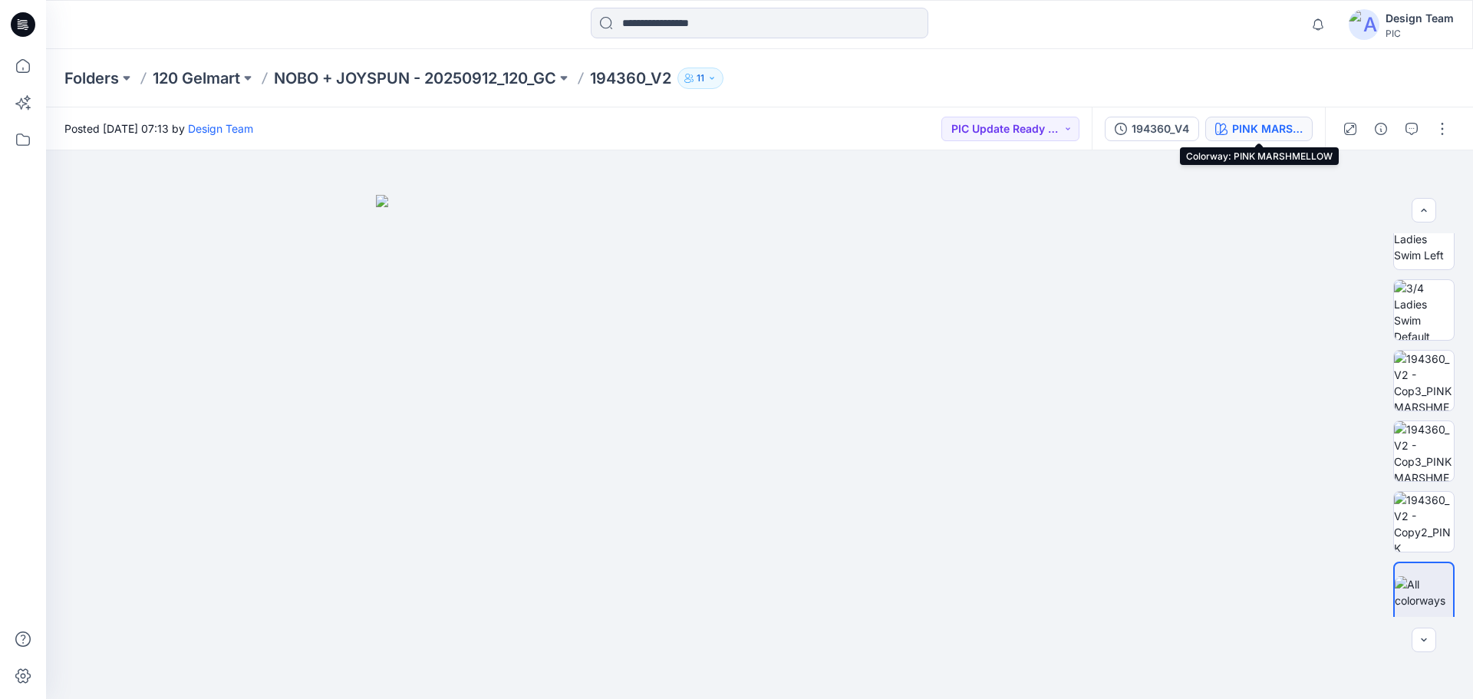
click at [1244, 129] on div "PINK MARSHMELLOW" at bounding box center [1267, 128] width 71 height 17
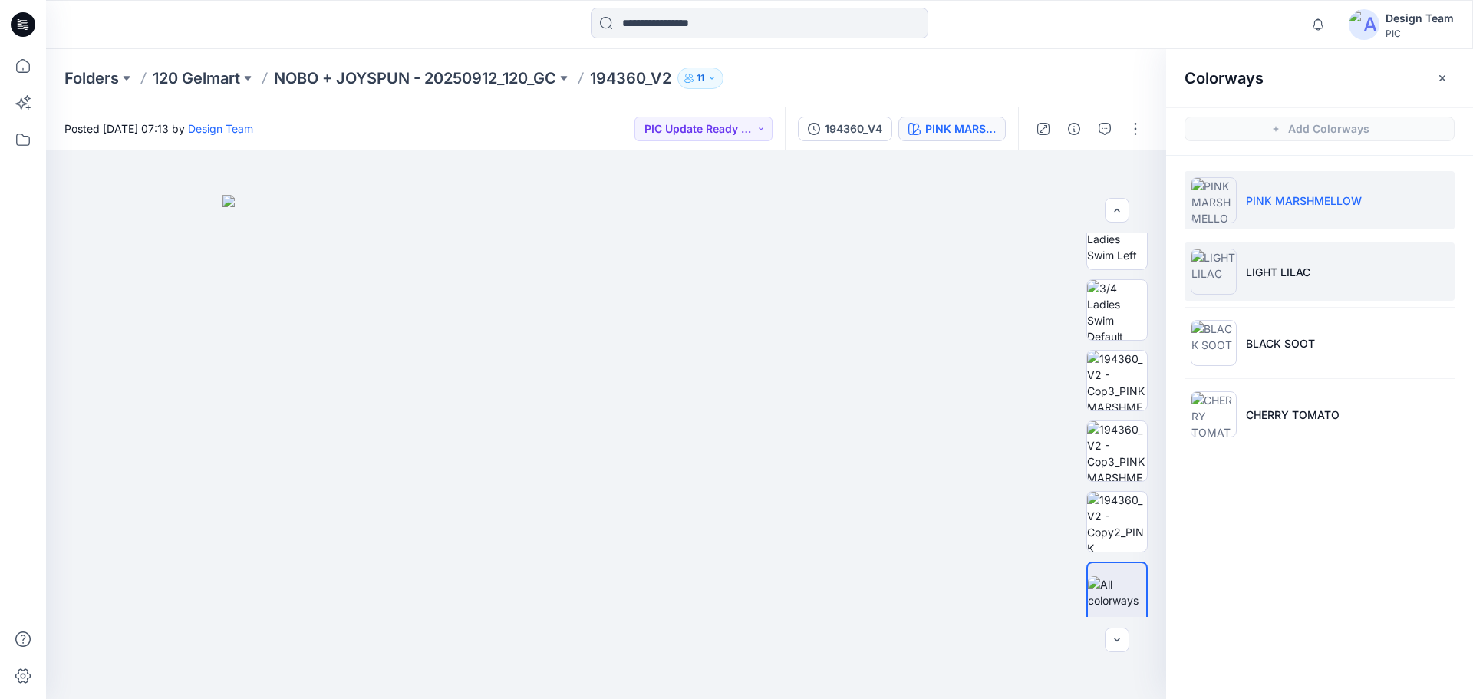
click at [1282, 266] on p "LIGHT LILAC" at bounding box center [1278, 272] width 64 height 16
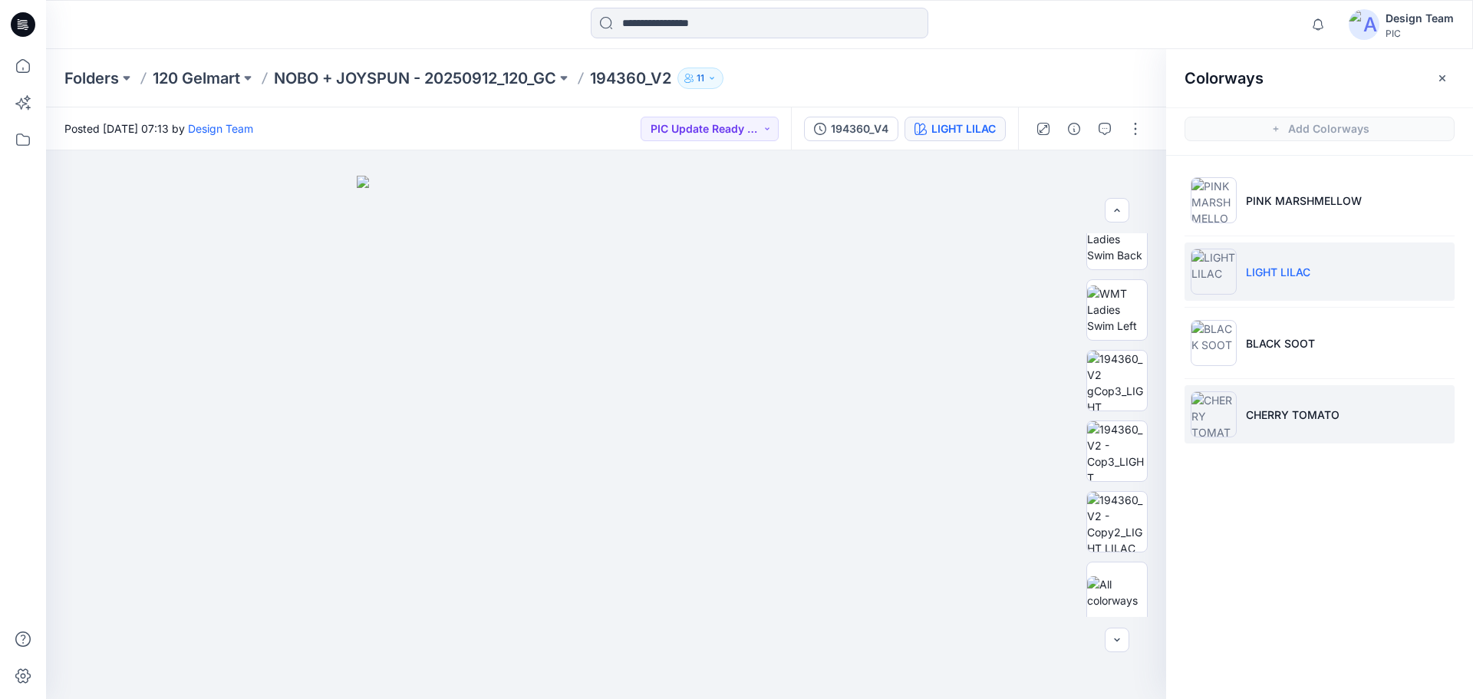
click at [1316, 417] on p "CHERRY TOMATO" at bounding box center [1293, 415] width 94 height 16
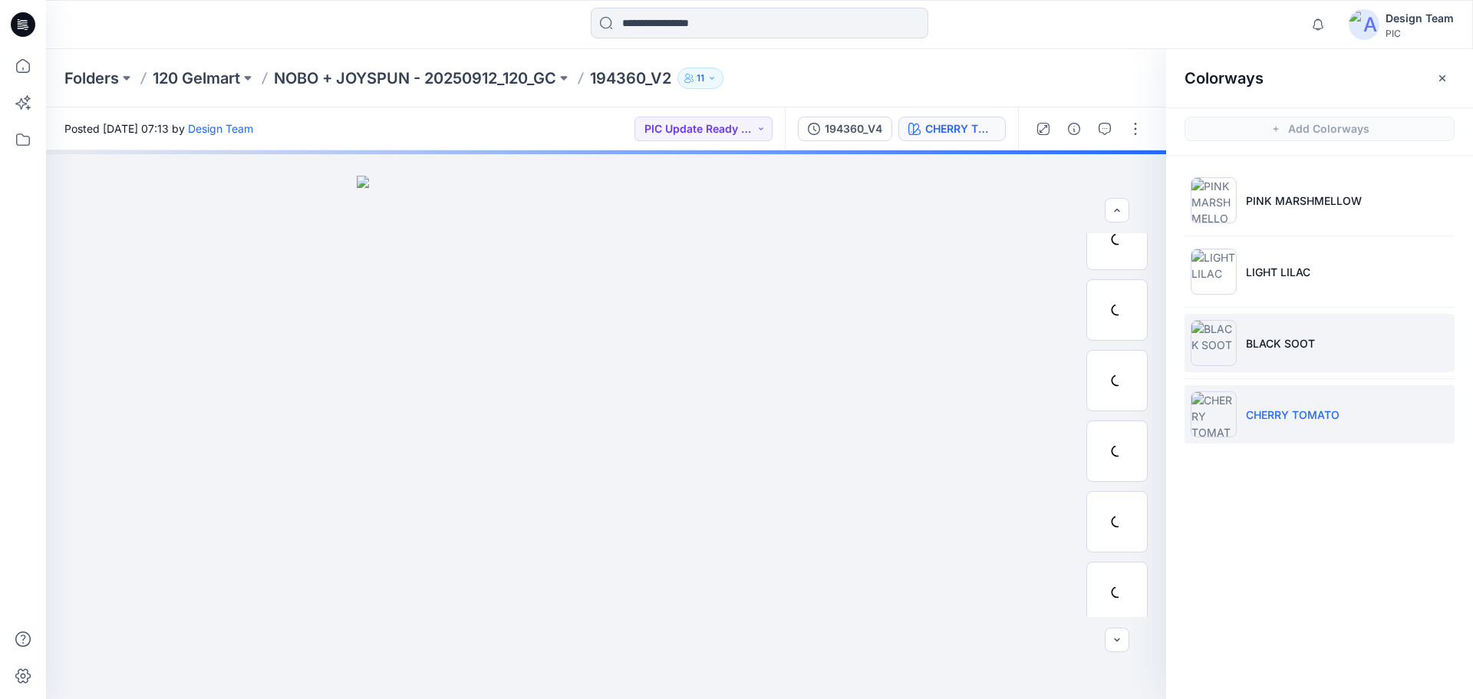
scroll to position [377, 0]
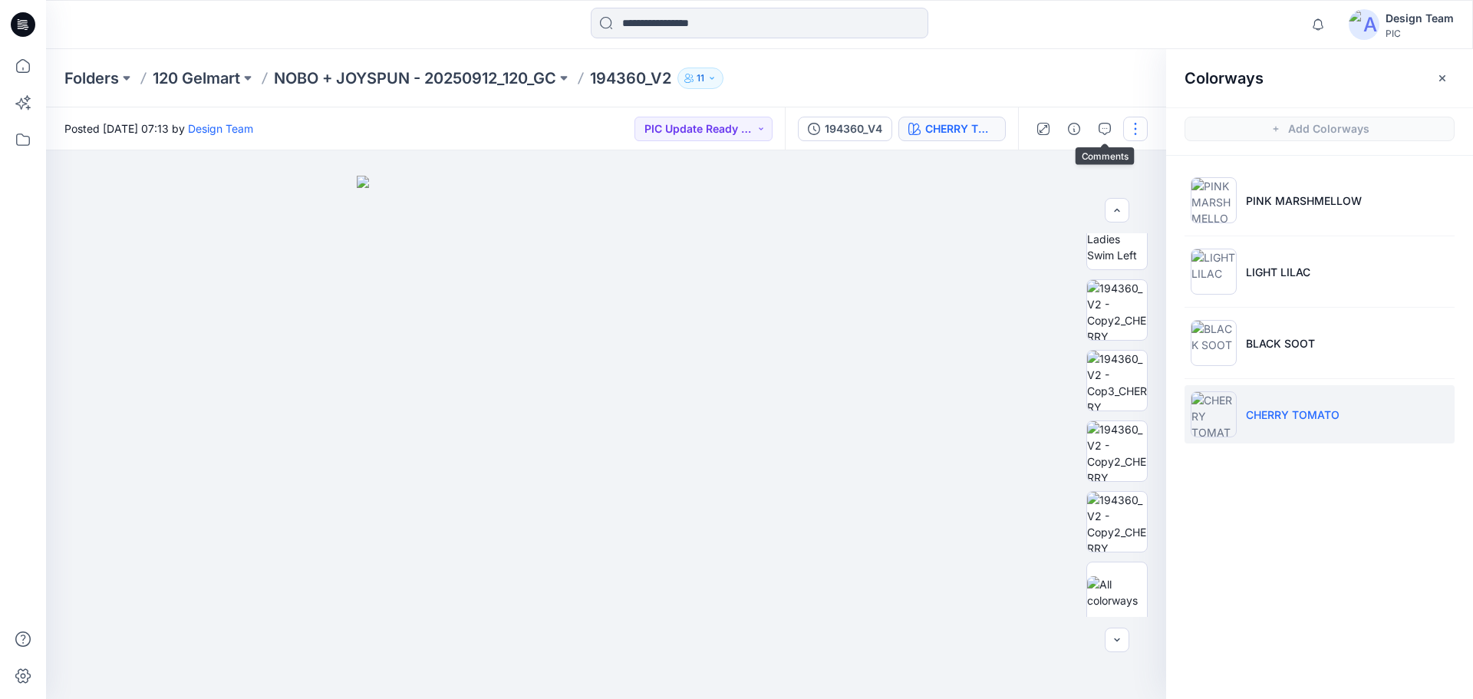
click at [1129, 127] on button "button" at bounding box center [1135, 129] width 25 height 25
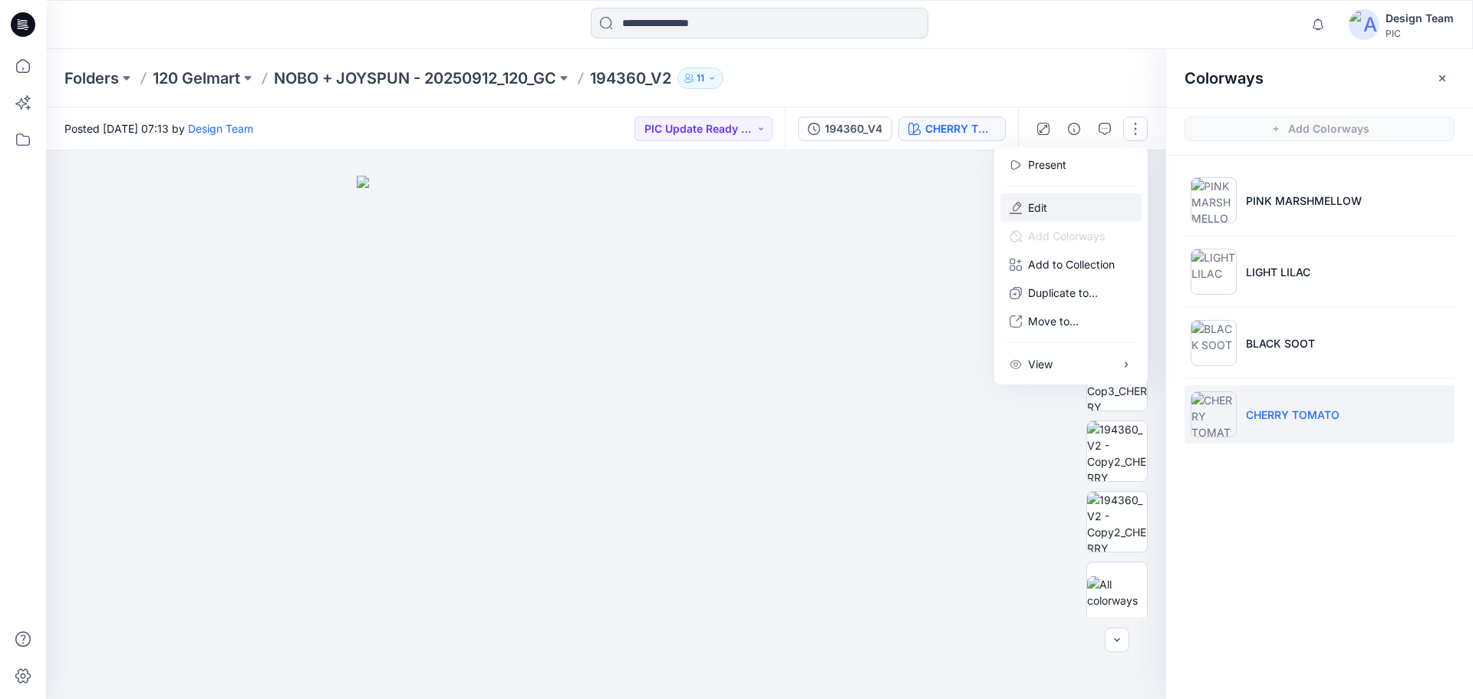
click at [1050, 207] on button "Edit" at bounding box center [1070, 207] width 141 height 28
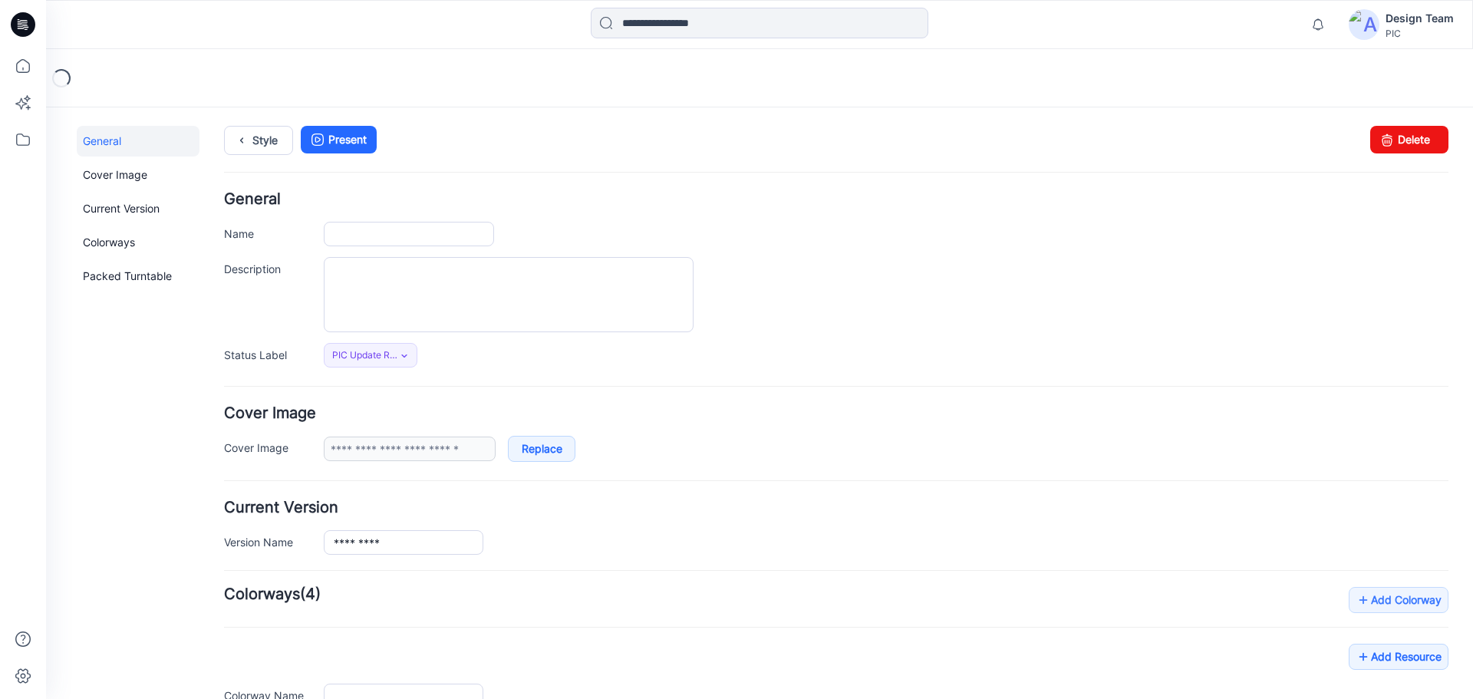
type input "*********"
type input "**********"
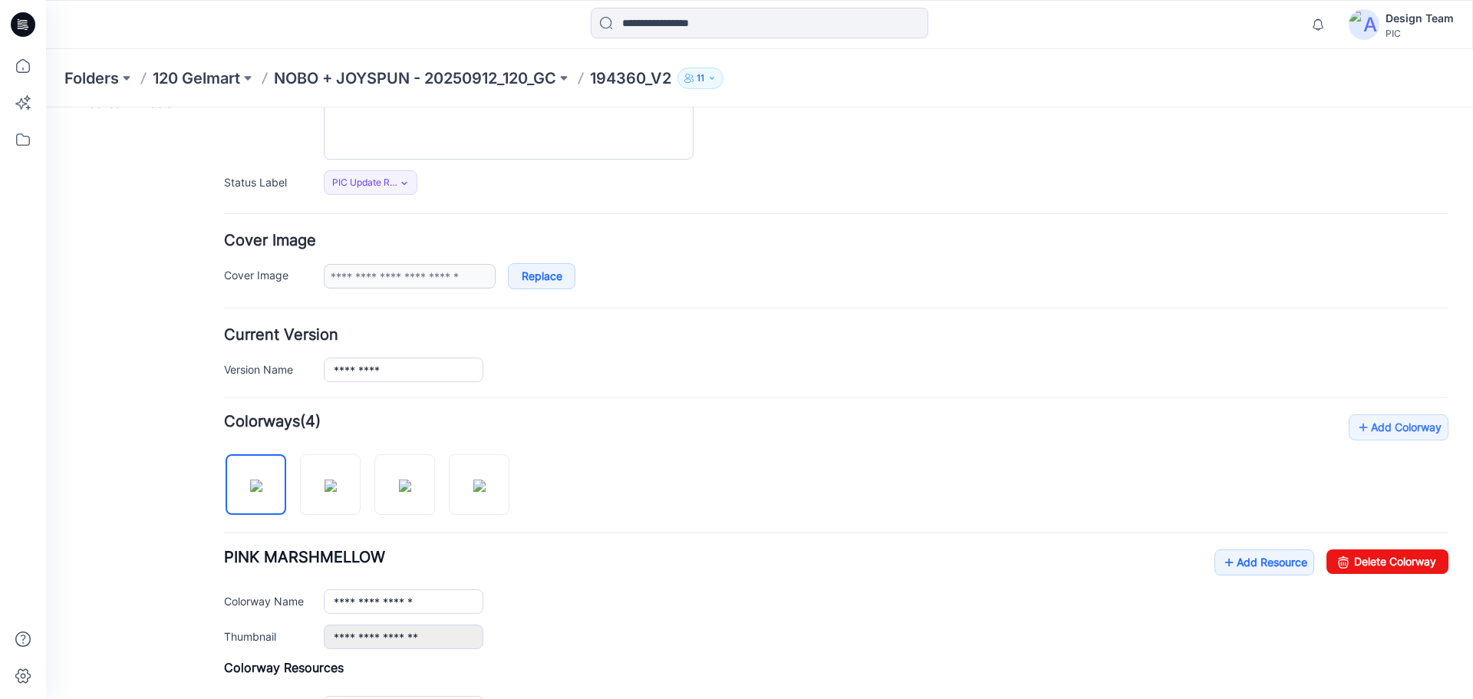
scroll to position [384, 0]
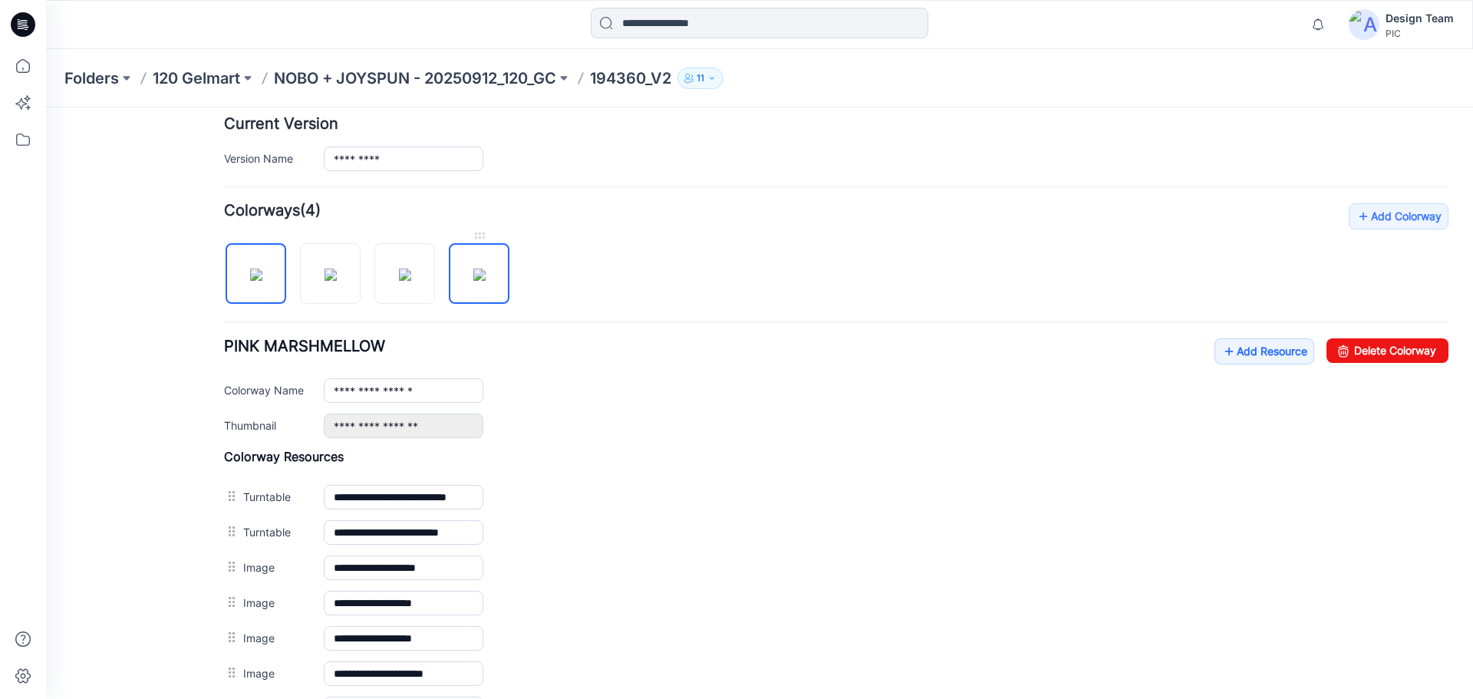
click at [476, 281] on img at bounding box center [479, 275] width 12 height 12
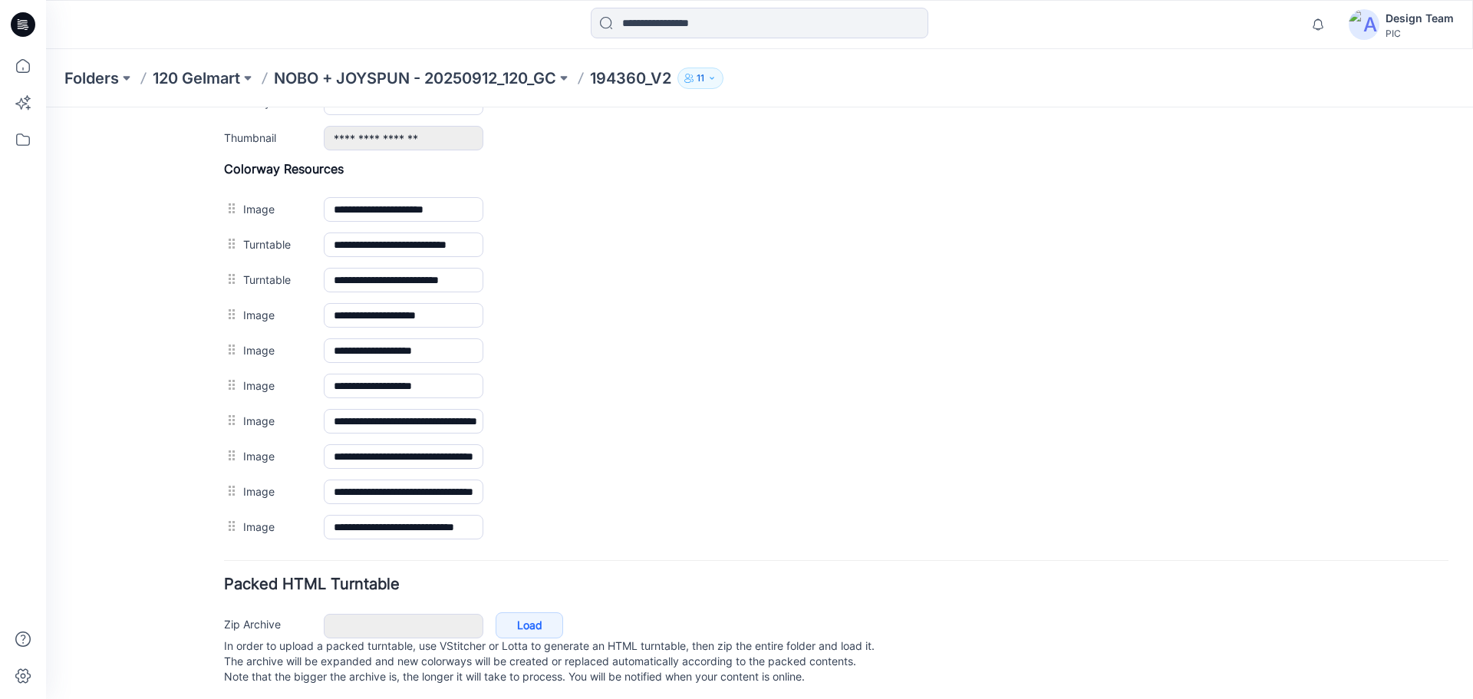
scroll to position [693, 0]
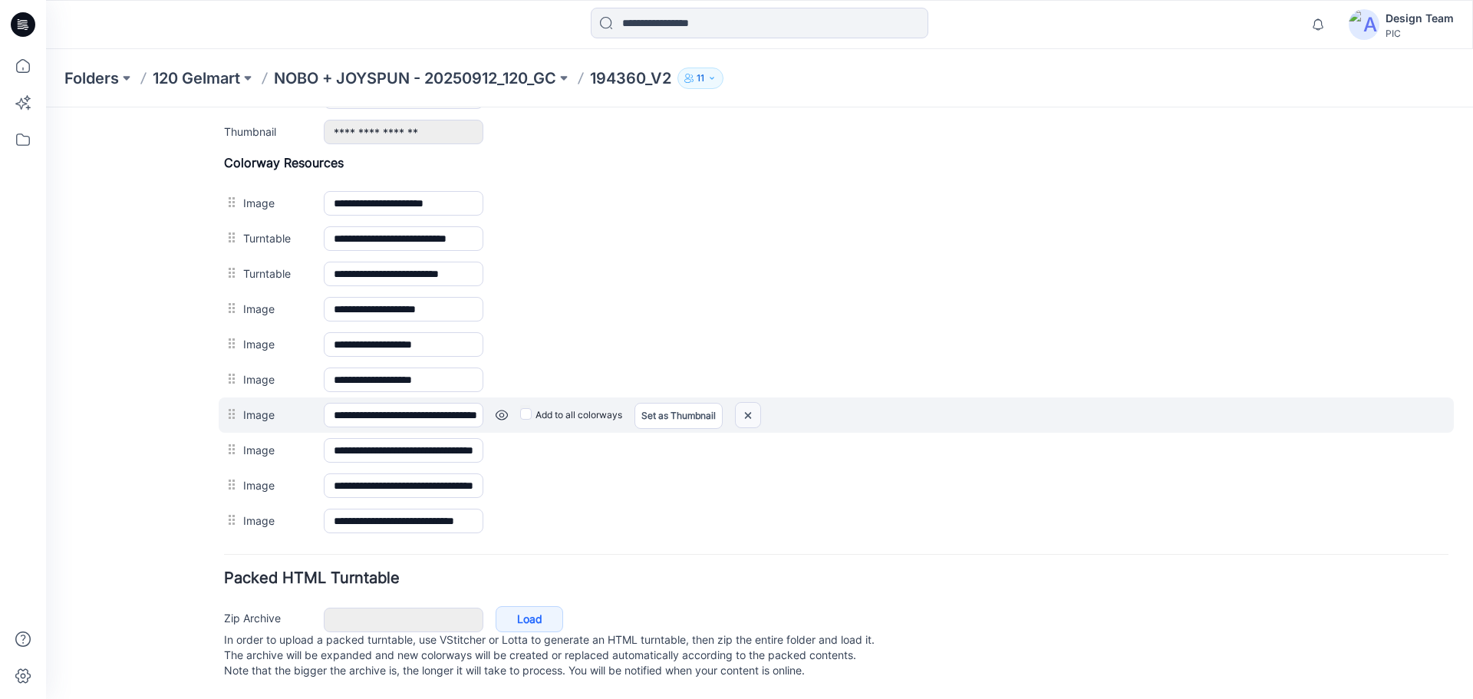
click at [748, 403] on img at bounding box center [748, 415] width 25 height 25
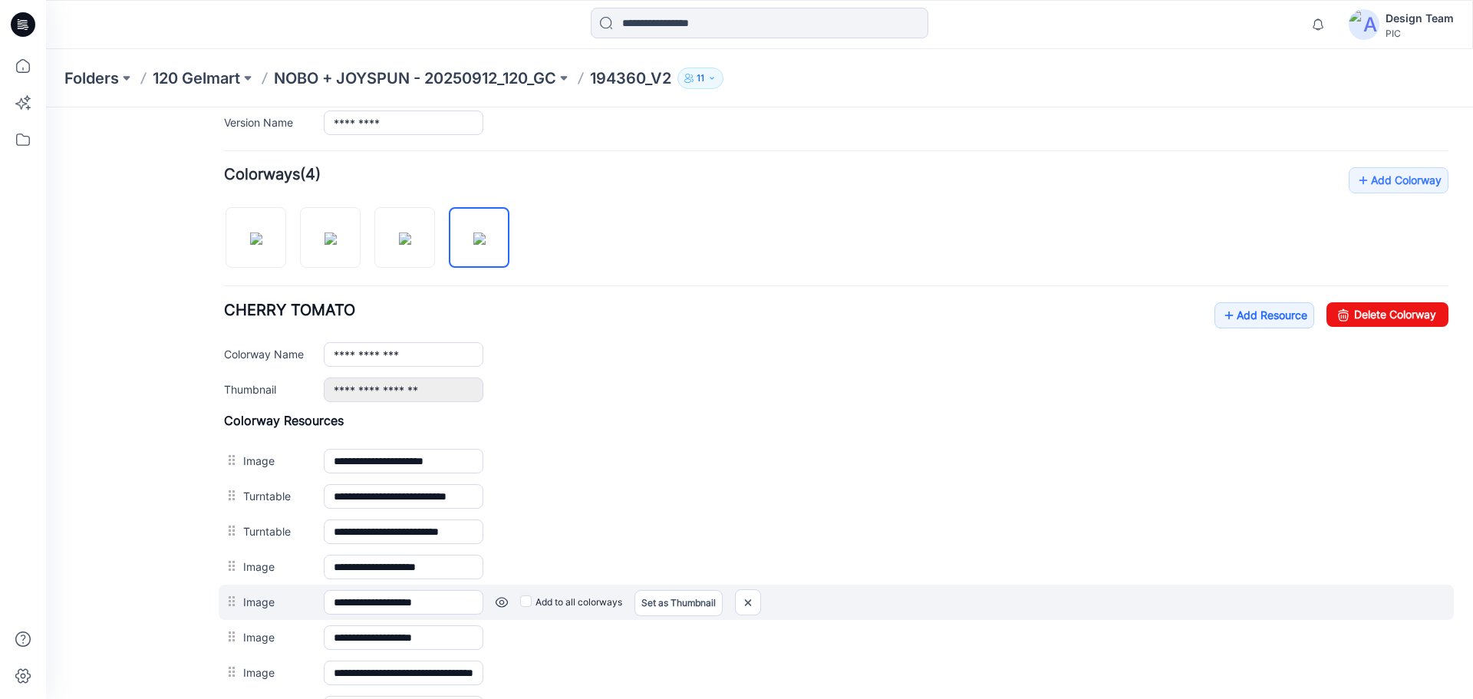
scroll to position [197, 0]
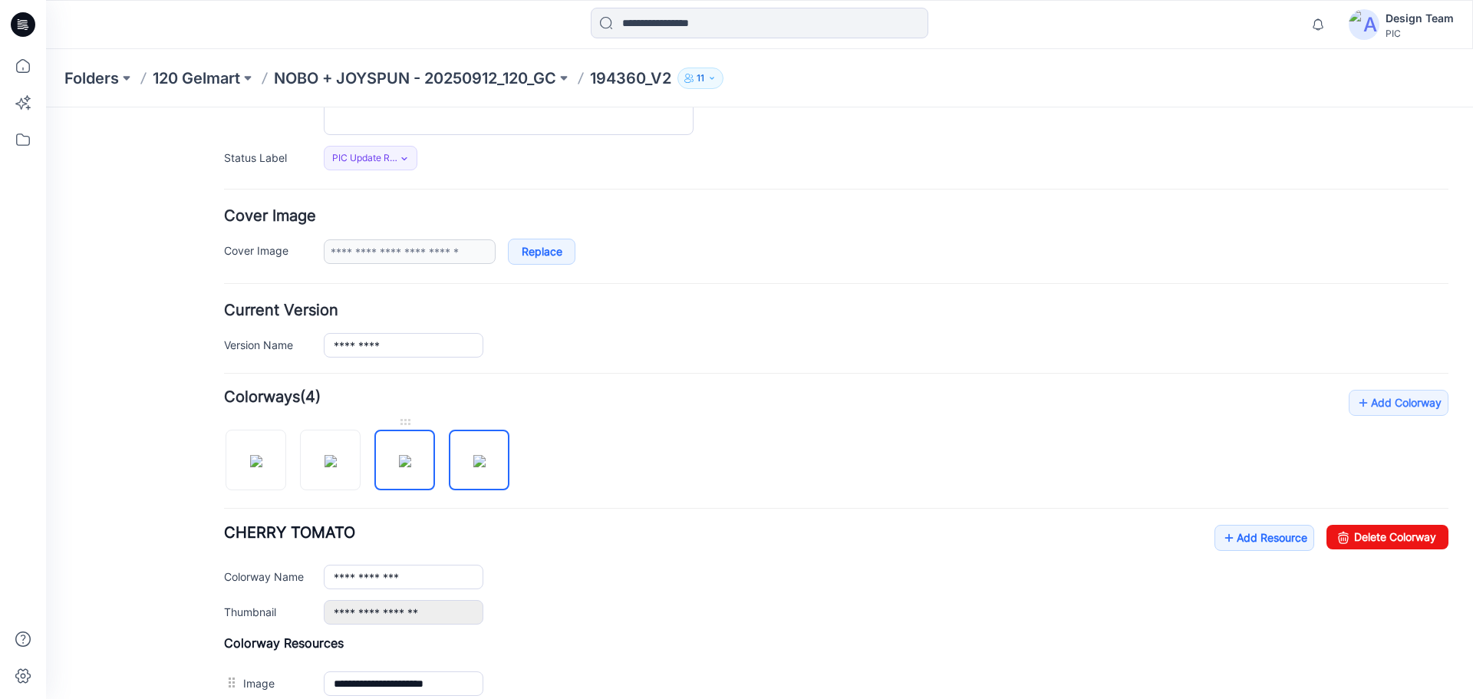
click at [401, 459] on img at bounding box center [405, 461] width 12 height 12
type input "**********"
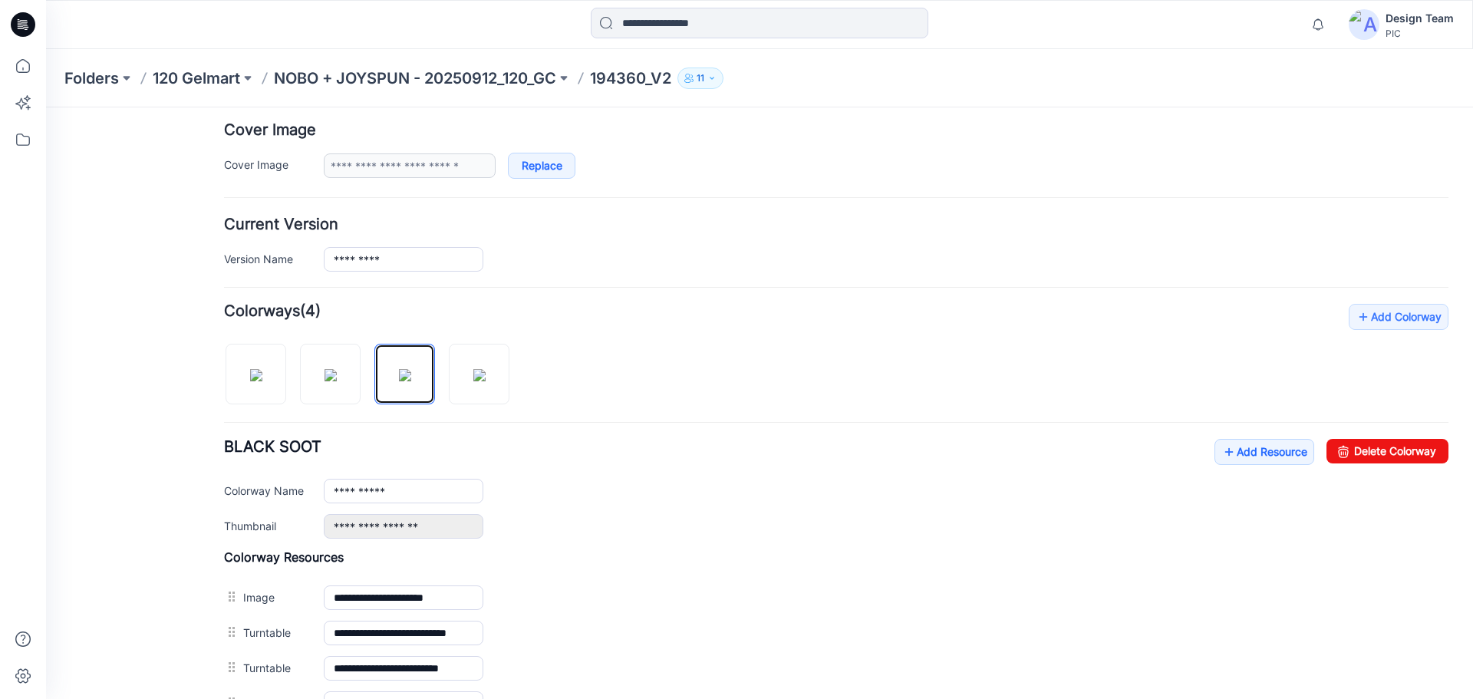
scroll to position [657, 0]
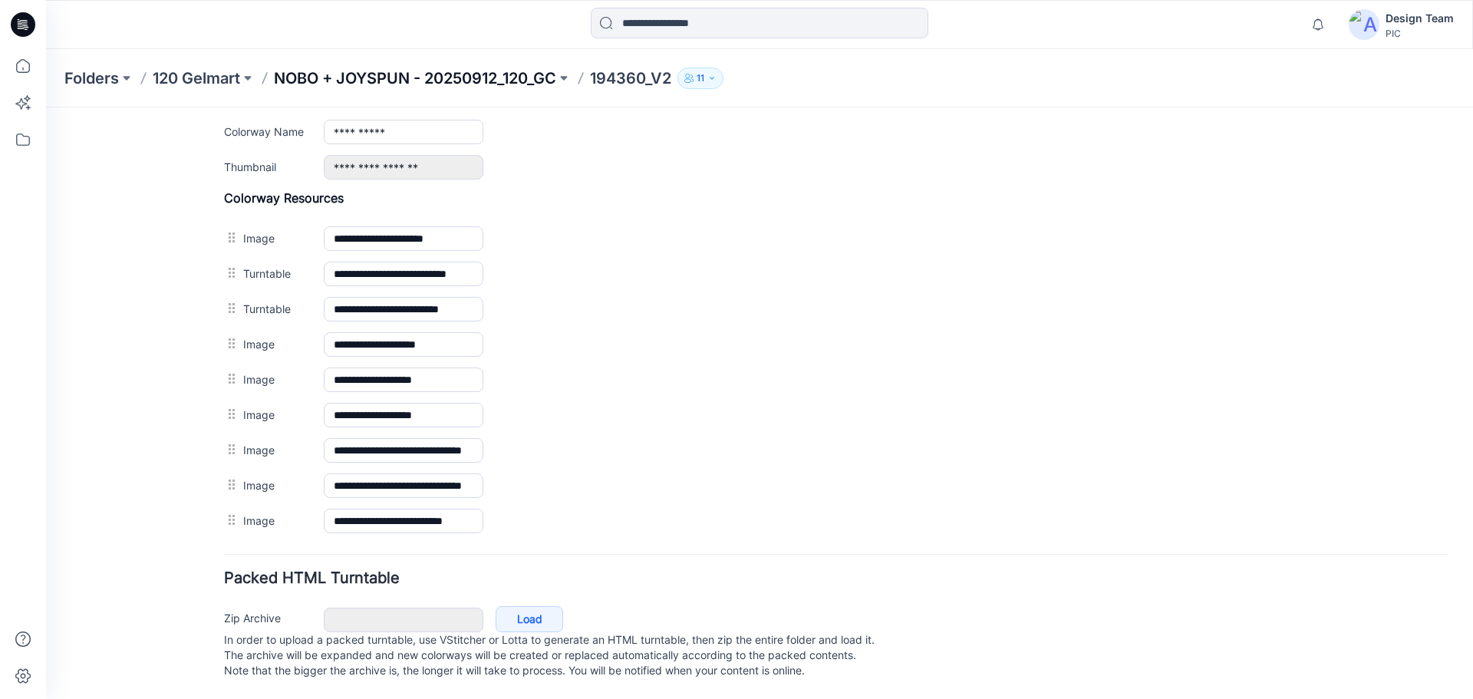
click at [480, 74] on p "NOBO + JOYSPUN - 20250912_120_GC" at bounding box center [415, 78] width 282 height 21
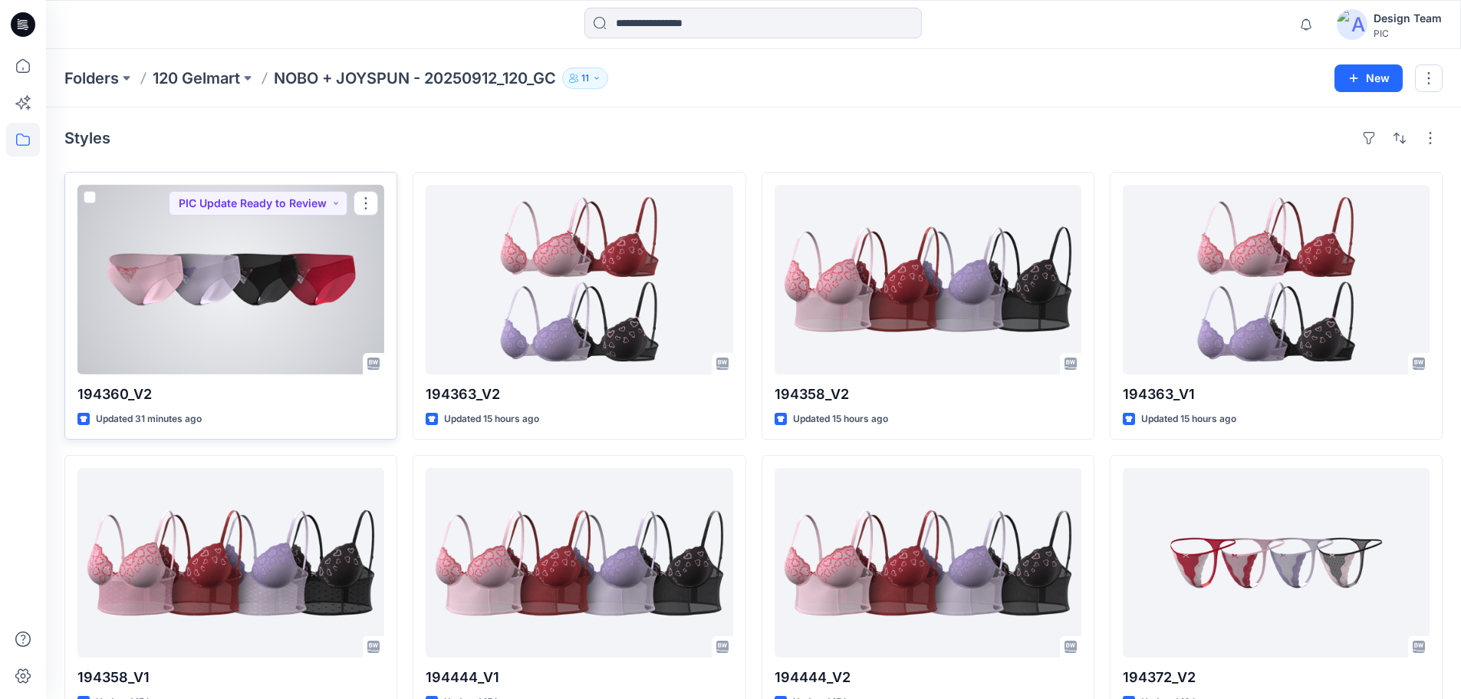
click at [239, 331] on div at bounding box center [230, 279] width 307 height 189
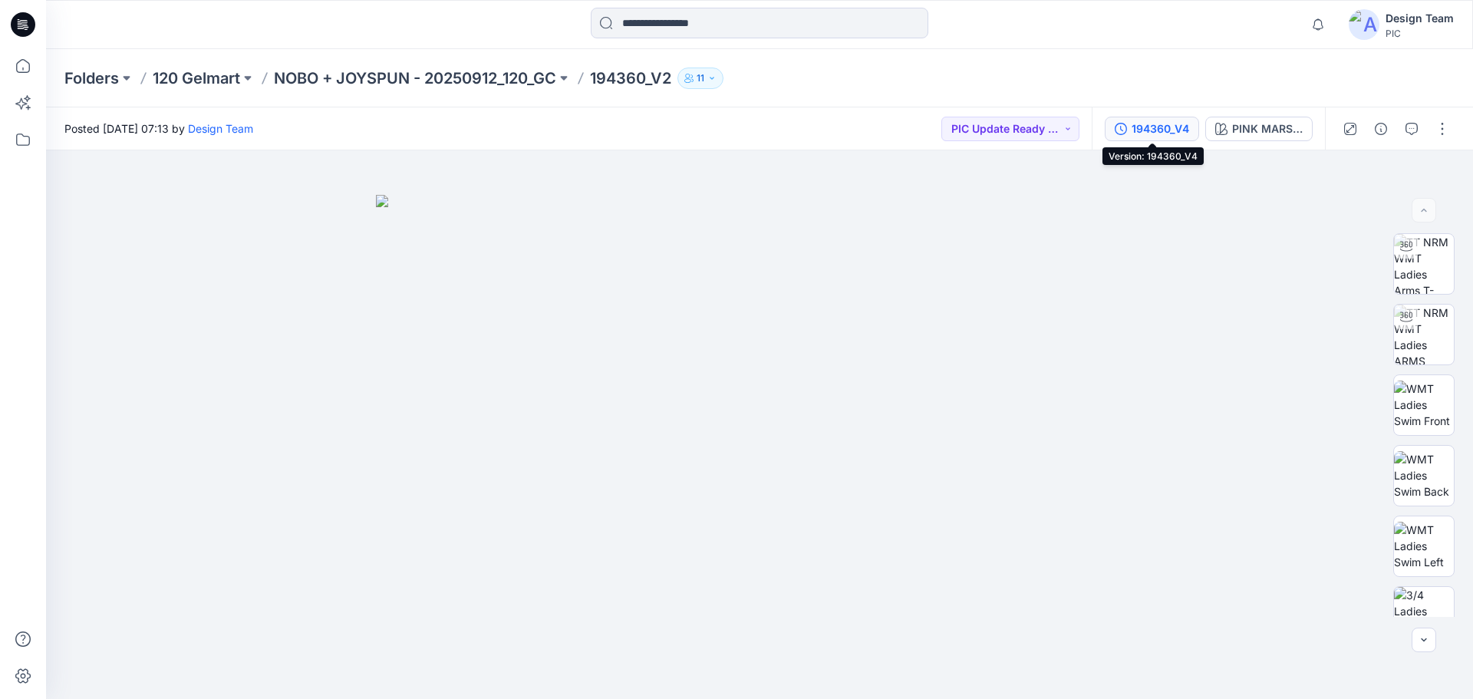
click at [1148, 129] on div "194360_V4" at bounding box center [1161, 128] width 58 height 17
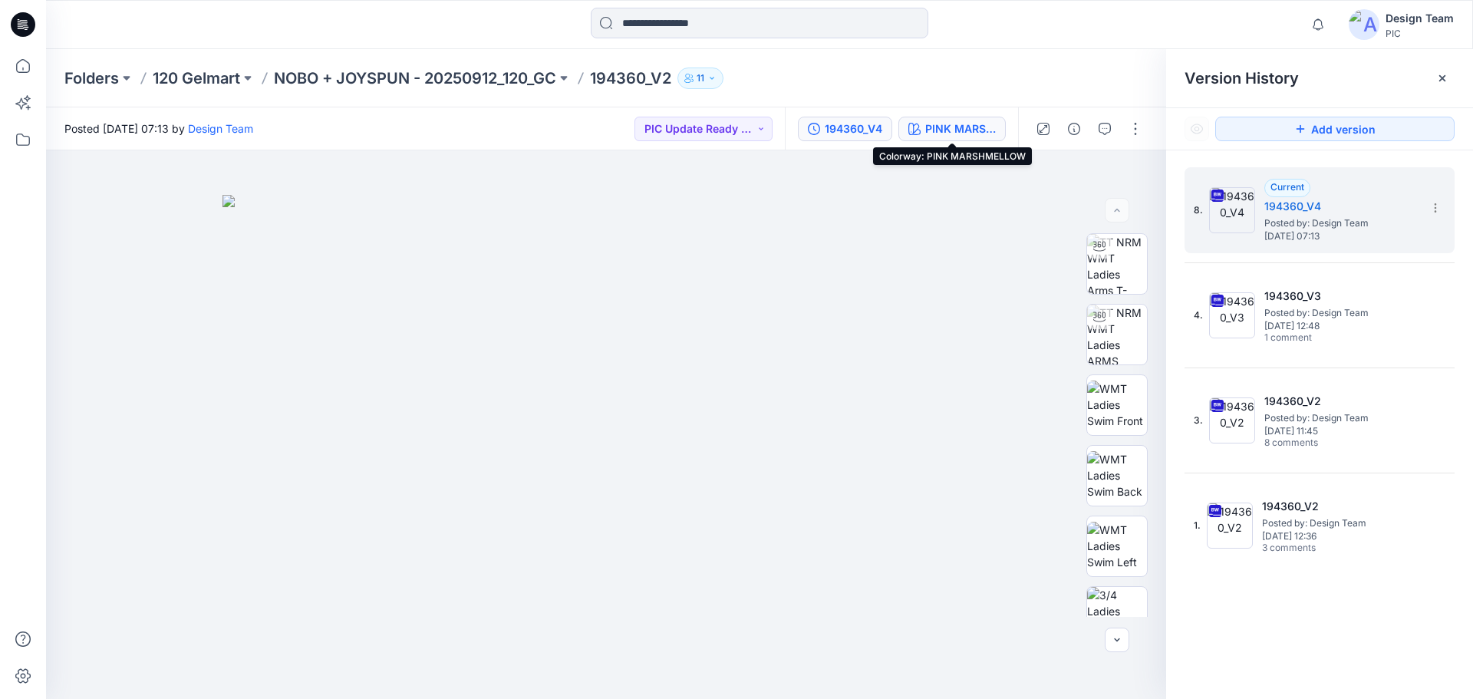
click at [980, 129] on div "PINK MARSHMELLOW" at bounding box center [960, 128] width 71 height 17
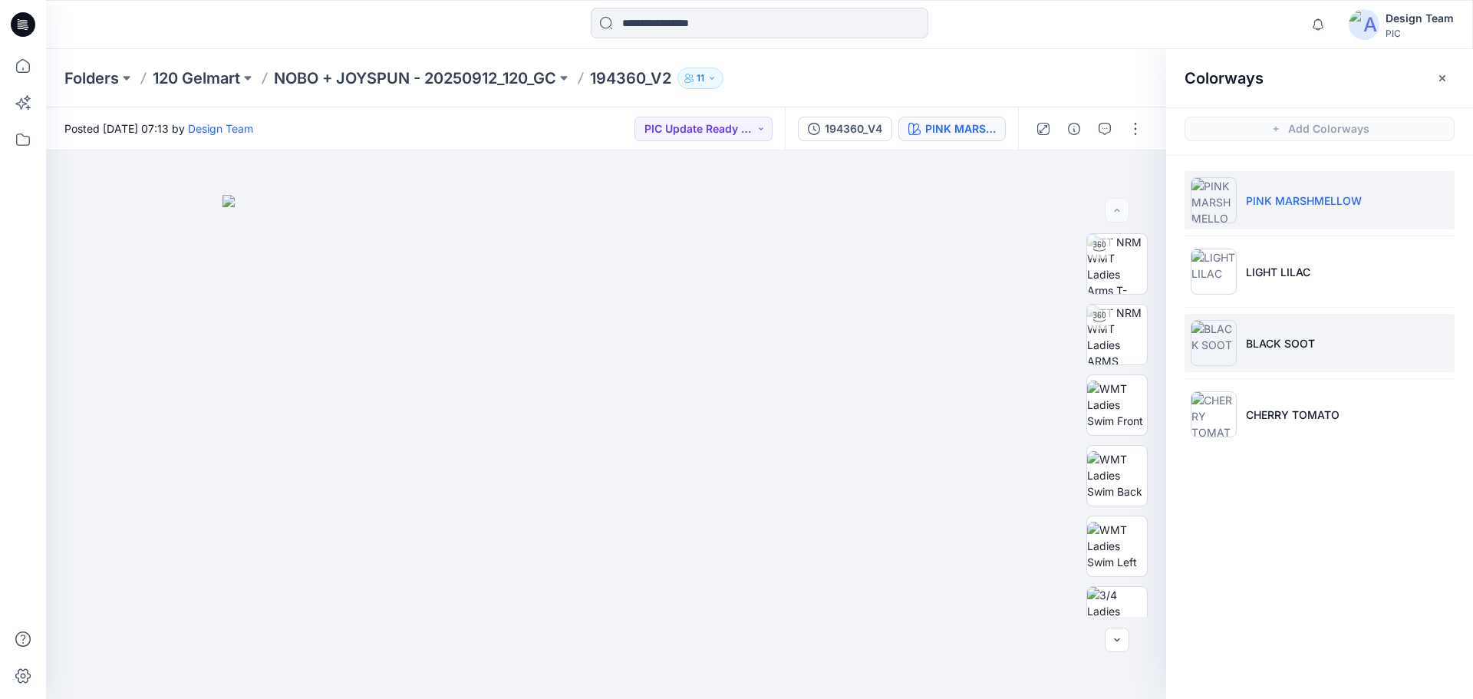
click at [1270, 348] on p "BLACK SOOT" at bounding box center [1280, 343] width 69 height 16
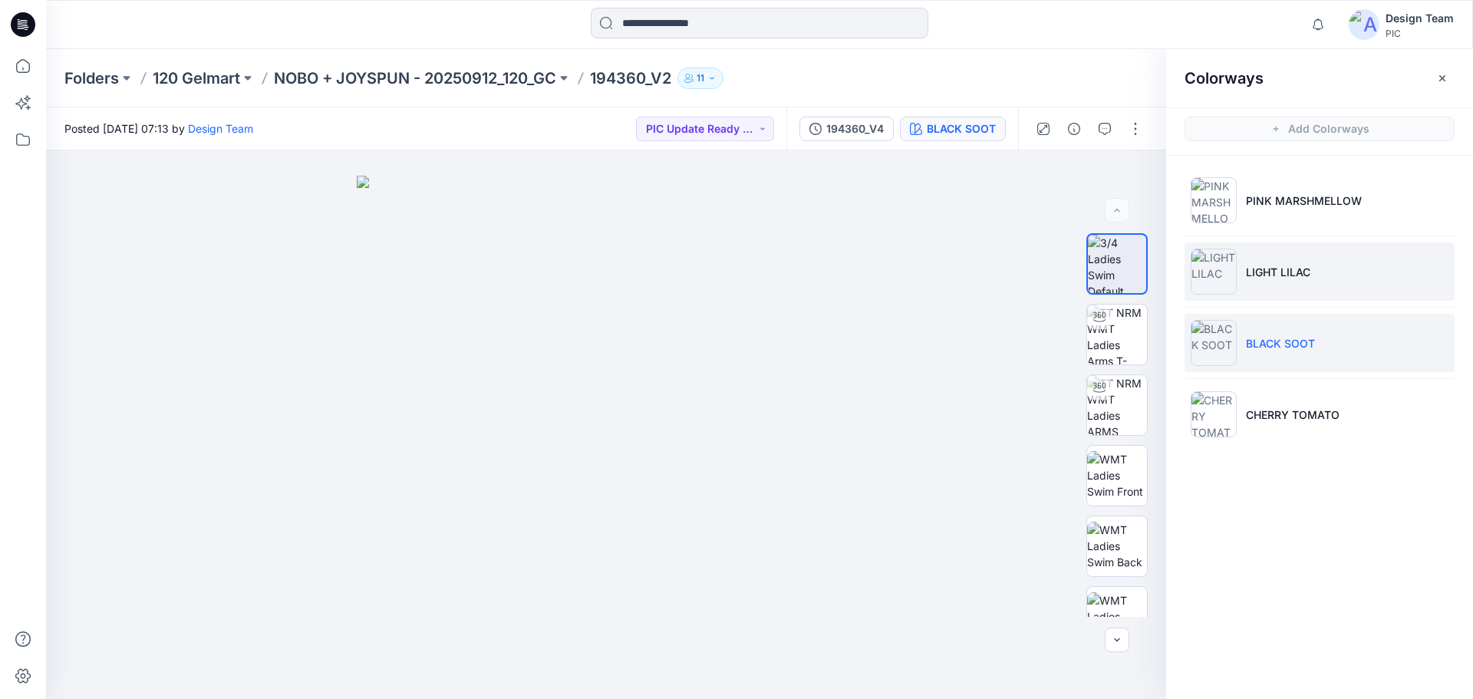
click at [1339, 283] on li "LIGHT LILAC" at bounding box center [1319, 271] width 270 height 58
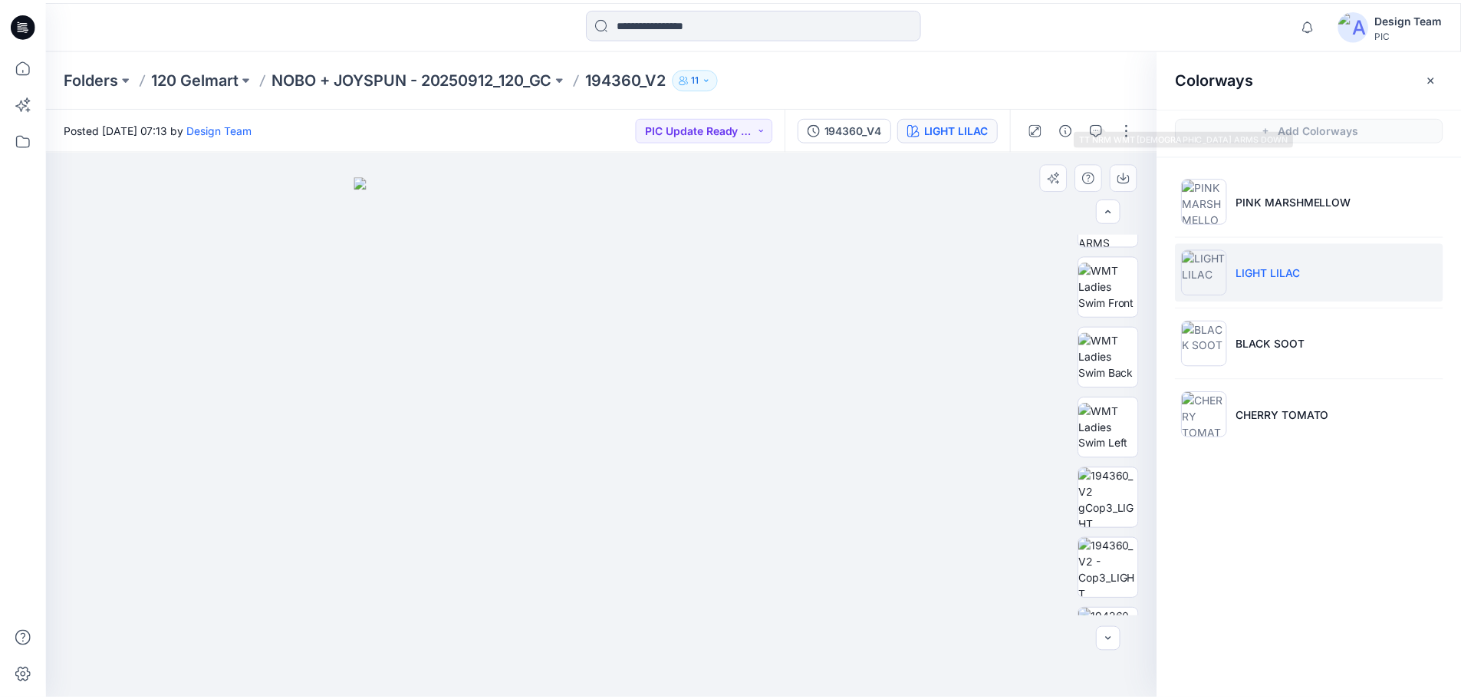
scroll to position [313, 0]
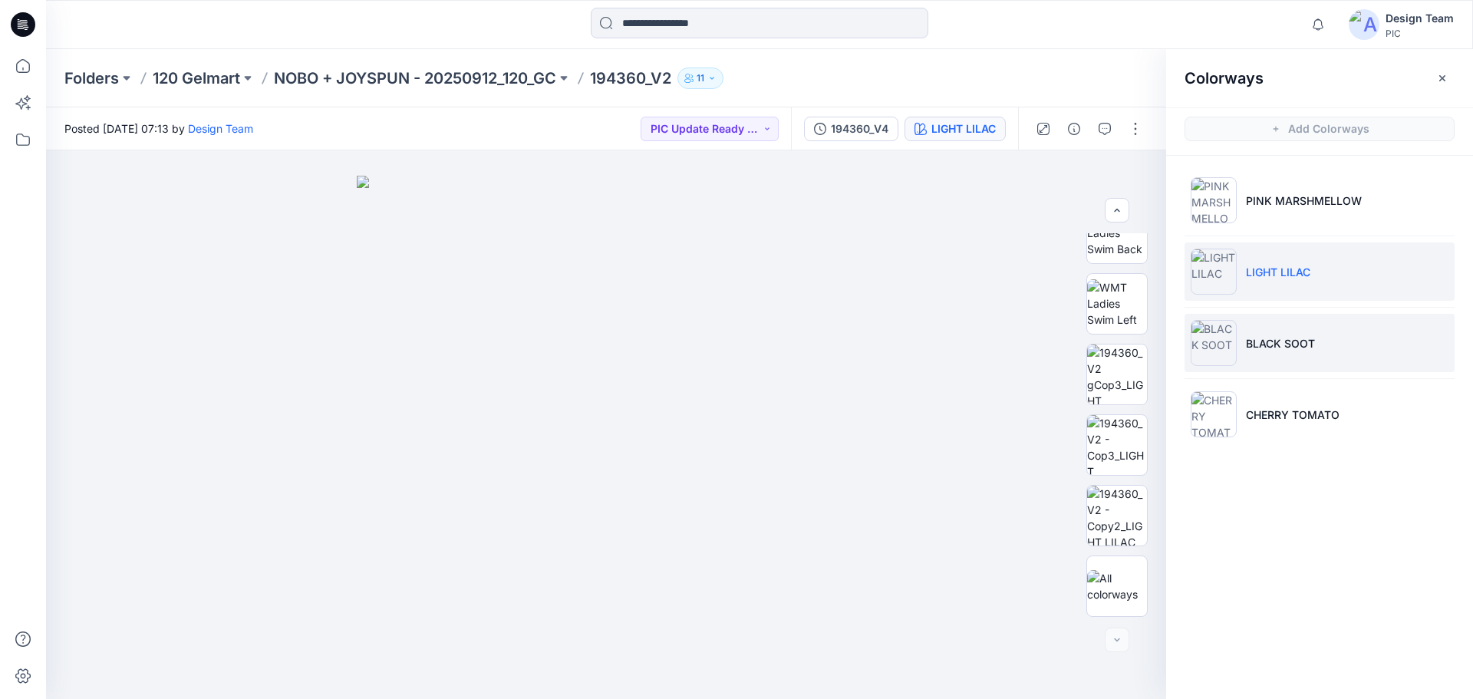
click at [1251, 353] on li "BLACK SOOT" at bounding box center [1319, 343] width 270 height 58
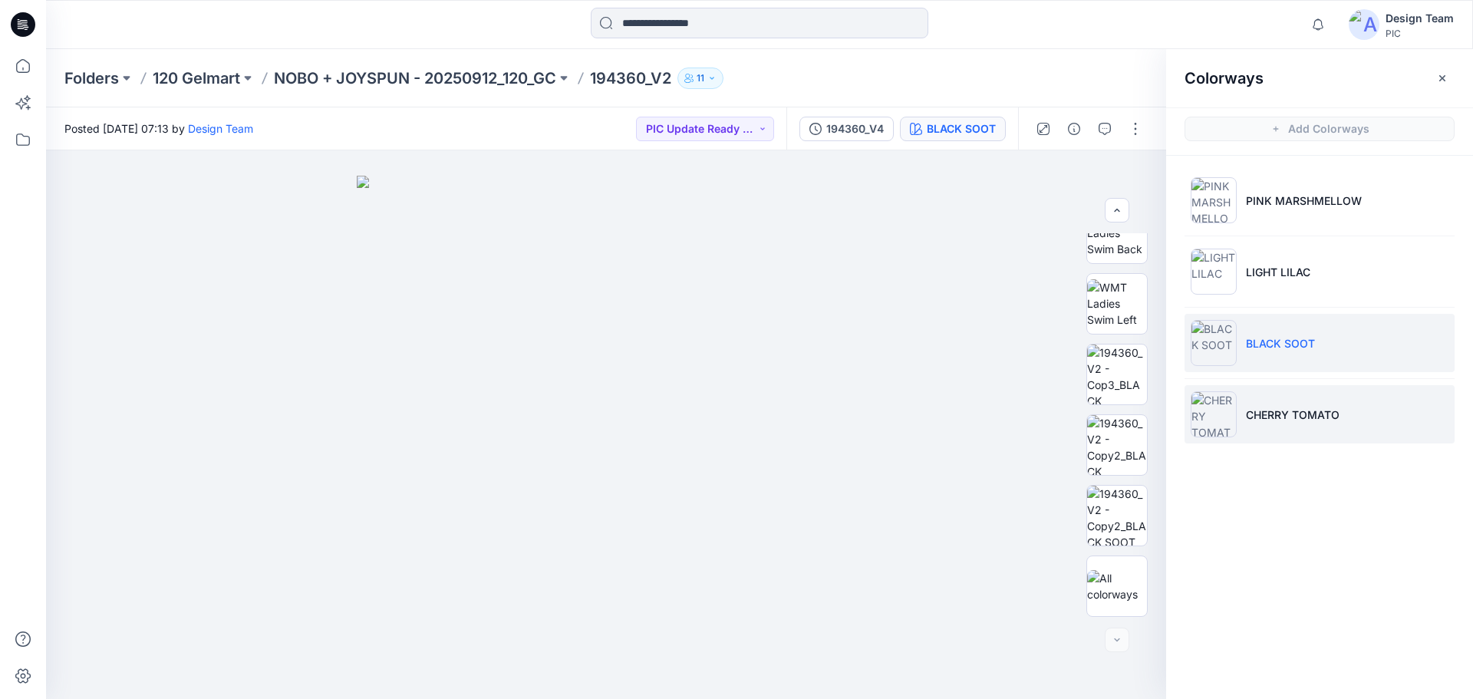
click at [1267, 407] on p "CHERRY TOMATO" at bounding box center [1293, 415] width 94 height 16
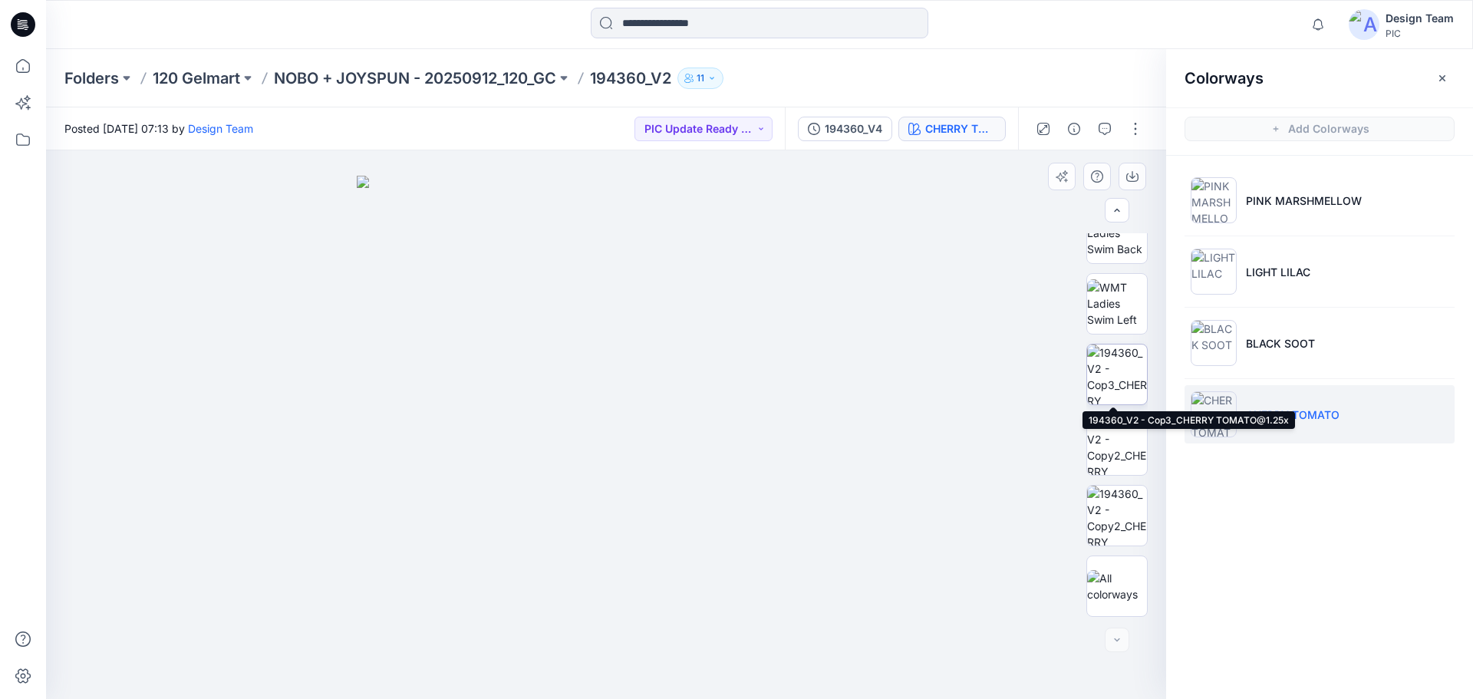
click at [1119, 376] on img at bounding box center [1117, 374] width 60 height 60
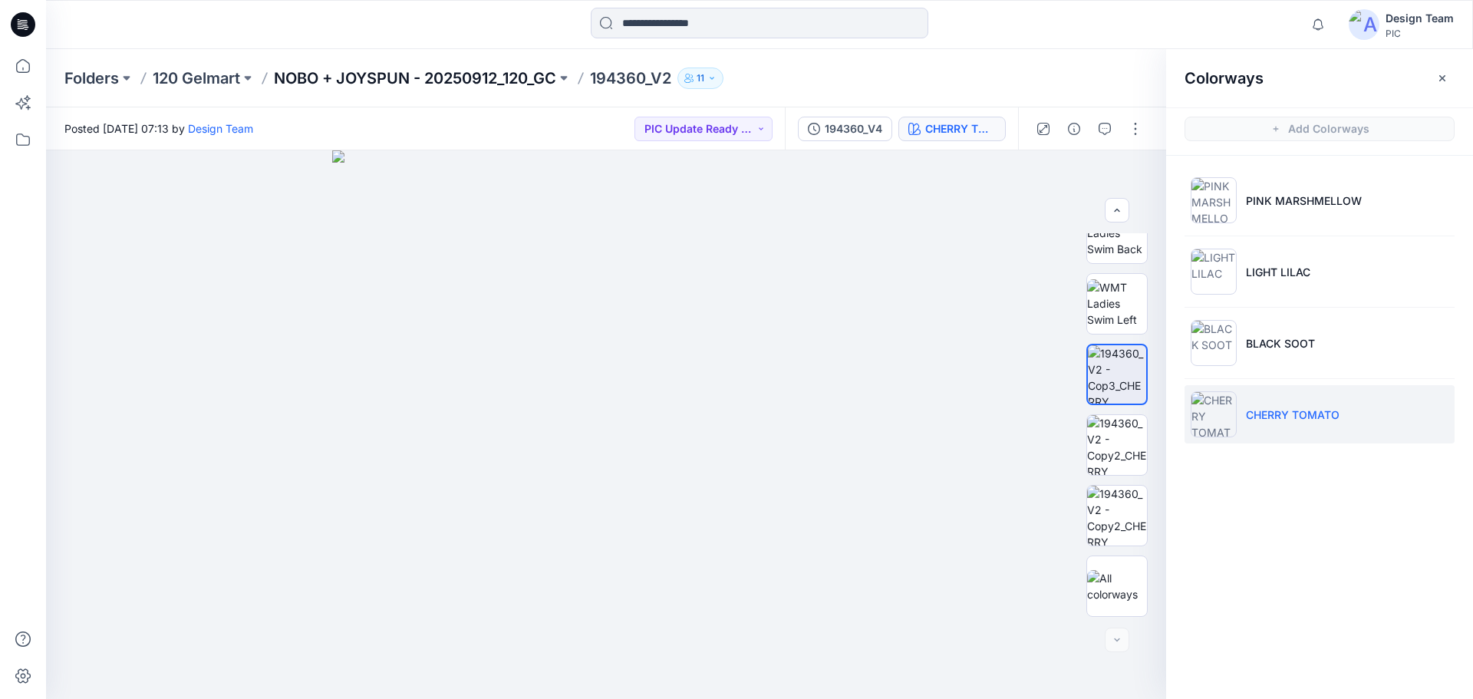
click at [344, 74] on p "NOBO + JOYSPUN - 20250912_120_GC" at bounding box center [415, 78] width 282 height 21
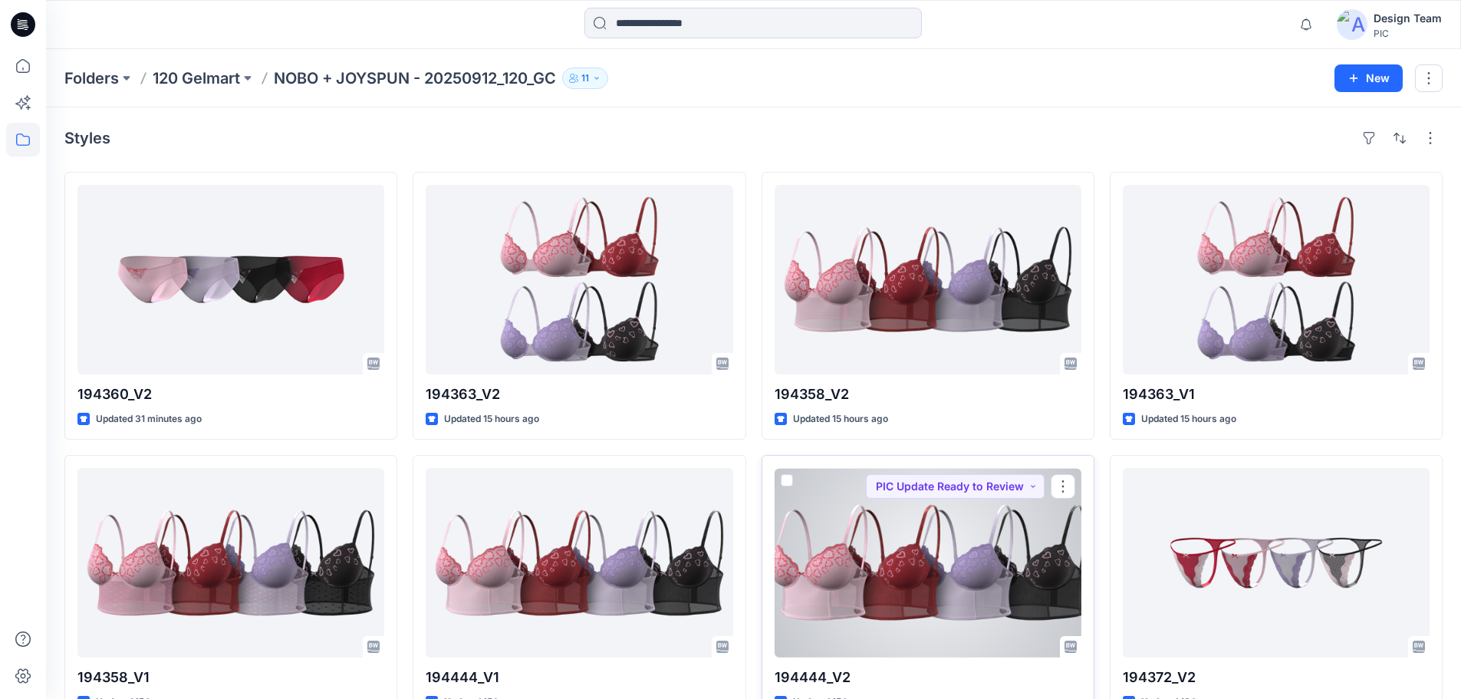
scroll to position [307, 0]
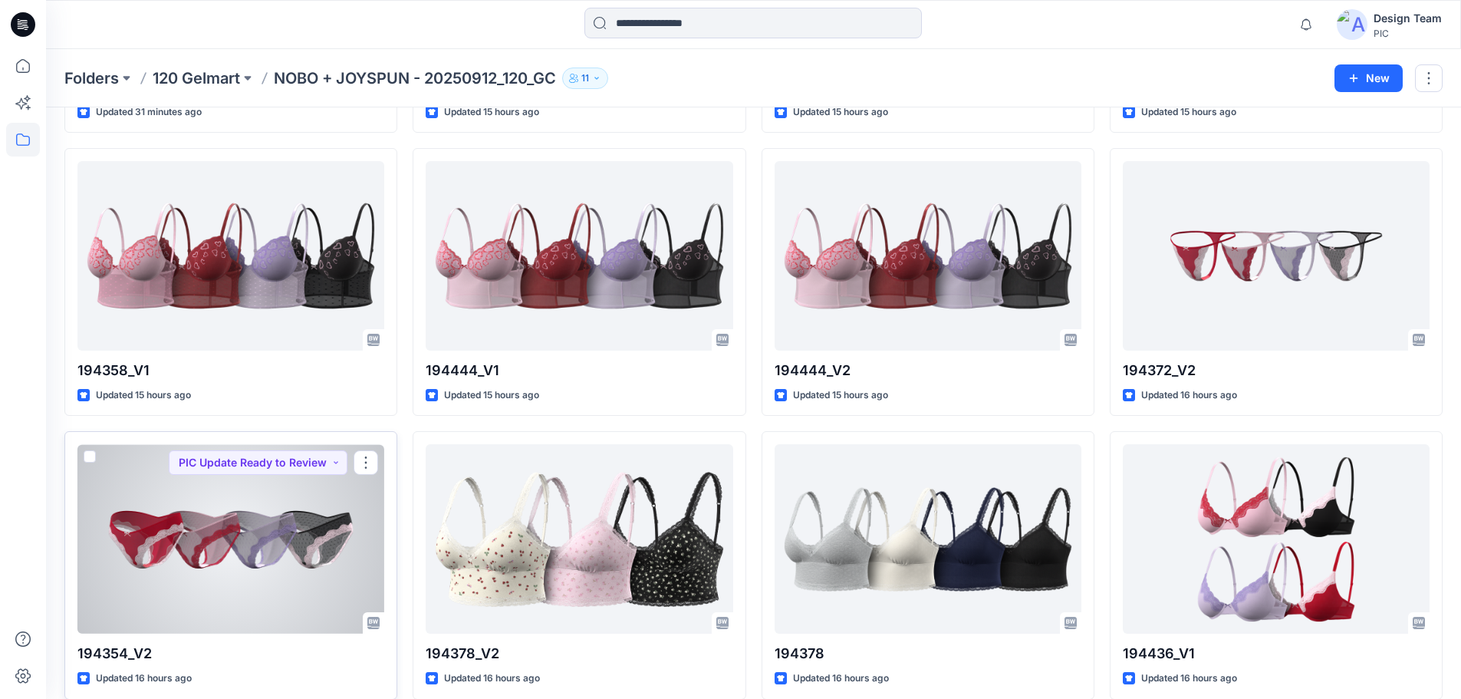
click at [306, 435] on div "194354_V2 Updated 16 hours ago PIC Update Ready to Review" at bounding box center [230, 565] width 333 height 268
click at [371, 460] on button "button" at bounding box center [366, 462] width 25 height 25
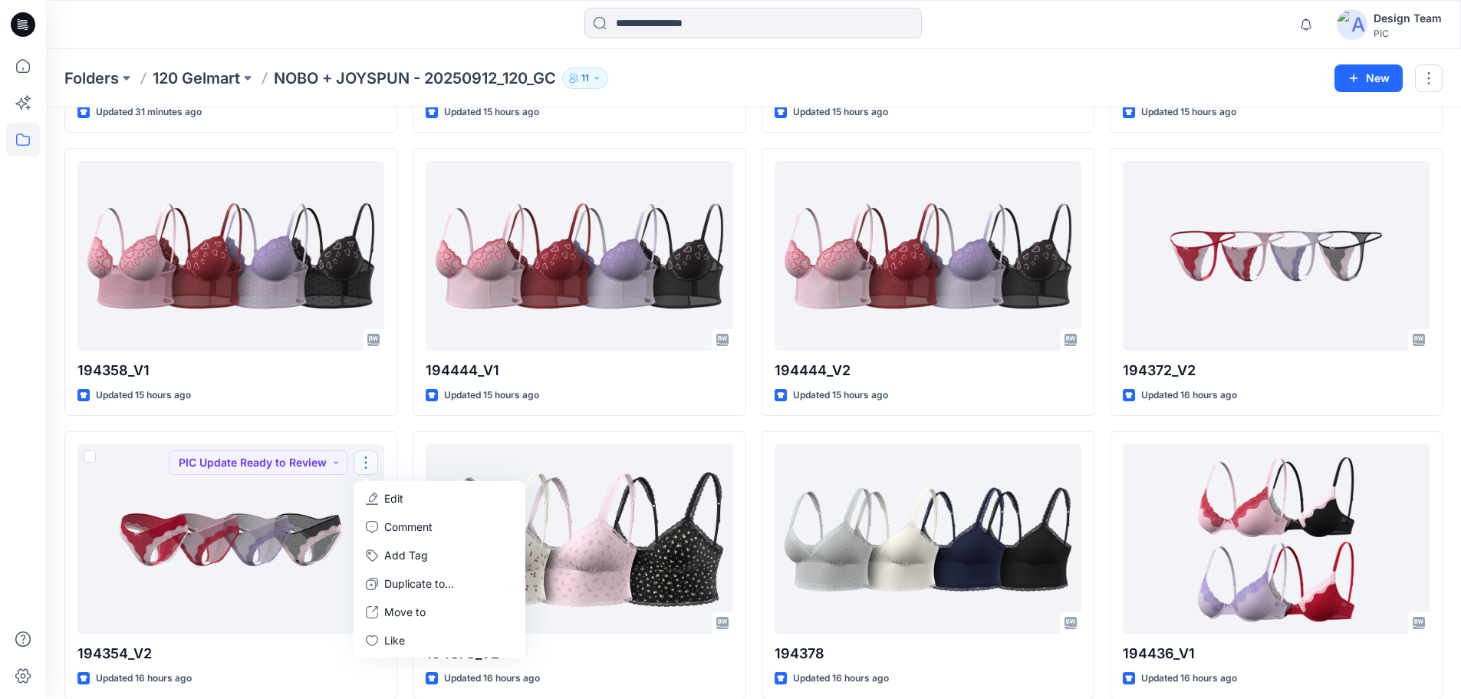
click at [25, 440] on div at bounding box center [23, 374] width 34 height 650
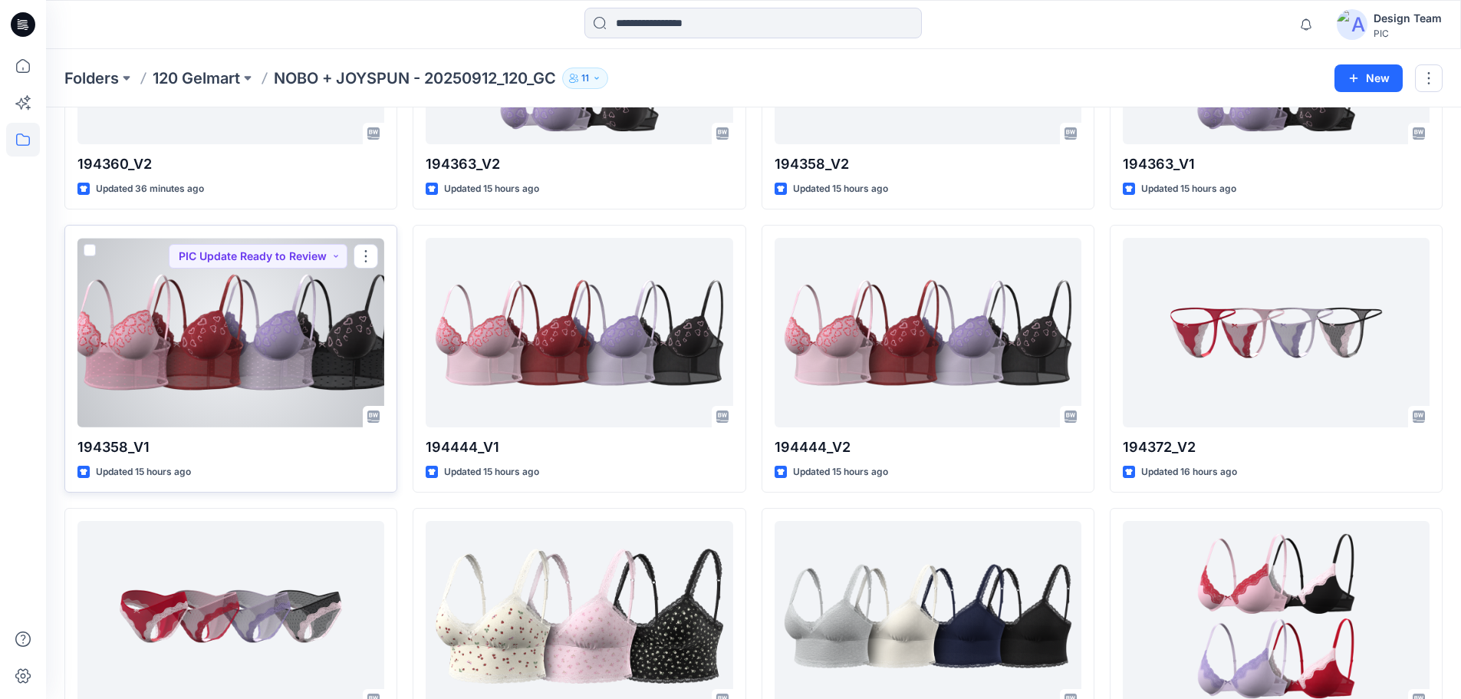
scroll to position [0, 0]
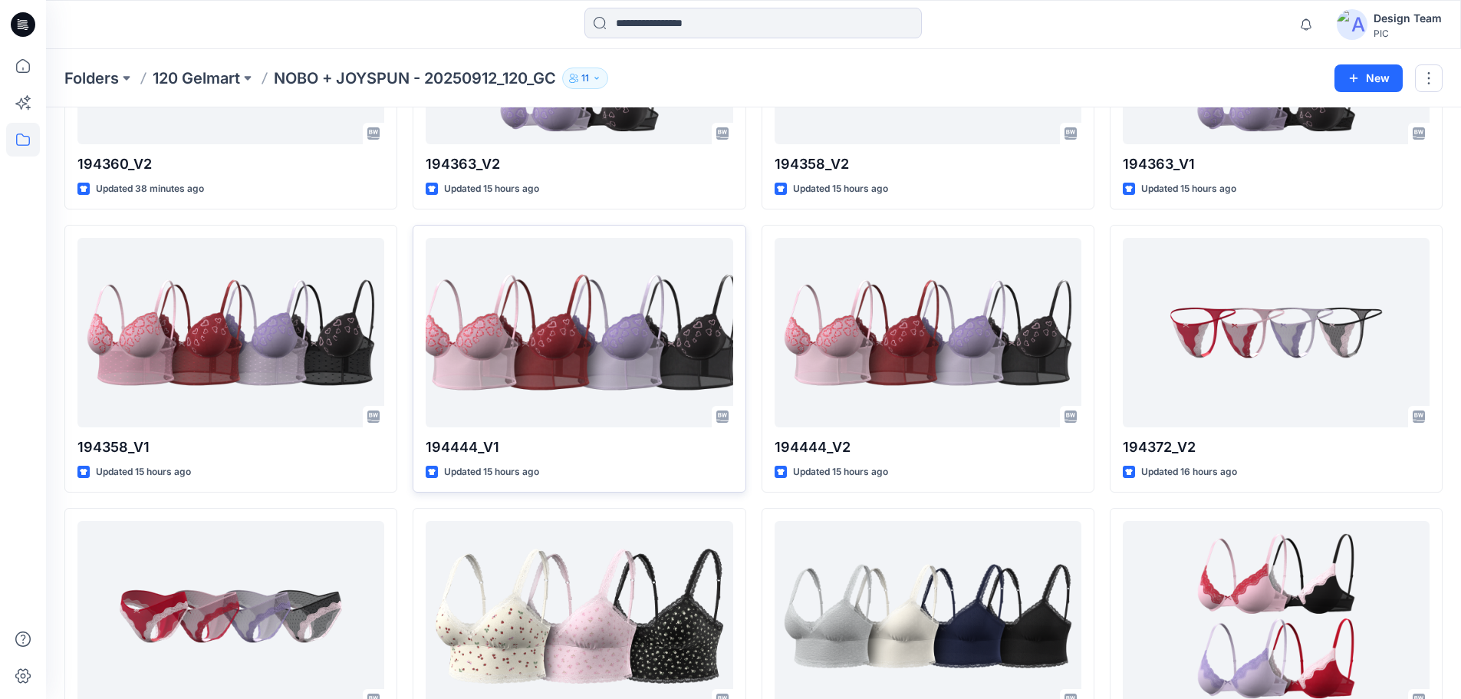
scroll to position [381, 0]
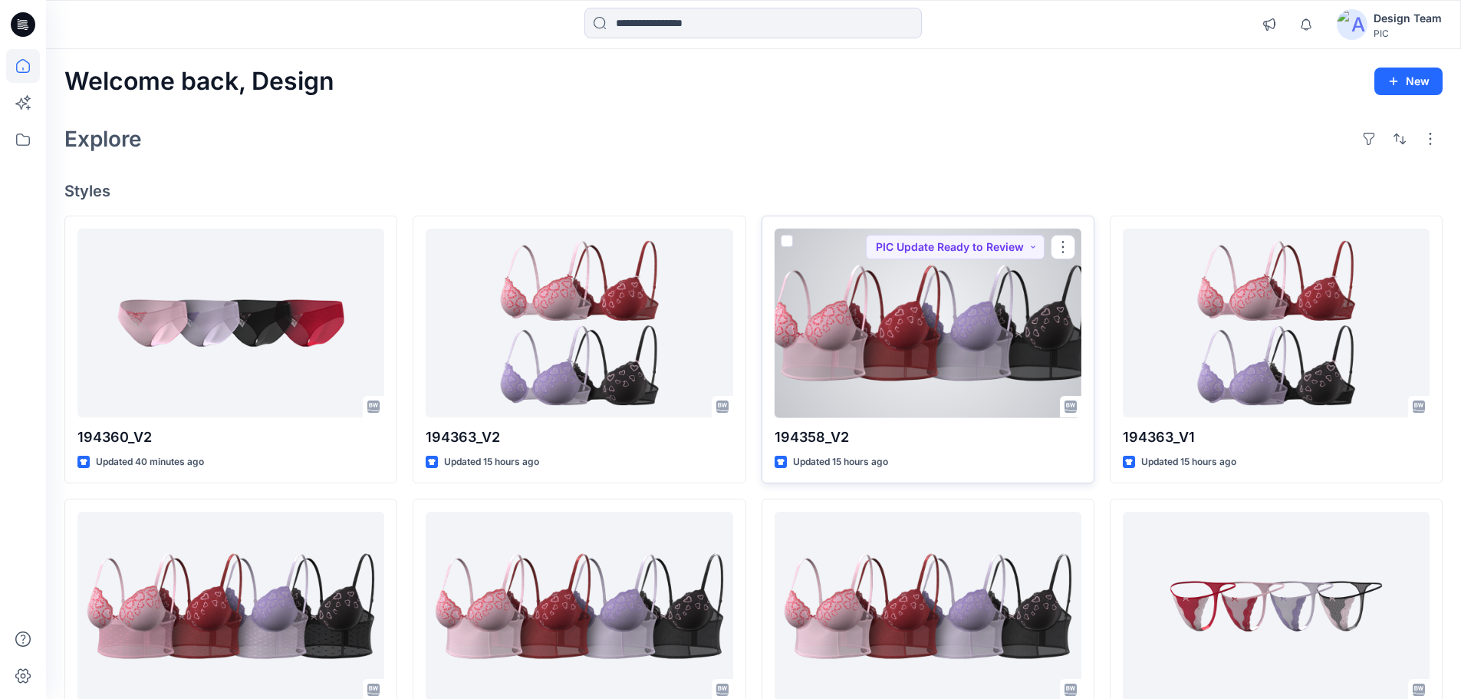
click at [898, 321] on div at bounding box center [928, 323] width 307 height 189
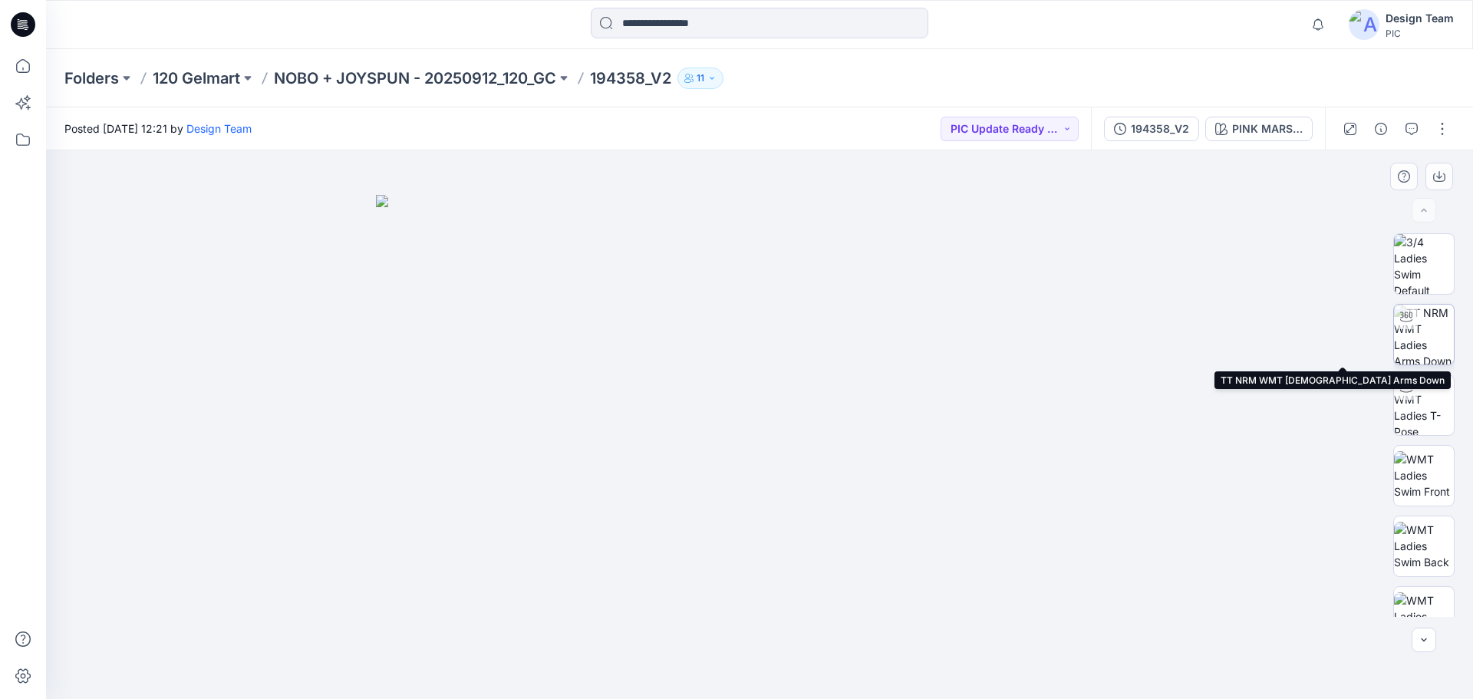
click at [1418, 341] on img at bounding box center [1424, 335] width 60 height 60
drag, startPoint x: 751, startPoint y: 575, endPoint x: 773, endPoint y: 467, distance: 109.7
click at [773, 467] on img at bounding box center [759, 177] width 1322 height 1043
click at [671, 18] on input at bounding box center [760, 23] width 338 height 31
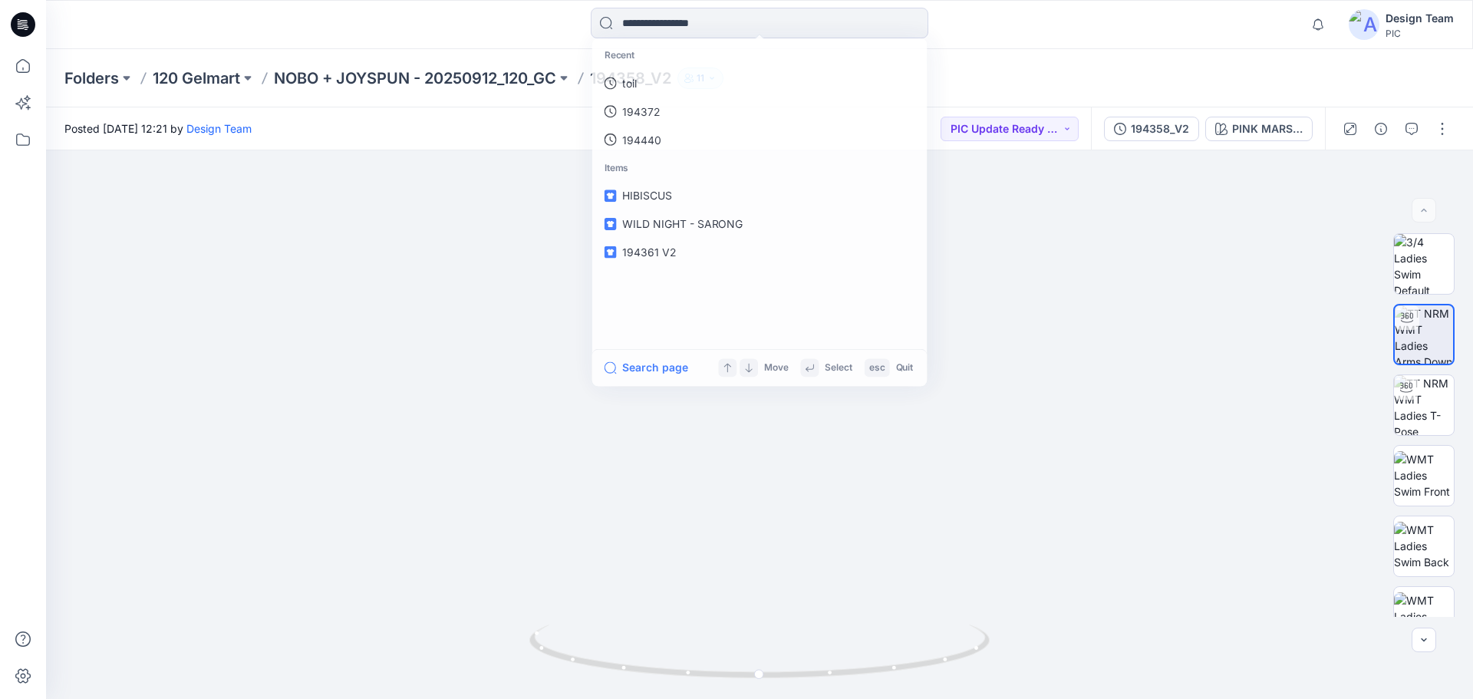
click at [496, 38] on div "Recent toil 194372 194440 Items HIBISCUS WILD NIGHT - SARONG 194361 V2 Search p…" at bounding box center [759, 25] width 713 height 34
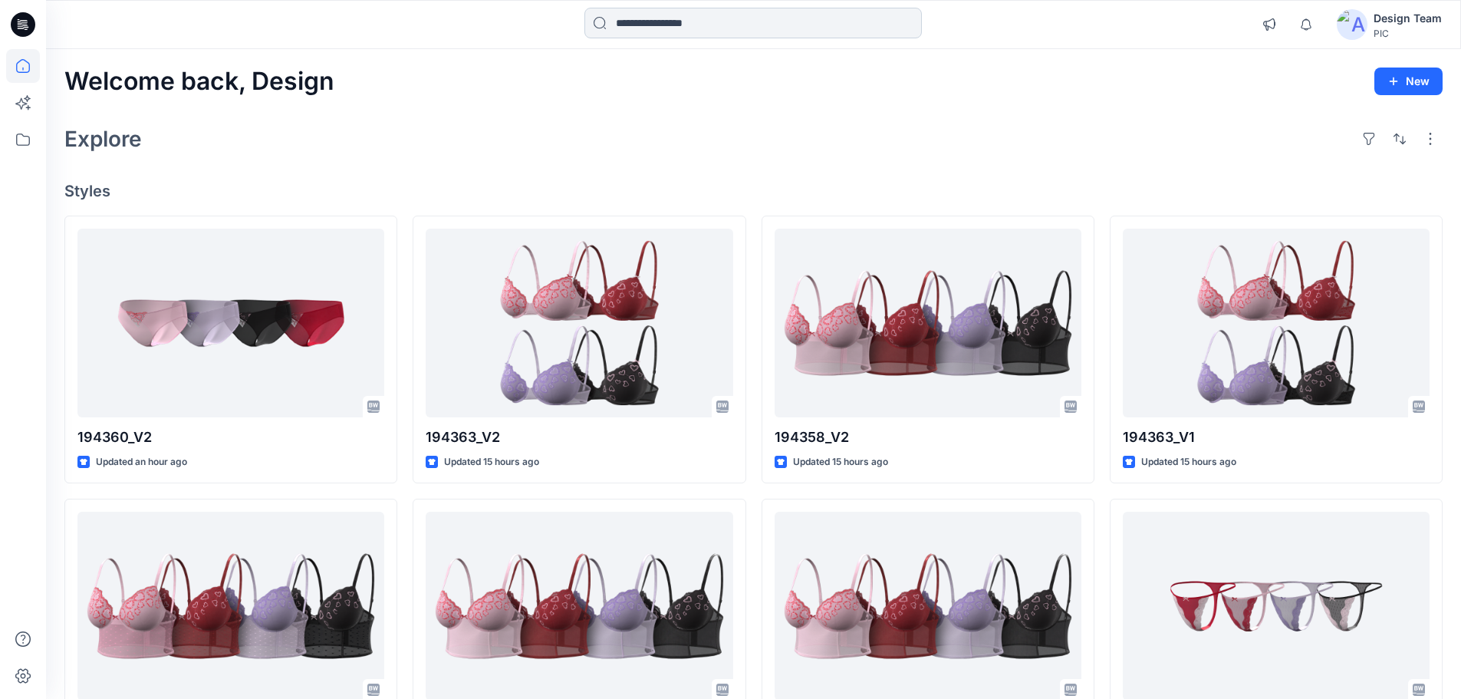
click at [638, 30] on input at bounding box center [754, 23] width 338 height 31
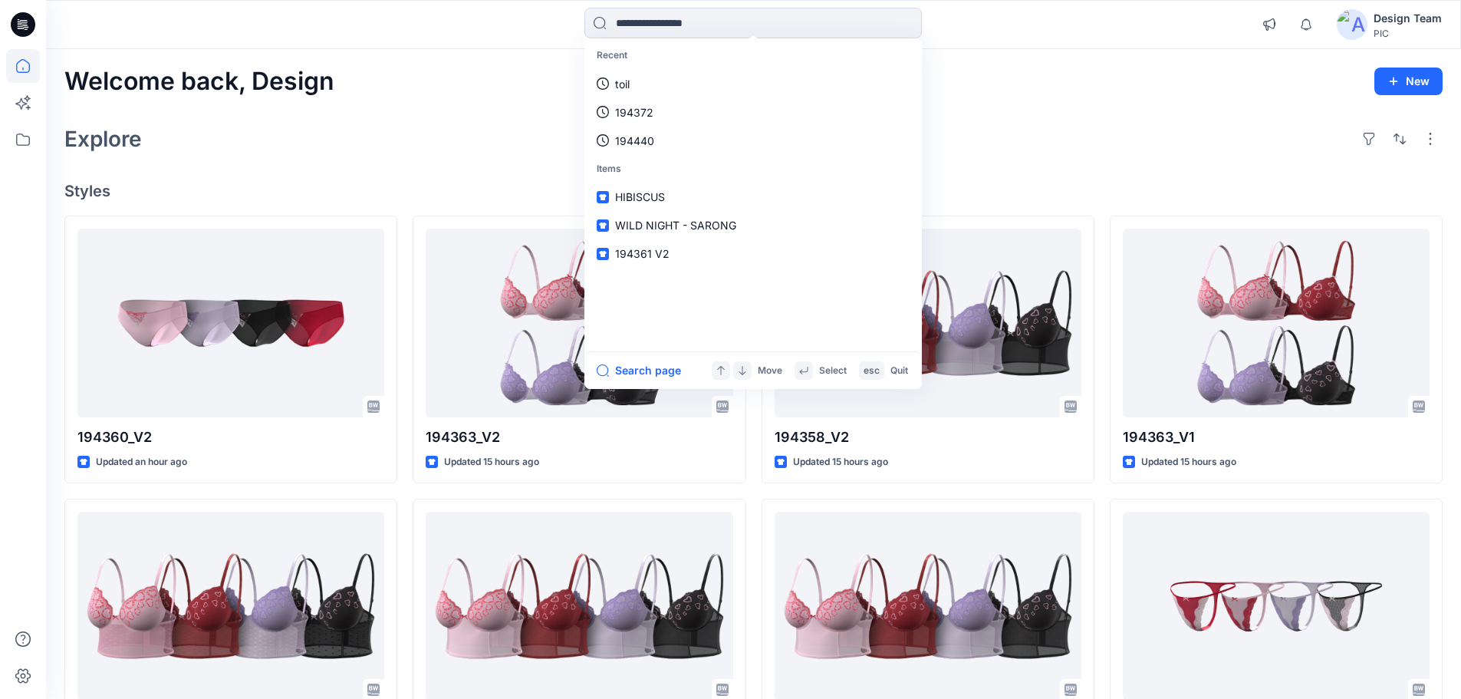
drag, startPoint x: 631, startPoint y: 111, endPoint x: 472, endPoint y: 147, distance: 162.7
click at [472, 147] on div "Explore" at bounding box center [753, 138] width 1379 height 37
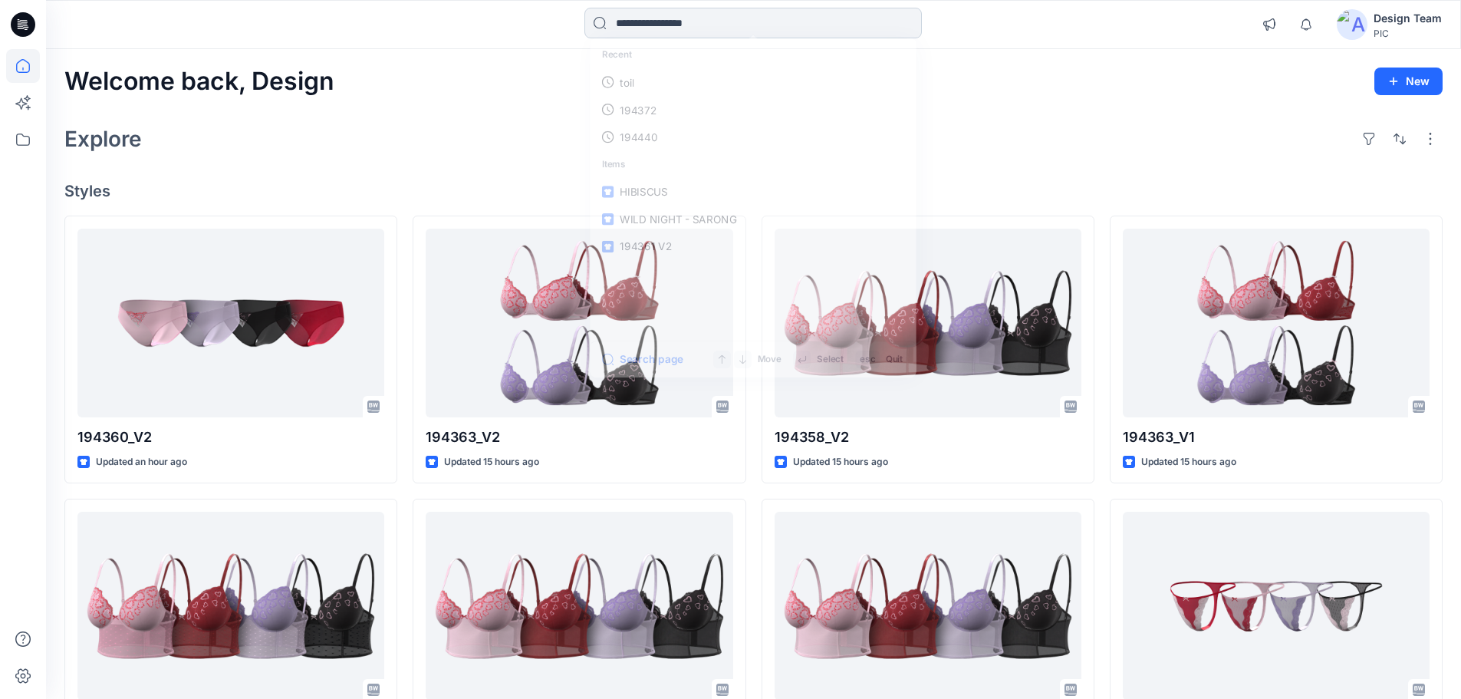
click at [658, 26] on input at bounding box center [754, 23] width 338 height 31
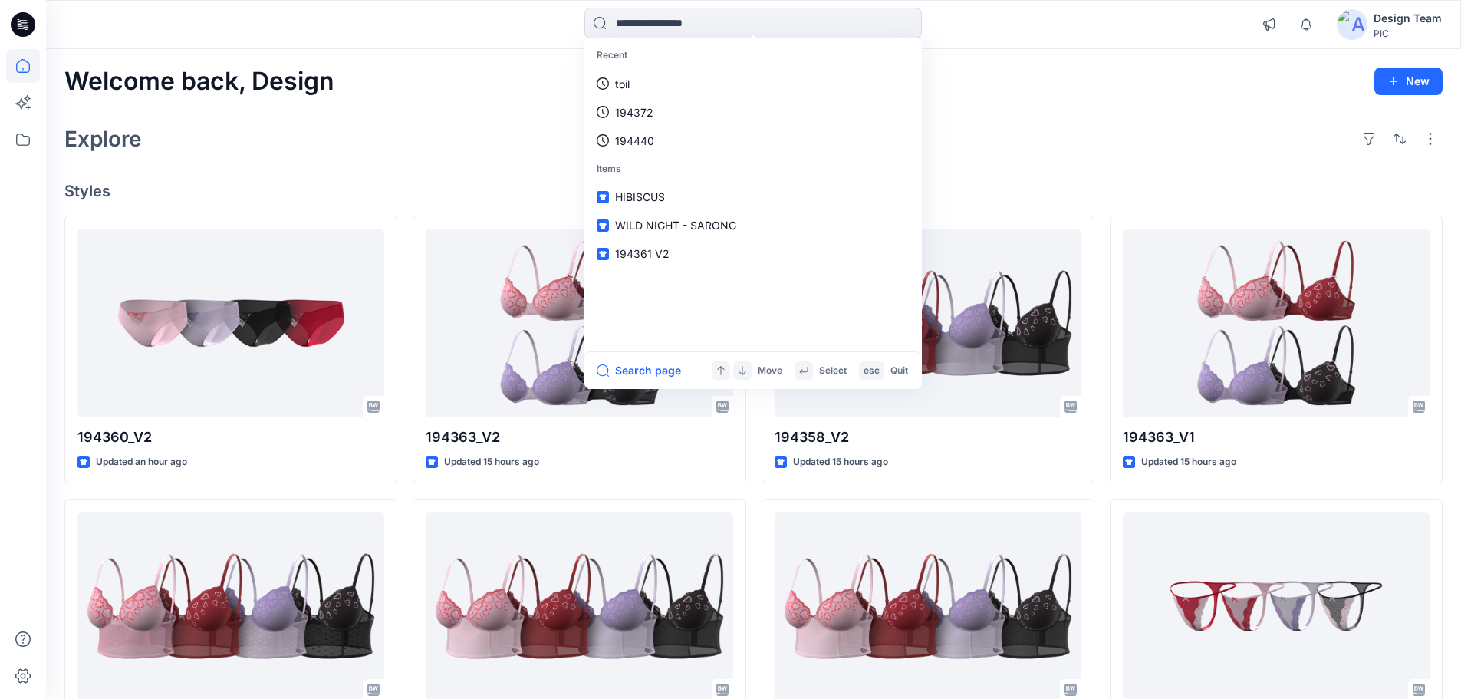
click at [446, 200] on div "Welcome back, Design New Explore Styles 194360_V2 Updated an hour ago 194358_V1…" at bounding box center [753, 586] width 1415 height 1074
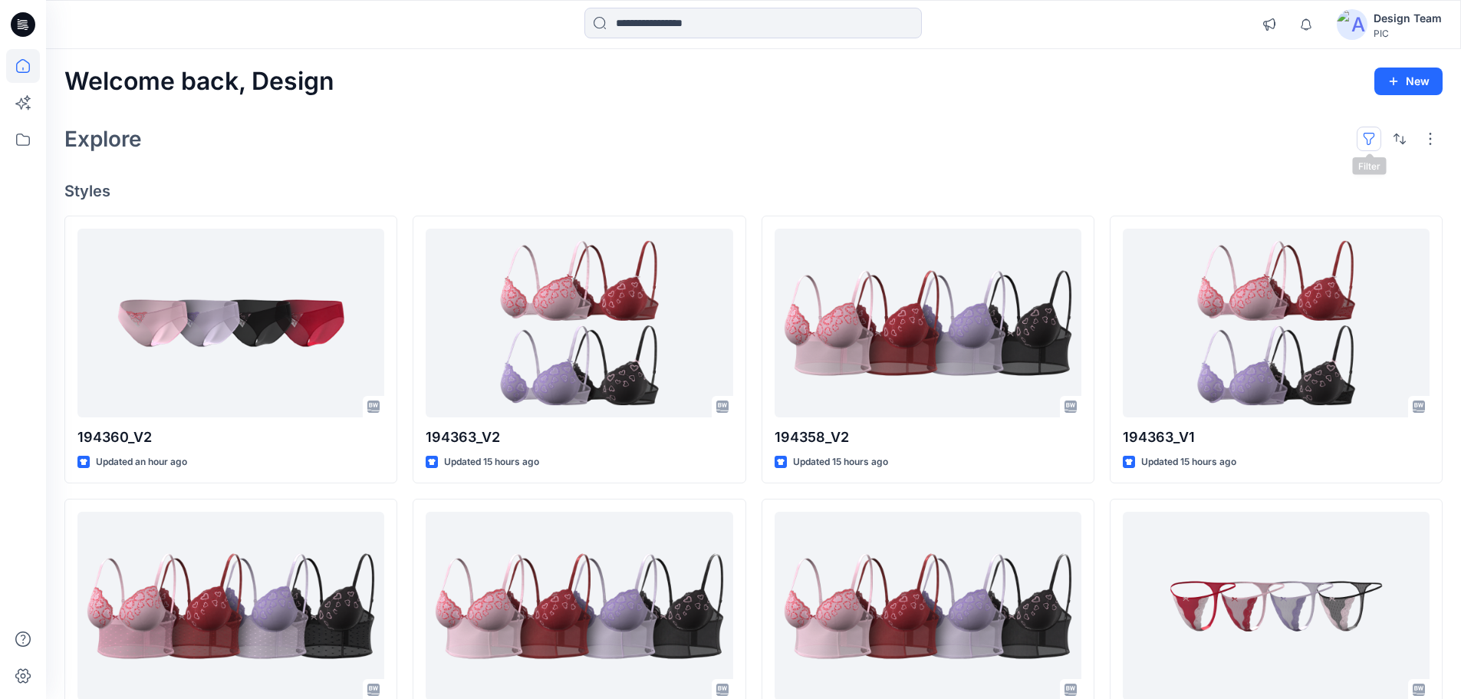
click at [1376, 142] on button "button" at bounding box center [1369, 139] width 25 height 25
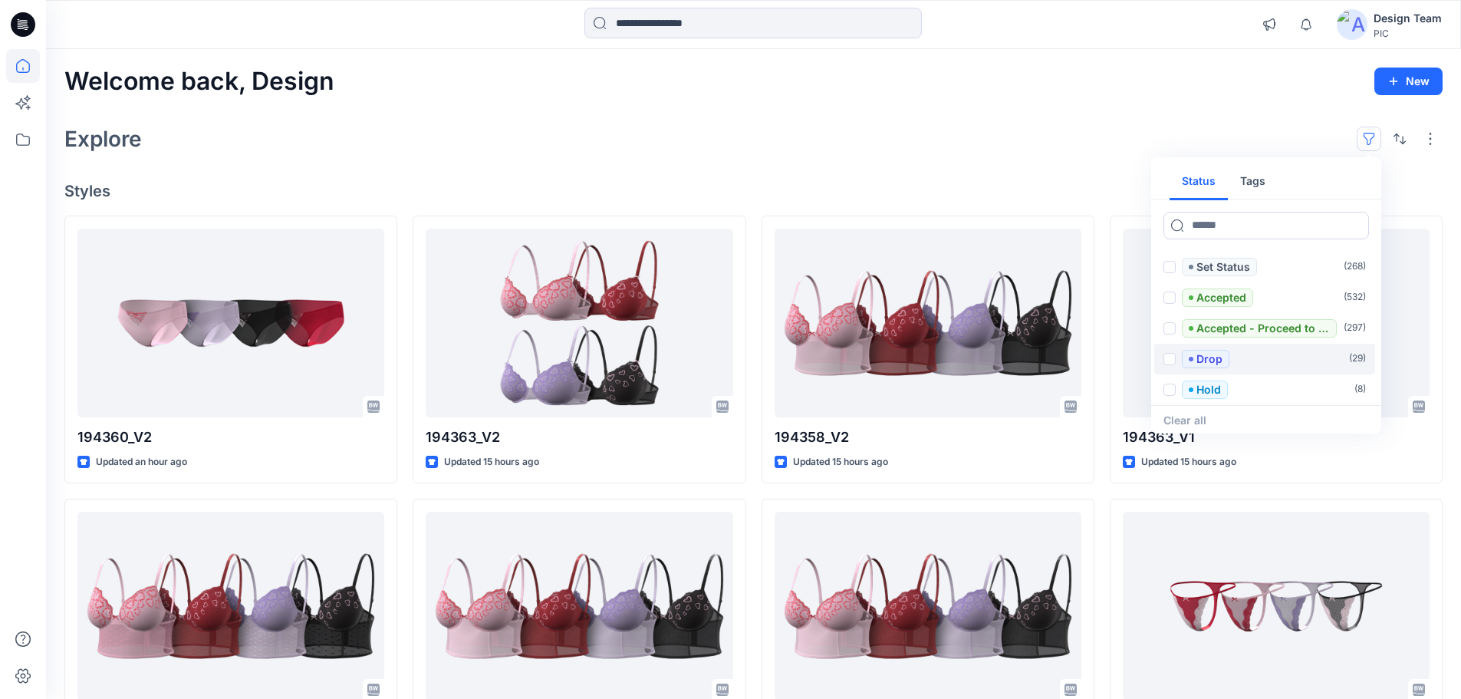
click at [1204, 358] on p "Drop" at bounding box center [1210, 359] width 26 height 18
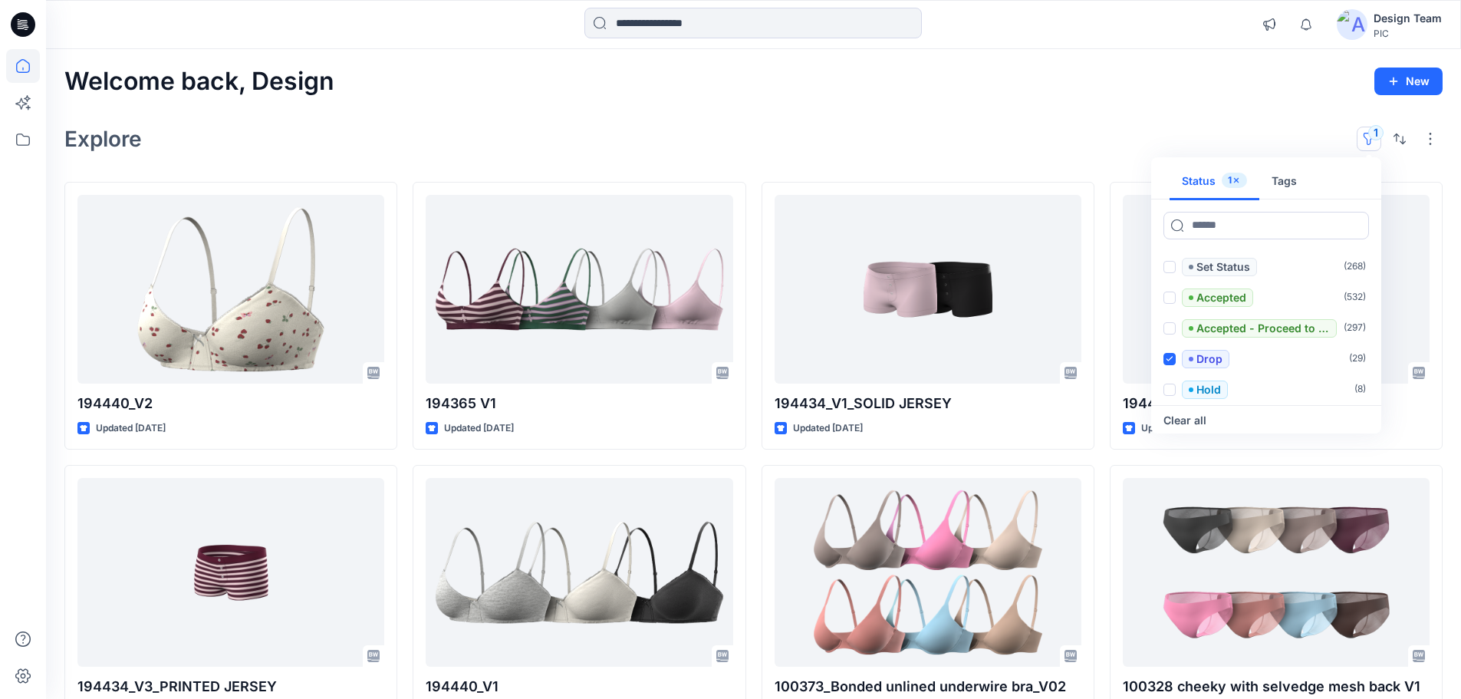
click at [847, 121] on div "Explore 1 Status 1 Tags Set Status ( 268 ) Accepted ( 532 ) Accepted - Proceed …" at bounding box center [753, 138] width 1379 height 37
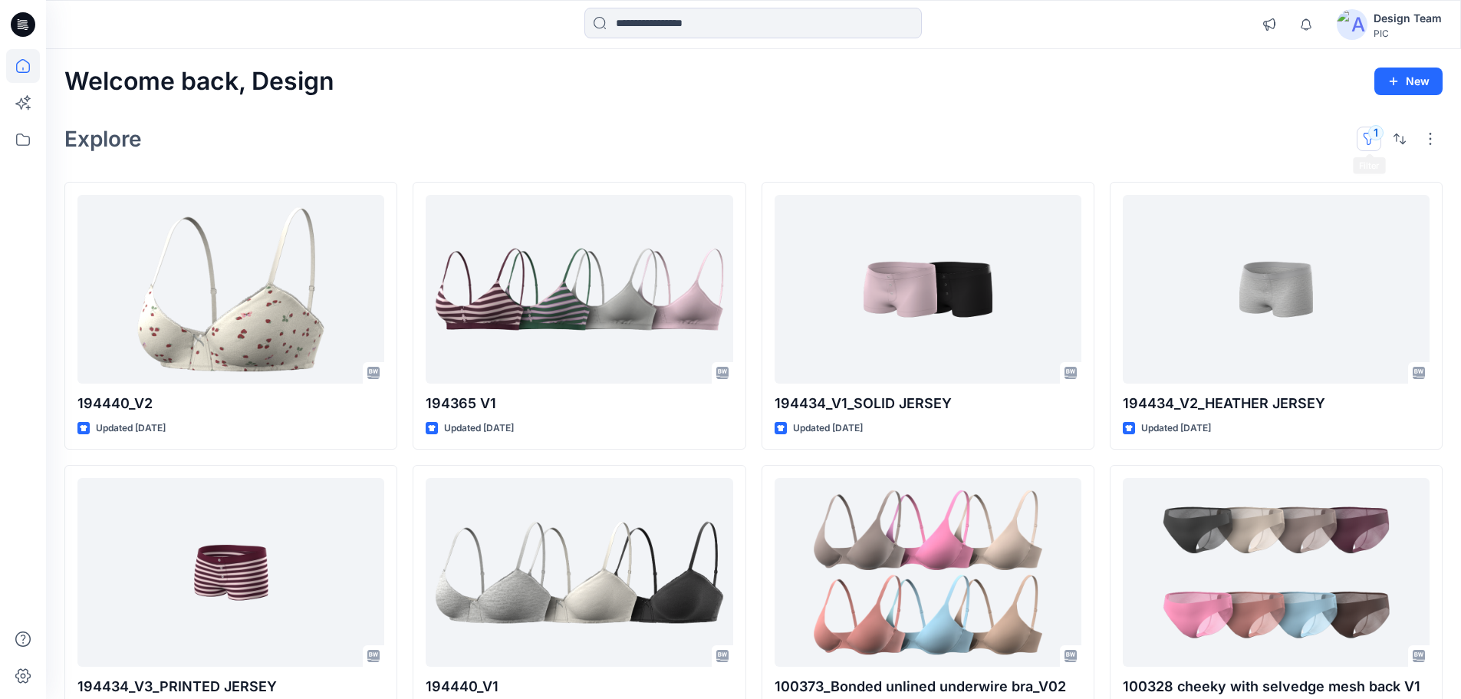
click at [1372, 133] on button "1" at bounding box center [1369, 139] width 25 height 25
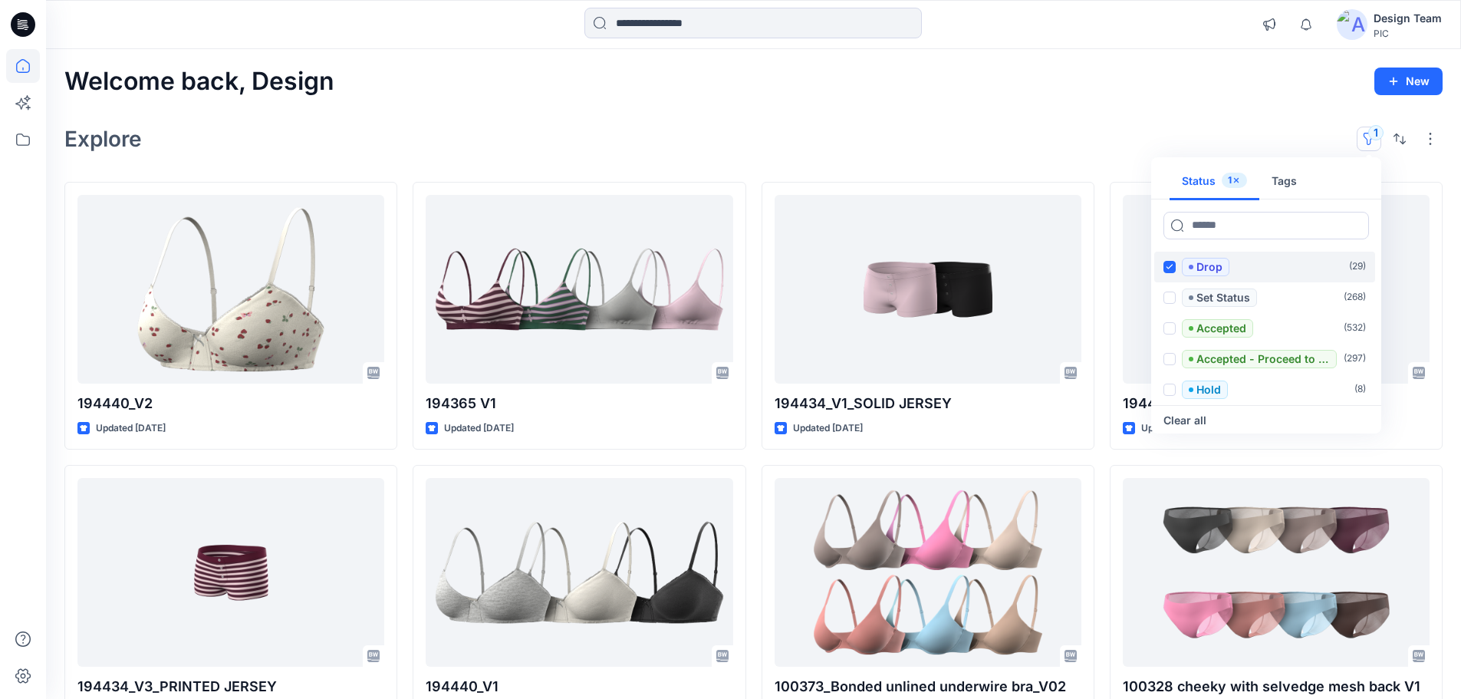
click at [1171, 264] on icon at bounding box center [1169, 266] width 7 height 5
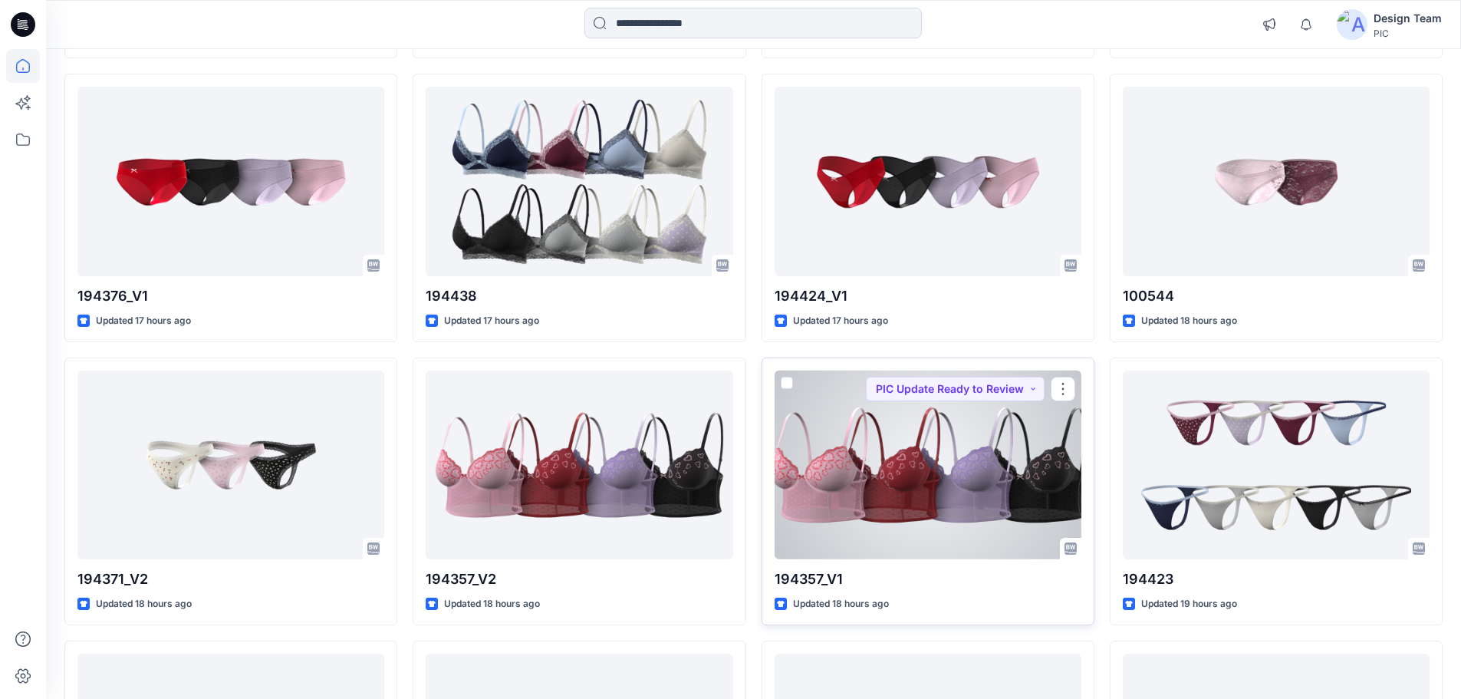
scroll to position [1504, 0]
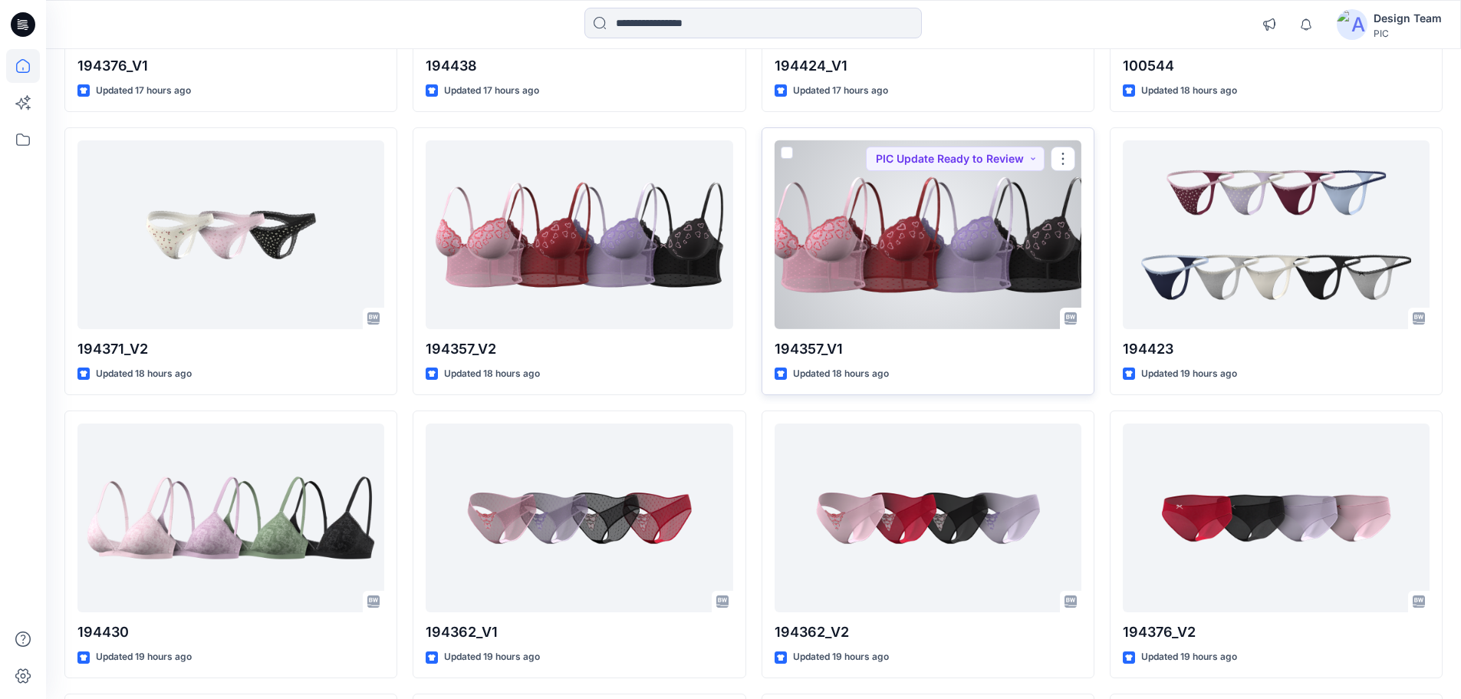
click at [928, 247] on div at bounding box center [928, 234] width 307 height 189
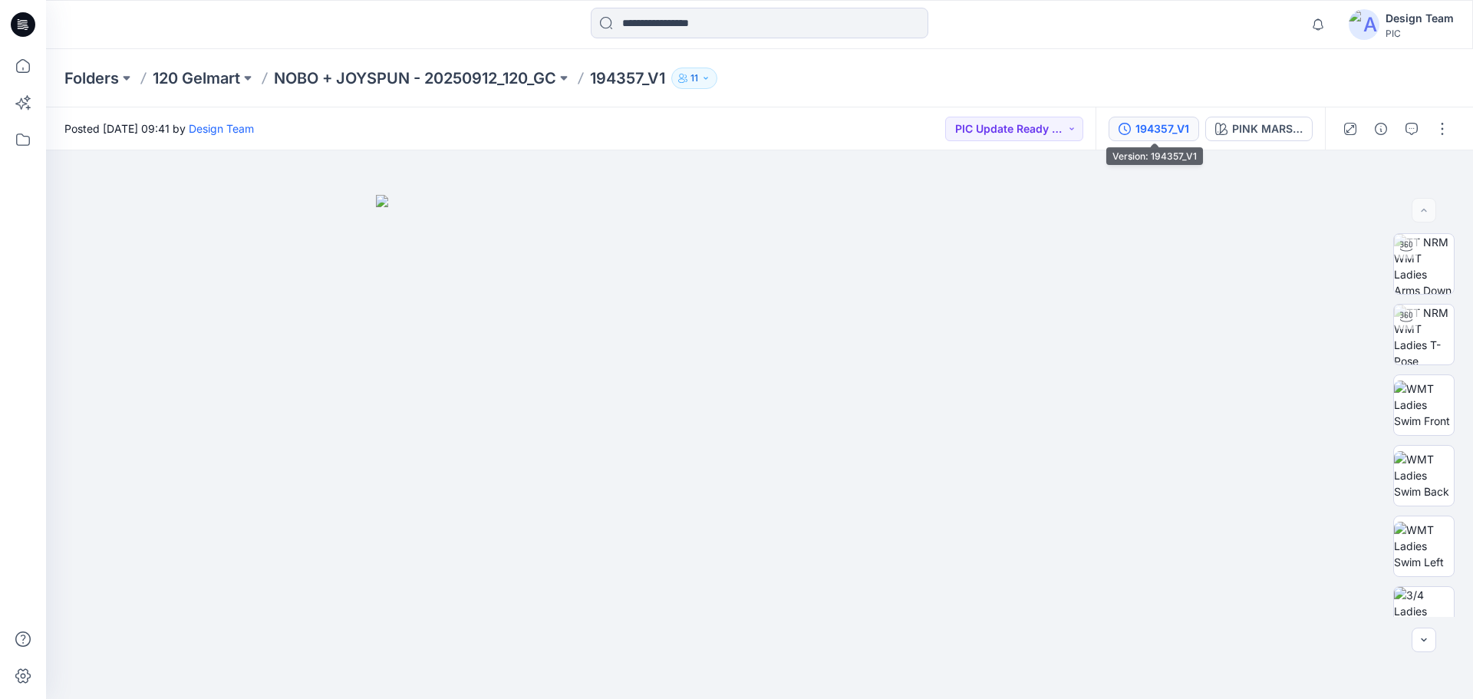
click at [1134, 127] on button "194357_V1" at bounding box center [1154, 129] width 91 height 25
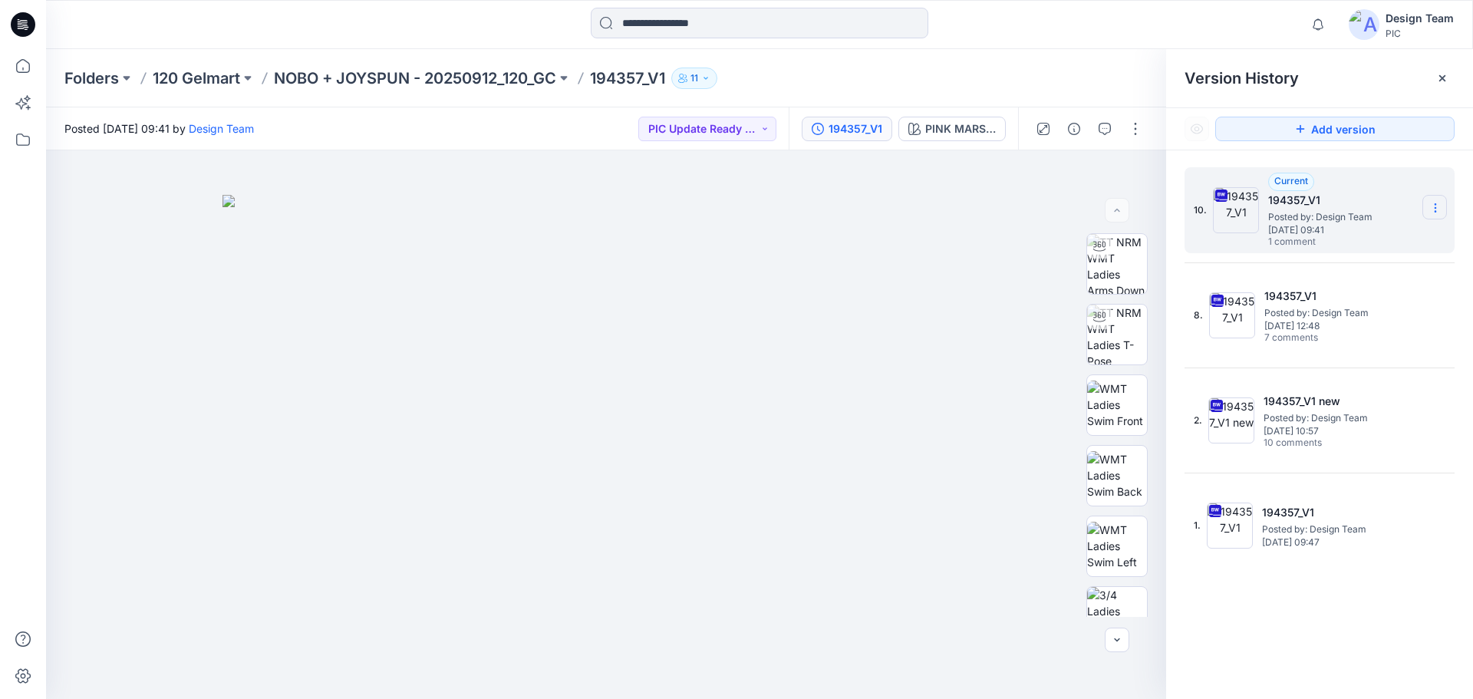
click at [1428, 206] on section at bounding box center [1434, 207] width 25 height 25
click at [1333, 240] on span "Download Source BW File" at bounding box center [1357, 238] width 129 height 18
click at [404, 74] on p "NOBO + JOYSPUN - 20250912_120_GC" at bounding box center [415, 78] width 282 height 21
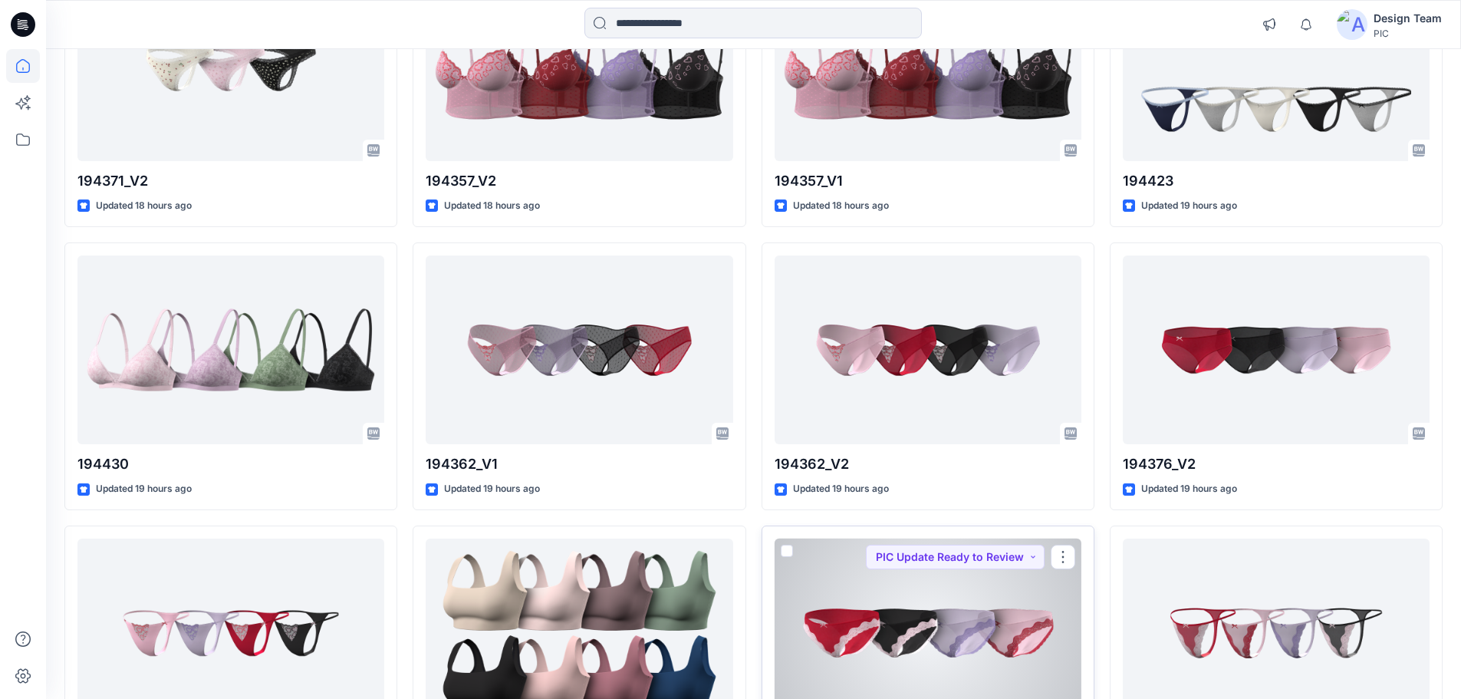
scroll to position [1362, 0]
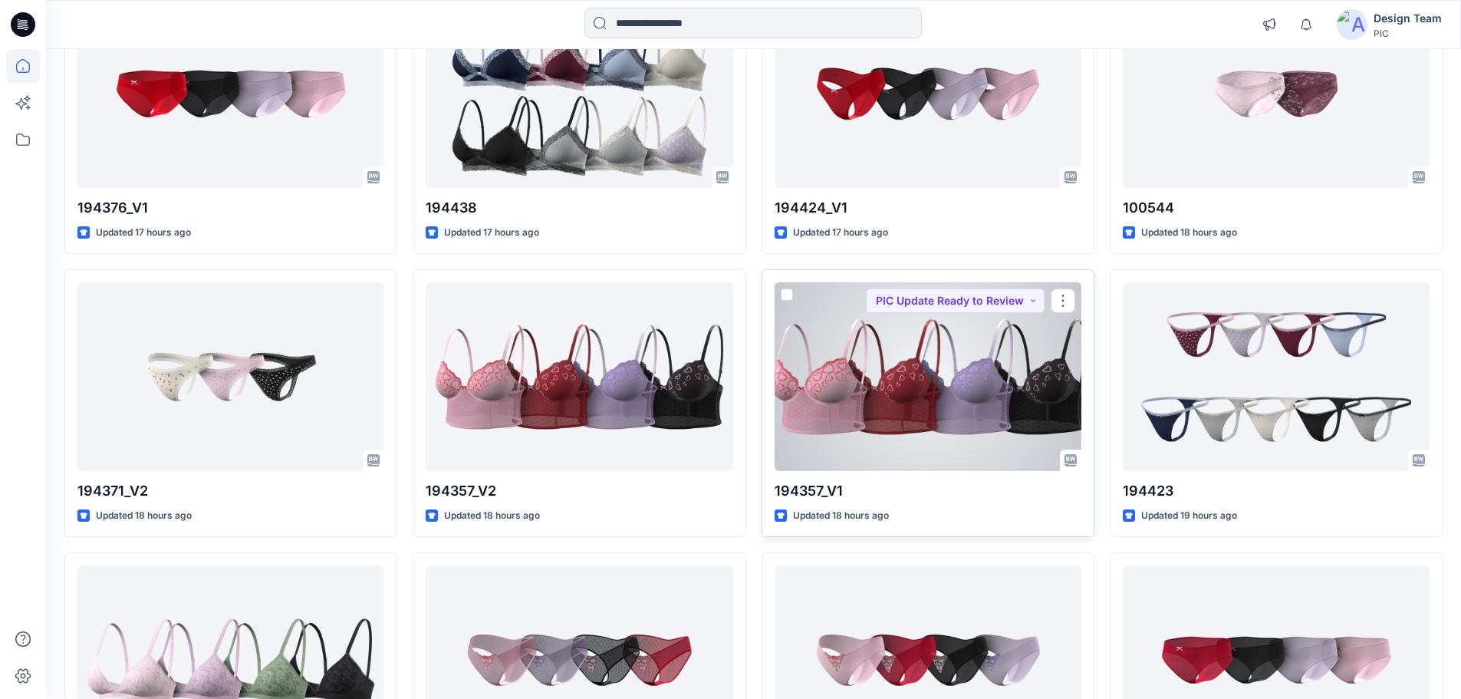
click at [1020, 351] on div at bounding box center [928, 376] width 307 height 189
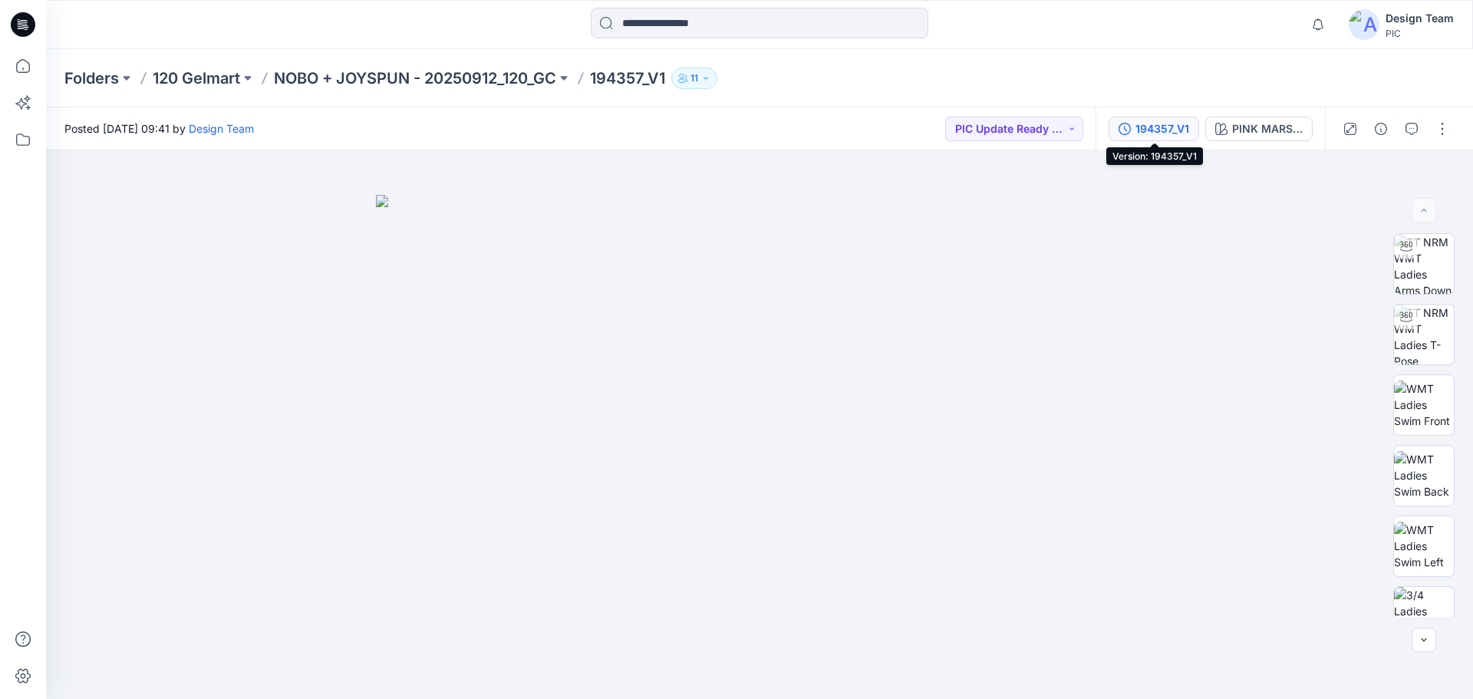
click at [1152, 119] on button "194357_V1" at bounding box center [1154, 129] width 91 height 25
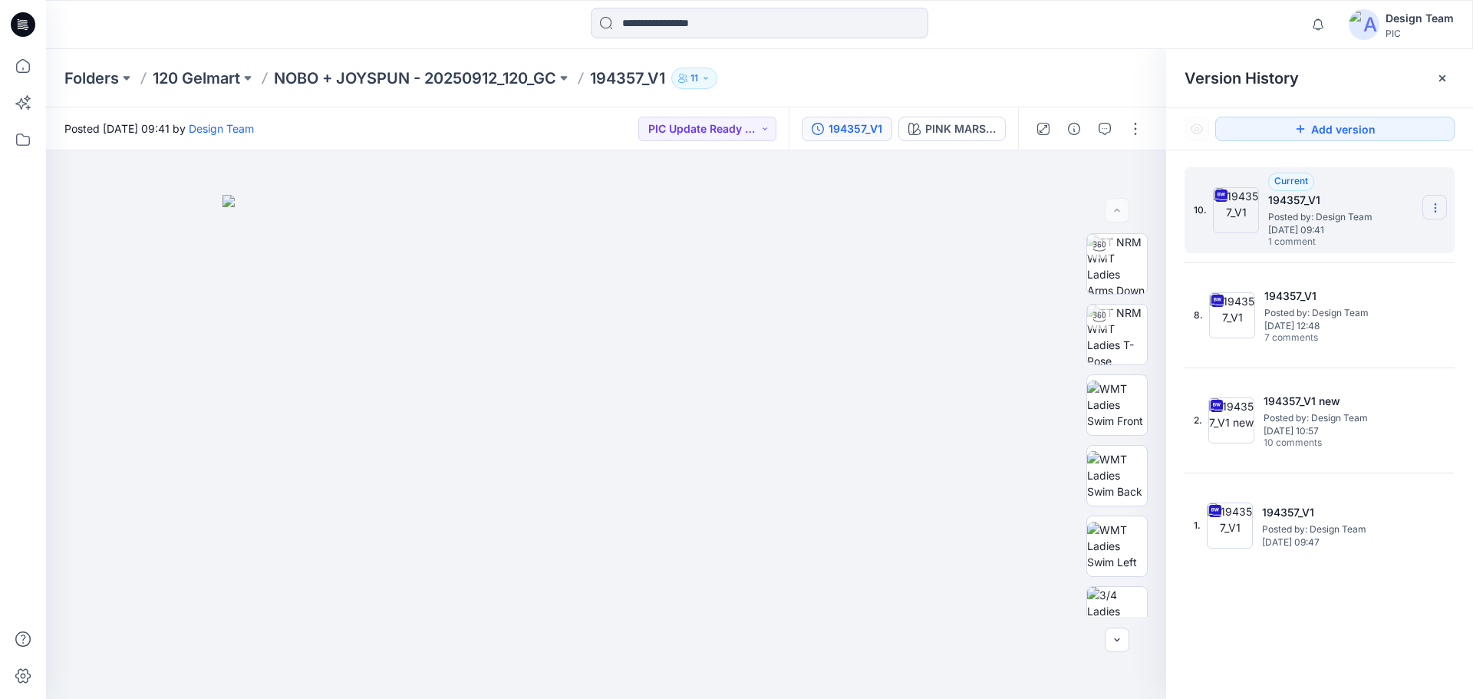
click at [1437, 208] on icon at bounding box center [1435, 208] width 12 height 12
click at [1336, 242] on span "Download Source BW File" at bounding box center [1357, 238] width 129 height 18
